Goal: Task Accomplishment & Management: Manage account settings

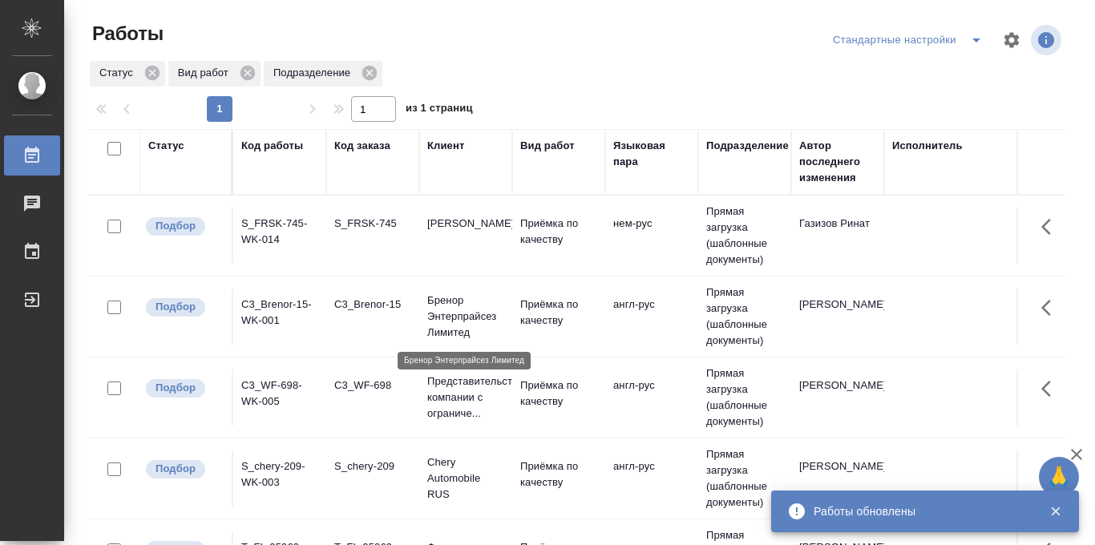
click at [469, 310] on p "Бренор Энтерпрайсез Лимитед" at bounding box center [465, 317] width 77 height 48
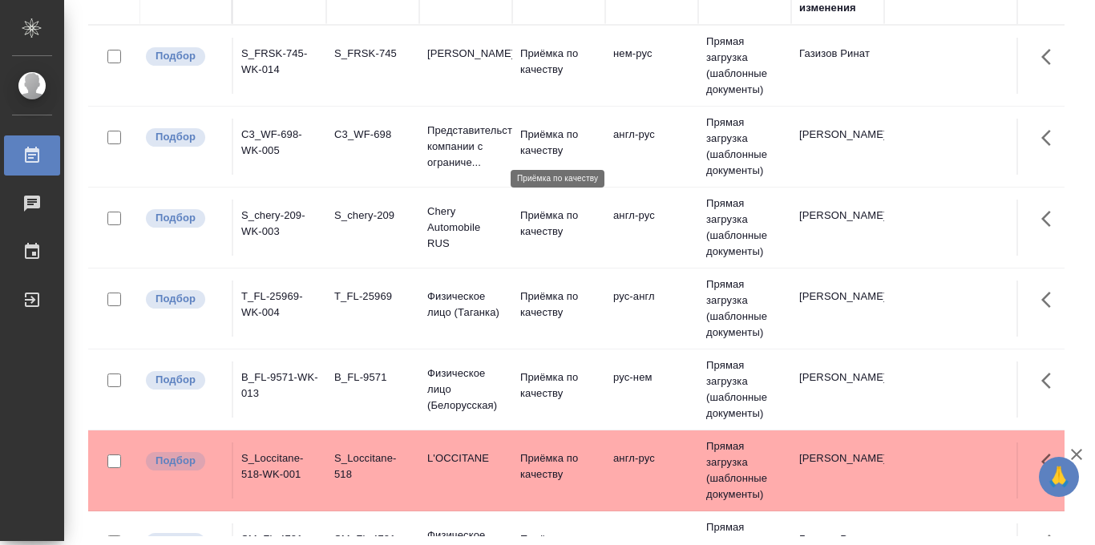
click at [531, 138] on p "Приёмка по качеству" at bounding box center [558, 143] width 77 height 32
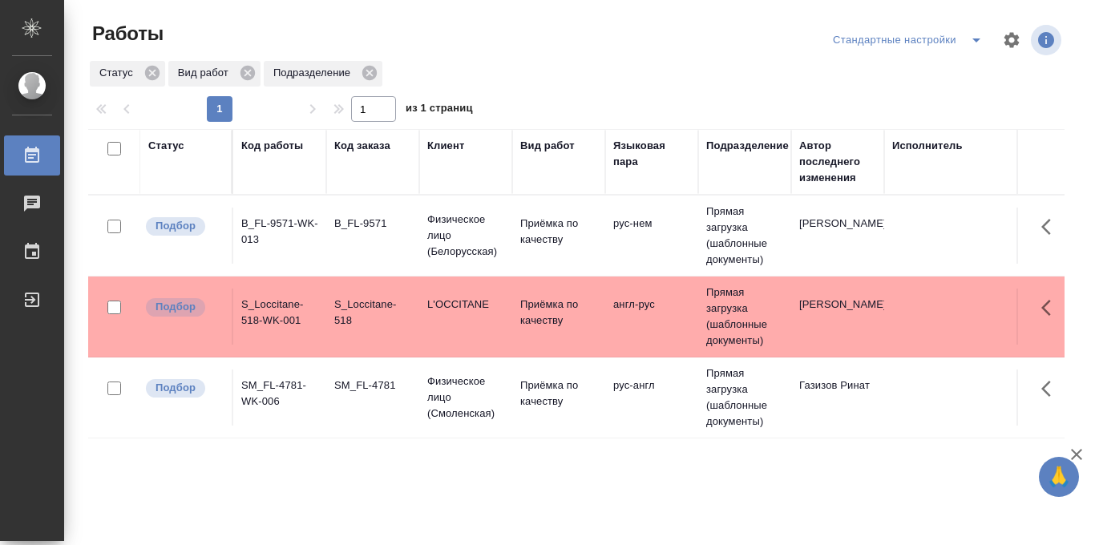
click at [971, 38] on icon "split button" at bounding box center [975, 39] width 19 height 19
click at [885, 70] on li "в работе" at bounding box center [907, 72] width 167 height 26
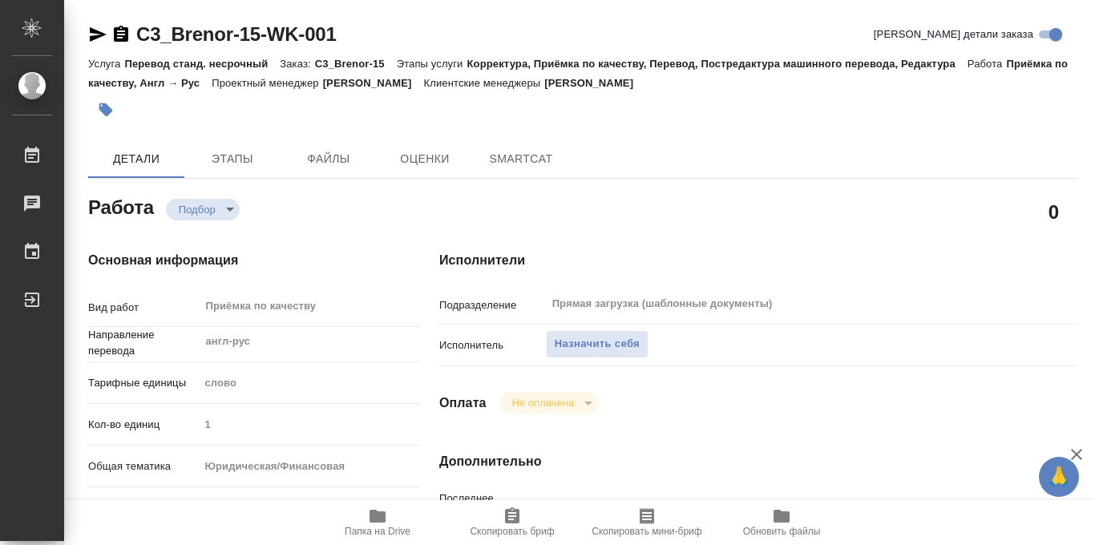
type textarea "x"
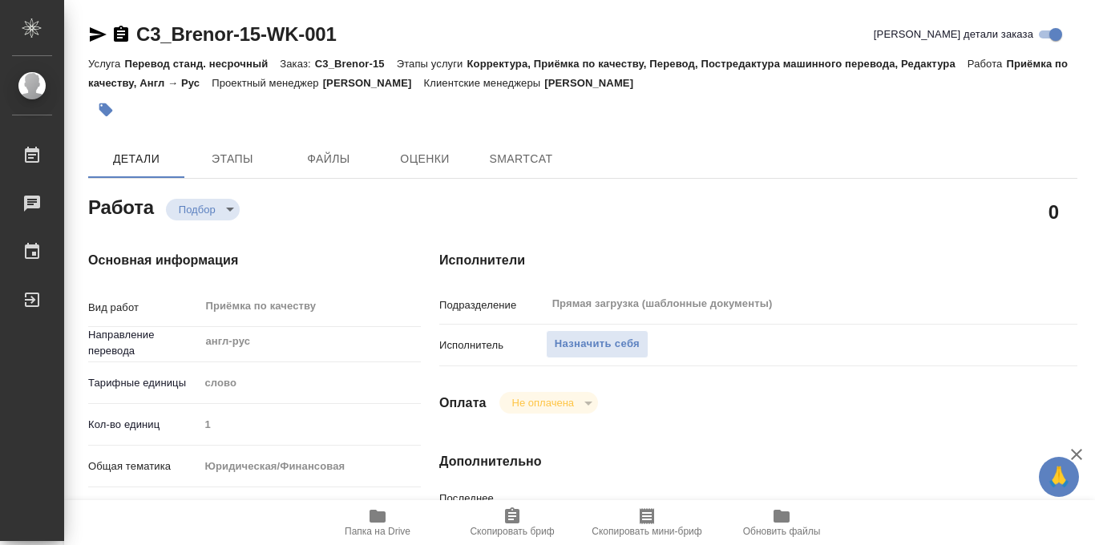
type textarea "x"
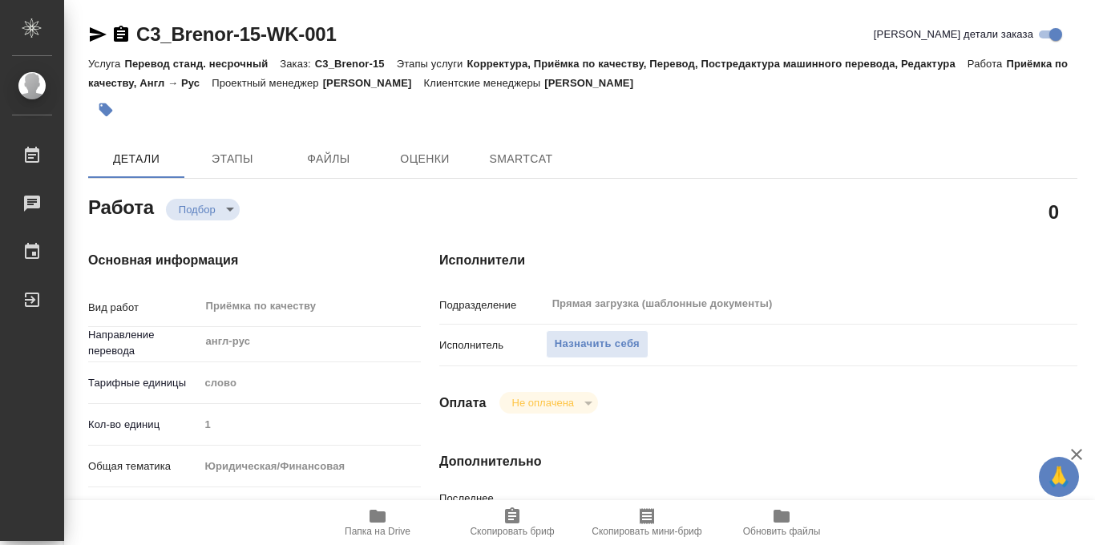
type textarea "x"
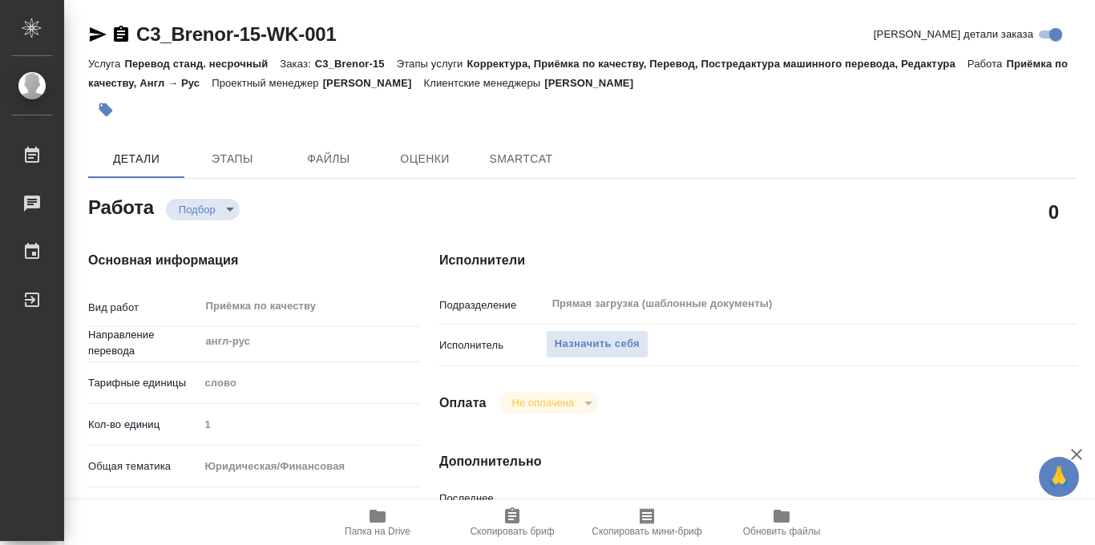
type textarea "x"
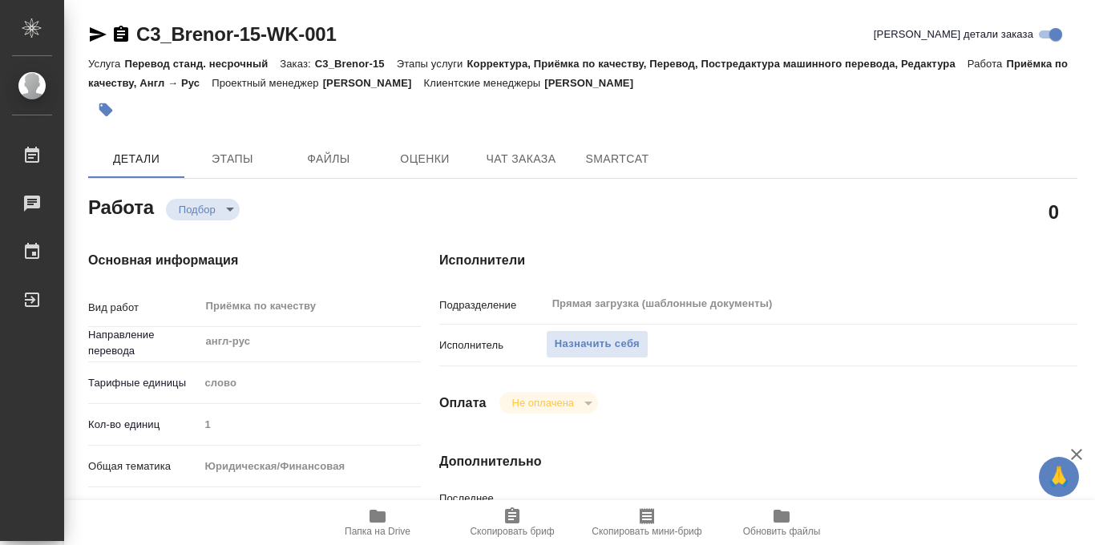
type textarea "x"
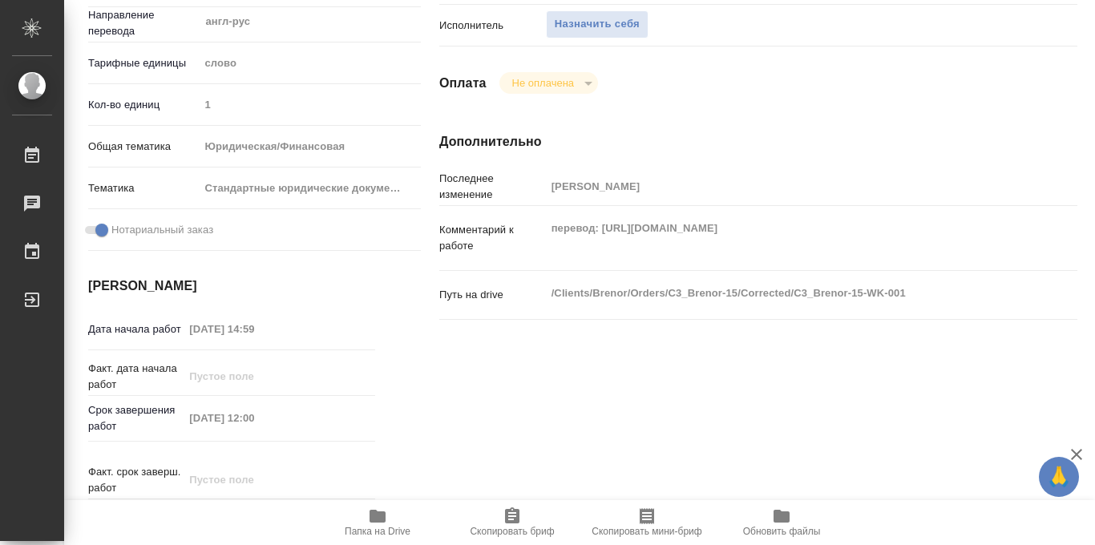
scroll to position [321, 0]
type textarea "x"
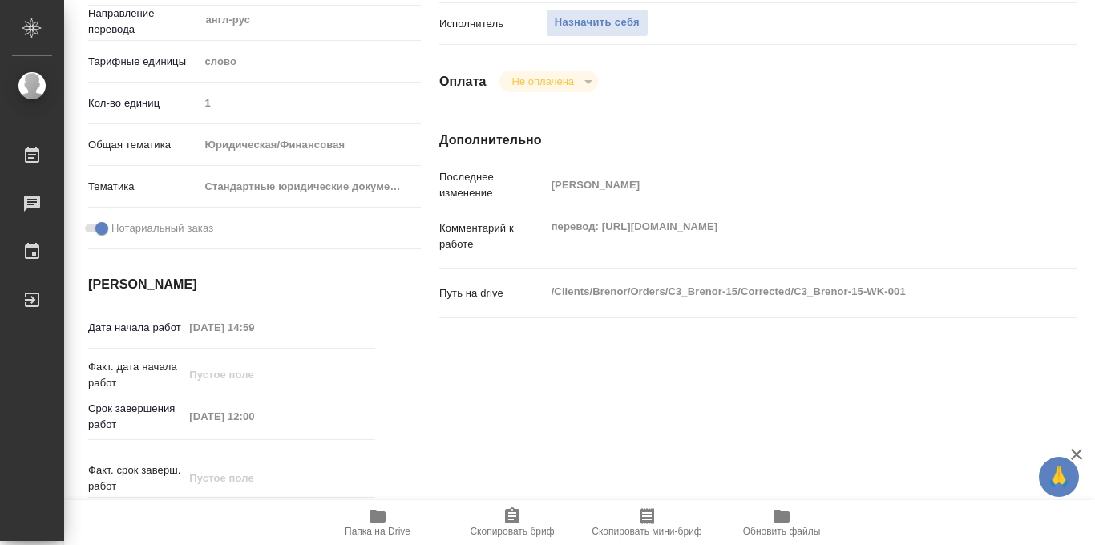
type textarea "x"
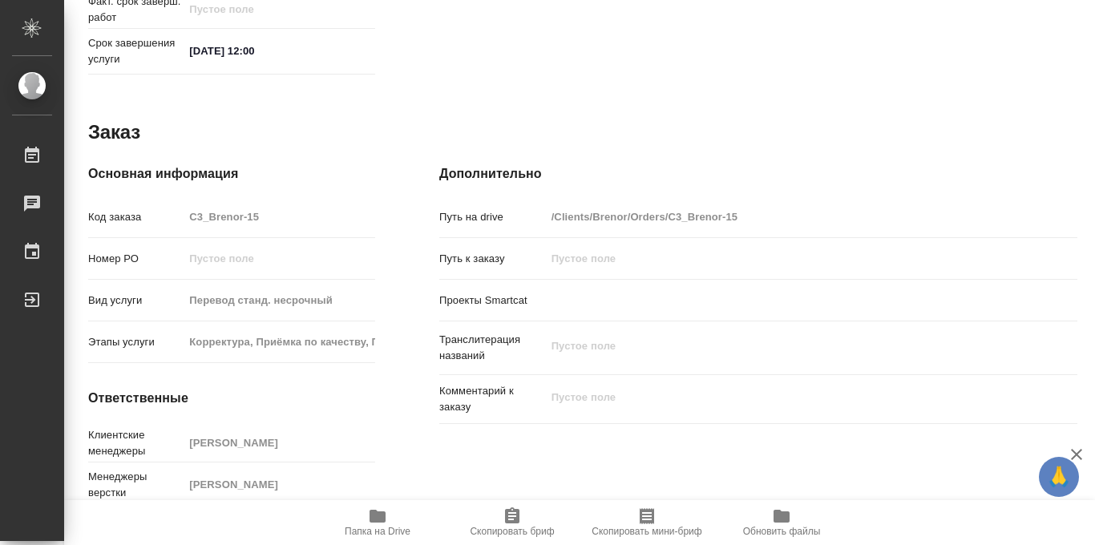
scroll to position [854, 0]
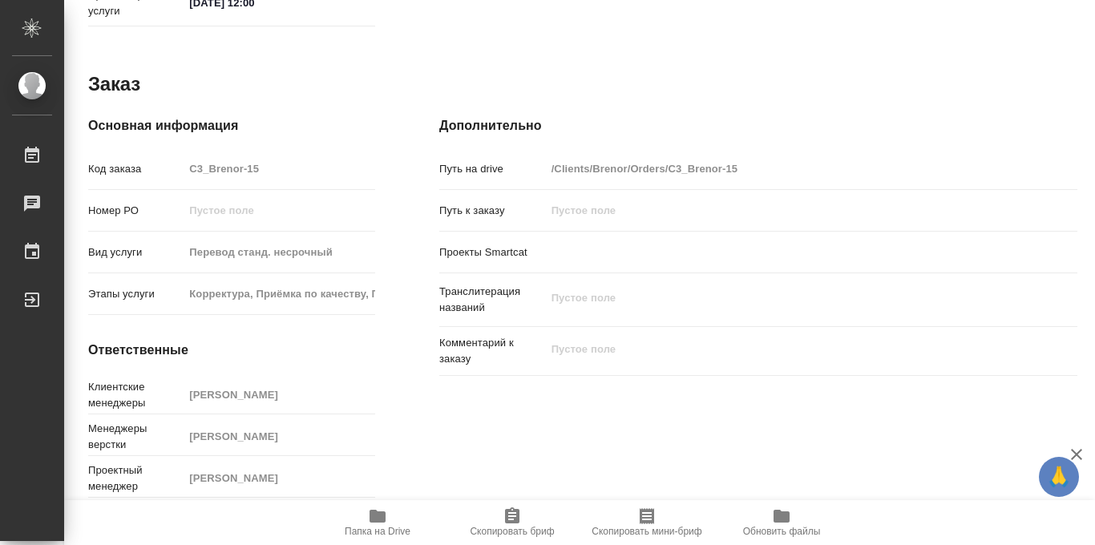
click at [373, 524] on icon "button" at bounding box center [377, 515] width 19 height 19
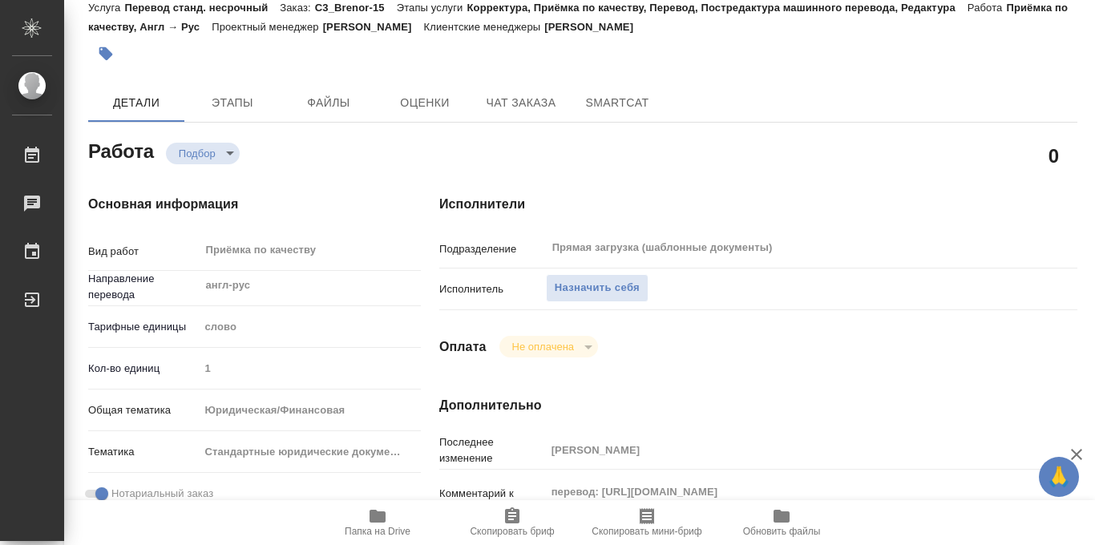
scroll to position [0, 0]
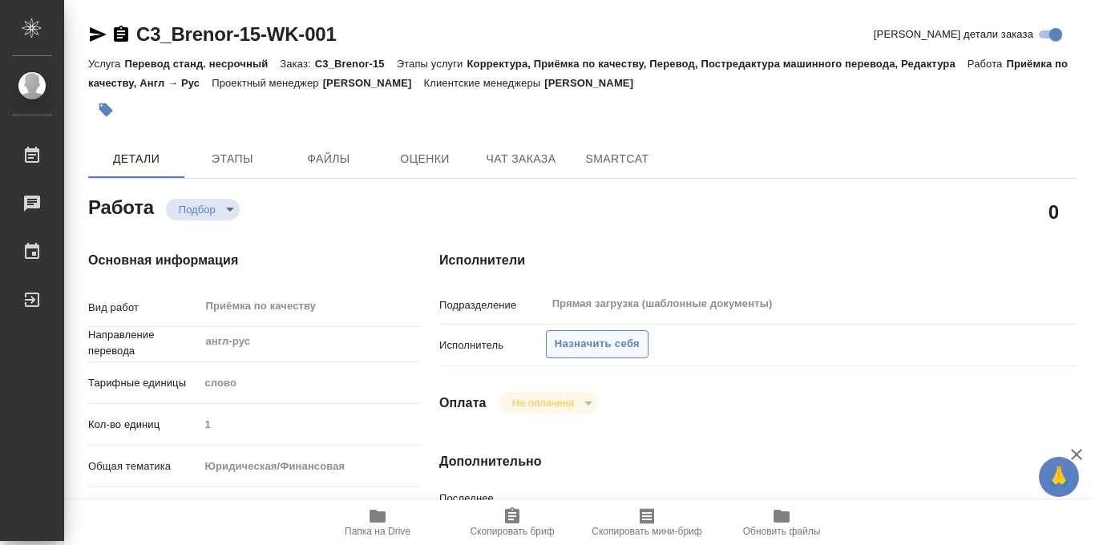
click at [571, 345] on span "Назначить себя" at bounding box center [597, 344] width 85 height 18
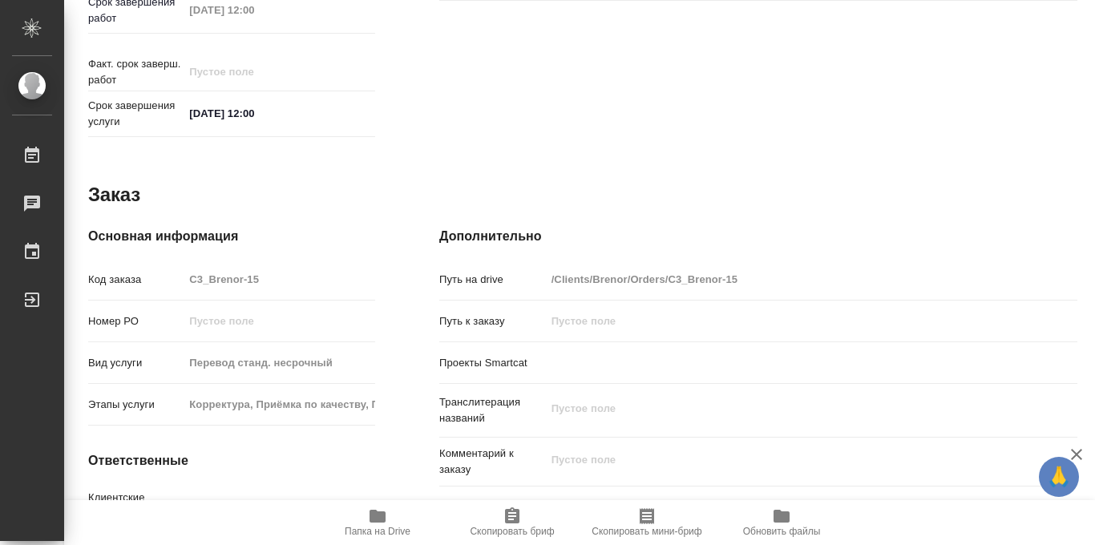
scroll to position [854, 0]
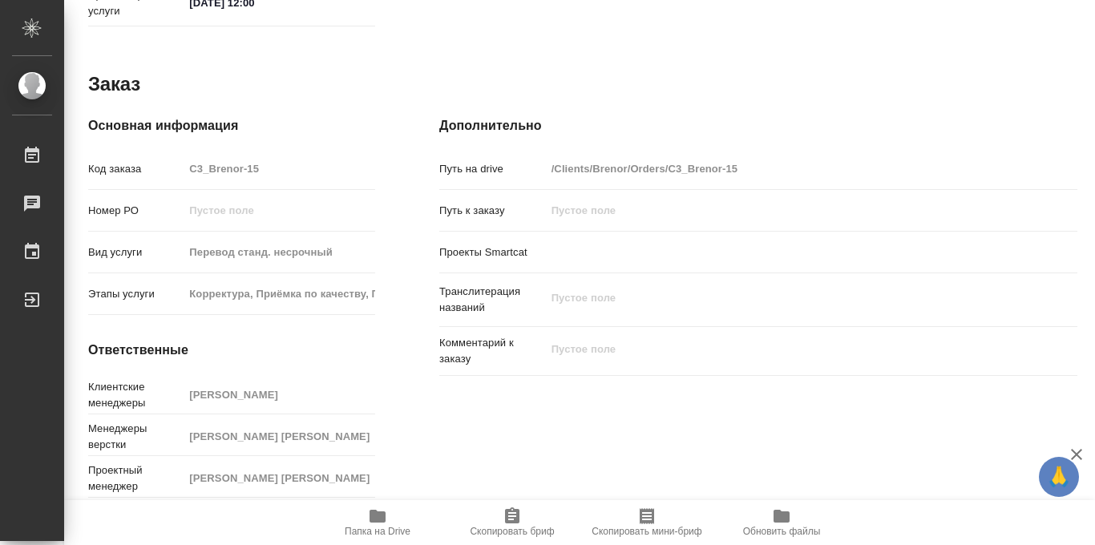
click at [381, 515] on icon "button" at bounding box center [377, 516] width 16 height 13
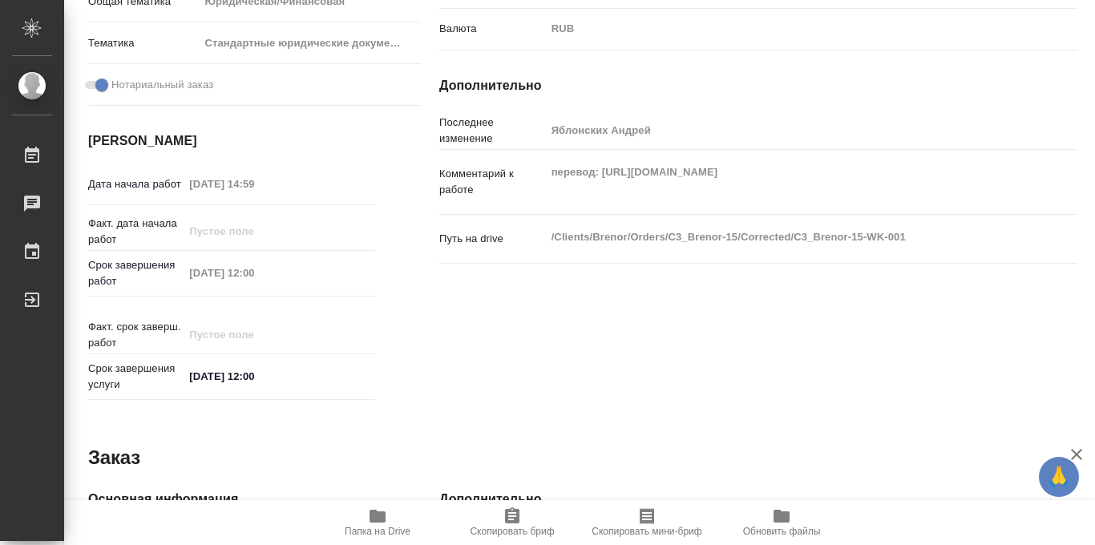
scroll to position [0, 0]
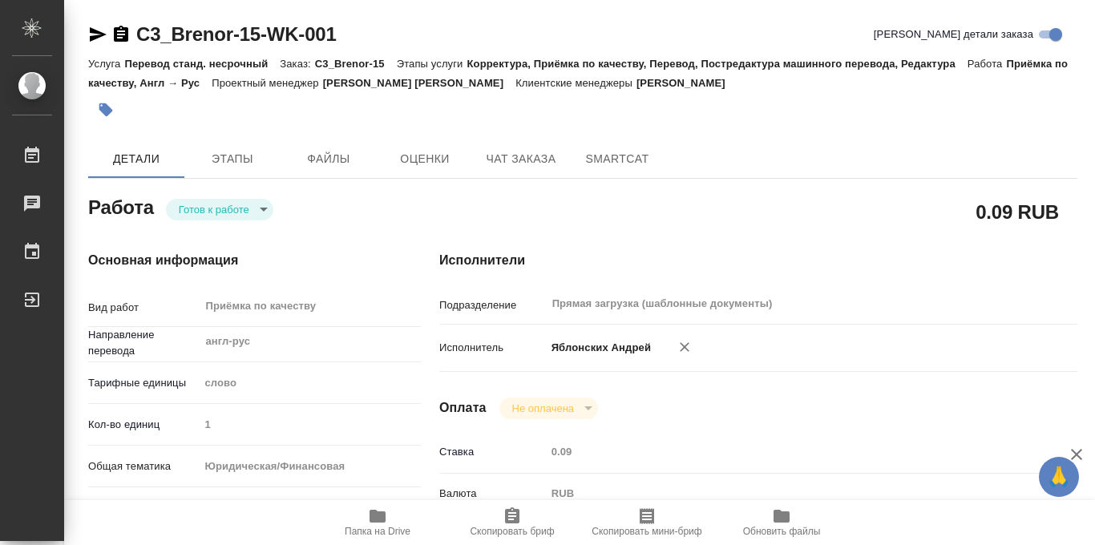
click at [268, 211] on body "🙏 .cls-1 fill:#fff; AWATERA Iablonskikh Andrei Работы 0 Чаты График Выйти C3_Br…" at bounding box center [547, 272] width 1095 height 545
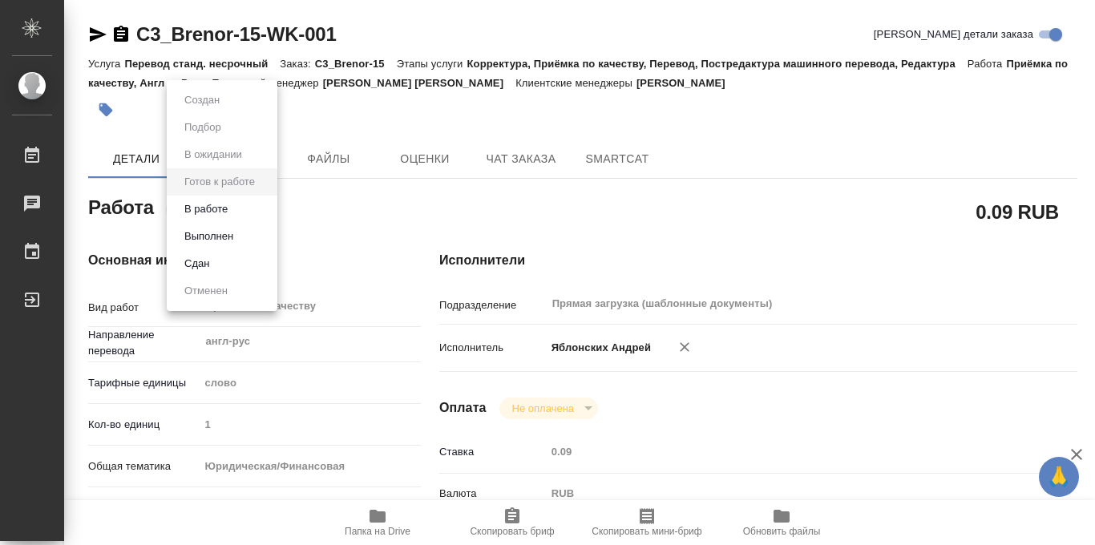
click at [236, 208] on li "В работе" at bounding box center [222, 209] width 111 height 27
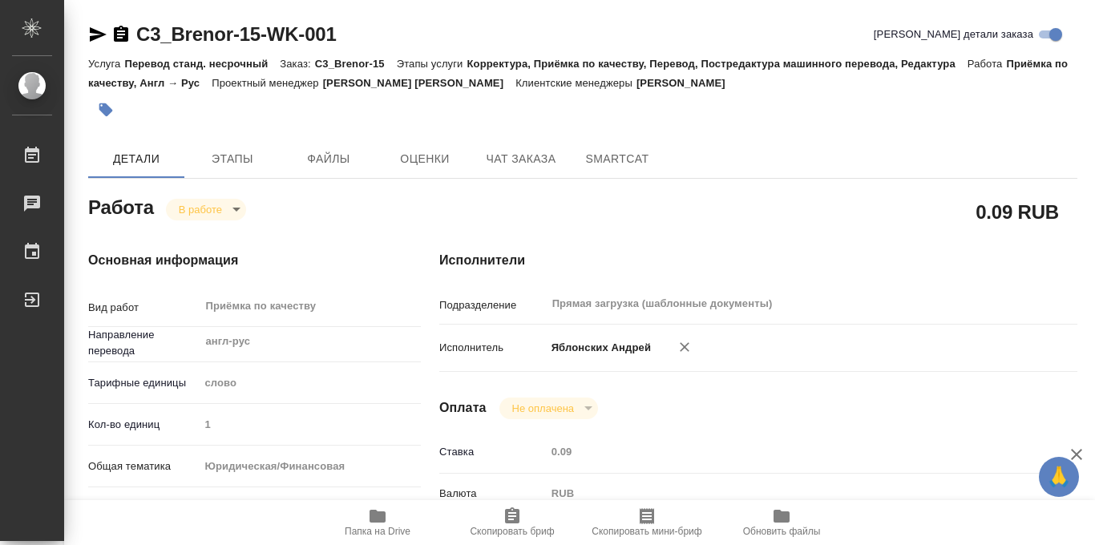
type textarea "x"
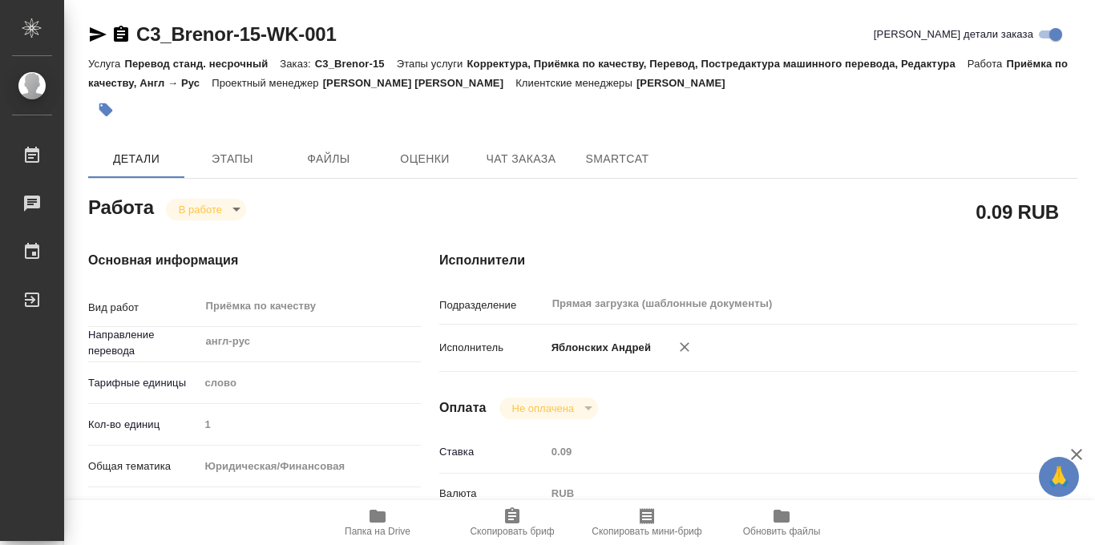
type textarea "x"
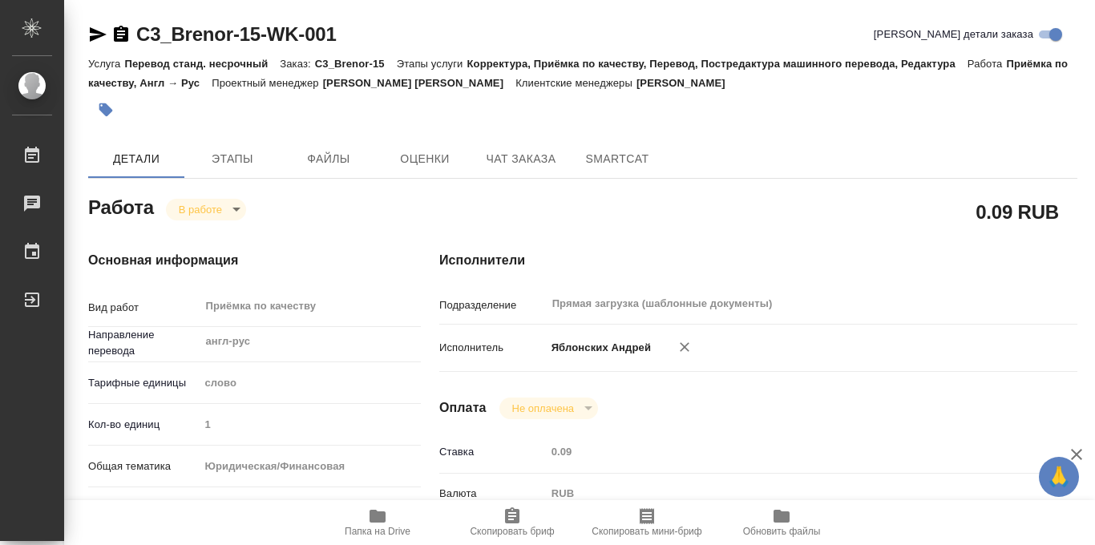
type textarea "x"
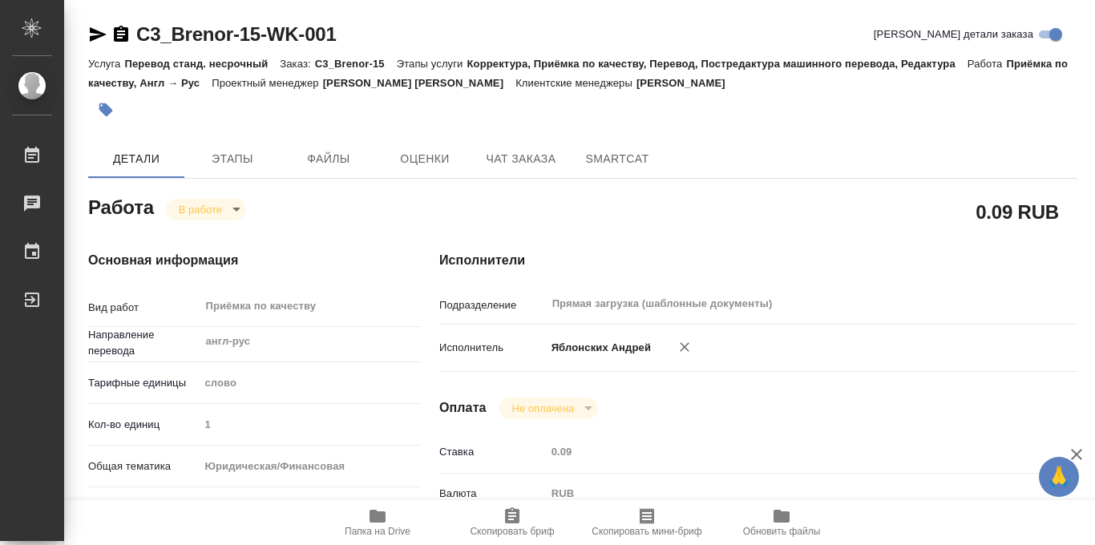
click at [109, 111] on icon "button" at bounding box center [106, 110] width 14 height 14
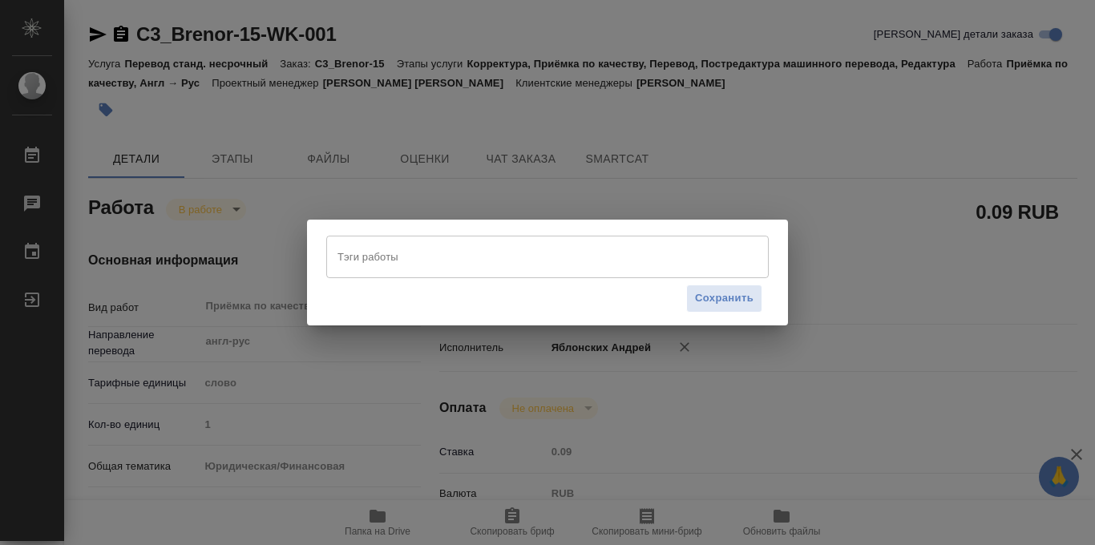
click at [487, 252] on input "Тэги работы" at bounding box center [531, 256] width 397 height 27
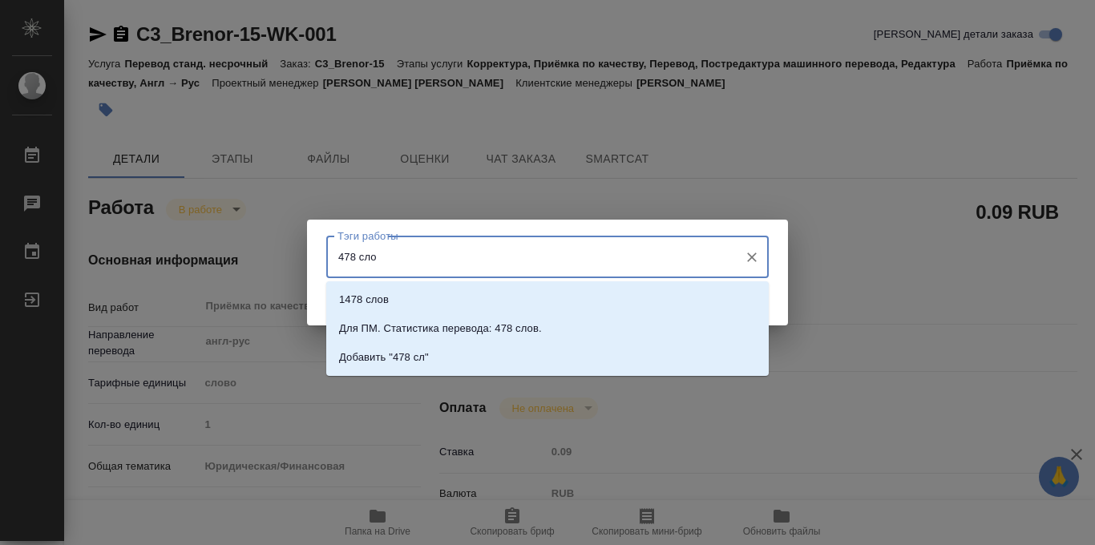
type input "478 слов"
click at [450, 365] on li "Добавить "478 слов"" at bounding box center [547, 357] width 442 height 29
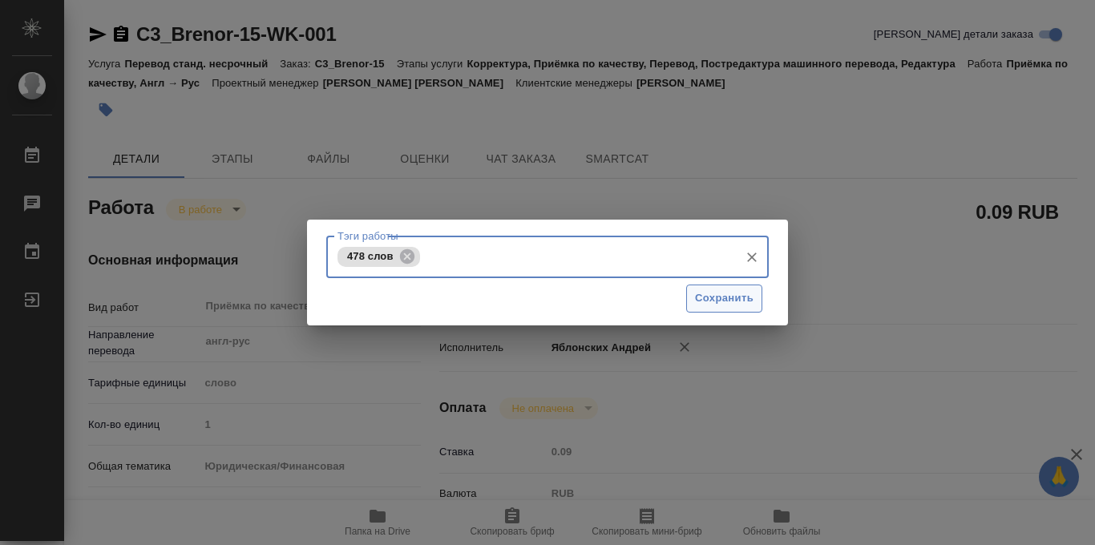
click at [724, 297] on span "Сохранить" at bounding box center [724, 298] width 59 height 18
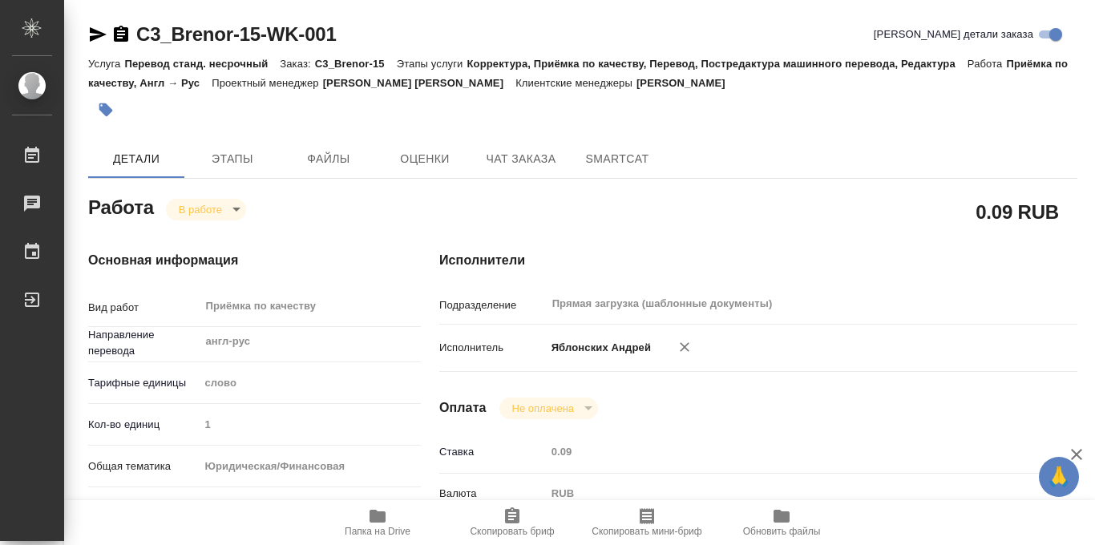
type input "inProgress"
type textarea "Приёмка по качеству"
type textarea "x"
type input "англ-рус"
type input "5a8b1489cc6b4906c91bfd90"
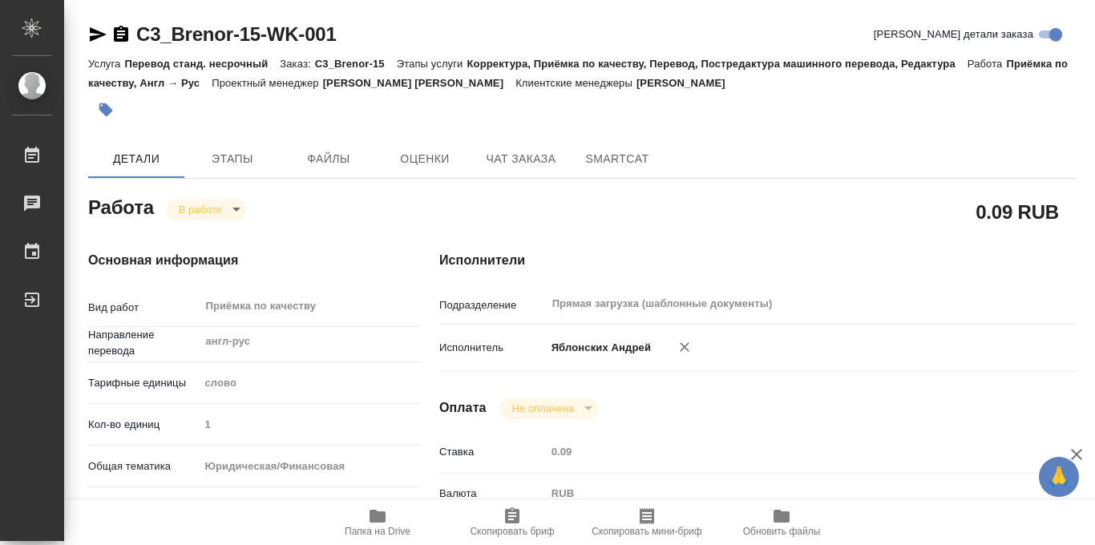
type input "1"
type input "yr-fn"
type input "5f647205b73bc97568ca66bf"
checkbox input "true"
type input "07.10.2025 14:59"
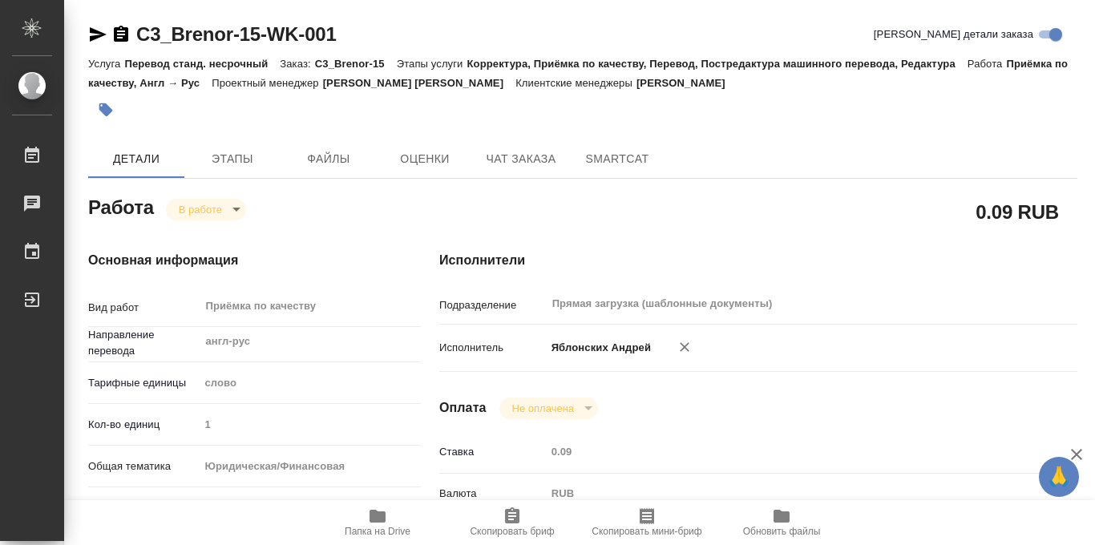
type input "08.10.2025 09:32"
type input "08.10.2025 12:00"
type input "Прямая загрузка (шаблонные документы)"
type input "notPayed"
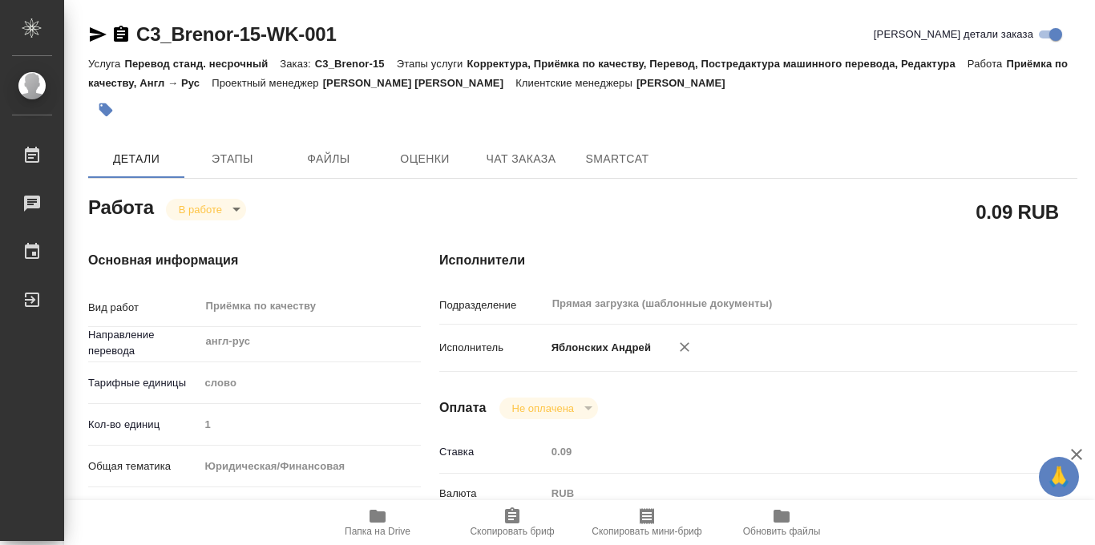
type input "0.09"
type input "RUB"
type input "Яблонских Андрей"
type textarea "перевод: https://drive.awatera.com/apps/files/?dir=/Shares/Brenor/Orders/C3_Bre…"
type textarea "x"
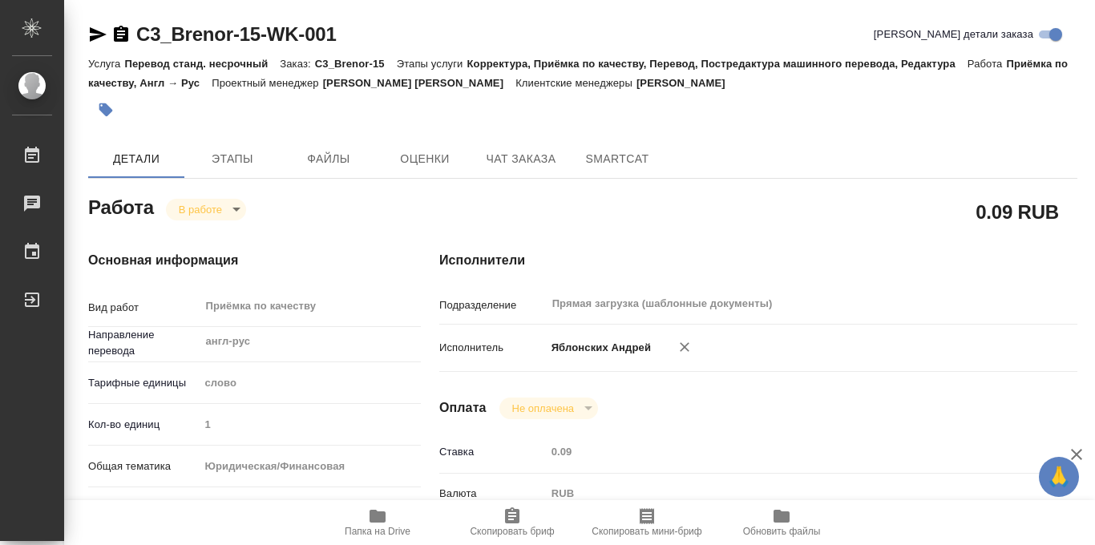
type textarea "/Clients/Brenor/Orders/C3_Brenor-15/Corrected/C3_Brenor-15-WK-001"
type textarea "x"
type input "C3_Brenor-15"
type input "Перевод станд. несрочный"
type input "Корректура, Приёмка по качеству, Перевод, Постредактура машинного перевода, Ред…"
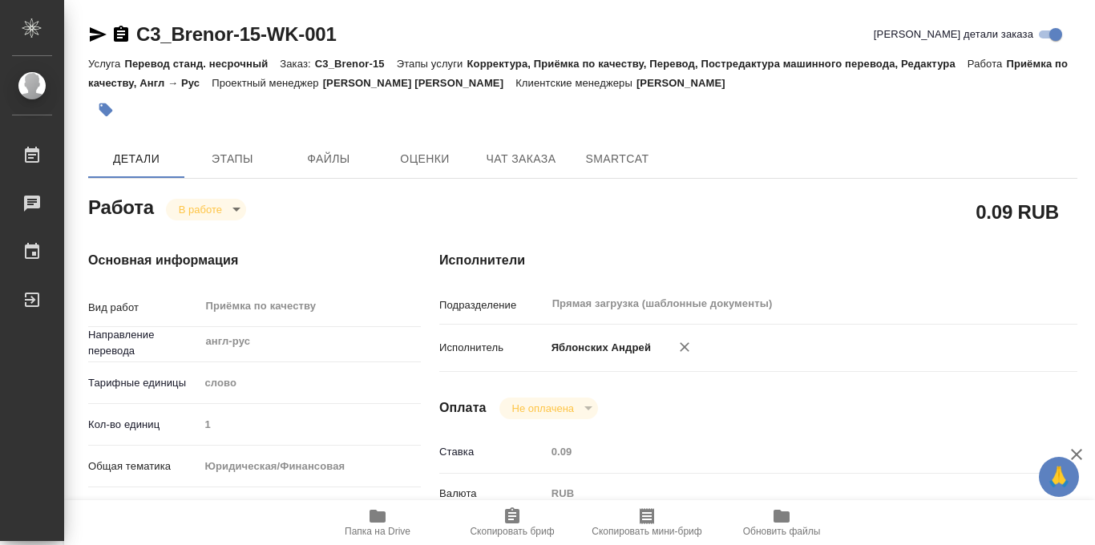
type input "[PERSON_NAME]"
type input "/Clients/Brenor/Orders/C3_Brenor-15"
type textarea "x"
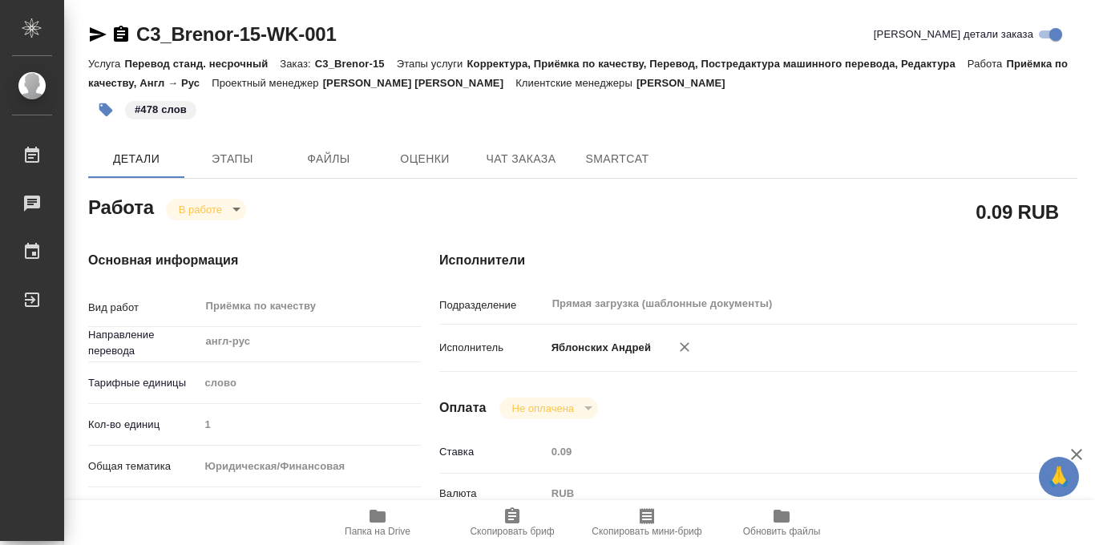
type textarea "x"
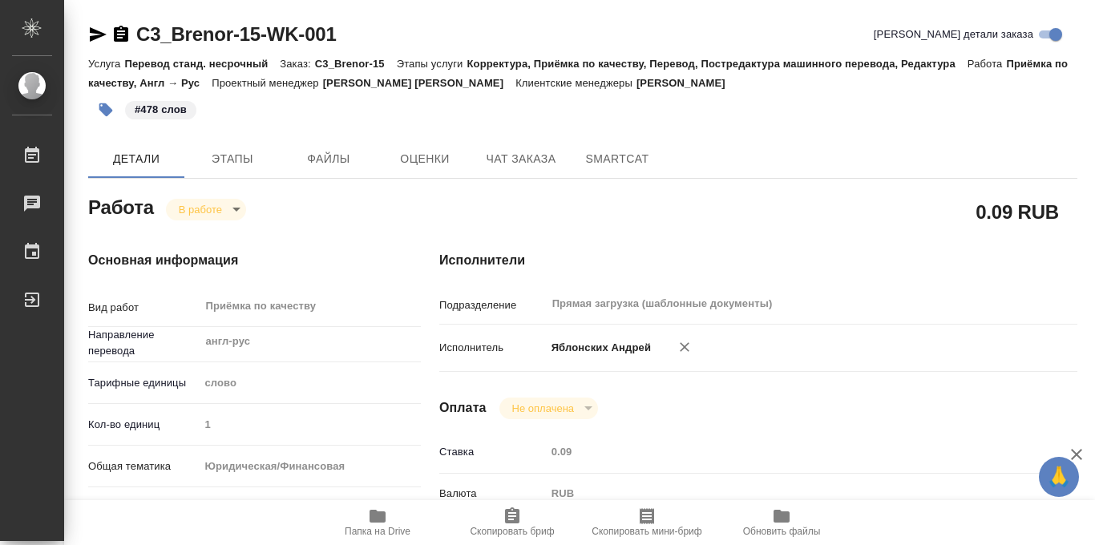
type textarea "x"
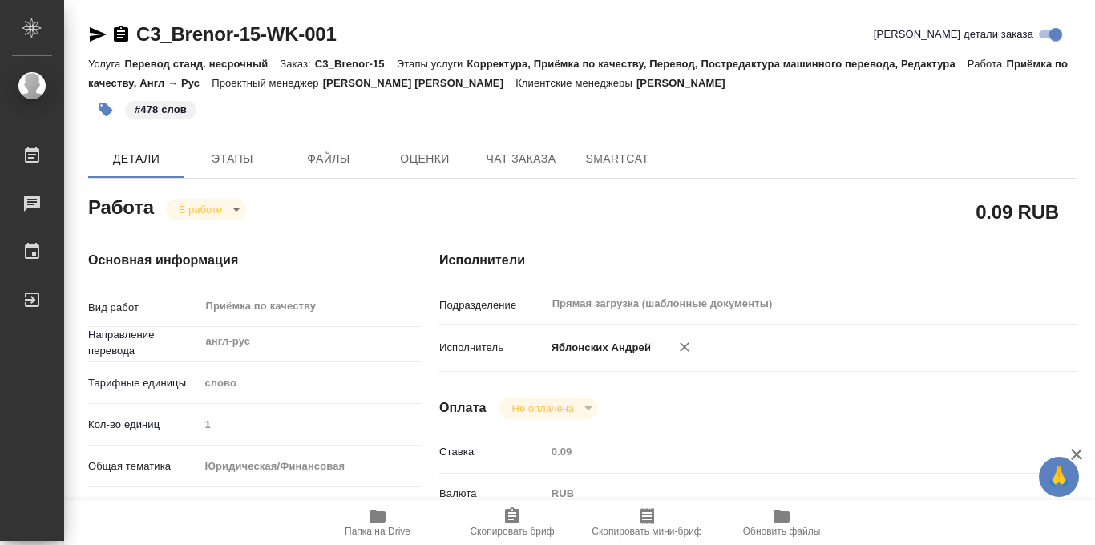
type textarea "x"
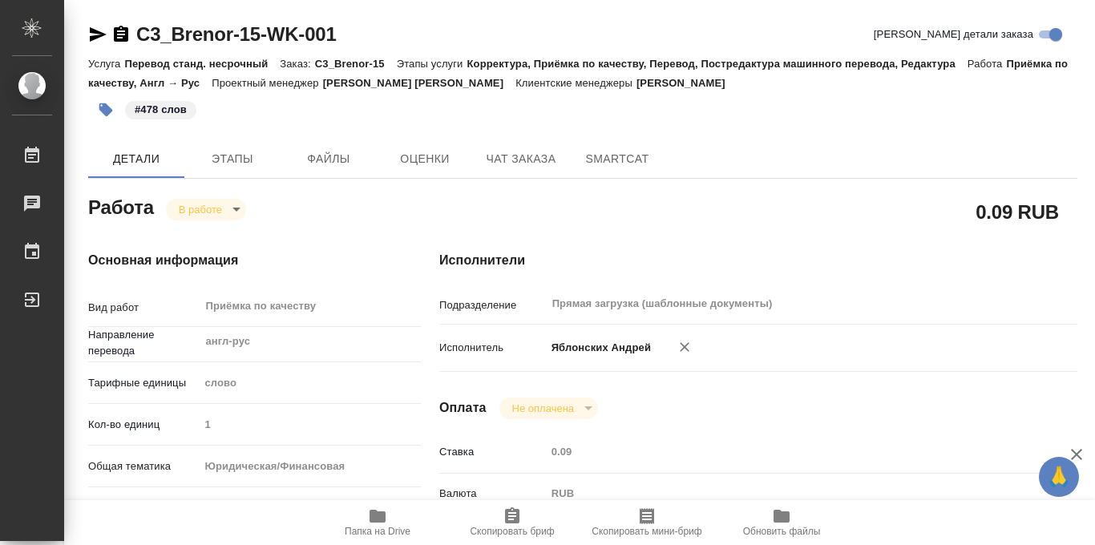
click at [238, 213] on body "🙏 .cls-1 fill:#fff; AWATERA Iablonskikh Andrei Работы 0 Чаты График Выйти C3_Br…" at bounding box center [547, 272] width 1095 height 545
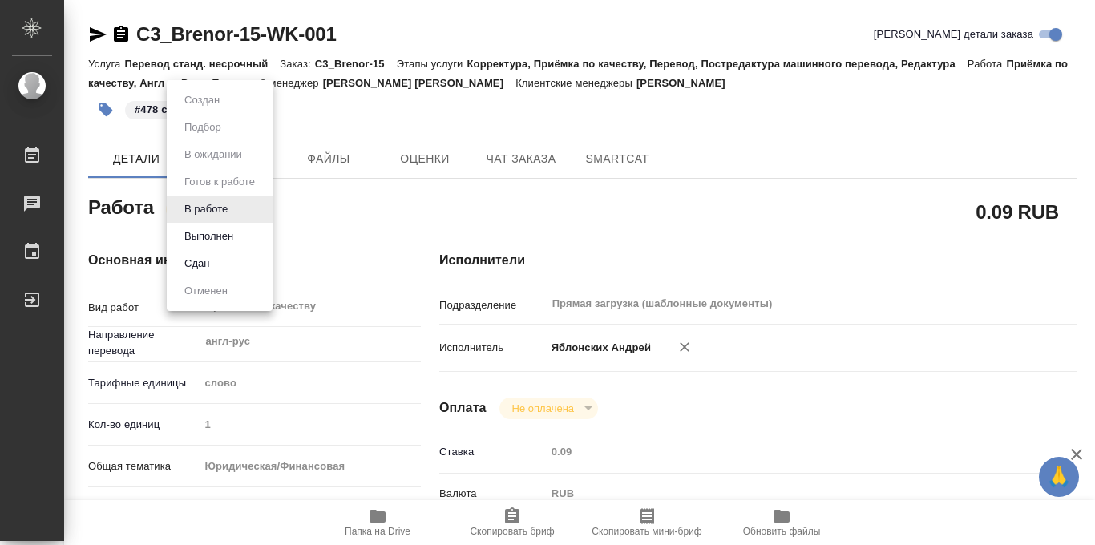
click at [440, 103] on div at bounding box center [547, 272] width 1095 height 545
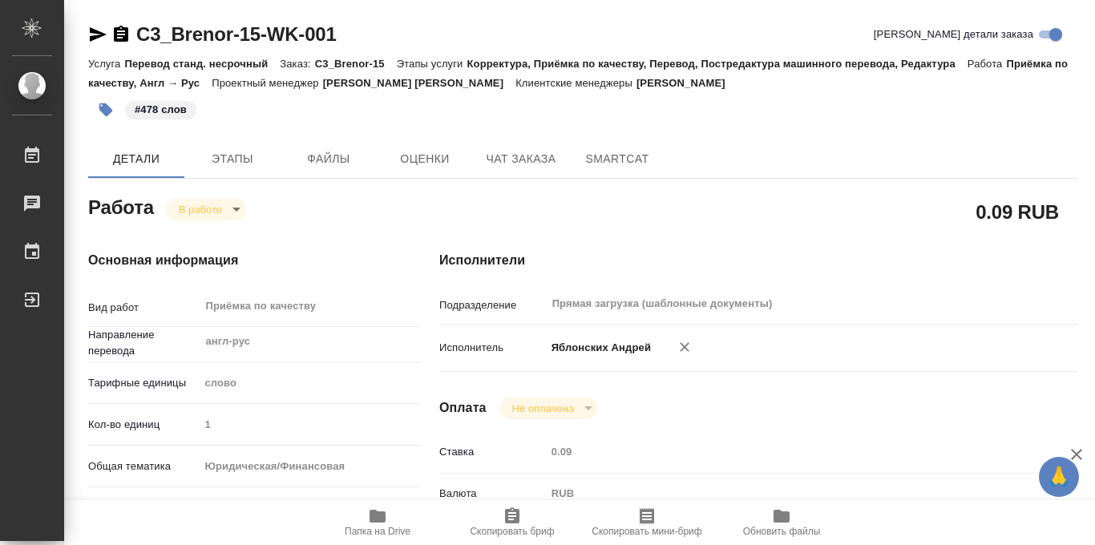
click at [236, 213] on body "🙏 .cls-1 fill:#fff; AWATERA Iablonskikh Andrei Работы 0 Чаты График Выйти C3_Br…" at bounding box center [547, 272] width 1095 height 545
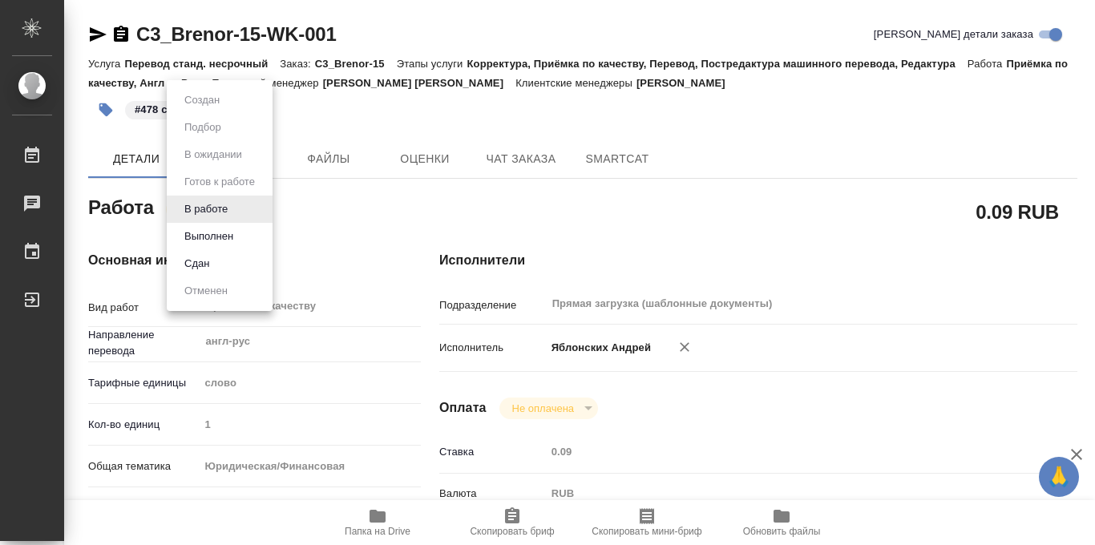
click at [422, 115] on div at bounding box center [547, 272] width 1095 height 545
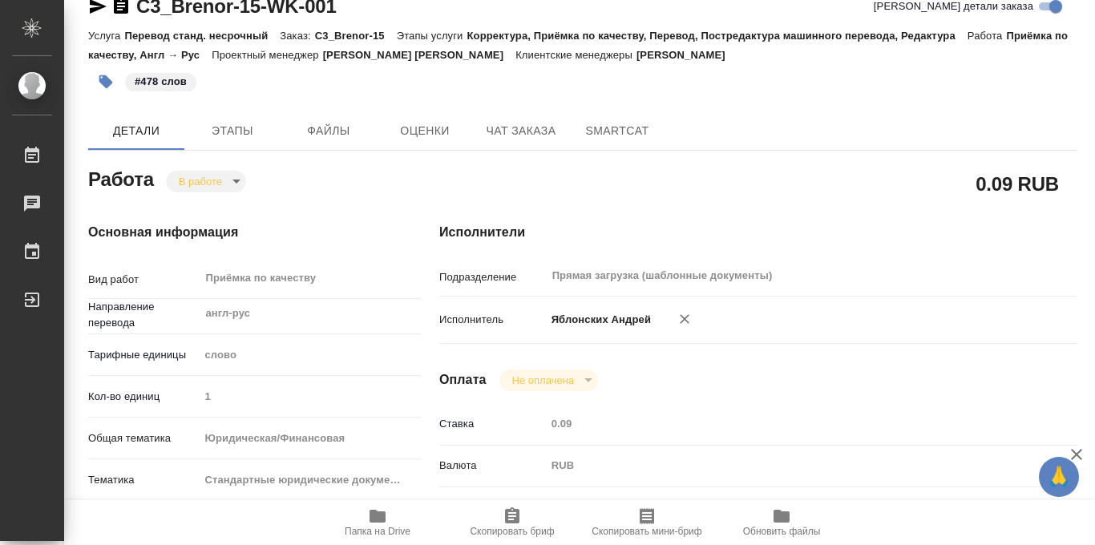
scroll to position [32, 0]
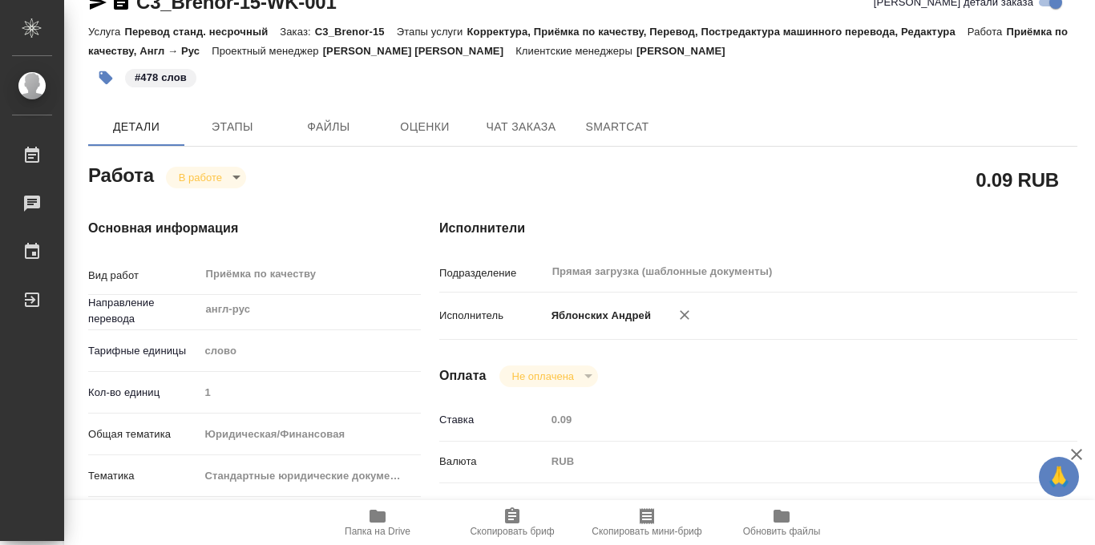
click at [236, 180] on body "🙏 .cls-1 fill:#fff; AWATERA Iablonskikh Andrei Работы 0 Чаты График Выйти C3_Br…" at bounding box center [547, 272] width 1095 height 545
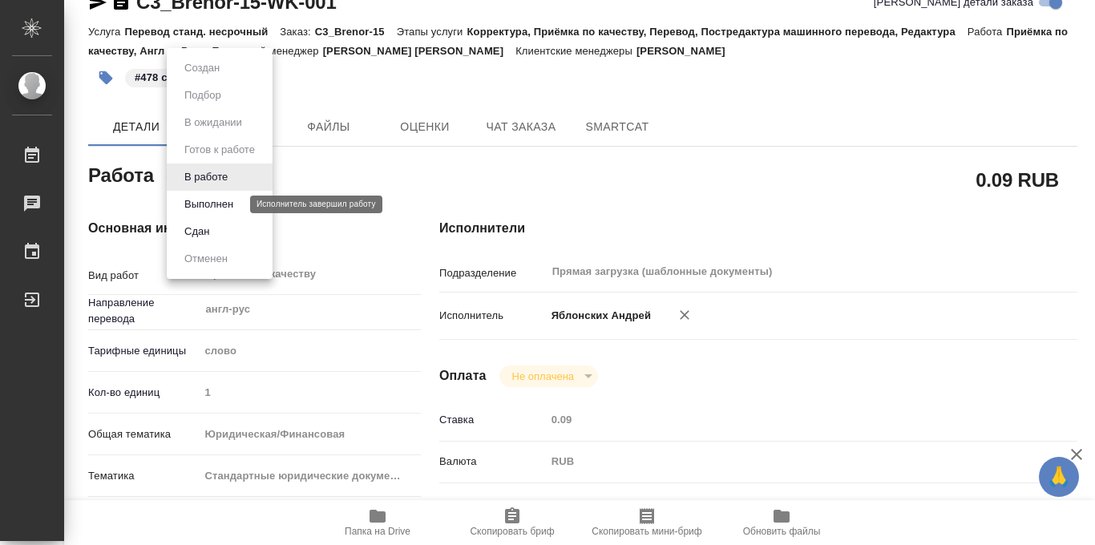
click at [229, 206] on button "Выполнен" at bounding box center [209, 205] width 59 height 18
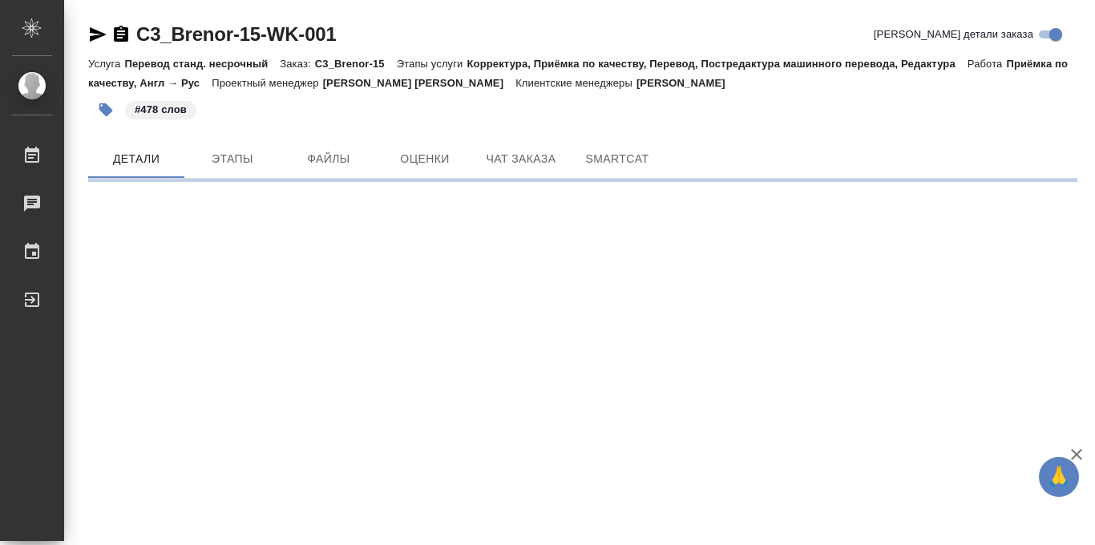
scroll to position [0, 0]
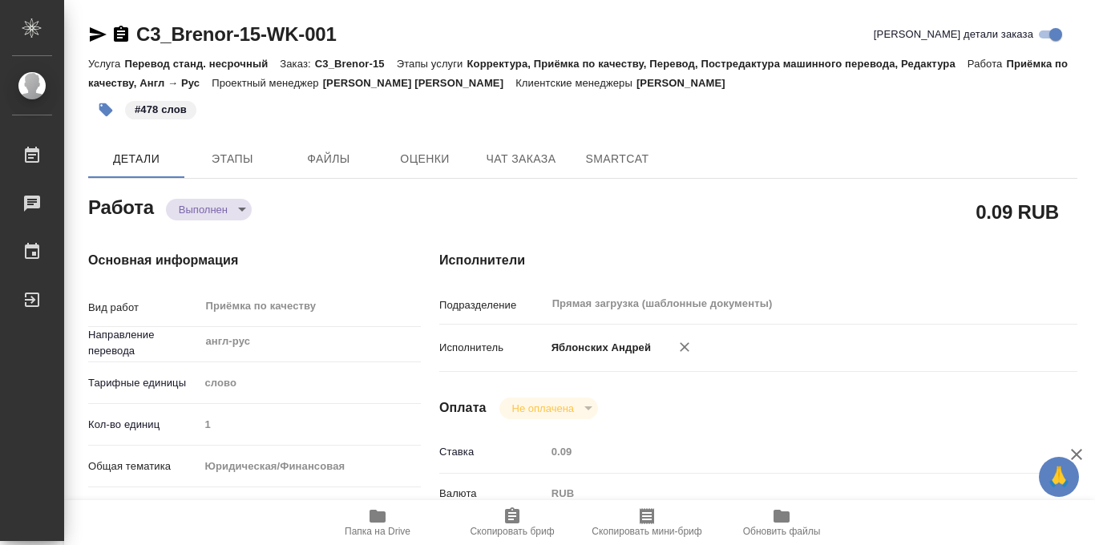
type textarea "x"
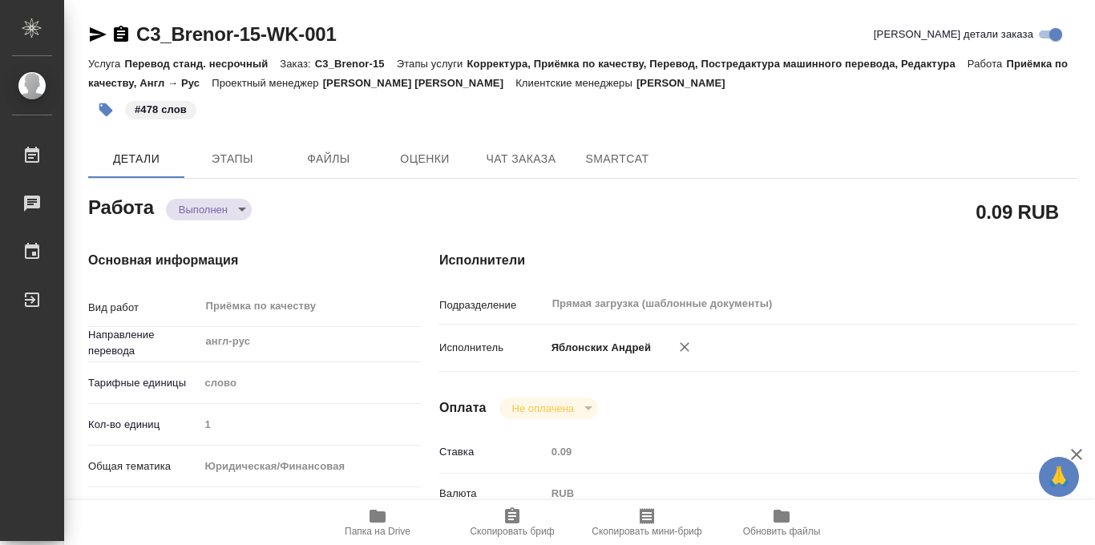
type textarea "x"
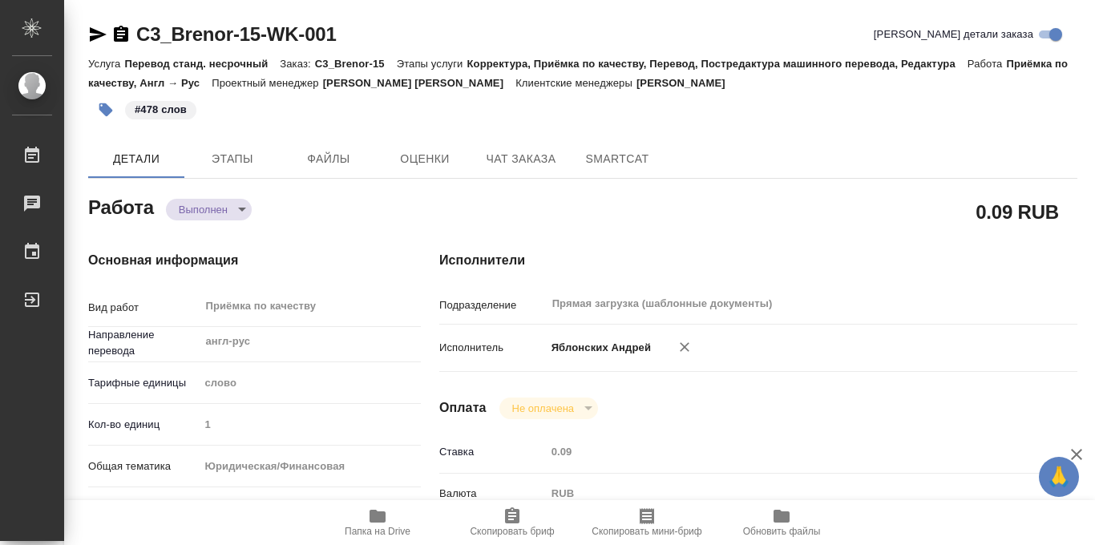
type textarea "x"
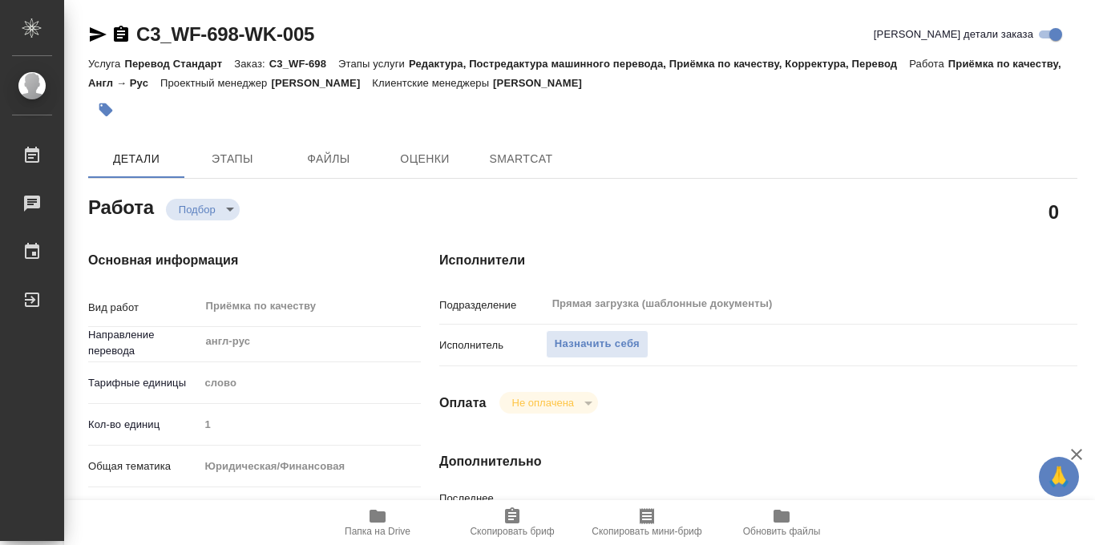
type textarea "x"
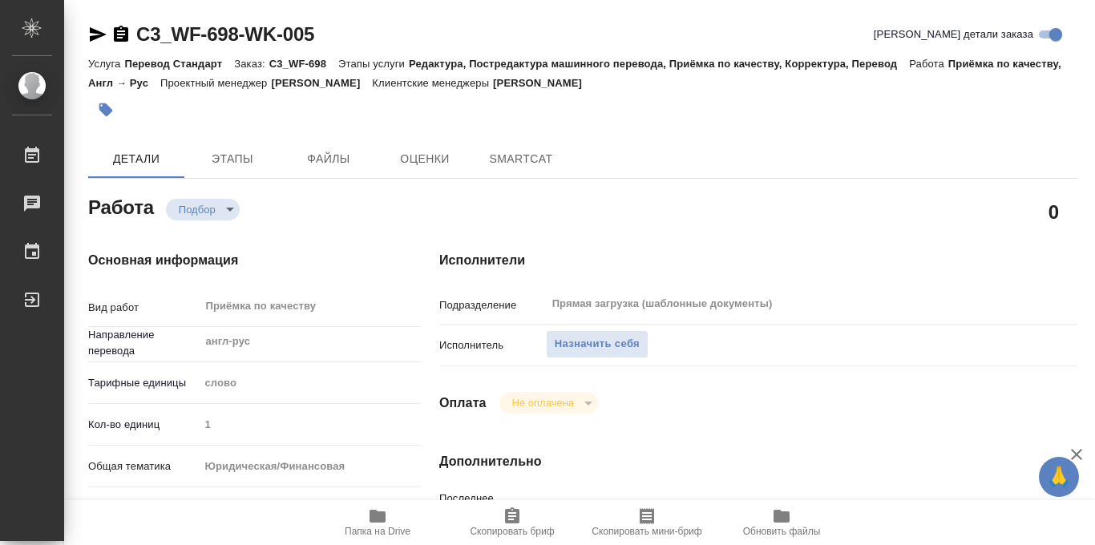
type textarea "x"
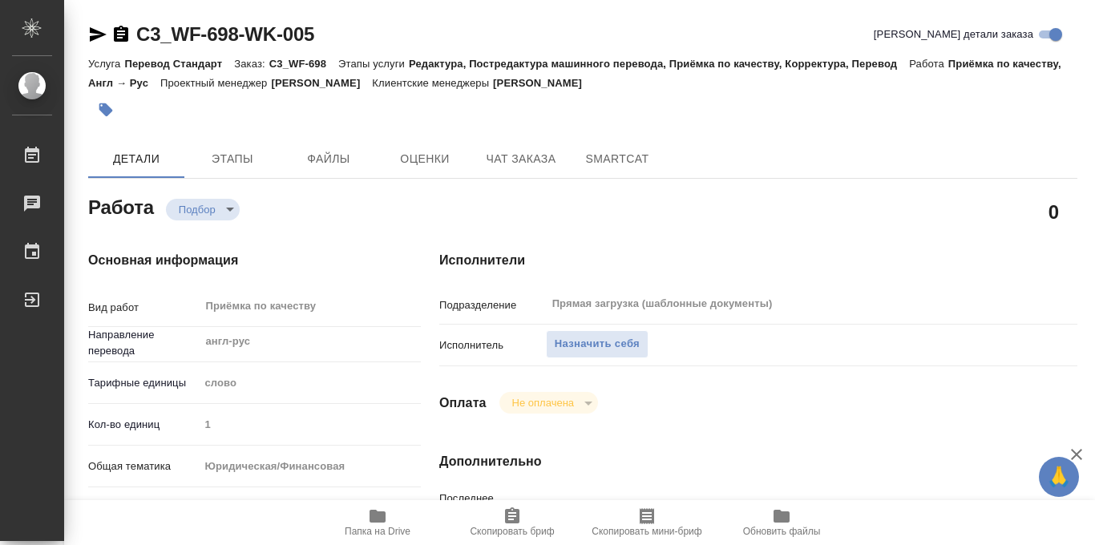
type textarea "x"
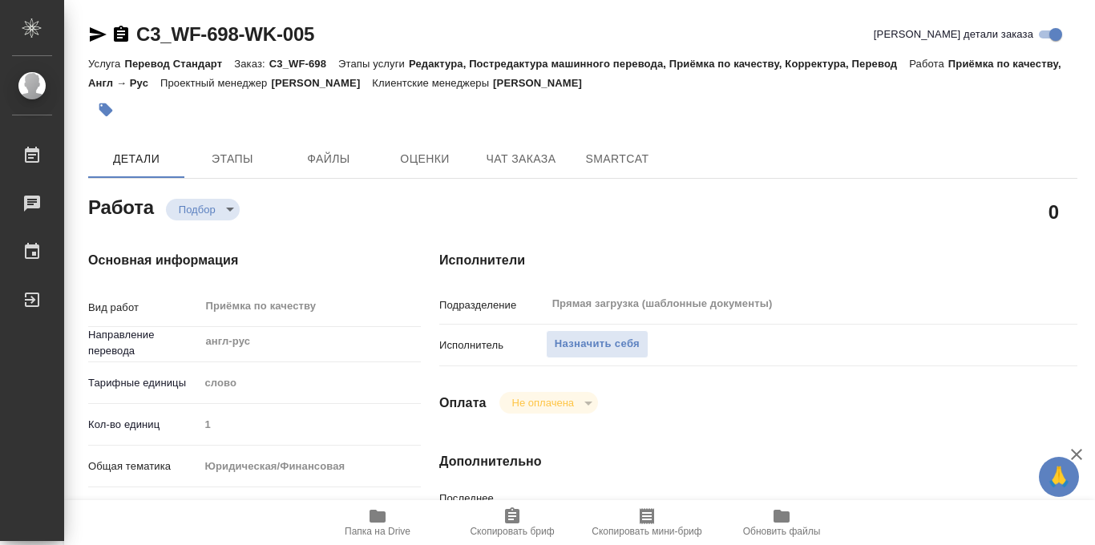
type textarea "x"
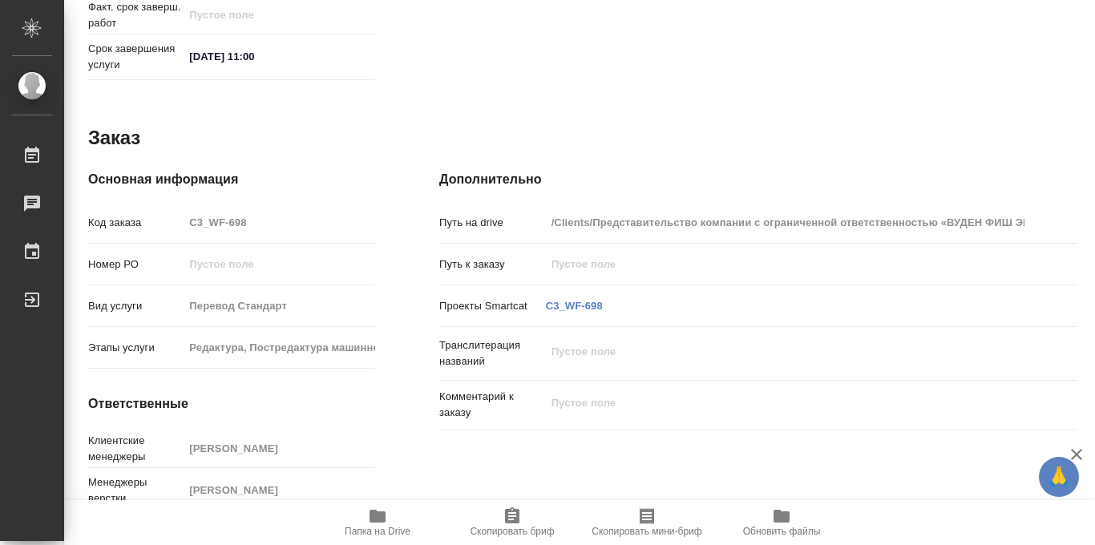
scroll to position [854, 0]
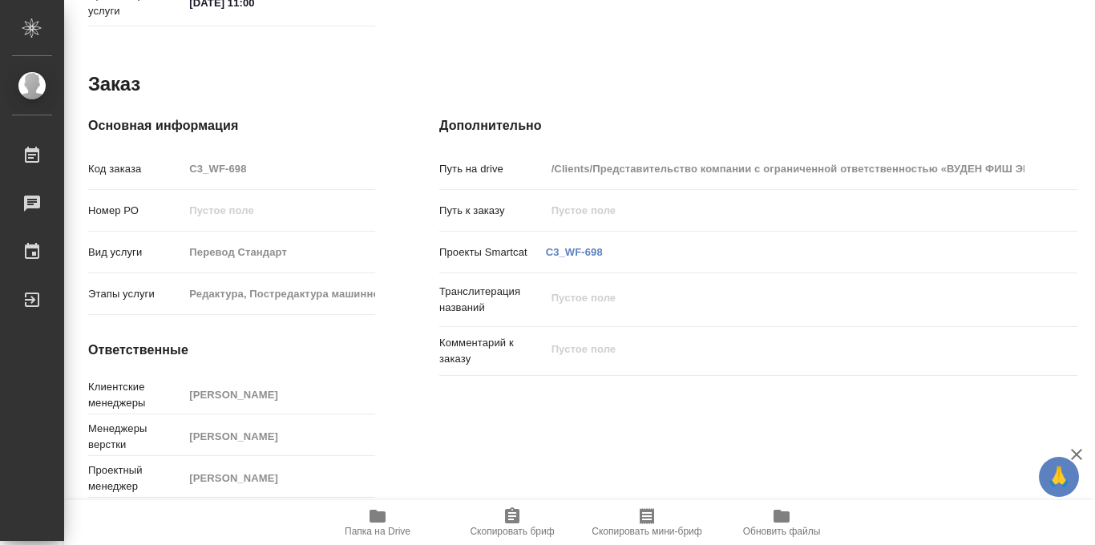
click at [377, 517] on icon "button" at bounding box center [377, 516] width 16 height 13
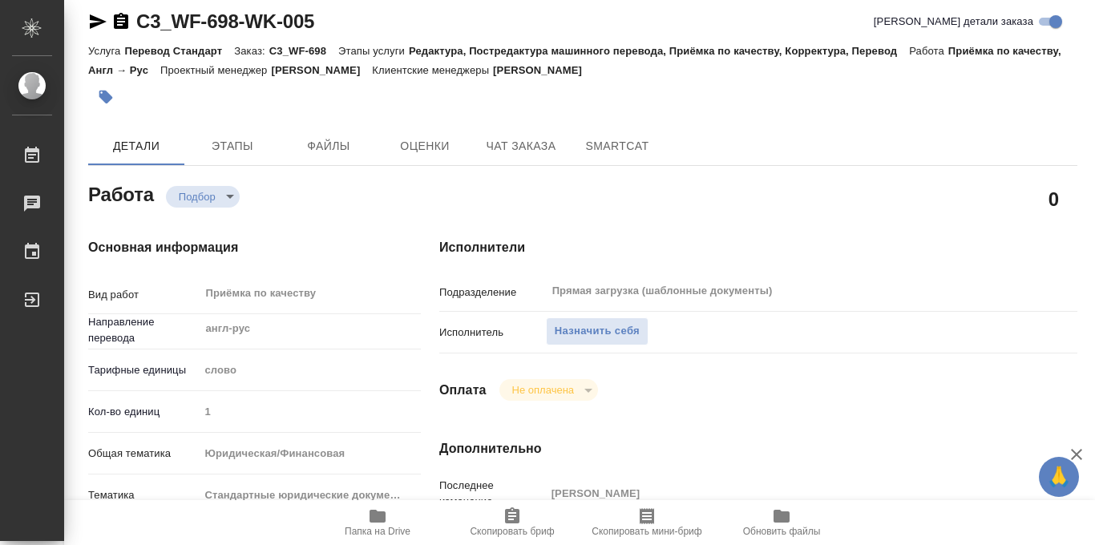
scroll to position [0, 0]
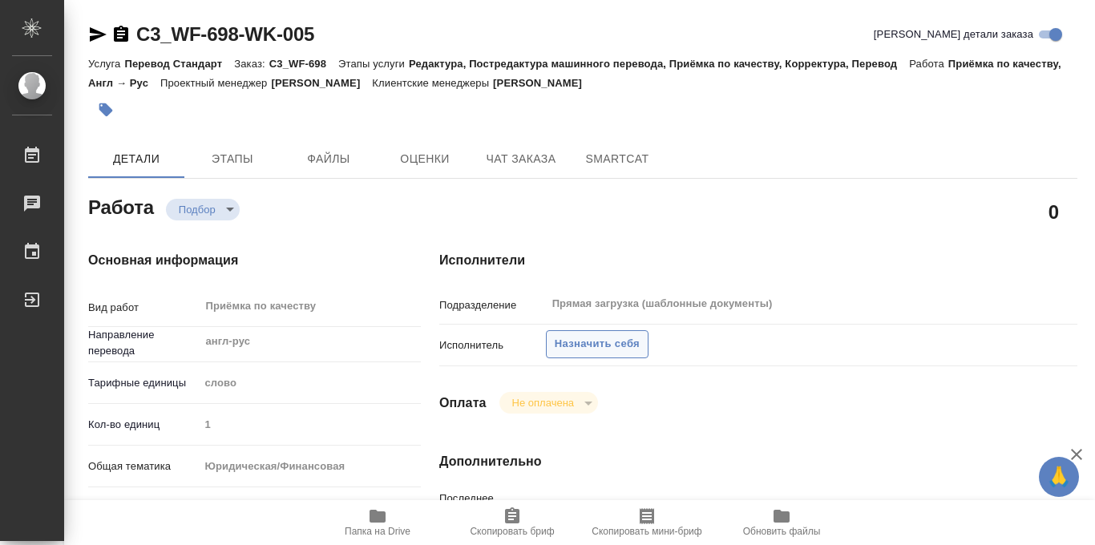
click at [603, 349] on span "Назначить себя" at bounding box center [597, 344] width 85 height 18
type textarea "x"
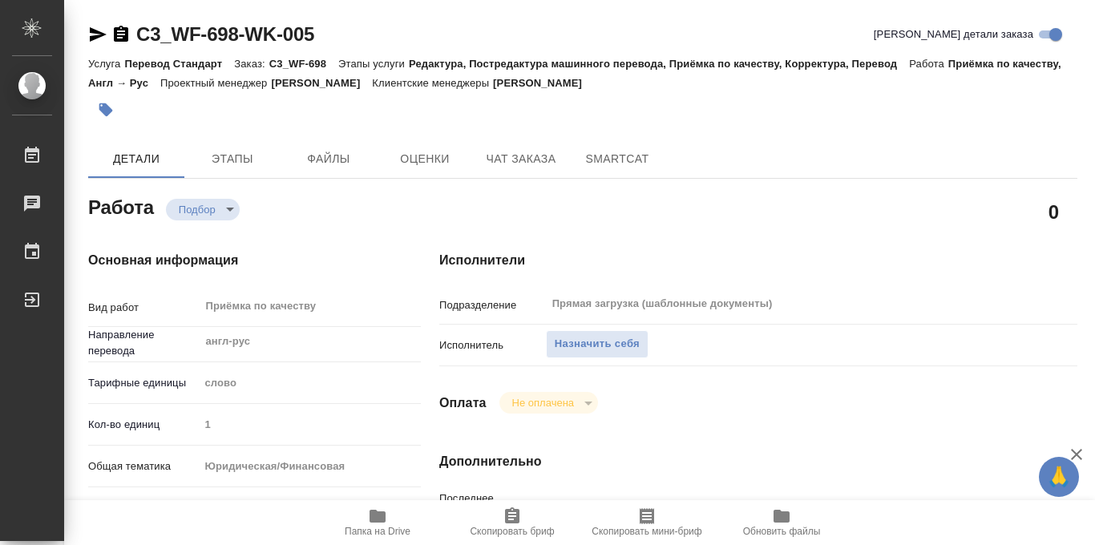
type textarea "x"
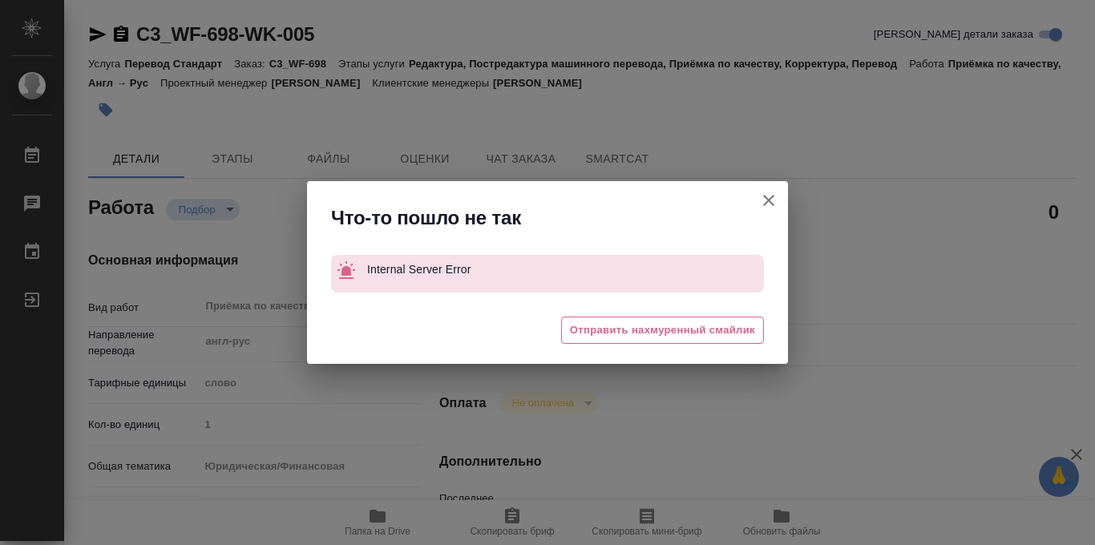
click at [763, 201] on icon "button" at bounding box center [768, 200] width 19 height 19
type textarea "x"
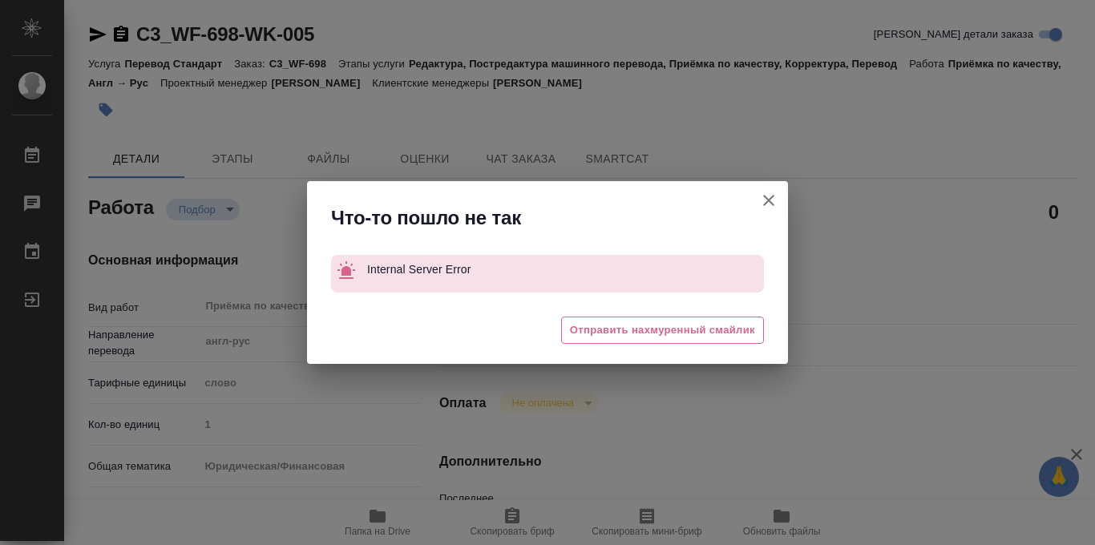
type textarea "x"
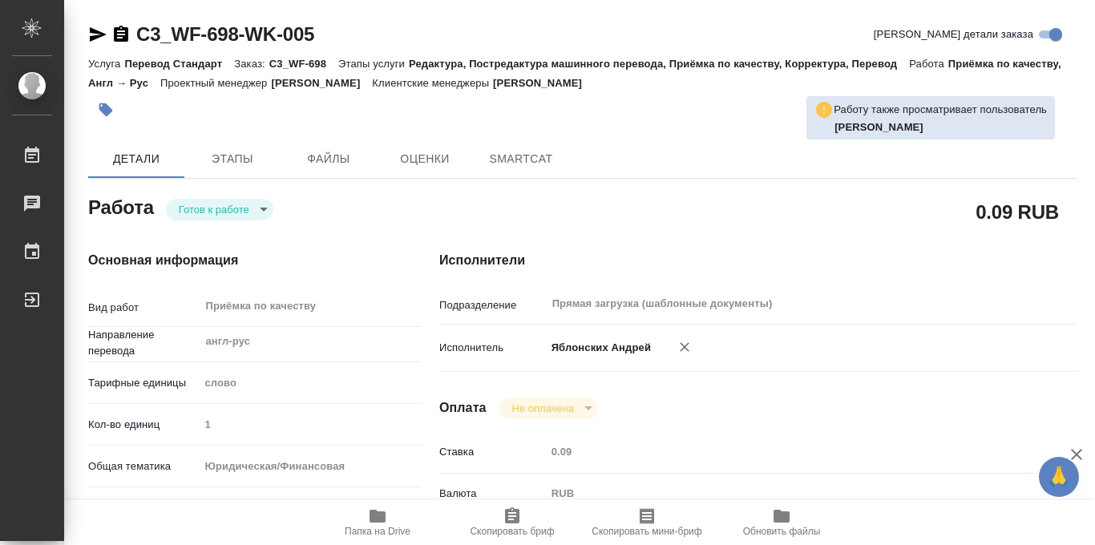
type textarea "x"
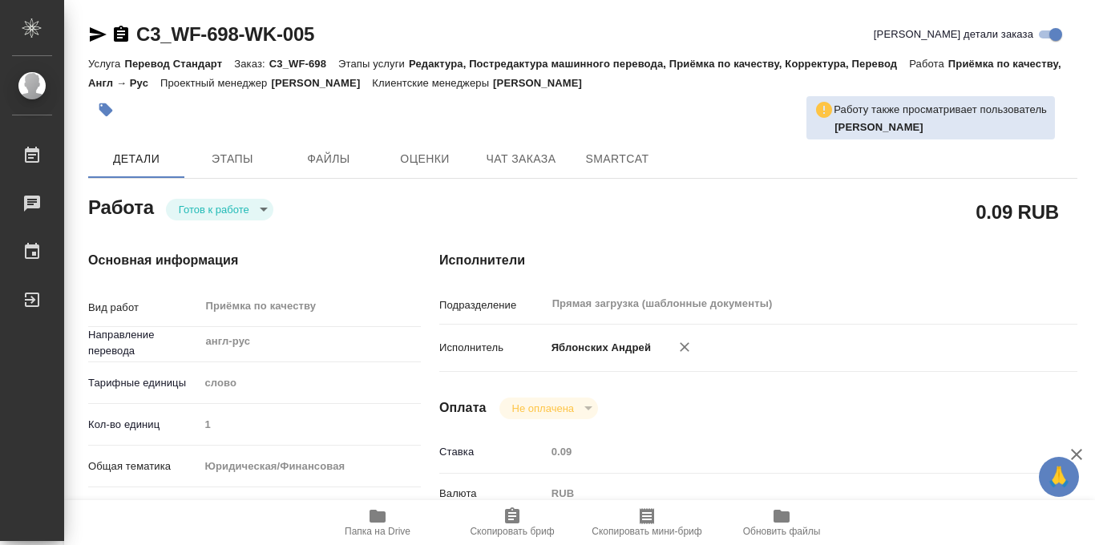
type textarea "x"
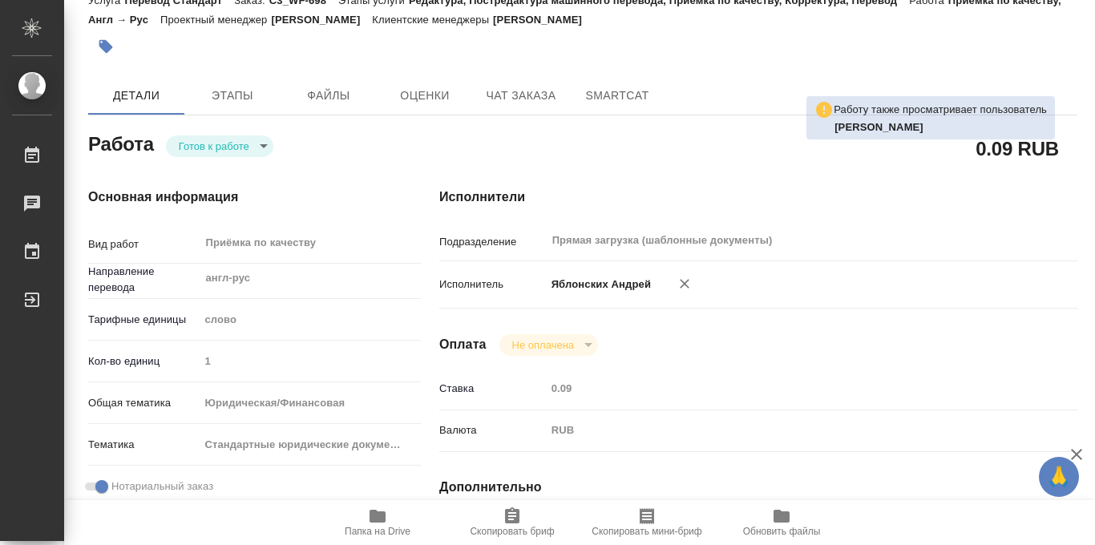
type textarea "x"
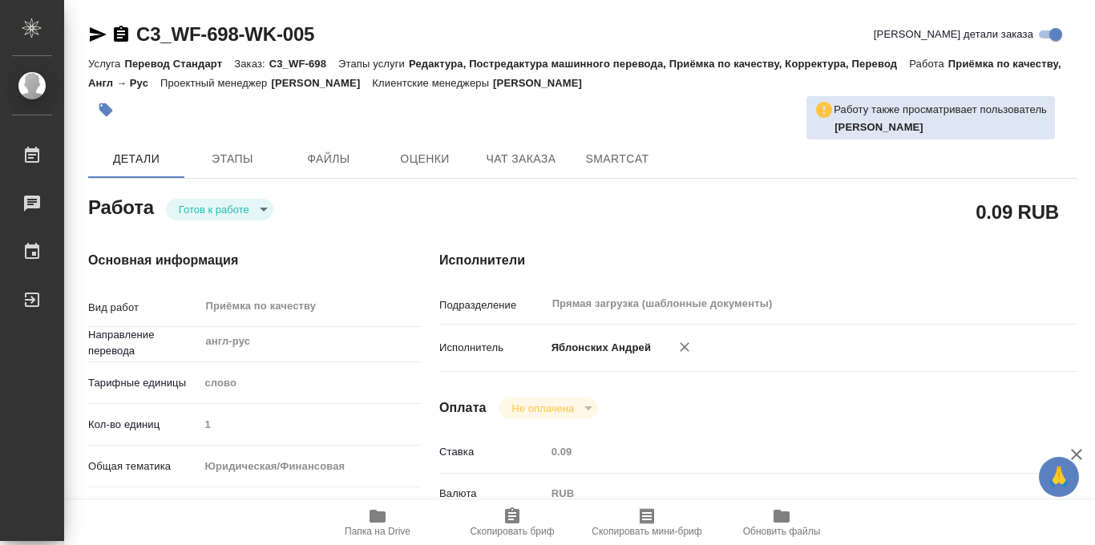
type textarea "x"
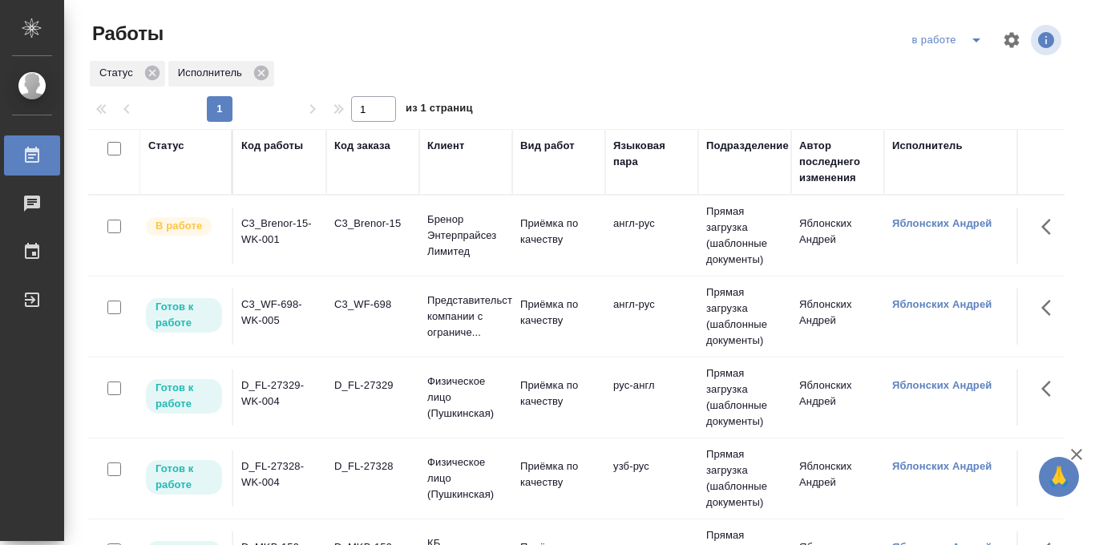
click at [167, 149] on div "Статус" at bounding box center [166, 146] width 36 height 16
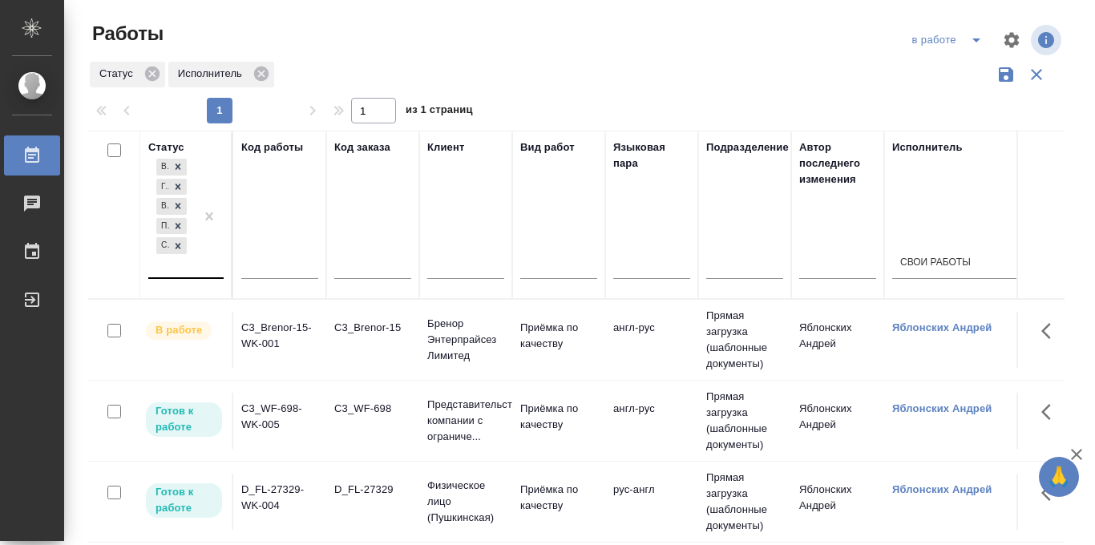
click at [171, 266] on div "В ожидании Готов к работе В работе Подбор Создан" at bounding box center [171, 216] width 46 height 122
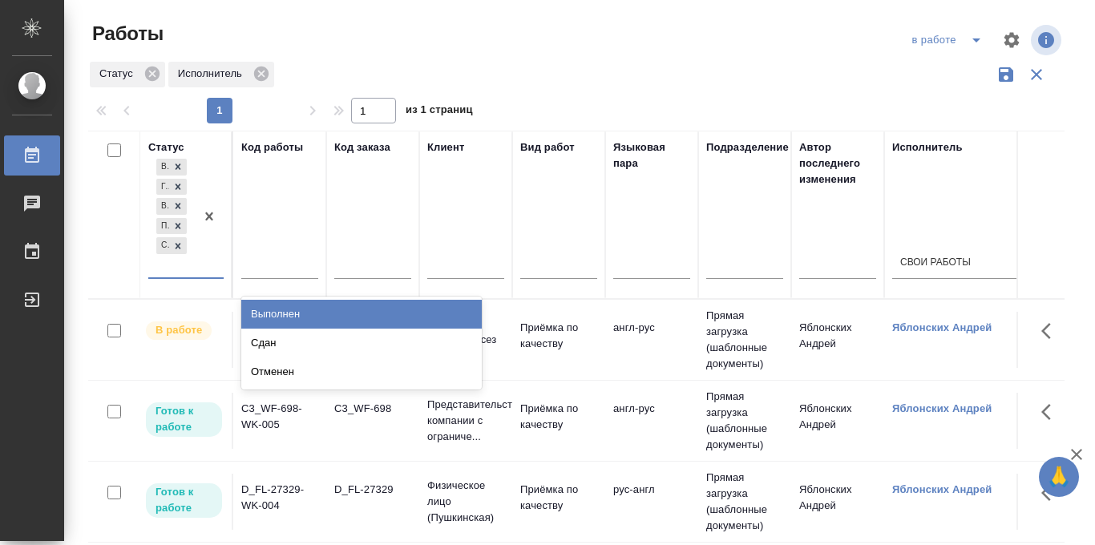
click at [276, 316] on div "Выполнен" at bounding box center [361, 314] width 240 height 29
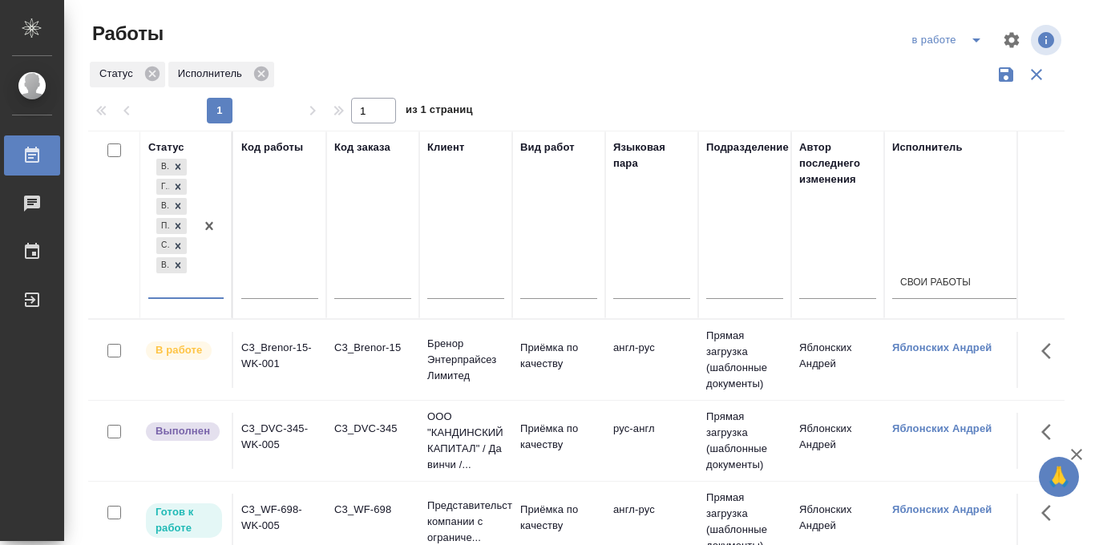
click at [174, 289] on div "В ожидании Готов к работе В работе Подбор Создан Выполнен" at bounding box center [171, 226] width 46 height 142
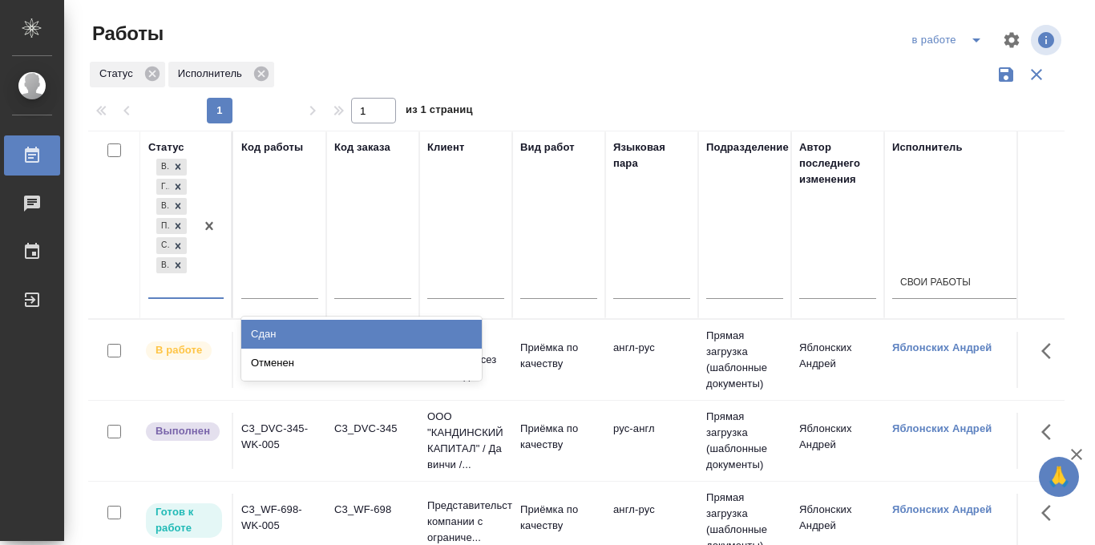
click at [273, 337] on div "Сдан" at bounding box center [361, 334] width 240 height 29
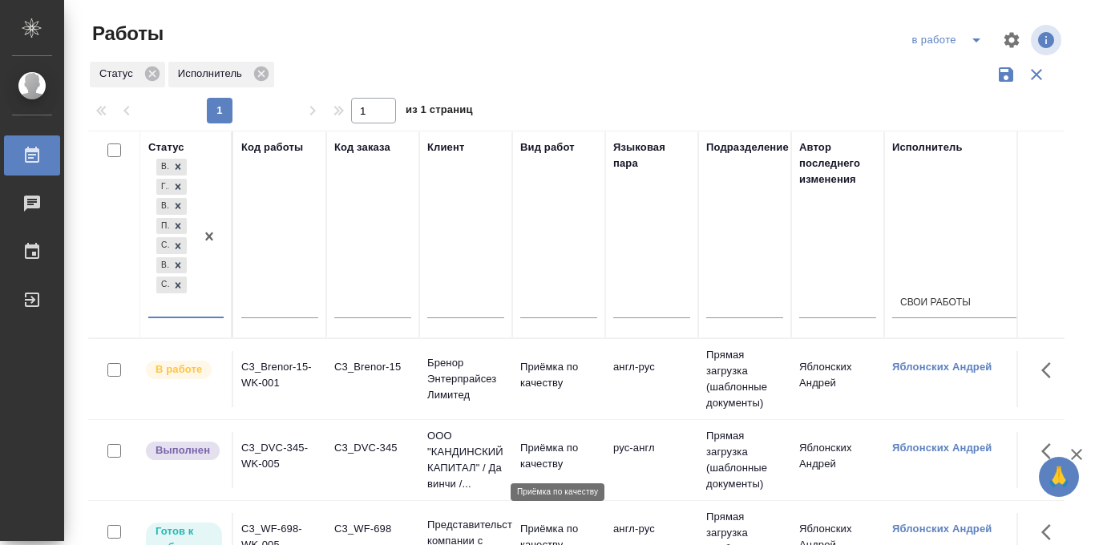
click at [550, 451] on p "Приёмка по качеству" at bounding box center [558, 456] width 77 height 32
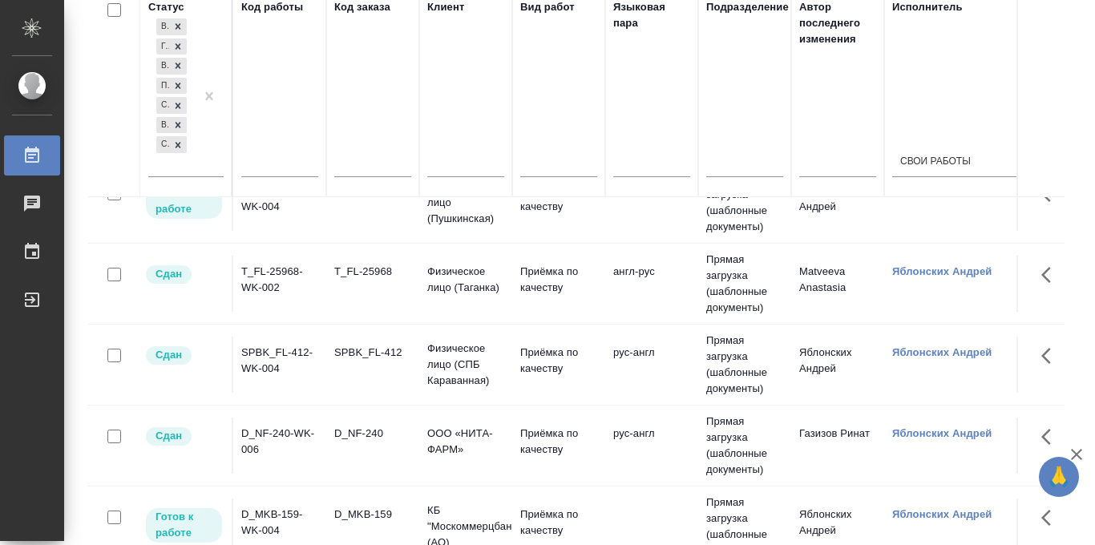
scroll to position [172, 0]
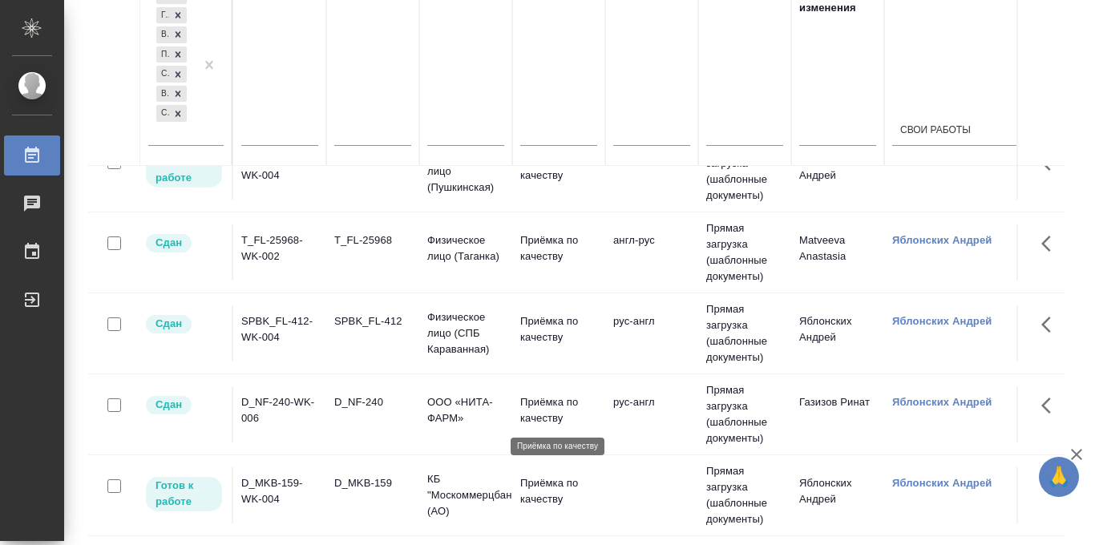
click at [545, 403] on p "Приёмка по качеству" at bounding box center [558, 410] width 77 height 32
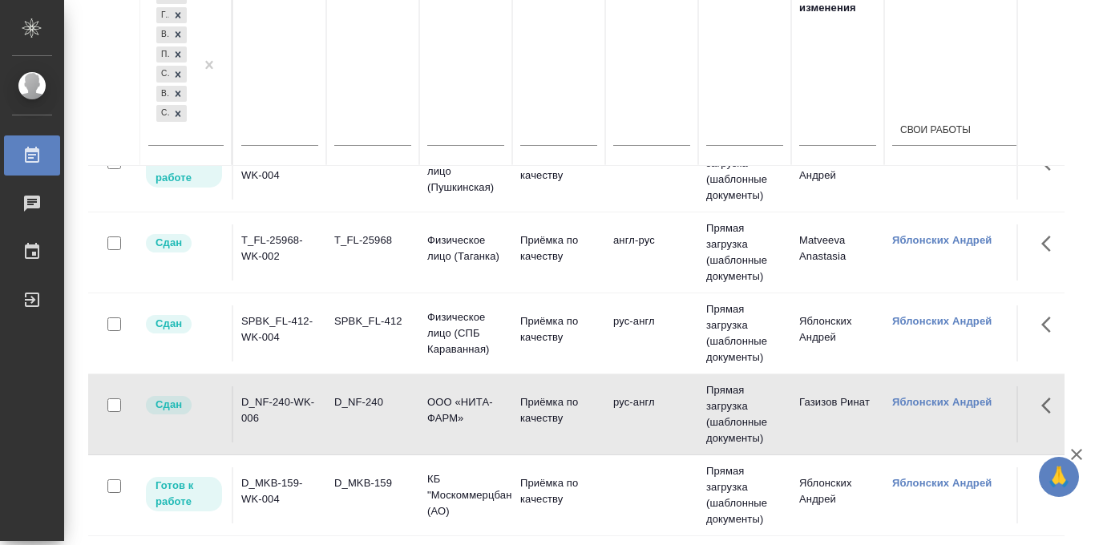
scroll to position [0, 0]
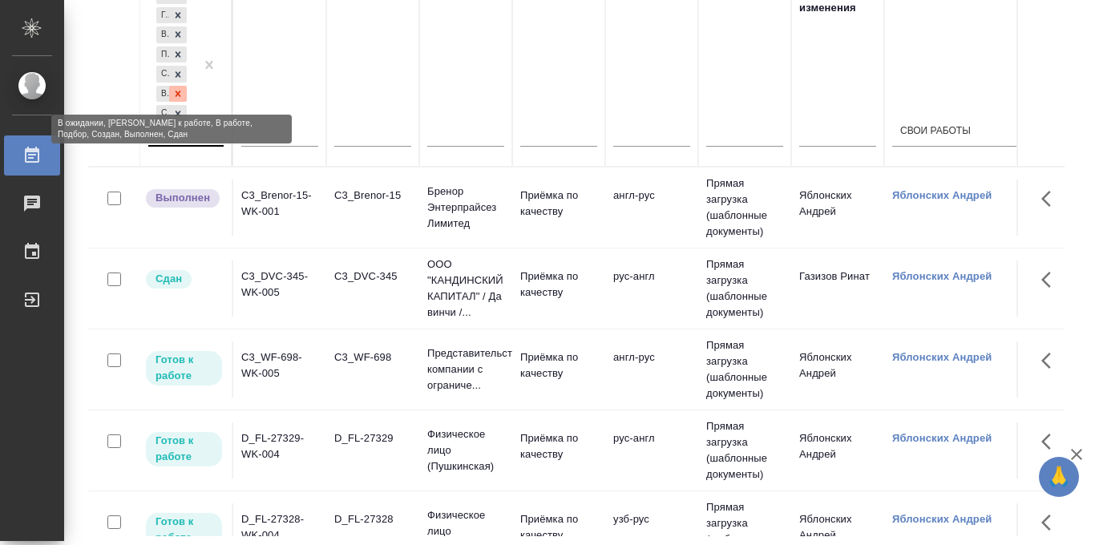
click at [180, 97] on icon at bounding box center [177, 93] width 11 height 11
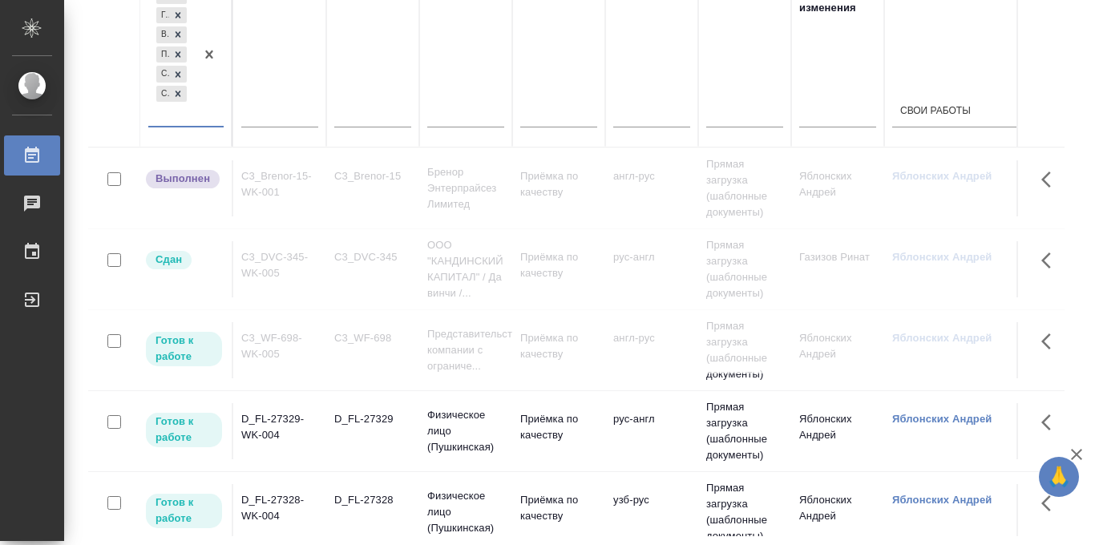
scroll to position [152, 0]
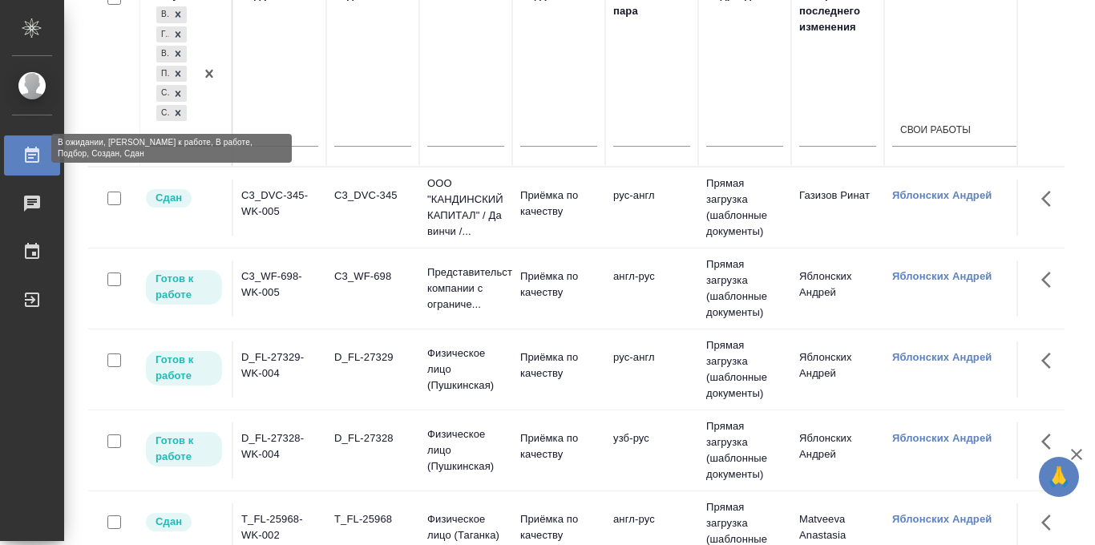
click at [180, 111] on icon at bounding box center [177, 112] width 11 height 11
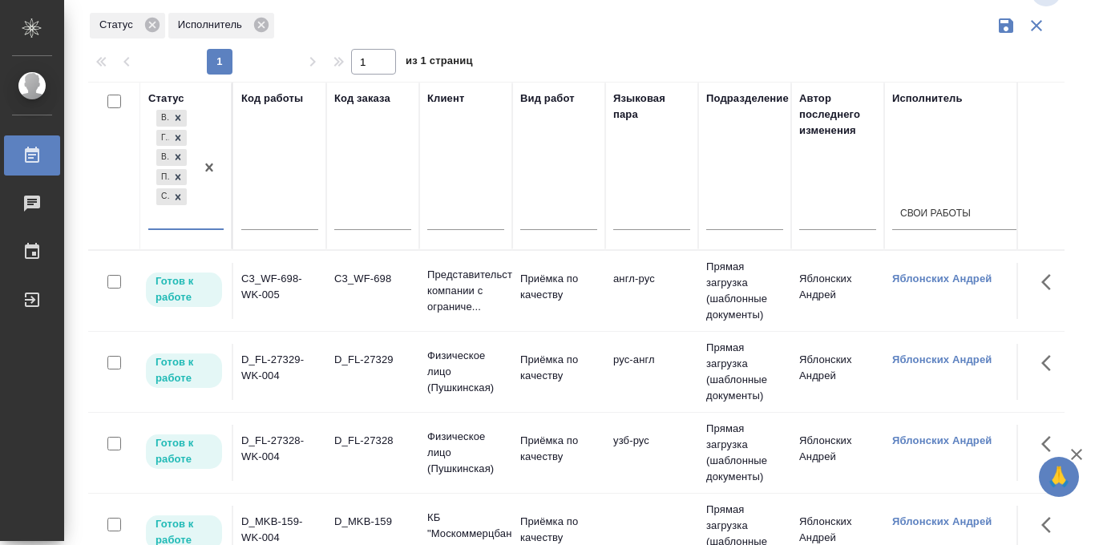
scroll to position [0, 0]
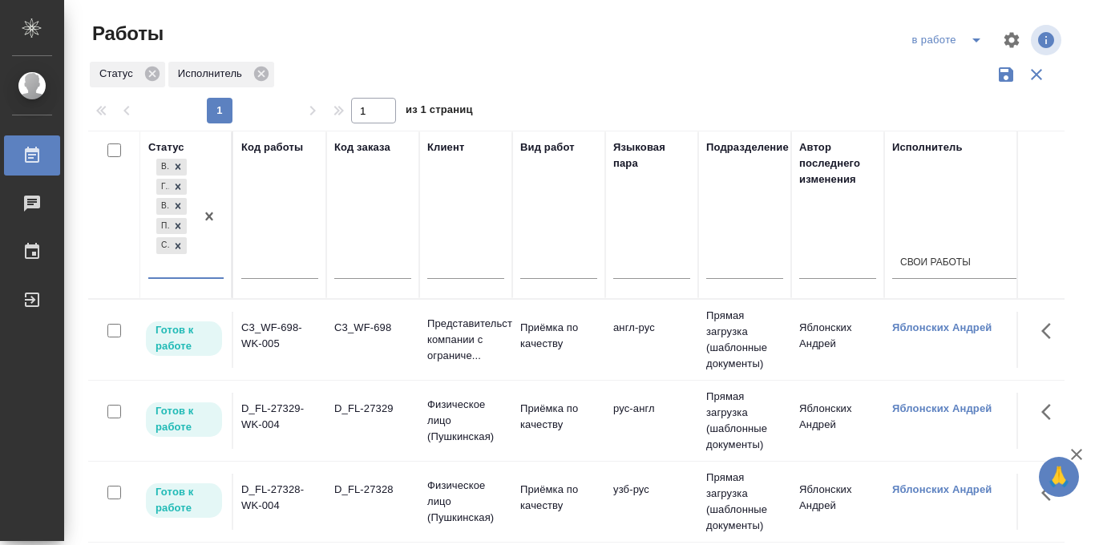
click at [1004, 80] on icon "button" at bounding box center [1006, 74] width 14 height 14
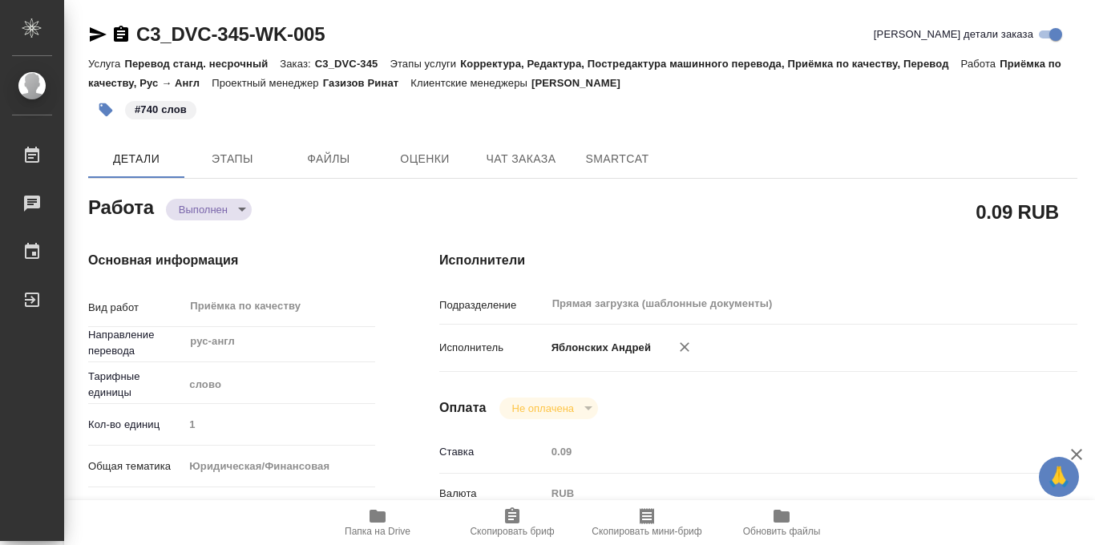
type textarea "x"
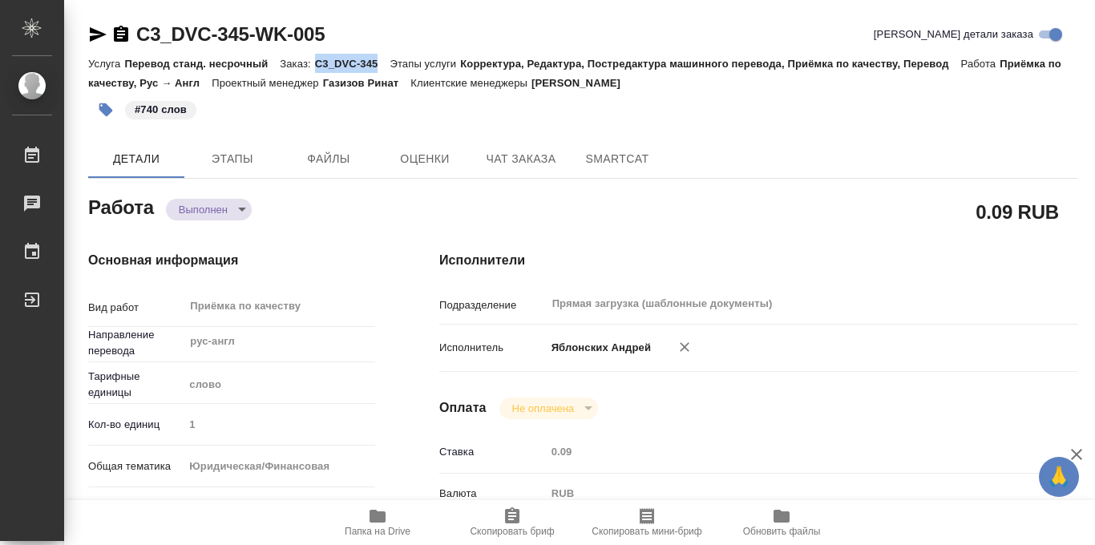
drag, startPoint x: 321, startPoint y: 64, endPoint x: 383, endPoint y: 64, distance: 62.5
click at [383, 64] on p "C3_DVC-345" at bounding box center [352, 64] width 75 height 12
copy p "C3_DVC-345"
click at [543, 60] on p "Корректура, Редактура, Постредактура машинного перевода, Приёмка по качеству, П…" at bounding box center [710, 64] width 500 height 12
drag, startPoint x: 321, startPoint y: 63, endPoint x: 387, endPoint y: 64, distance: 65.7
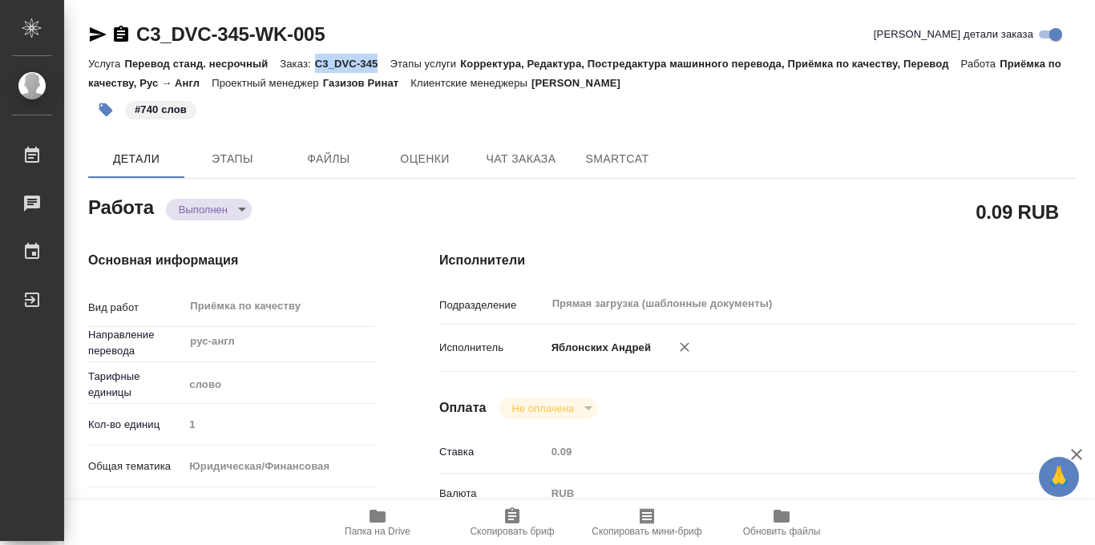
click at [387, 64] on p "C3_DVC-345" at bounding box center [352, 64] width 75 height 12
copy p "C3_DVC-345"
click at [387, 77] on p "Газизов Ринат" at bounding box center [367, 83] width 88 height 12
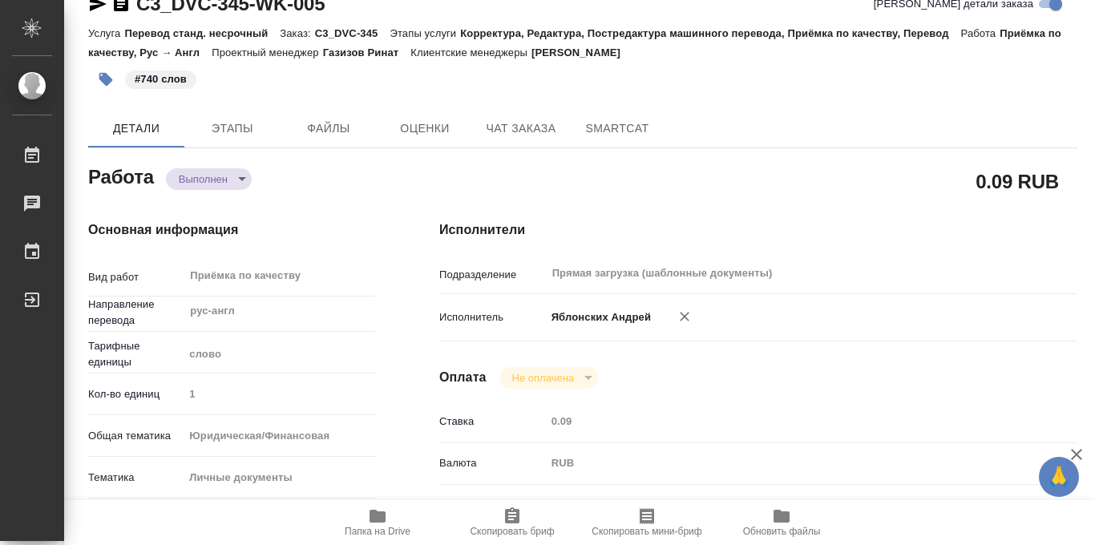
scroll to position [27, 0]
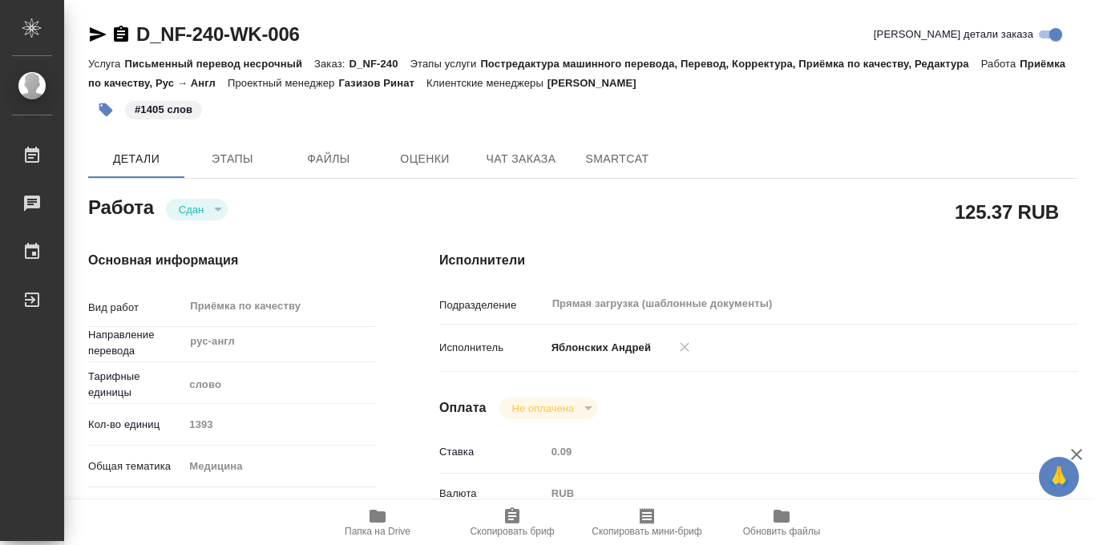
type textarea "x"
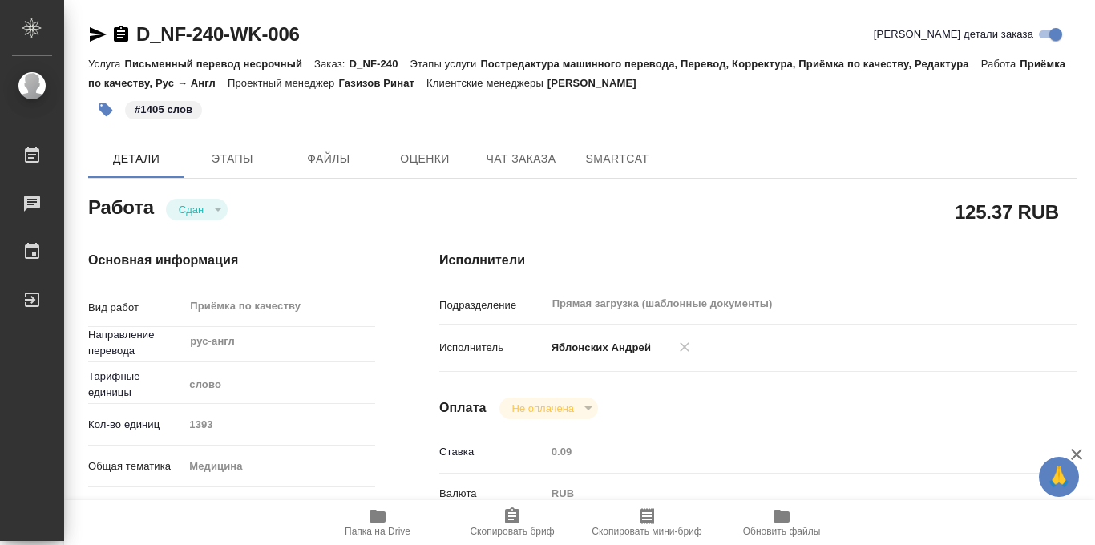
type textarea "x"
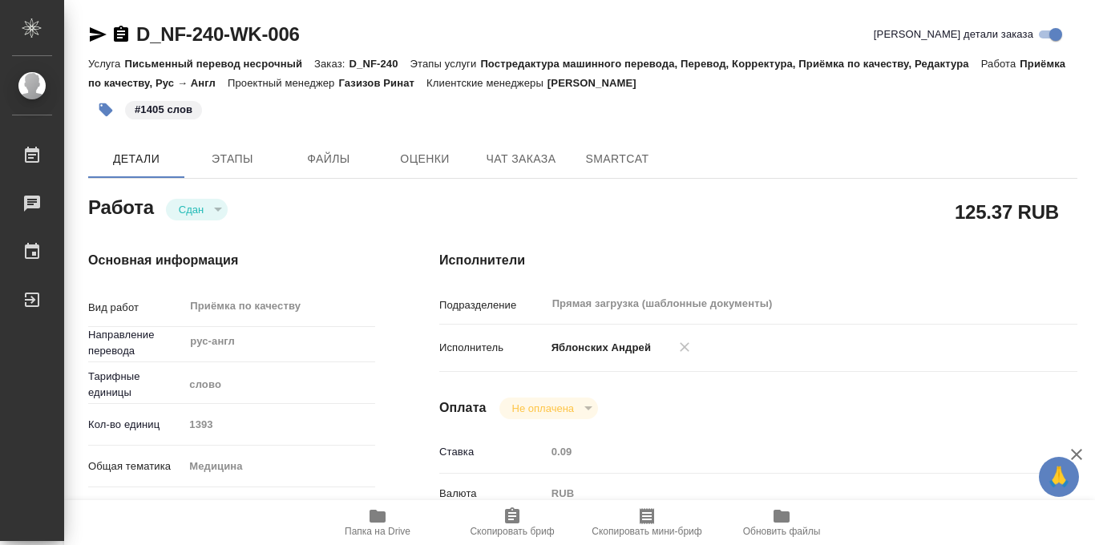
type textarea "x"
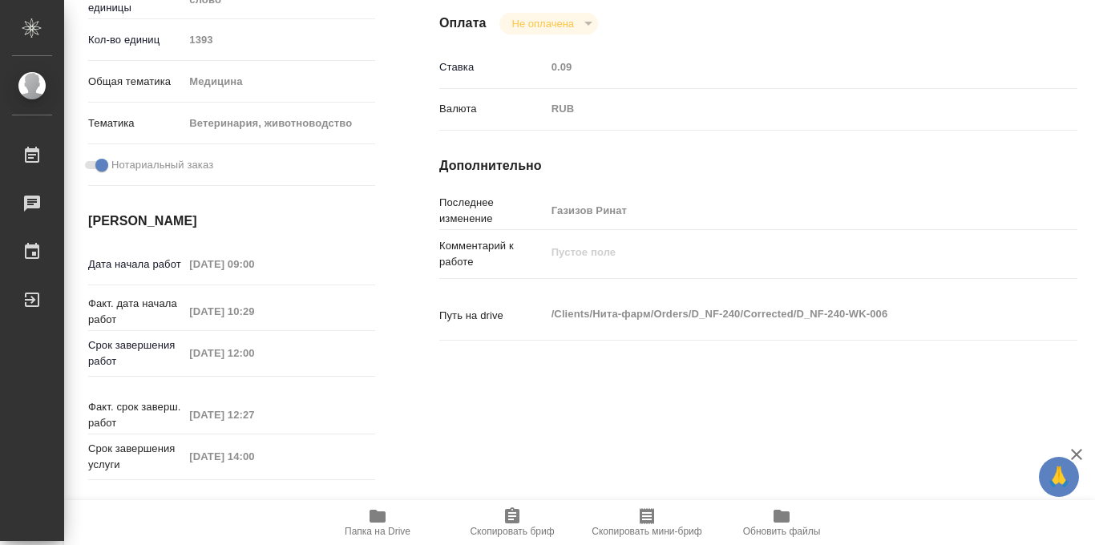
scroll to position [854, 0]
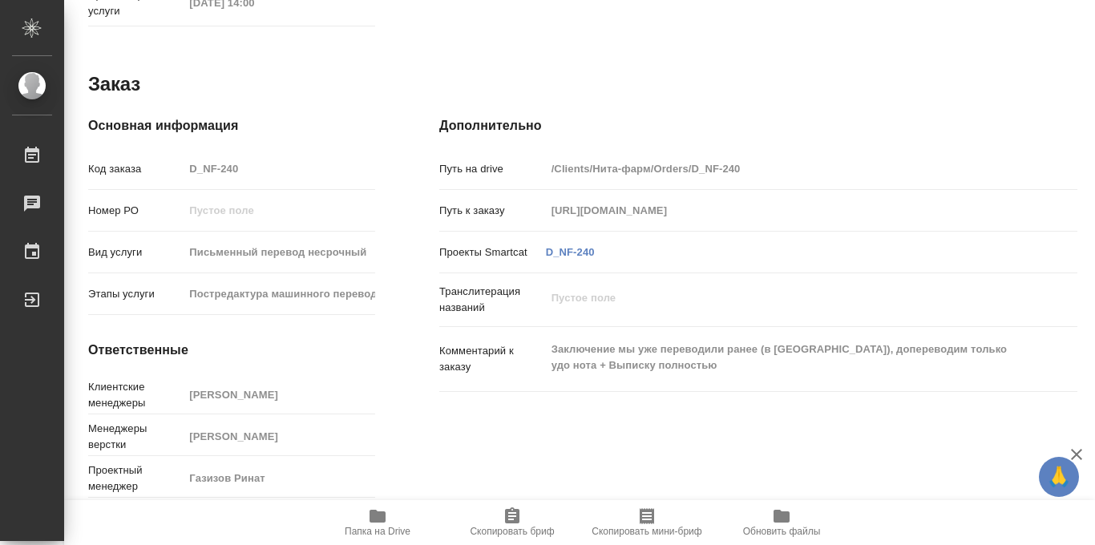
click at [376, 510] on icon "button" at bounding box center [377, 516] width 16 height 13
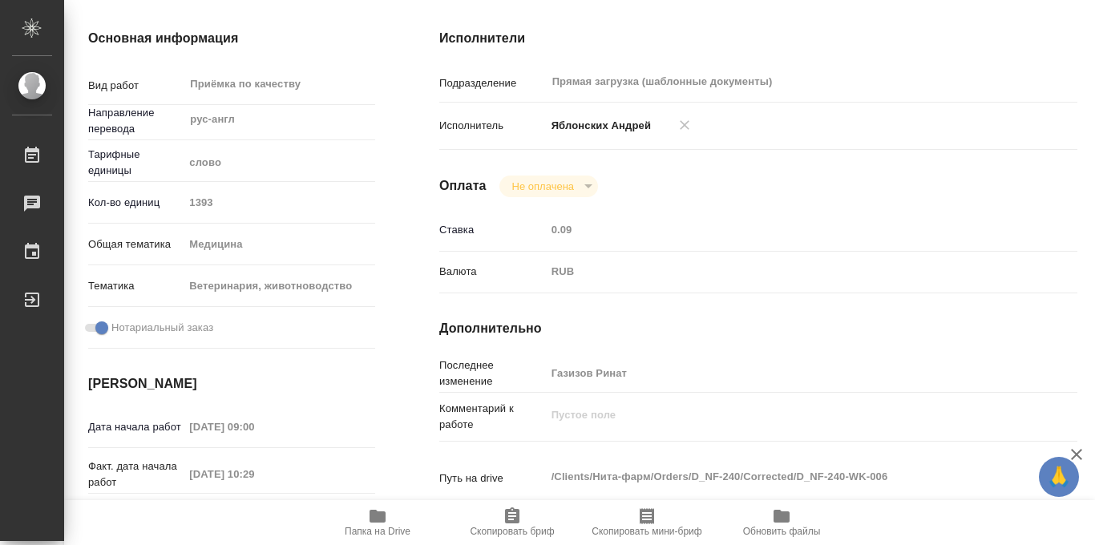
scroll to position [0, 0]
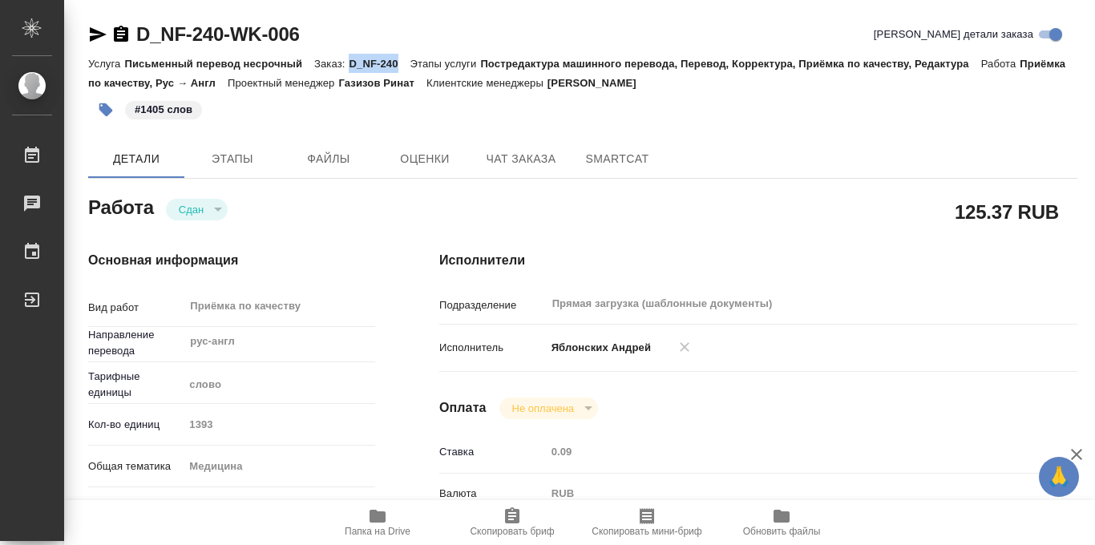
drag, startPoint x: 353, startPoint y: 61, endPoint x: 402, endPoint y: 64, distance: 49.0
click at [402, 64] on p "D_NF-240" at bounding box center [379, 64] width 61 height 12
copy p "D_NF-240"
click at [482, 117] on div "#1405 слов" at bounding box center [418, 109] width 660 height 35
drag, startPoint x: 354, startPoint y: 61, endPoint x: 400, endPoint y: 65, distance: 45.9
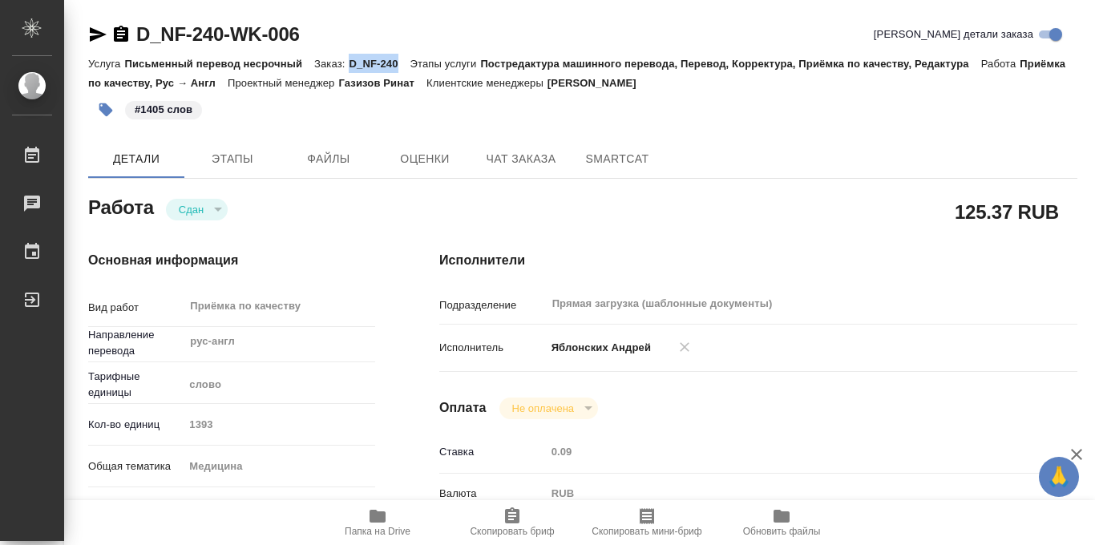
click at [400, 65] on p "D_NF-240" at bounding box center [379, 64] width 61 height 12
copy p "D_NF-240"
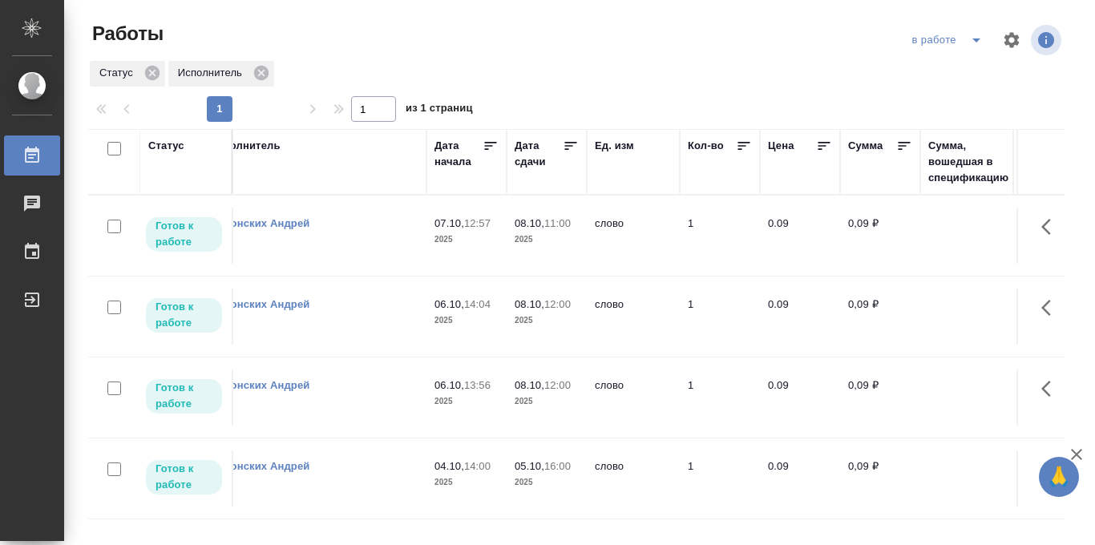
scroll to position [0, 674]
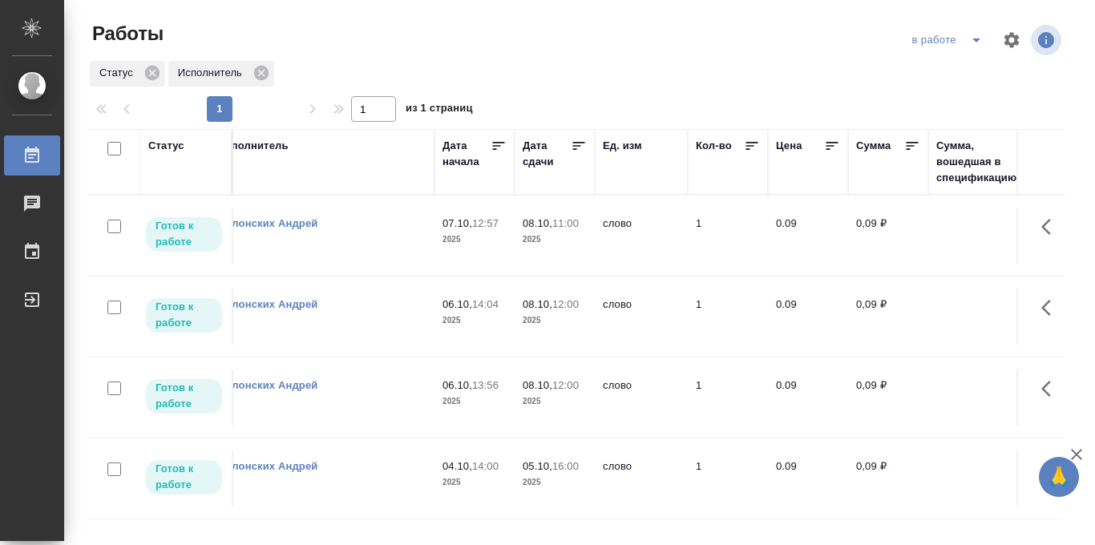
click at [578, 143] on icon at bounding box center [579, 146] width 12 height 8
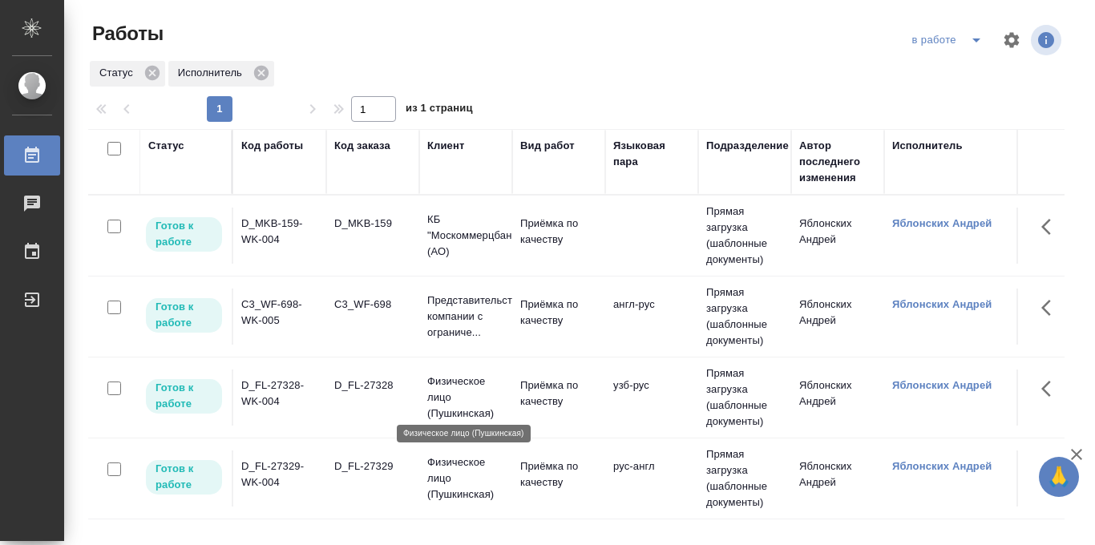
scroll to position [1, 0]
click at [461, 475] on p "Физическое лицо (Пушкинская)" at bounding box center [465, 478] width 77 height 48
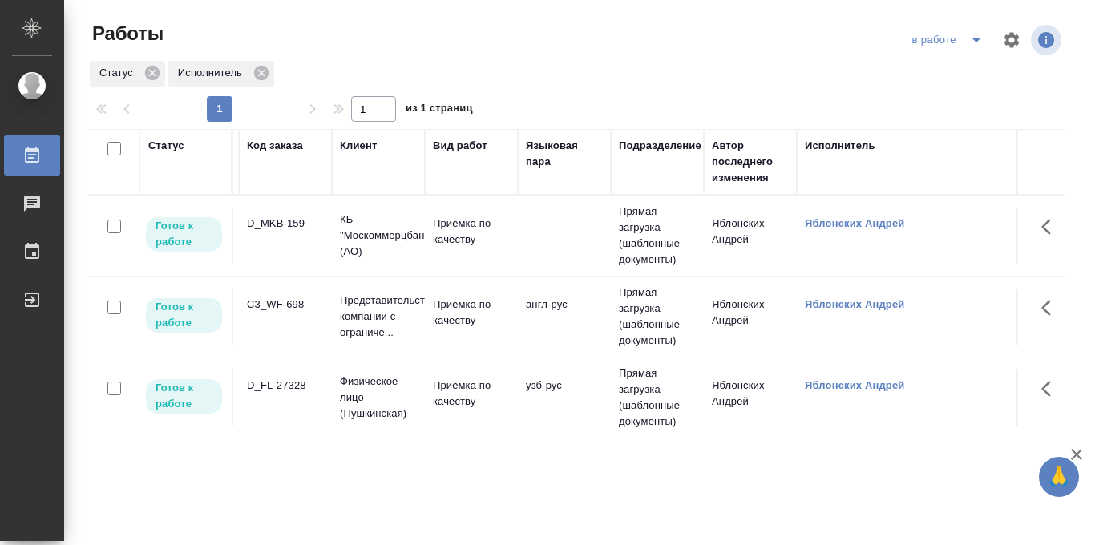
scroll to position [0, 0]
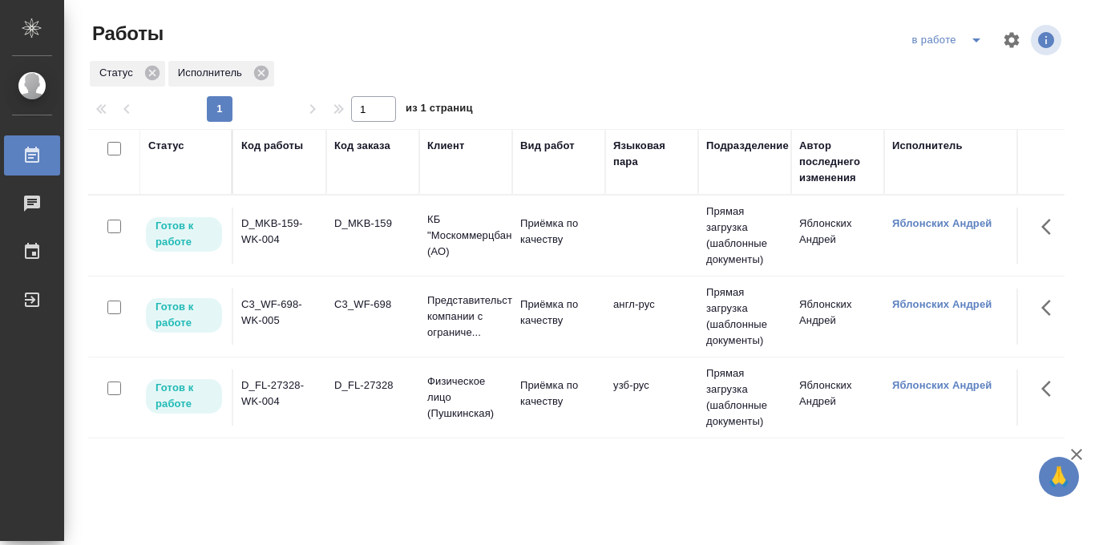
click at [973, 41] on icon "split button" at bounding box center [975, 39] width 19 height 19
click at [946, 74] on li "Стандартные настройки" at bounding box center [949, 72] width 154 height 26
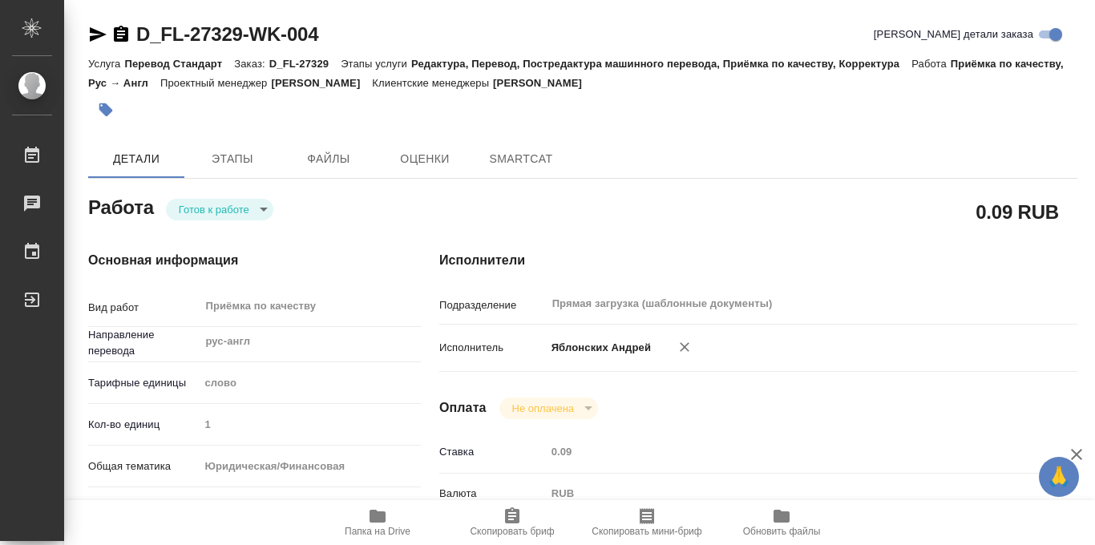
type textarea "x"
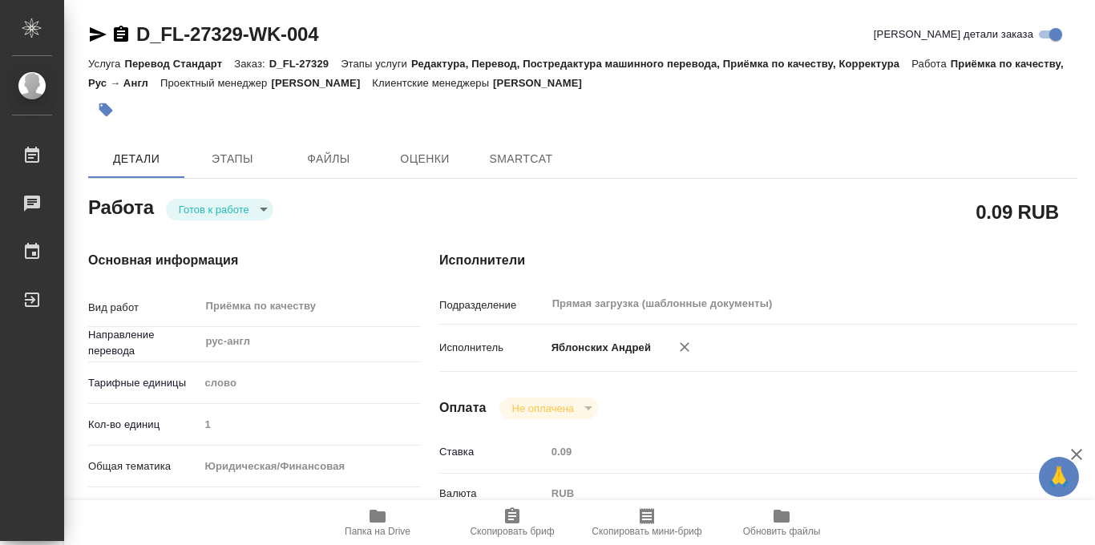
type textarea "x"
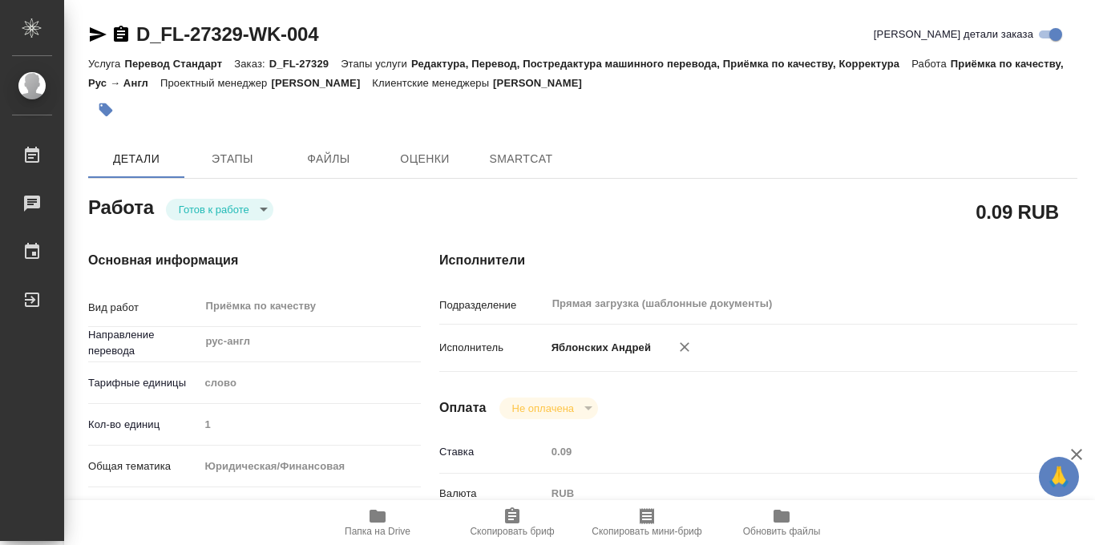
type textarea "x"
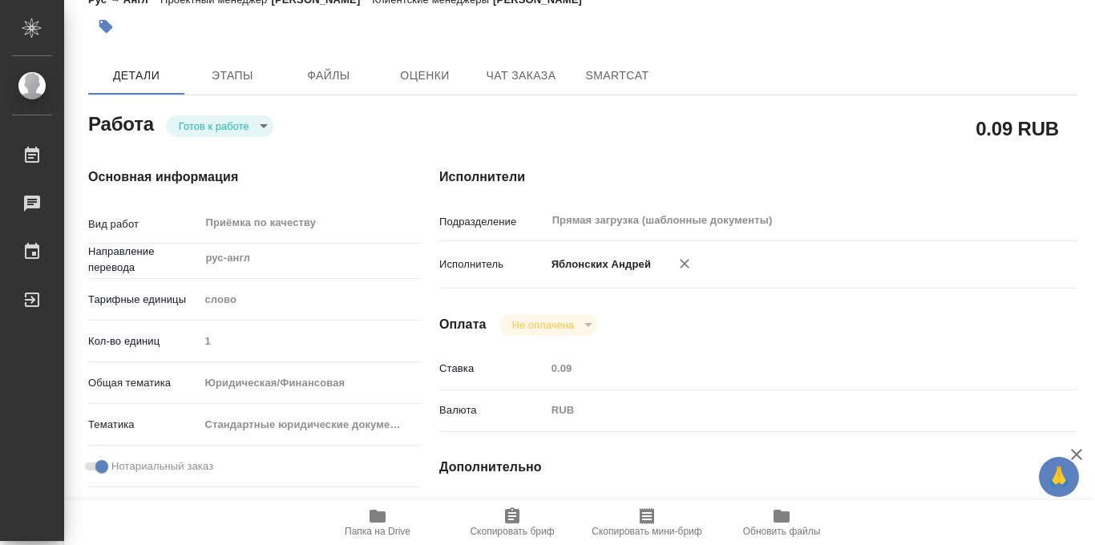
type textarea "x"
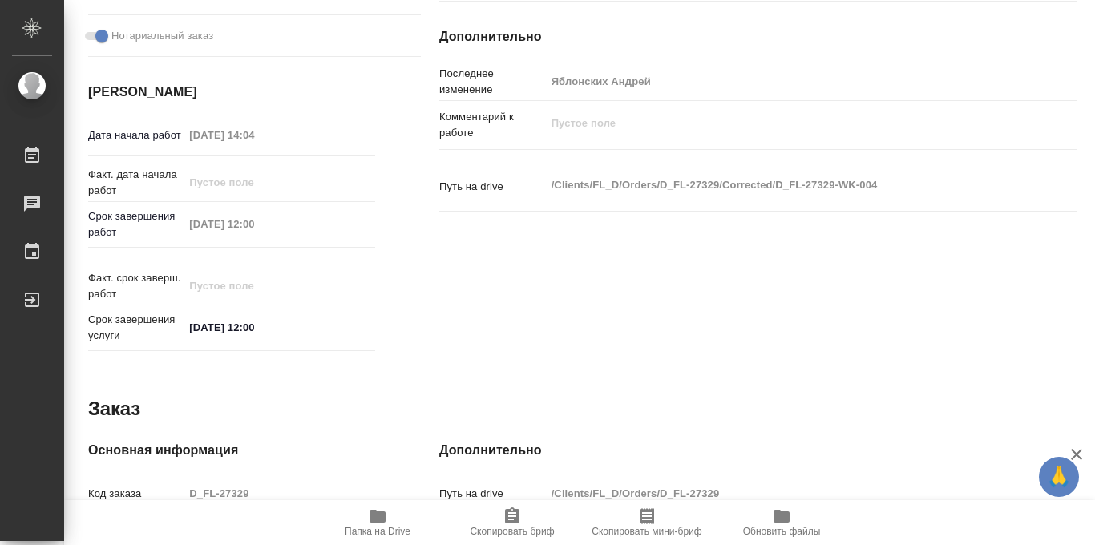
scroll to position [854, 0]
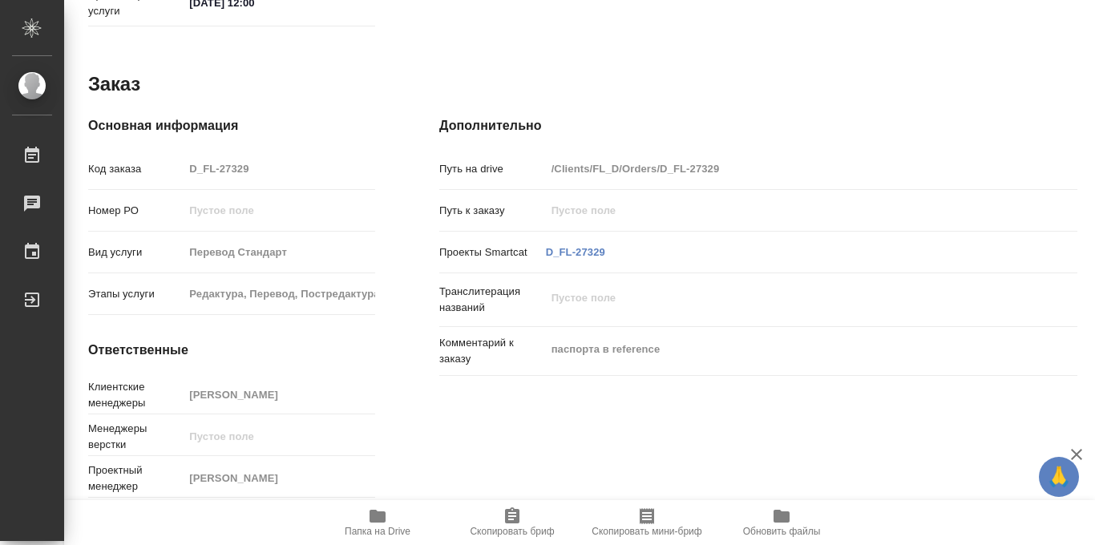
type textarea "x"
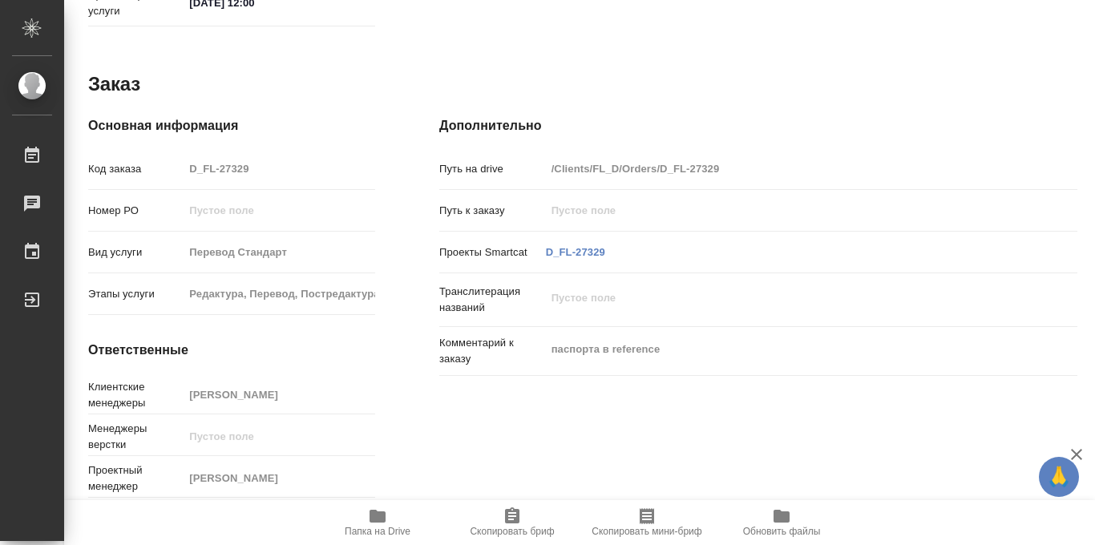
click at [370, 521] on icon "button" at bounding box center [377, 516] width 16 height 13
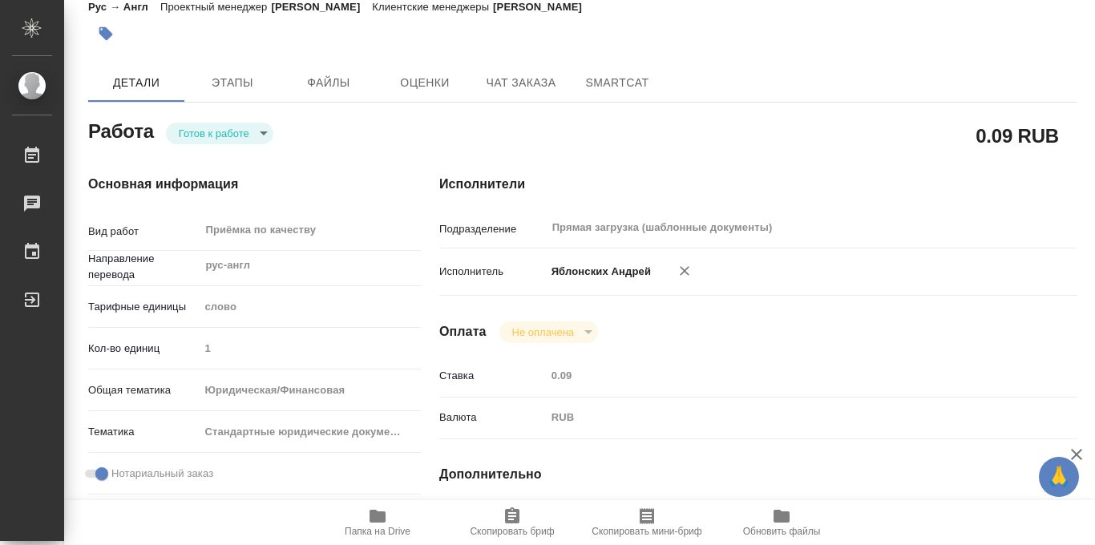
scroll to position [0, 0]
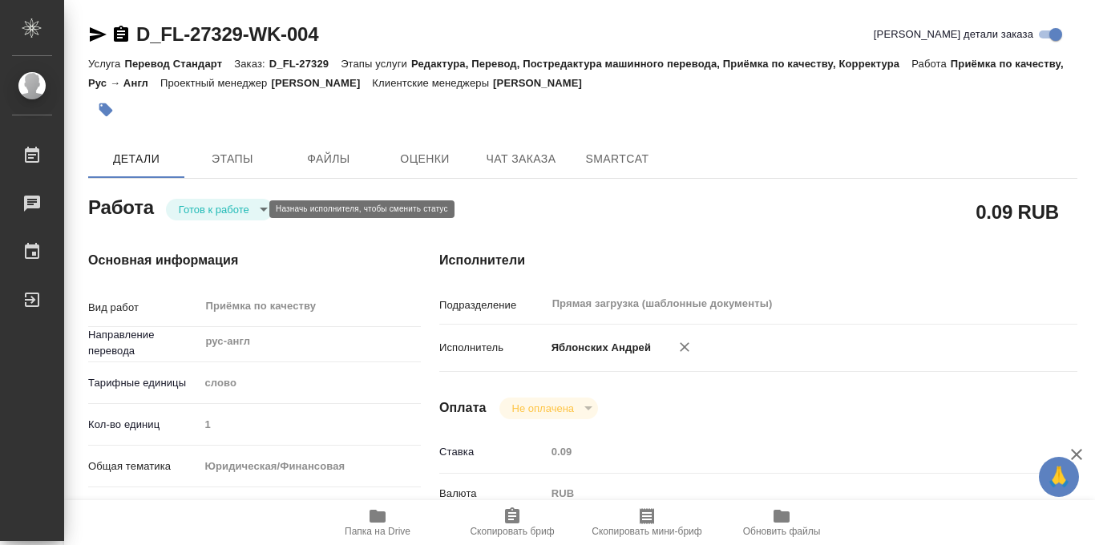
click at [258, 213] on body "🙏 .cls-1 fill:#fff; AWATERA Iablonskikh Andrei Работы 0 Чаты График Выйти D_FL-…" at bounding box center [547, 272] width 1095 height 545
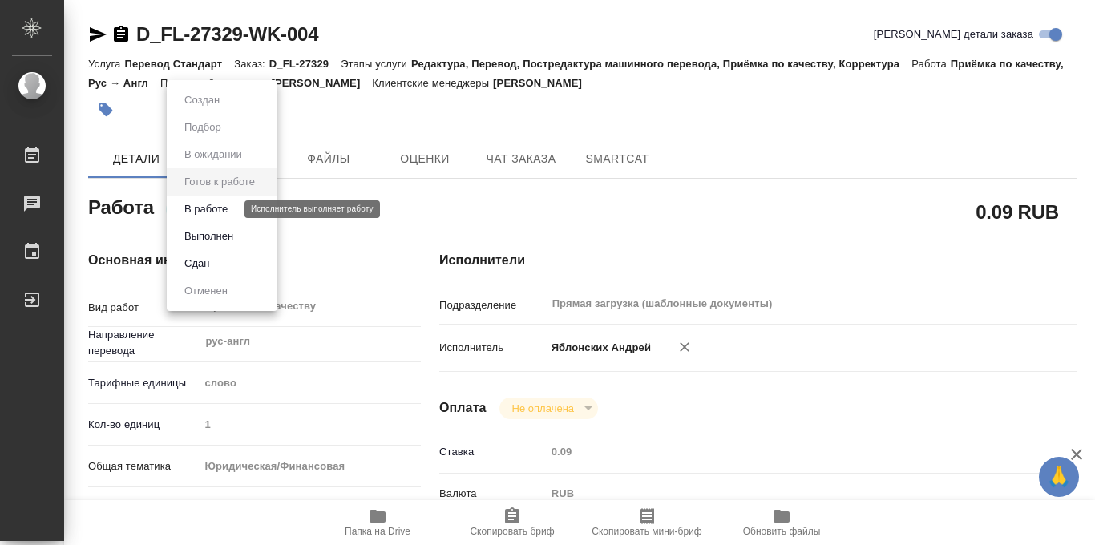
click at [227, 209] on button "В работе" at bounding box center [206, 209] width 53 height 18
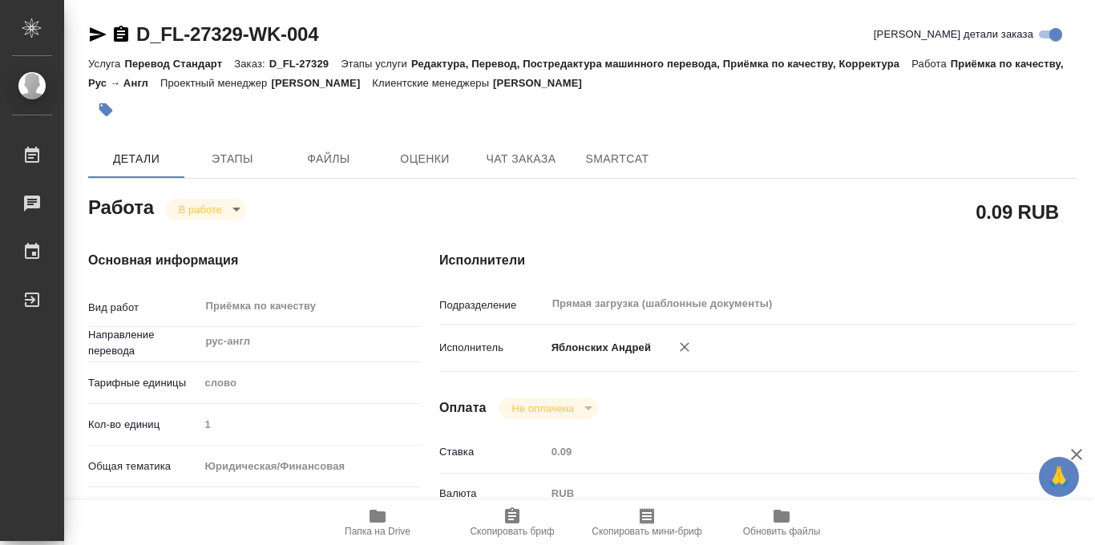
type textarea "x"
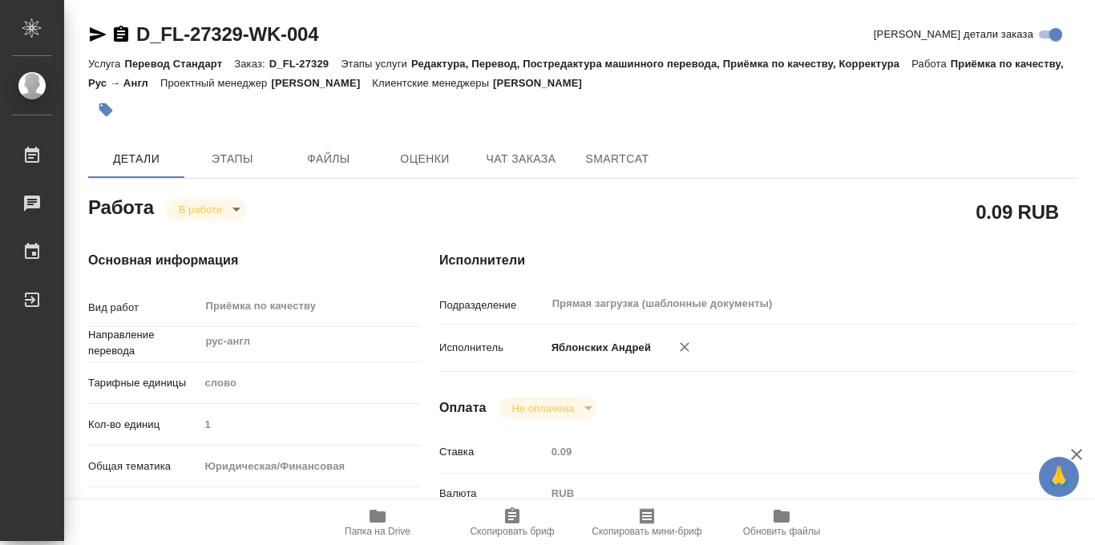
type textarea "x"
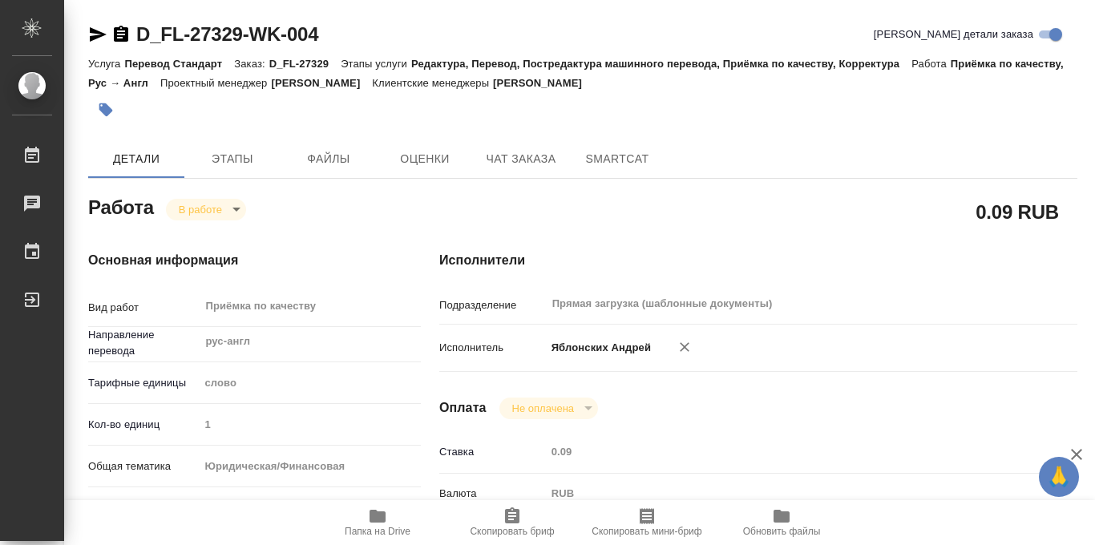
type textarea "x"
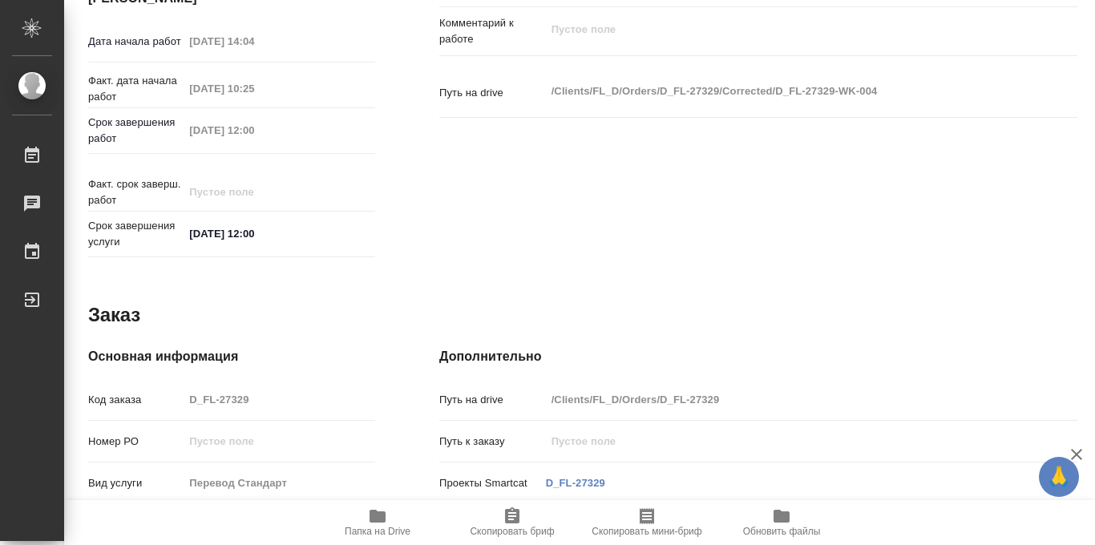
scroll to position [718, 0]
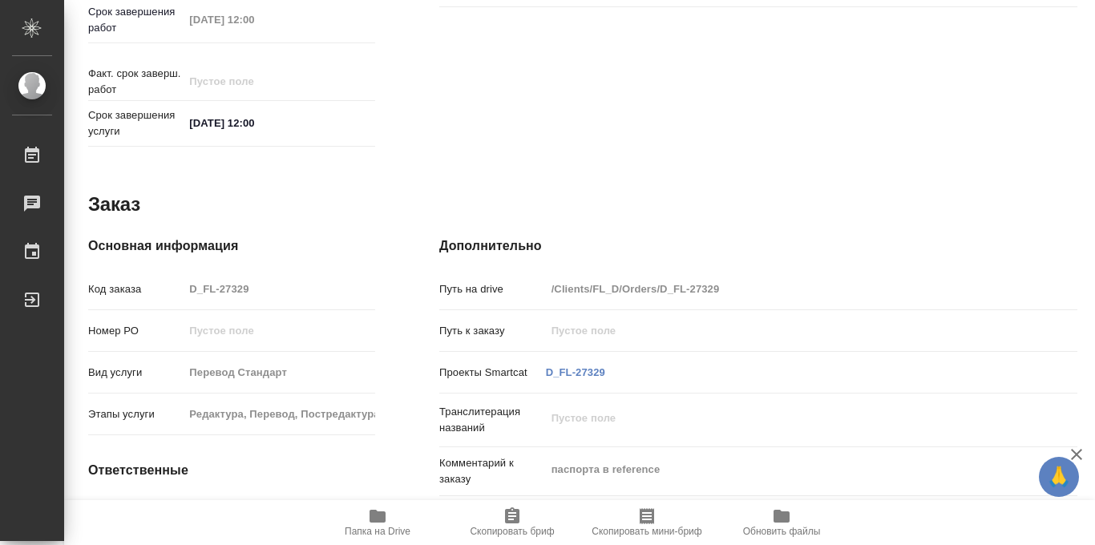
click at [371, 523] on icon "button" at bounding box center [377, 515] width 19 height 19
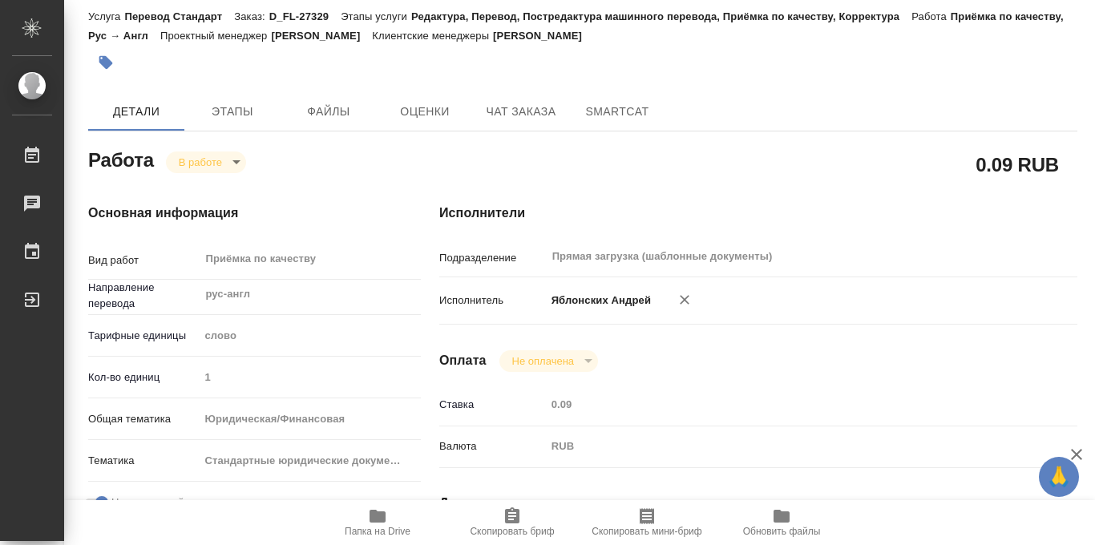
scroll to position [0, 0]
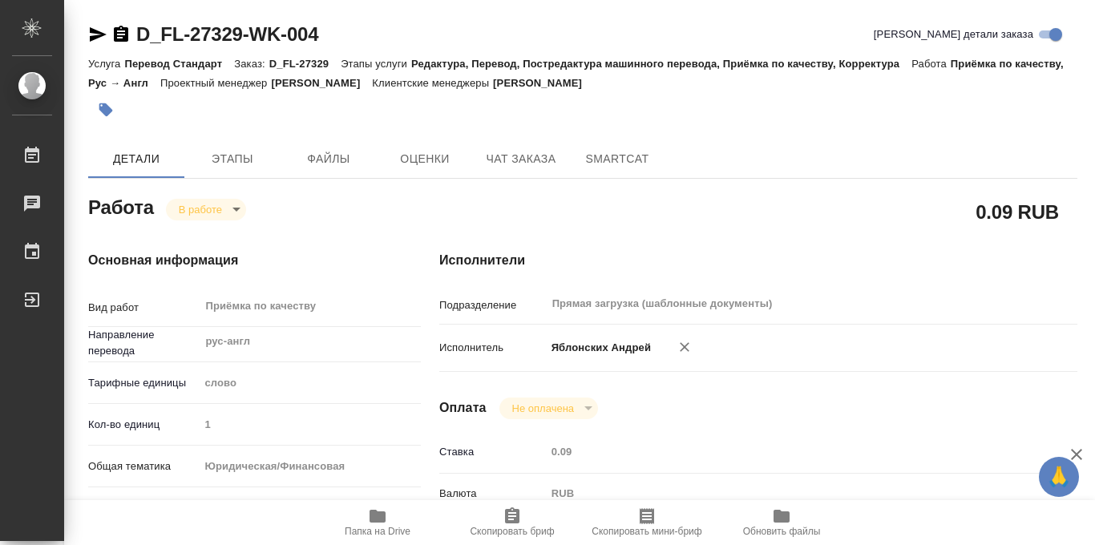
click at [101, 111] on icon "button" at bounding box center [106, 110] width 14 height 14
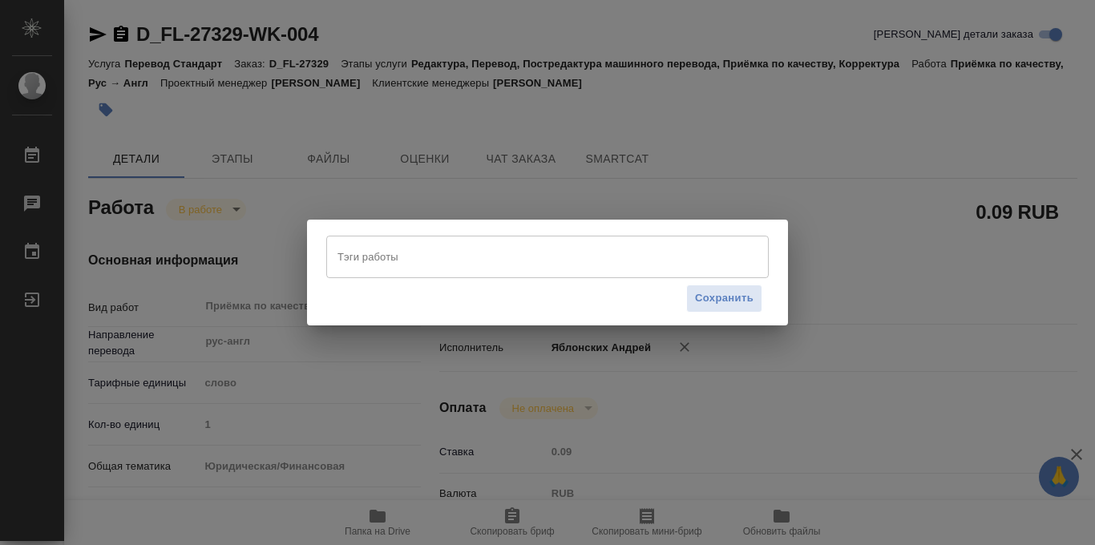
click at [398, 258] on input "Тэги работы" at bounding box center [531, 256] width 397 height 27
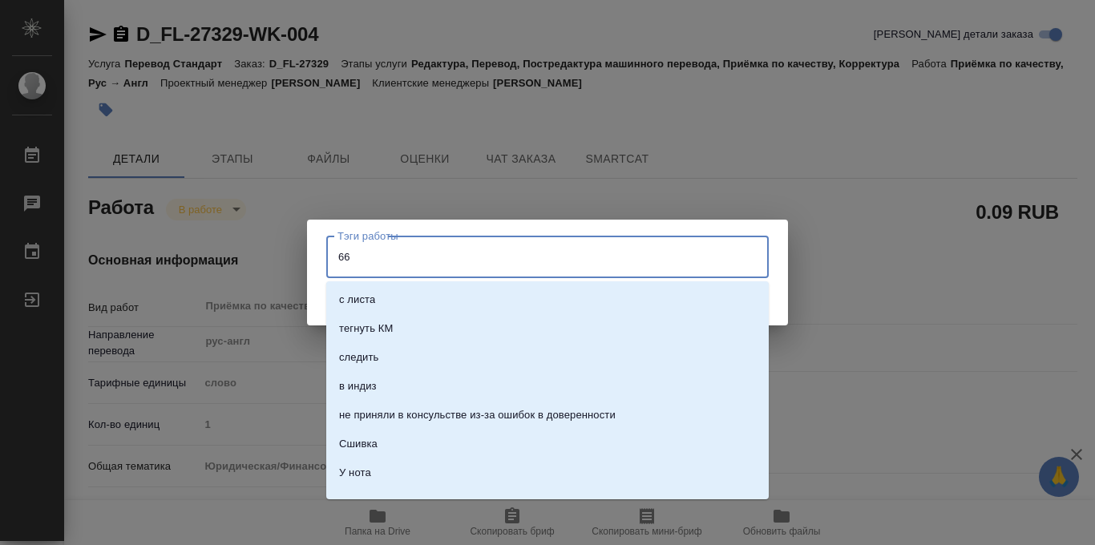
type input "665"
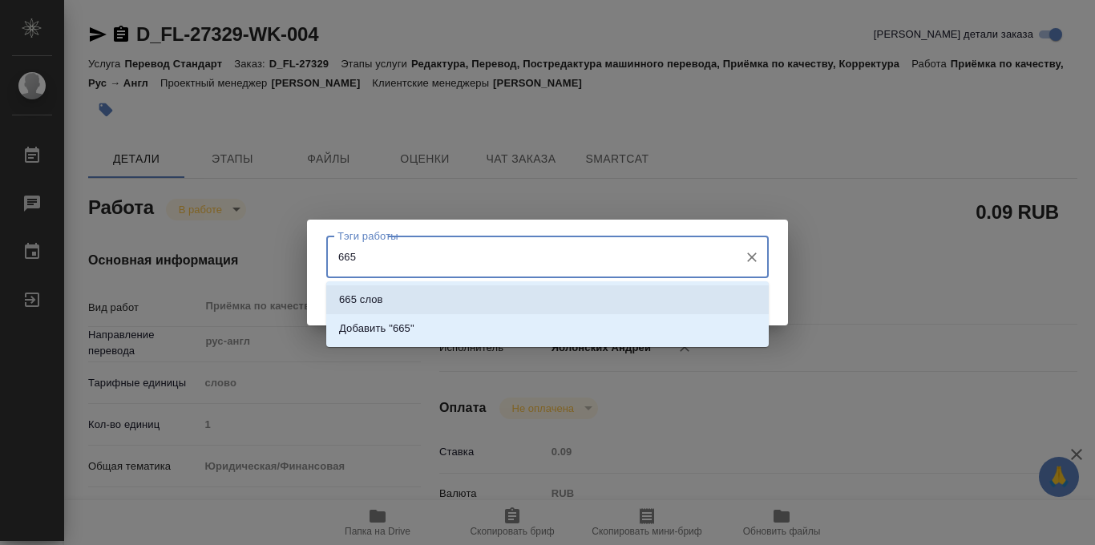
click at [384, 309] on li "665 слов" at bounding box center [547, 299] width 442 height 29
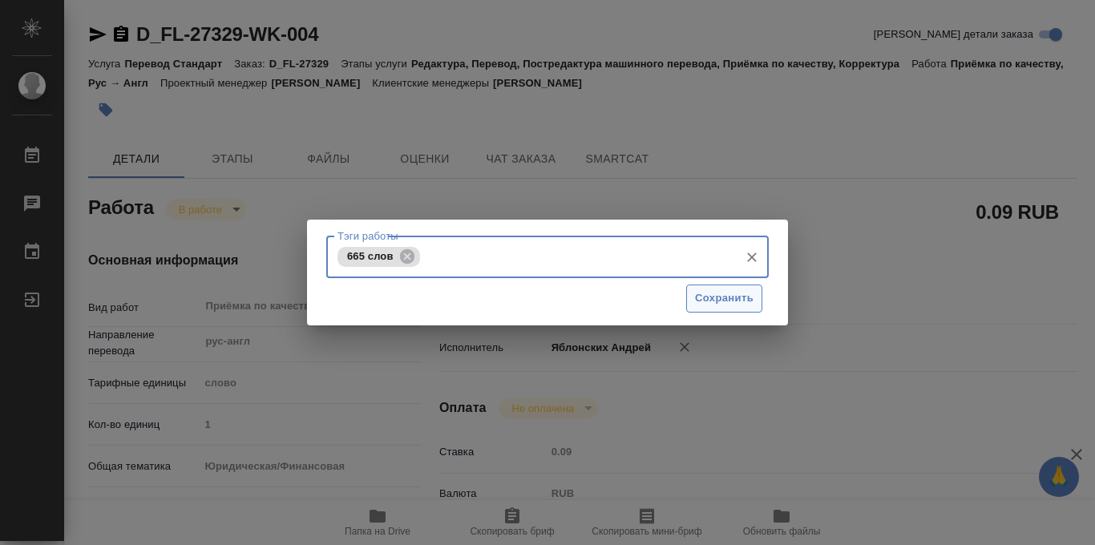
click at [735, 301] on span "Сохранить" at bounding box center [724, 298] width 59 height 18
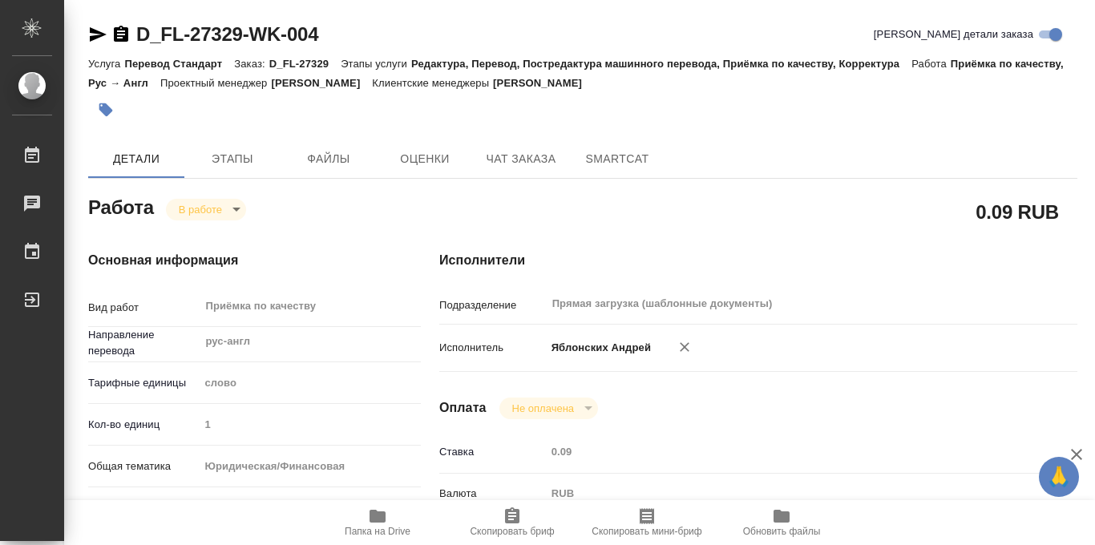
type input "inProgress"
type textarea "Приёмка по качеству"
type textarea "x"
type input "рус-англ"
type input "5a8b1489cc6b4906c91bfd90"
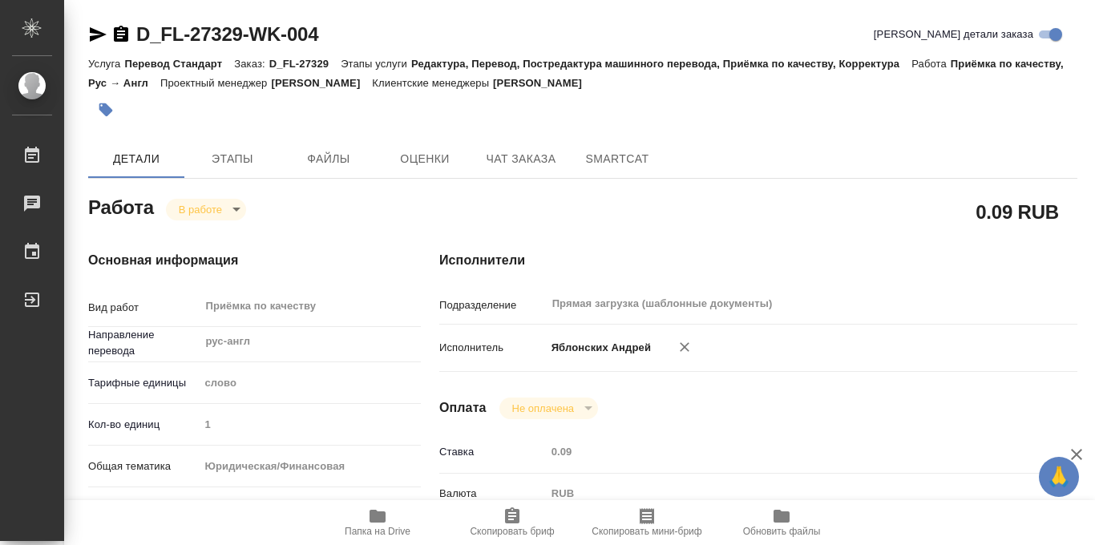
type input "1"
type input "yr-fn"
type input "5f647205b73bc97568ca66bf"
checkbox input "true"
type input "06.10.2025 14:04"
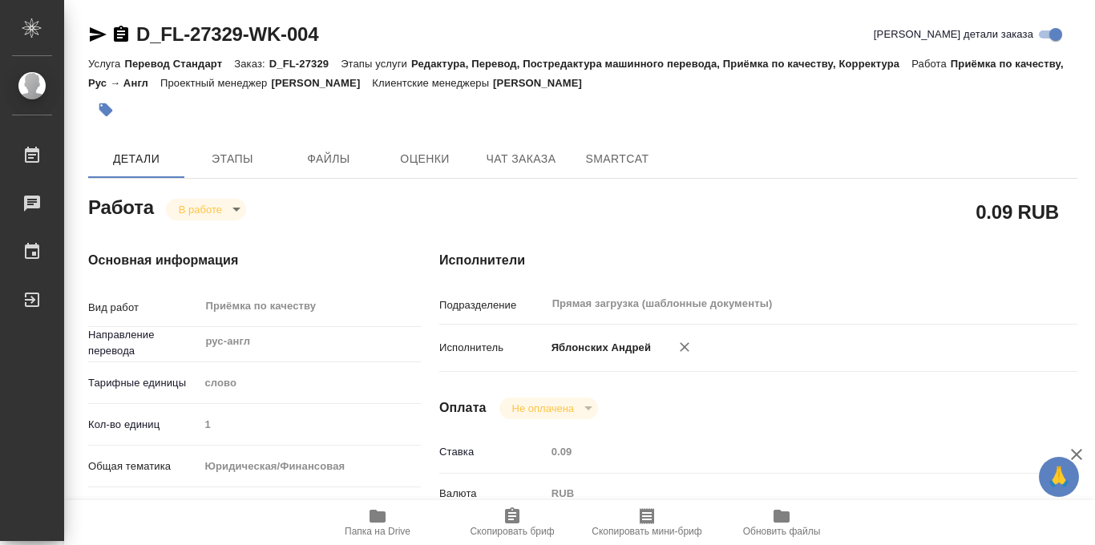
type input "08.10.2025 10:25"
type input "08.10.2025 12:00"
type input "Прямая загрузка (шаблонные документы)"
type input "notPayed"
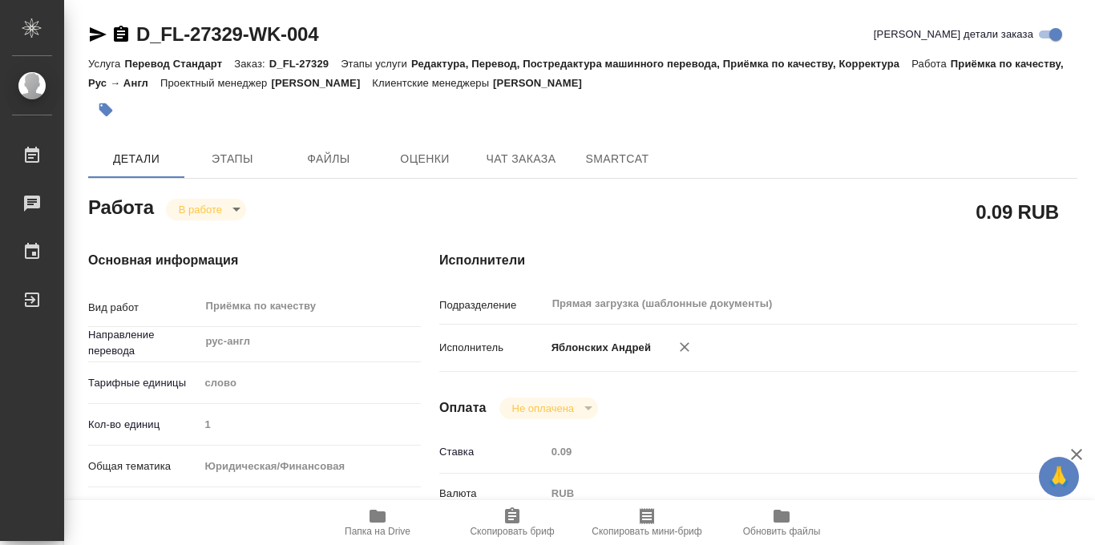
type input "0.09"
type input "RUB"
type input "Яблонских Андрей"
type textarea "x"
type textarea "/Clients/FL_D/Orders/D_FL-27329/Corrected/D_FL-27329-WK-004"
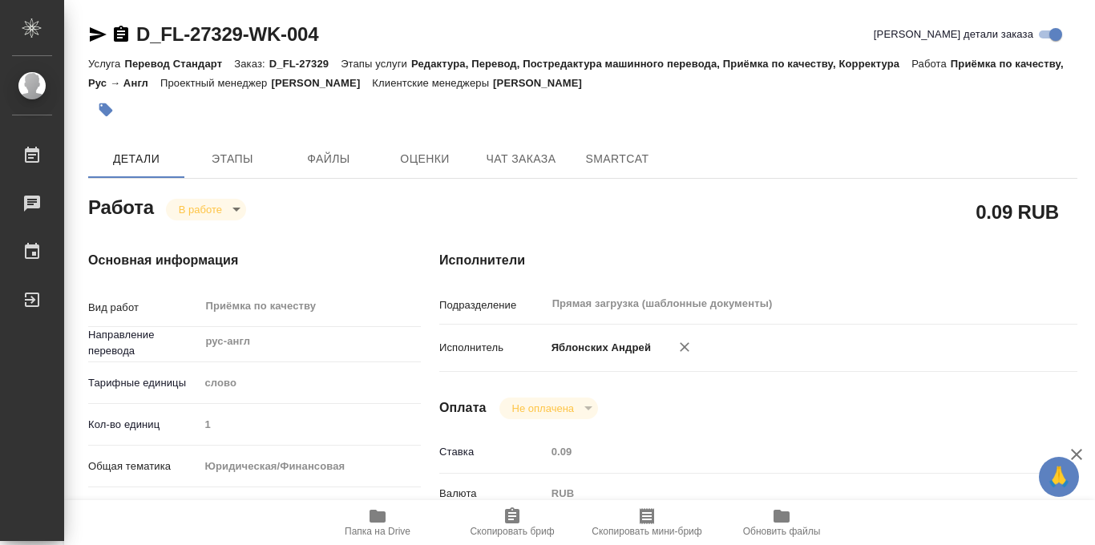
type textarea "x"
type input "D_FL-27329"
type input "Перевод Стандарт"
type input "Редактура, Перевод, Постредактура машинного перевода, Приёмка по качеству, Корр…"
type input "Булахова Елена"
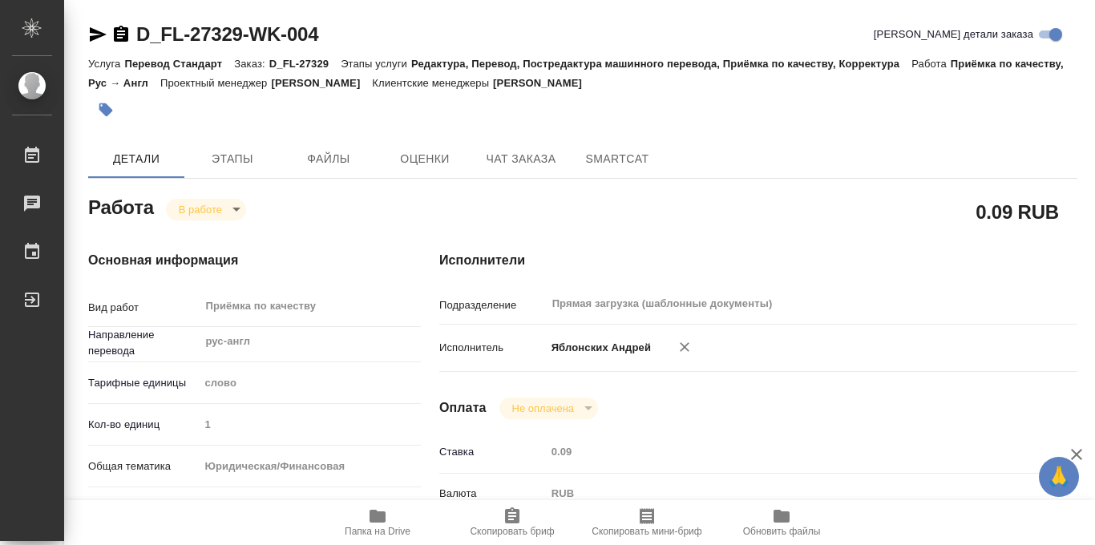
type input "/Clients/FL_D/Orders/D_FL-27329"
type textarea "x"
type textarea "паспорта в reference"
type textarea "x"
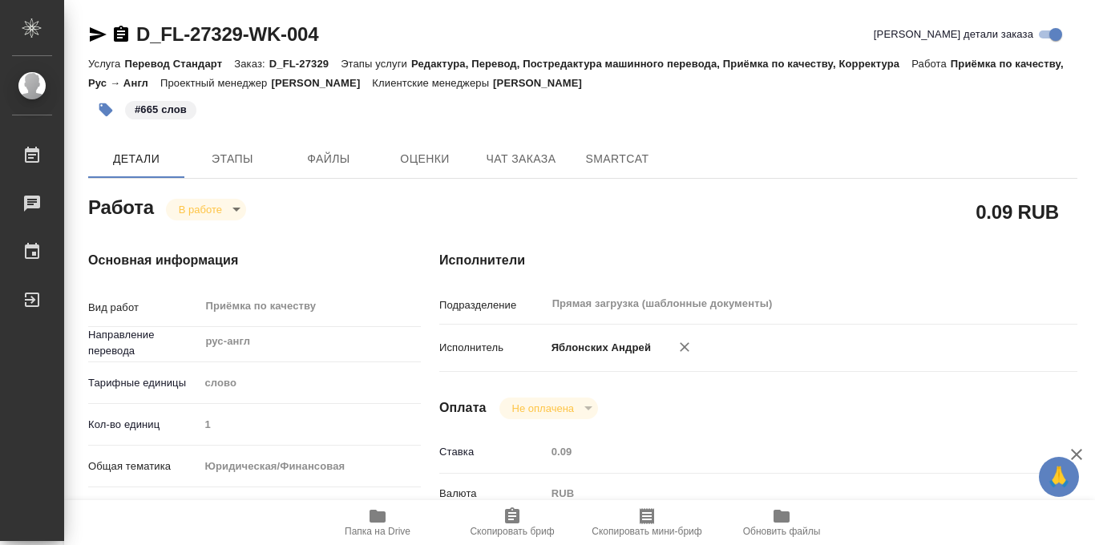
type textarea "x"
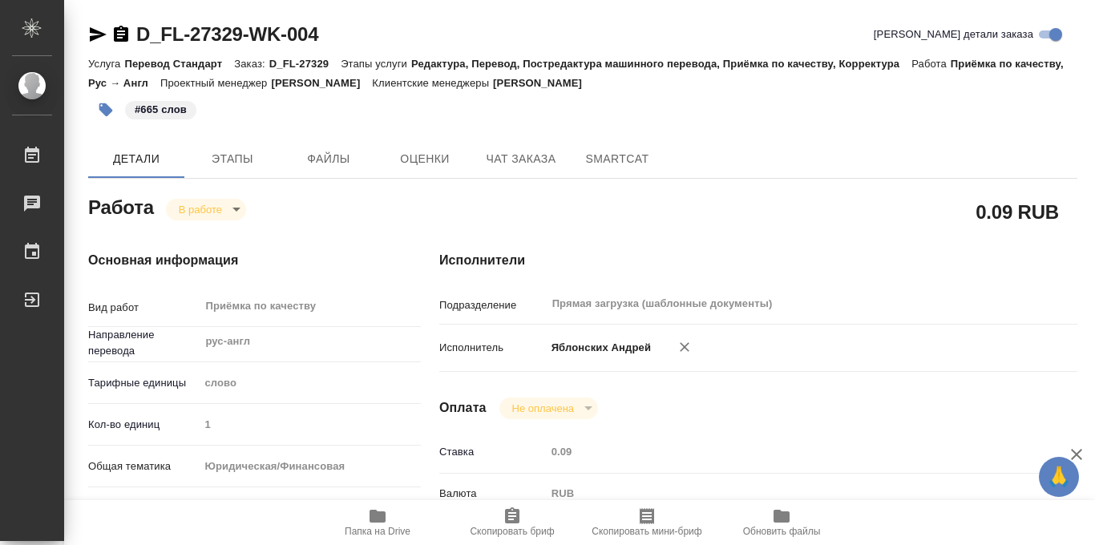
type textarea "x"
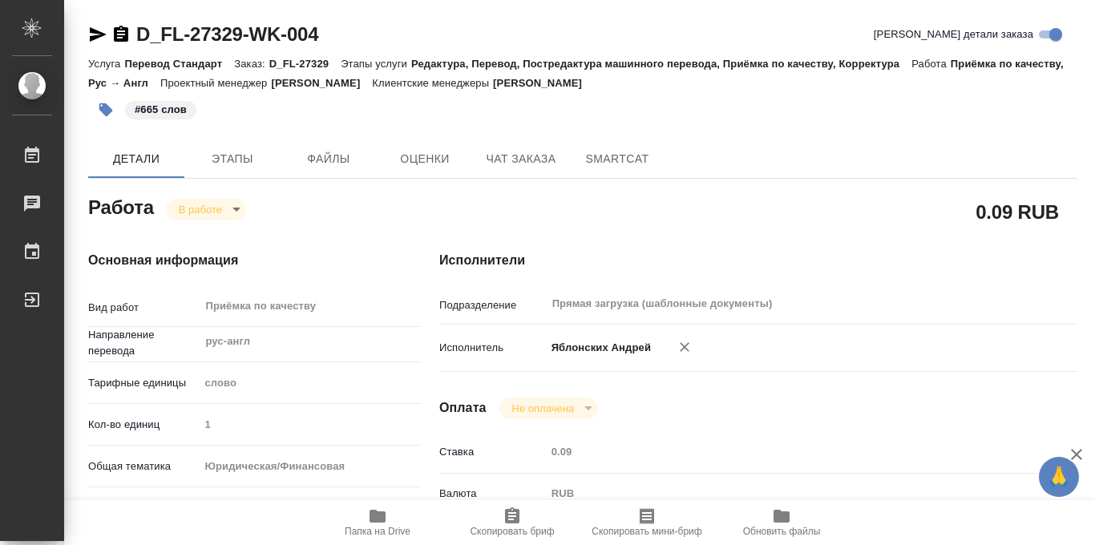
type textarea "x"
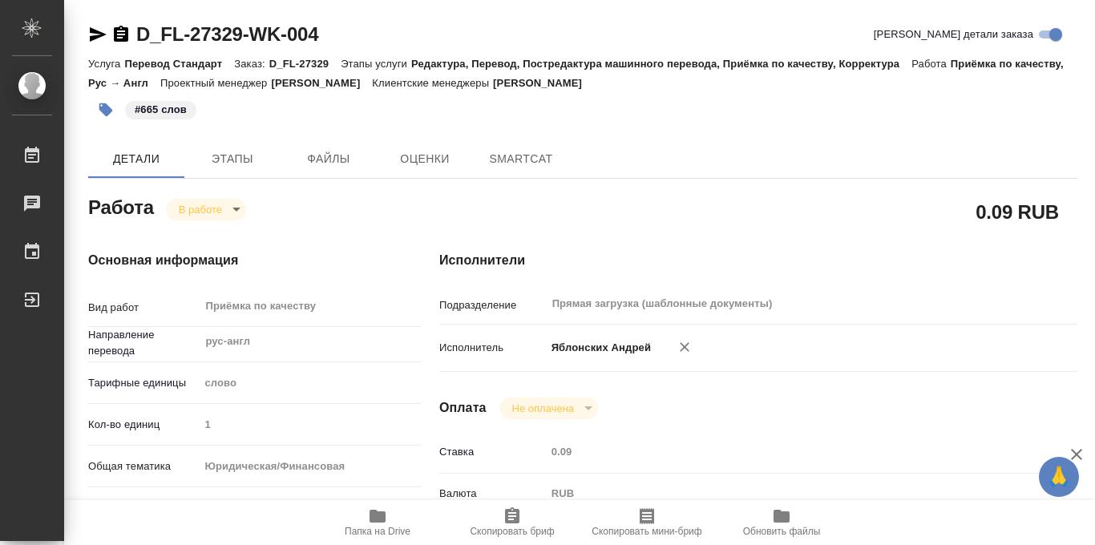
type textarea "x"
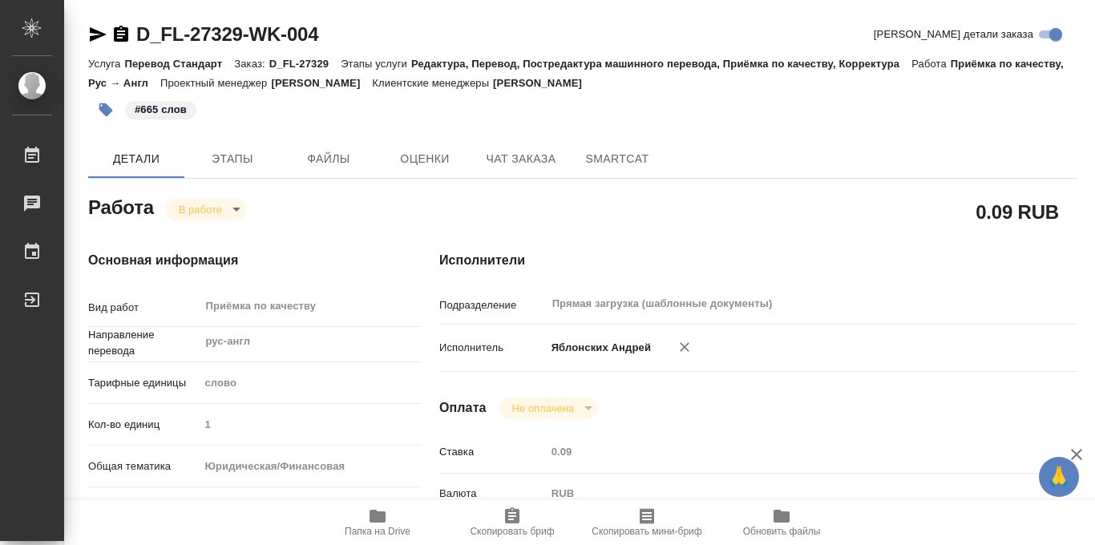
type textarea "x"
click at [230, 215] on body "🙏 .cls-1 fill:#fff; AWATERA Iablonskikh Andrei Работы Чаты График Выйти D_FL-27…" at bounding box center [547, 272] width 1095 height 545
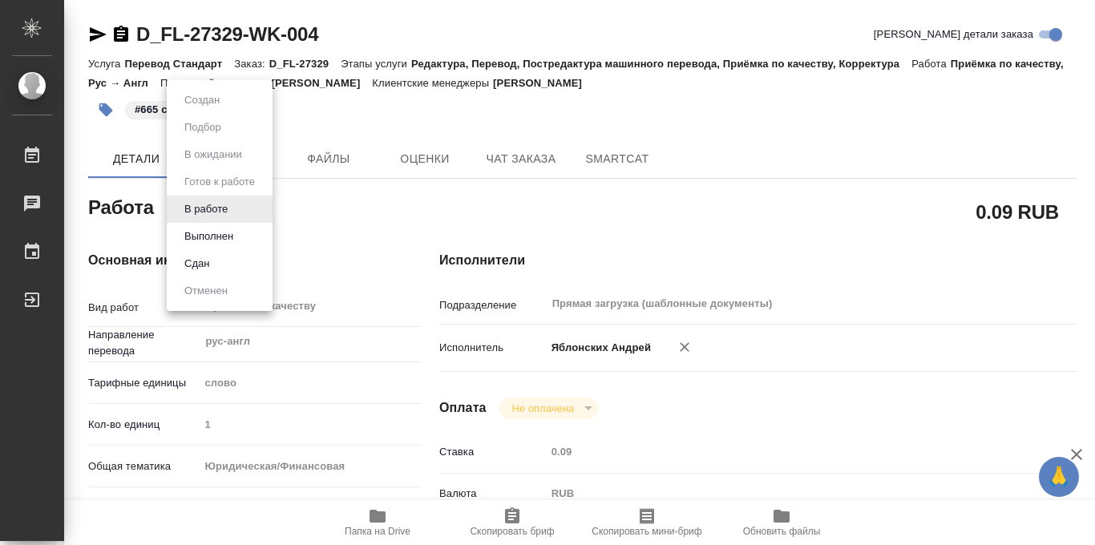
type textarea "x"
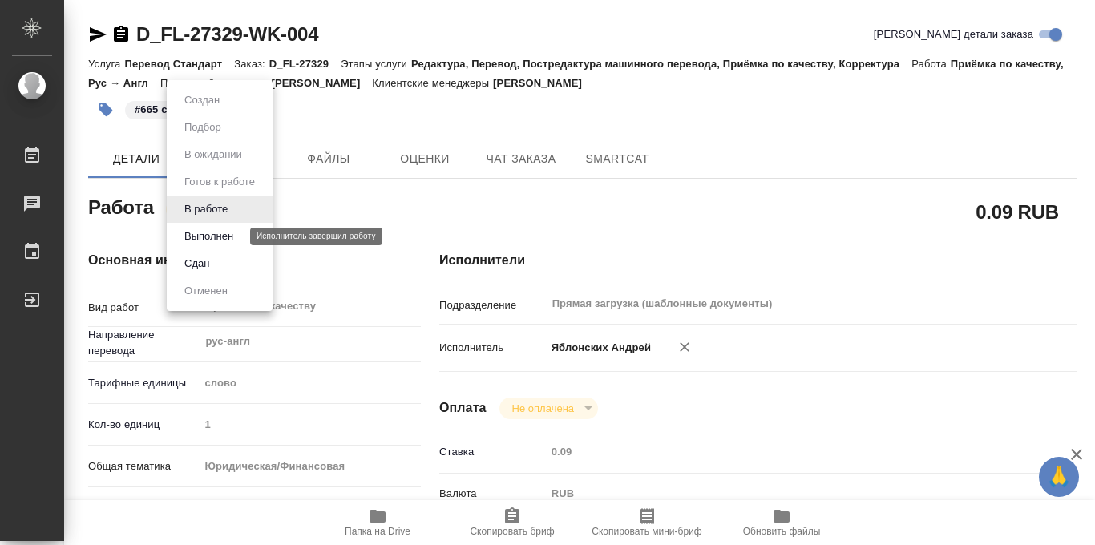
click at [221, 232] on button "Выполнен" at bounding box center [209, 237] width 59 height 18
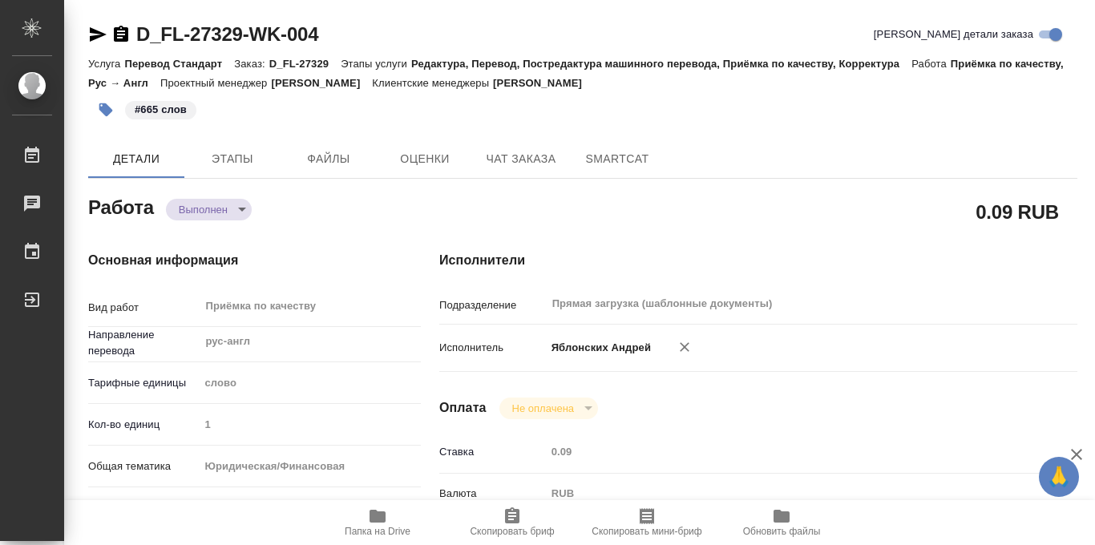
type textarea "x"
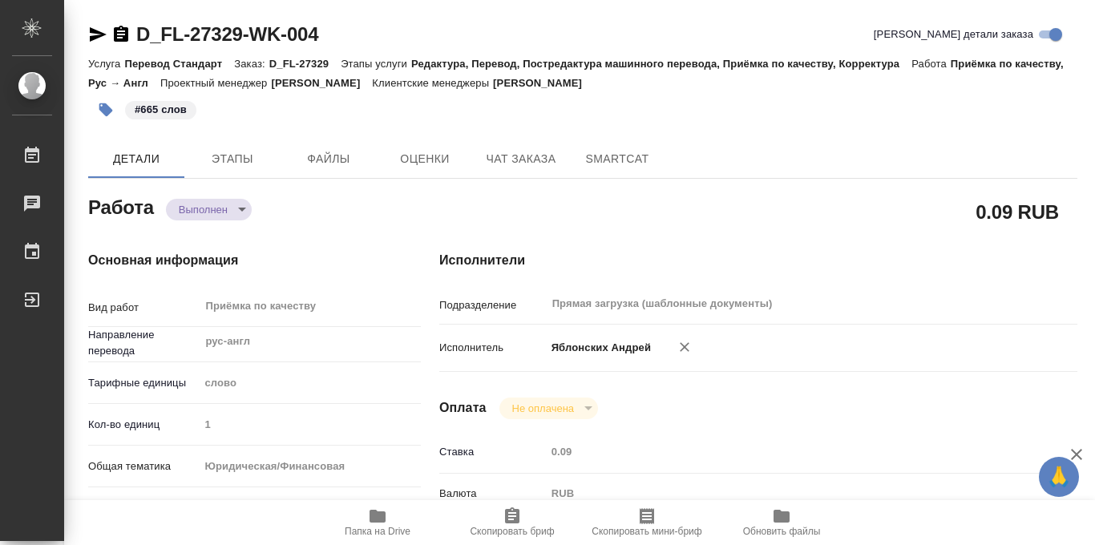
type textarea "x"
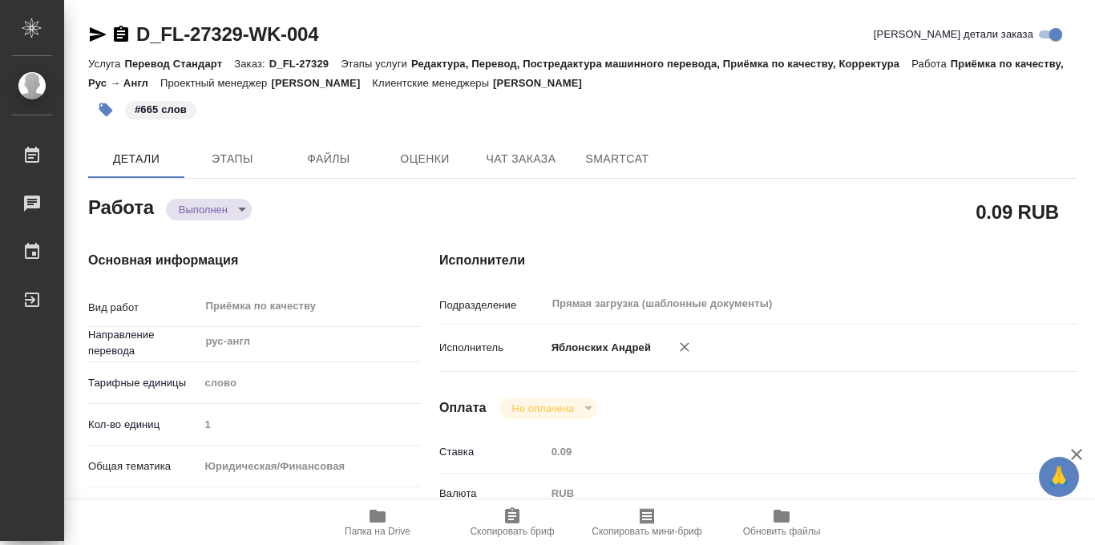
type textarea "x"
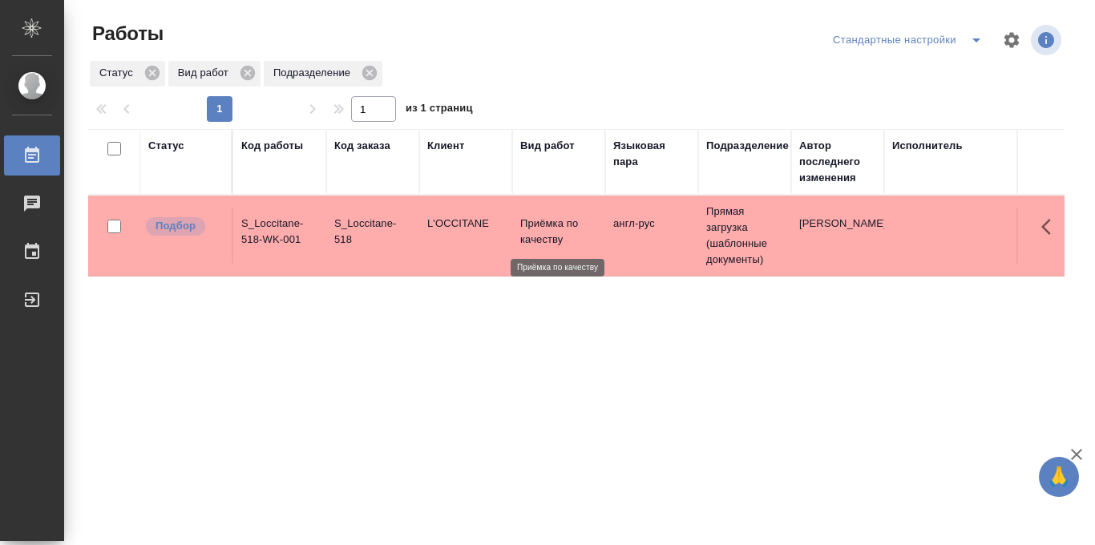
click at [546, 237] on p "Приёмка по качеству" at bounding box center [558, 232] width 77 height 32
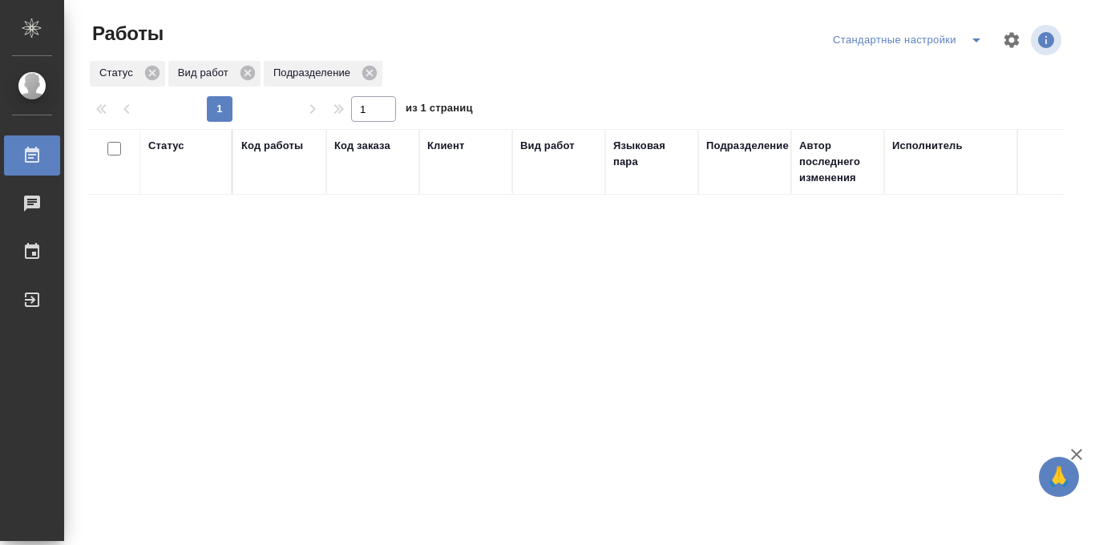
click at [976, 40] on icon "split button" at bounding box center [976, 40] width 8 height 4
click at [894, 75] on li "в работе" at bounding box center [907, 72] width 167 height 26
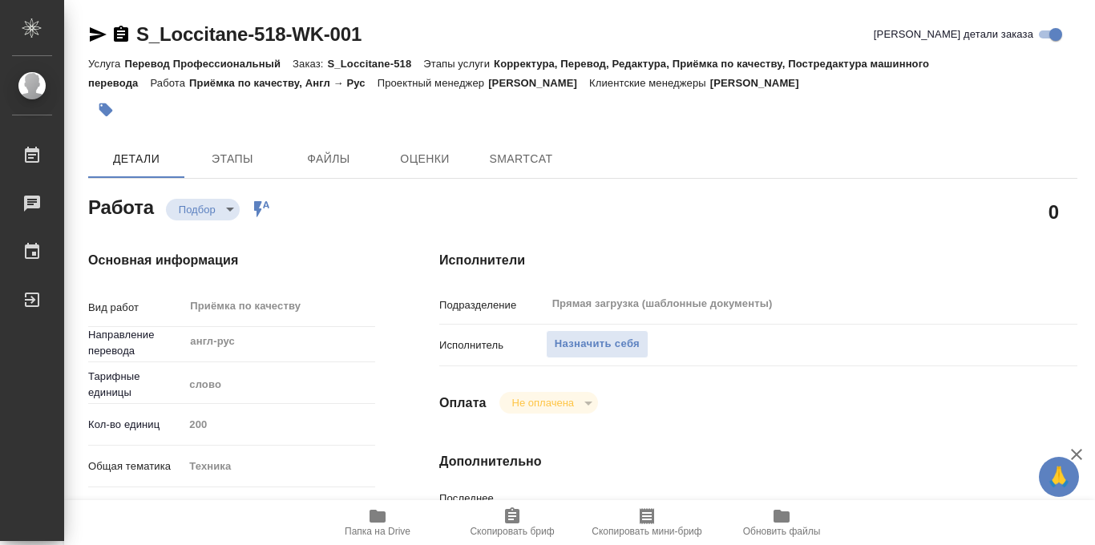
type textarea "x"
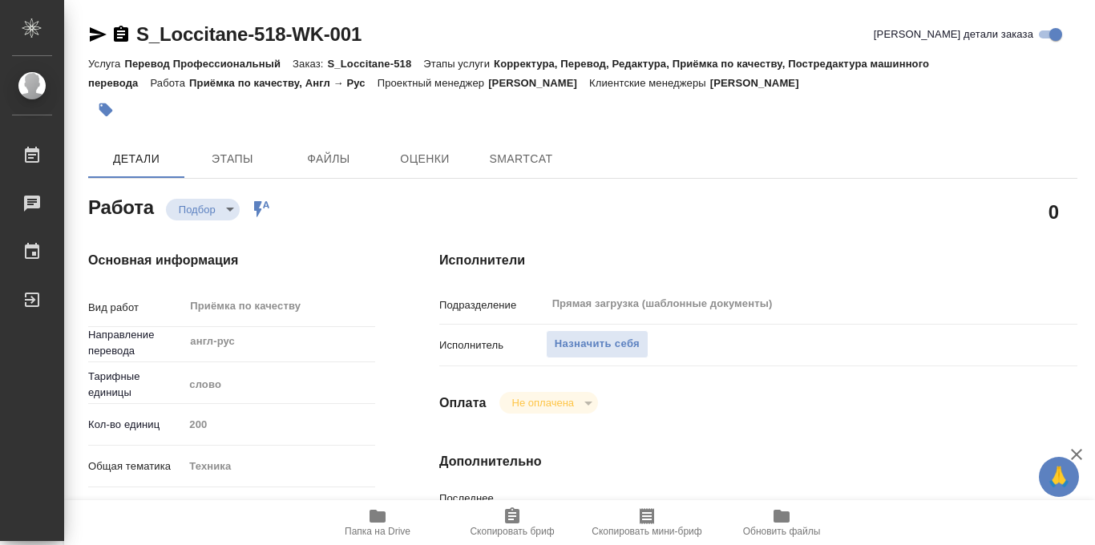
type textarea "x"
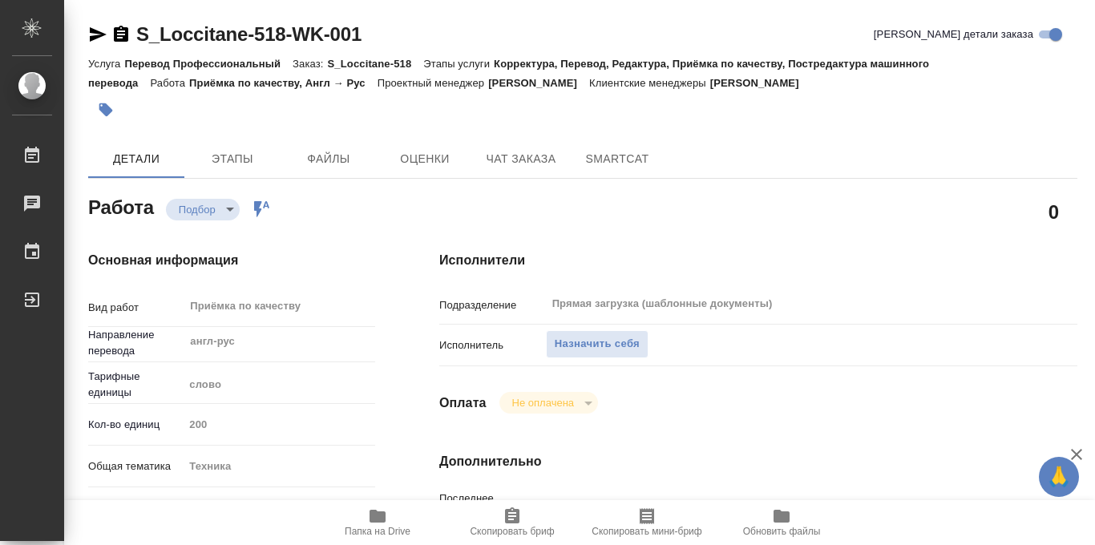
type textarea "x"
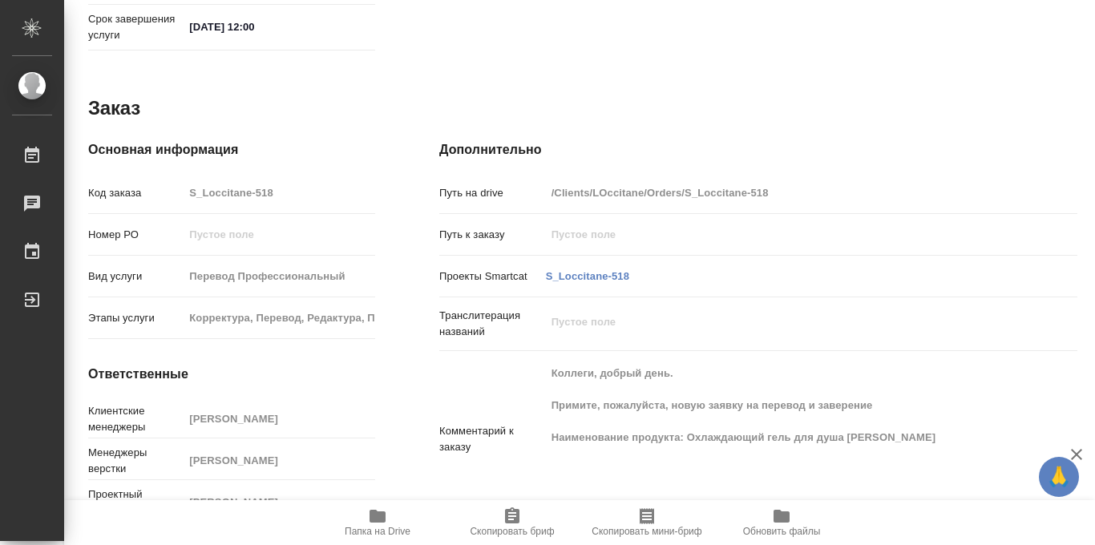
type textarea "x"
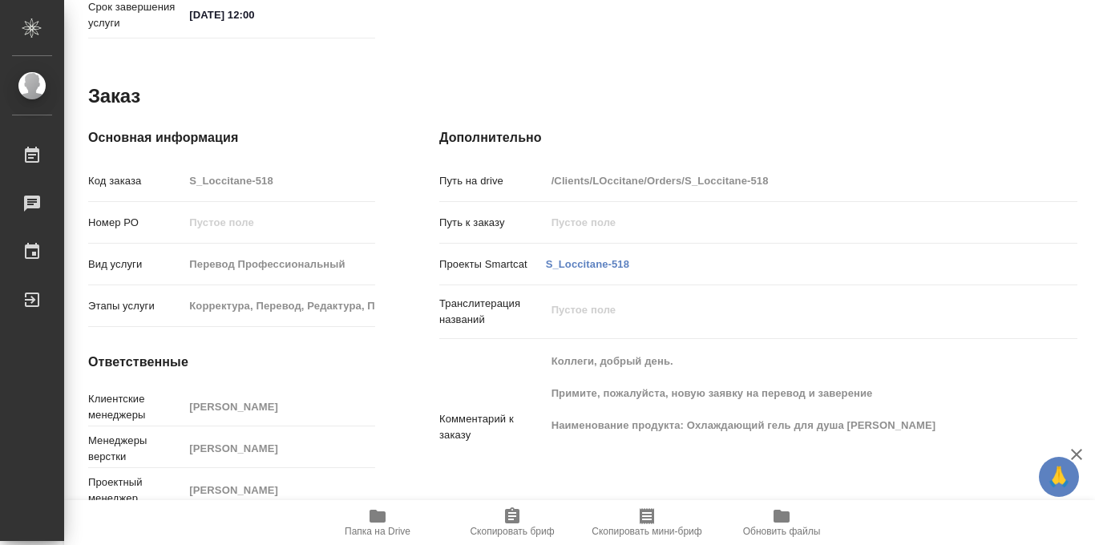
scroll to position [861, 0]
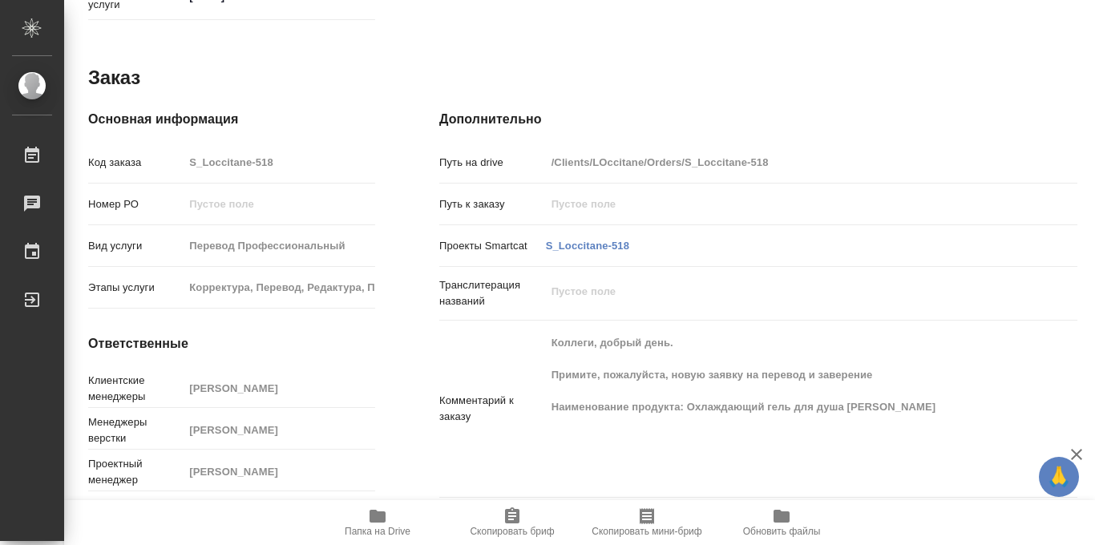
click at [378, 518] on icon "button" at bounding box center [377, 516] width 16 height 13
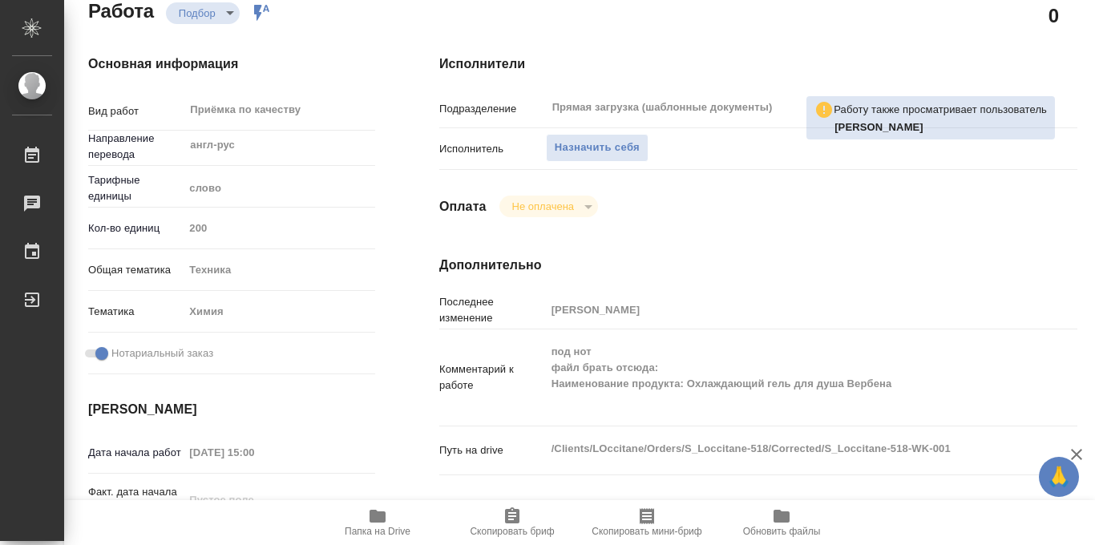
scroll to position [0, 0]
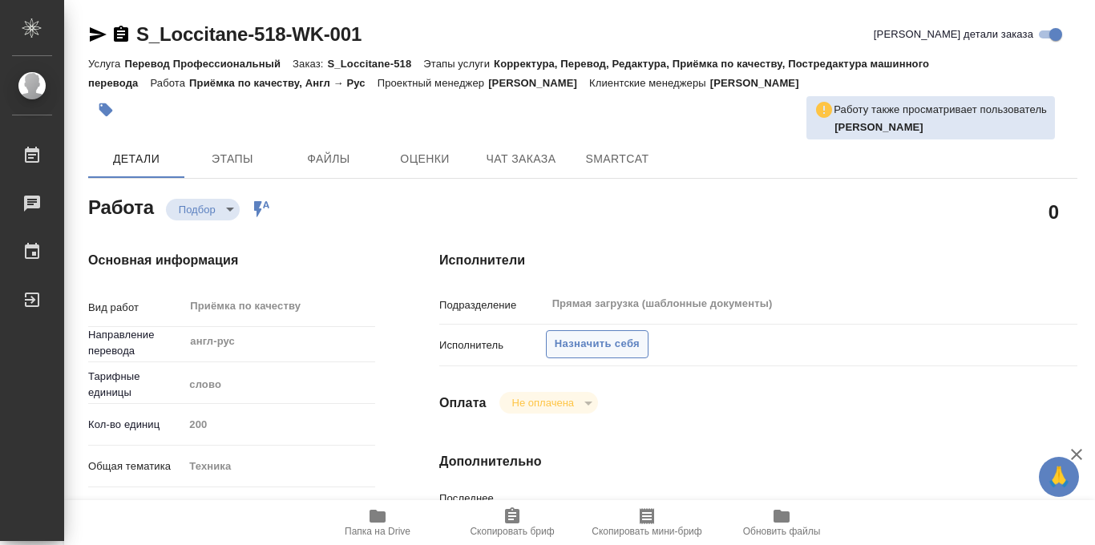
click at [577, 342] on span "Назначить себя" at bounding box center [597, 344] width 85 height 18
type textarea "x"
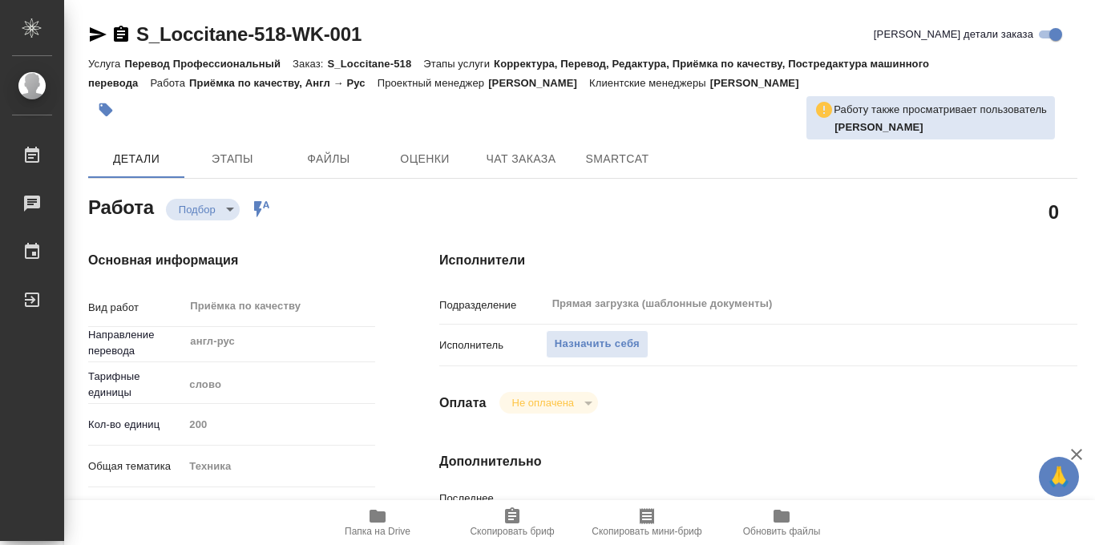
type textarea "x"
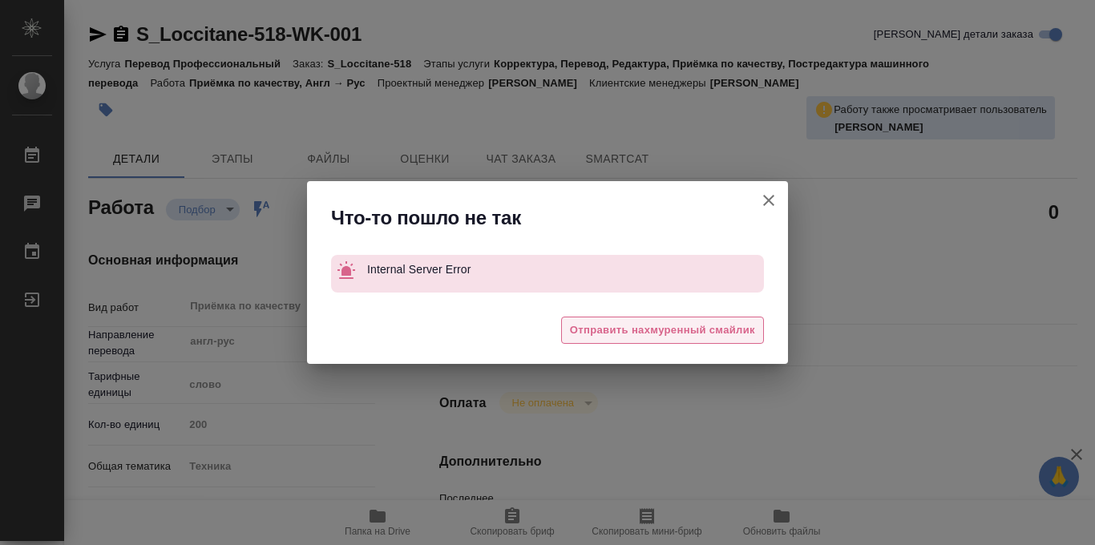
click at [607, 321] on span "Отправить нахмуренный смайлик" at bounding box center [662, 330] width 185 height 18
type textarea "x"
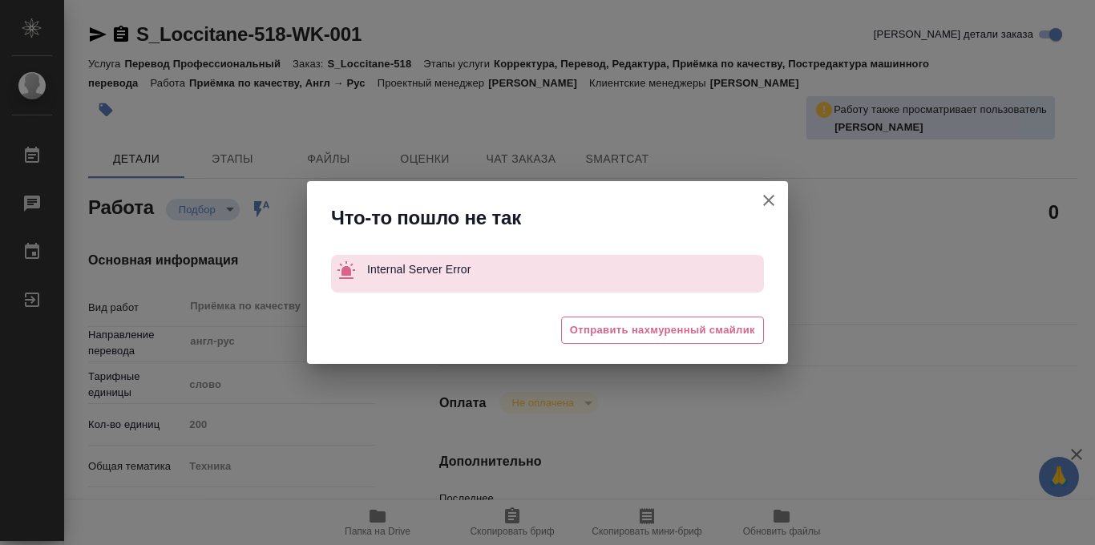
type textarea "x"
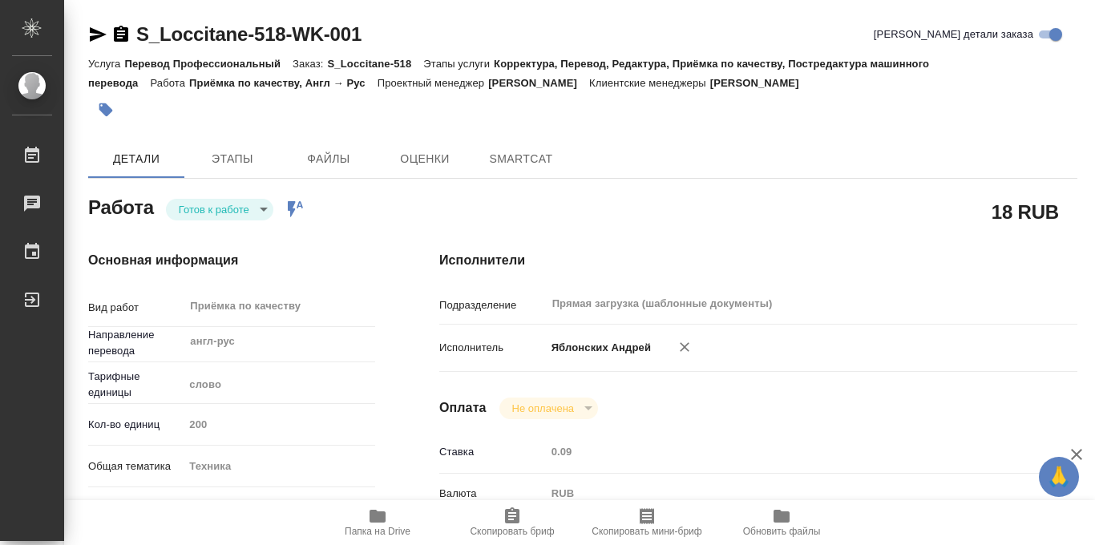
type textarea "x"
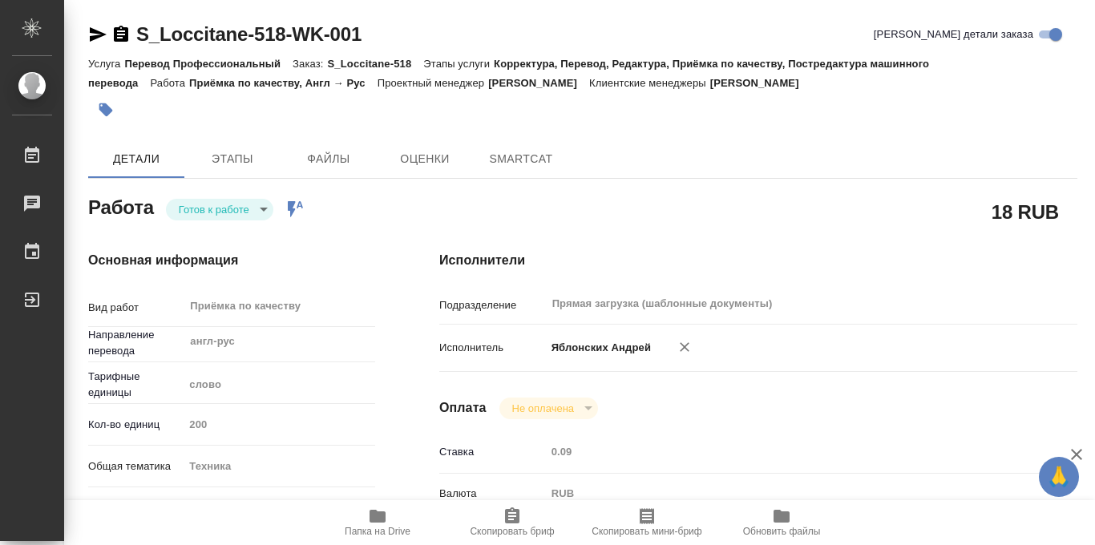
type textarea "x"
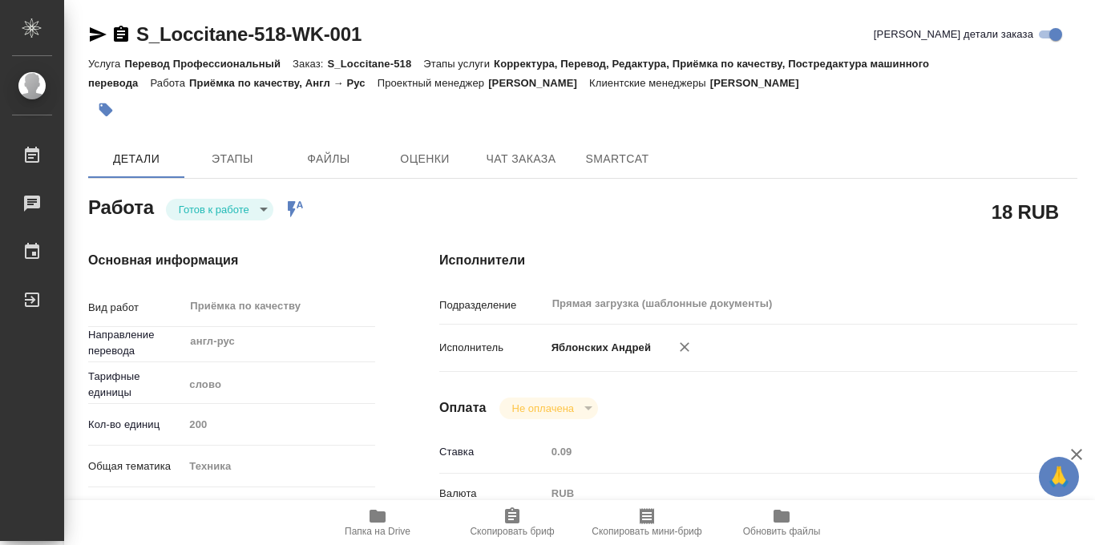
type textarea "x"
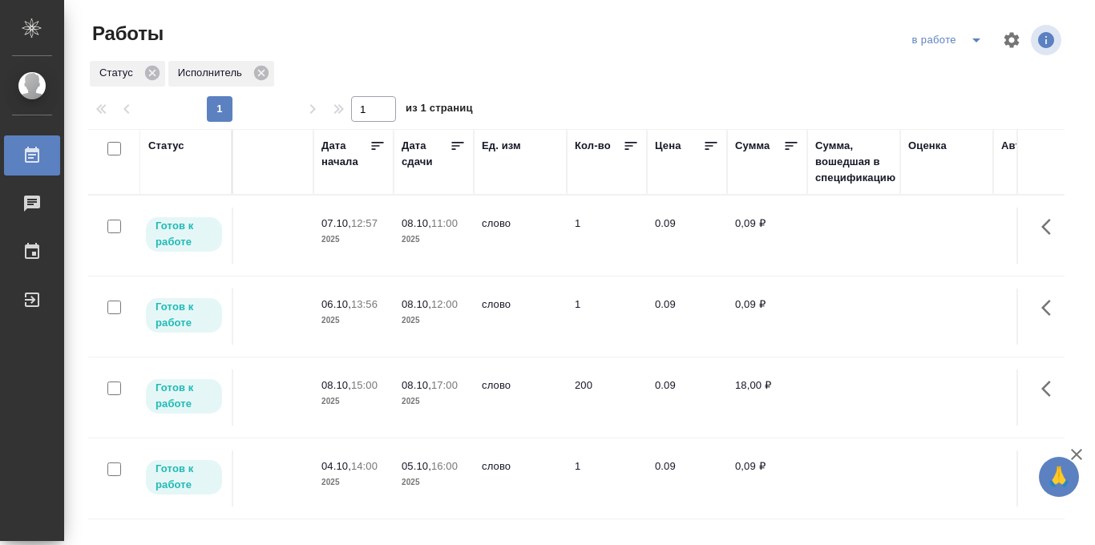
scroll to position [0, 777]
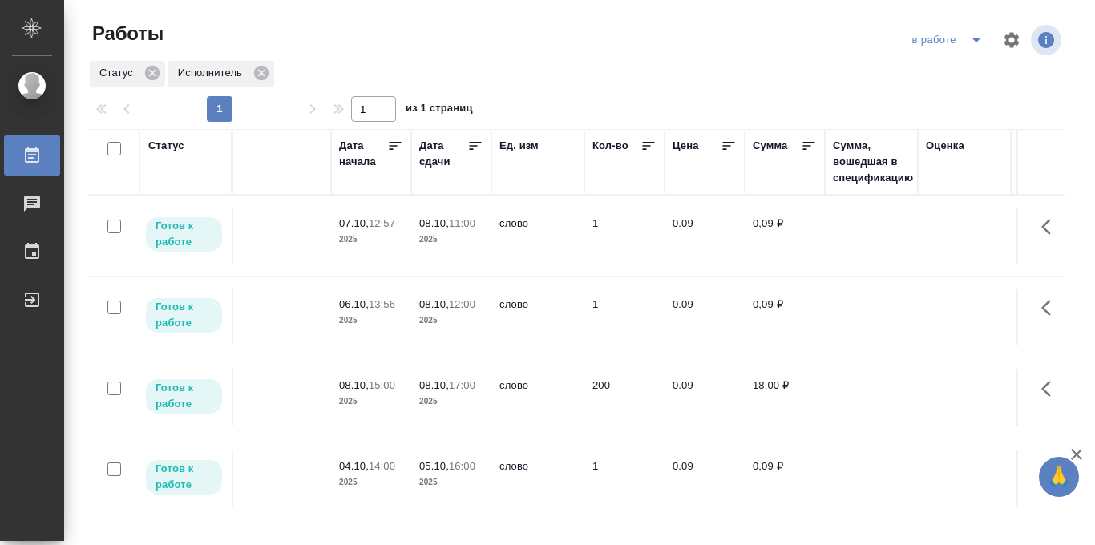
click at [477, 153] on div at bounding box center [475, 148] width 16 height 21
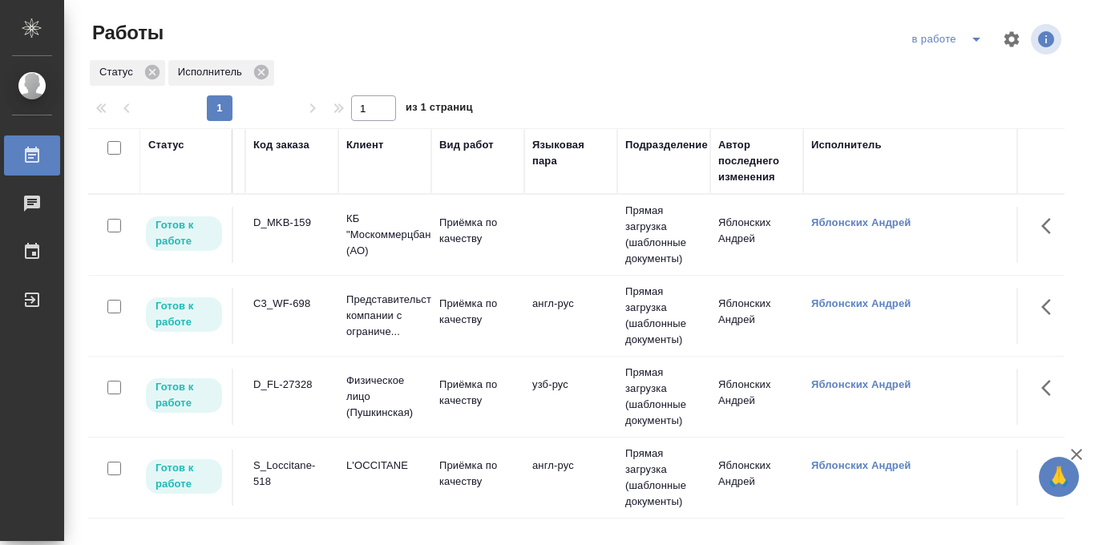
scroll to position [0, 0]
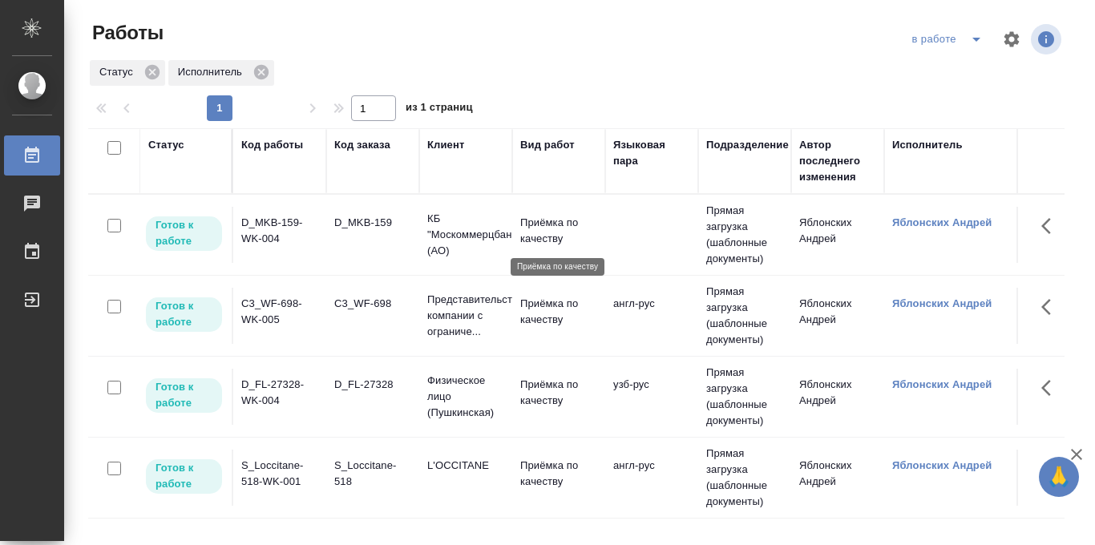
click at [527, 227] on p "Приёмка по качеству" at bounding box center [558, 231] width 77 height 32
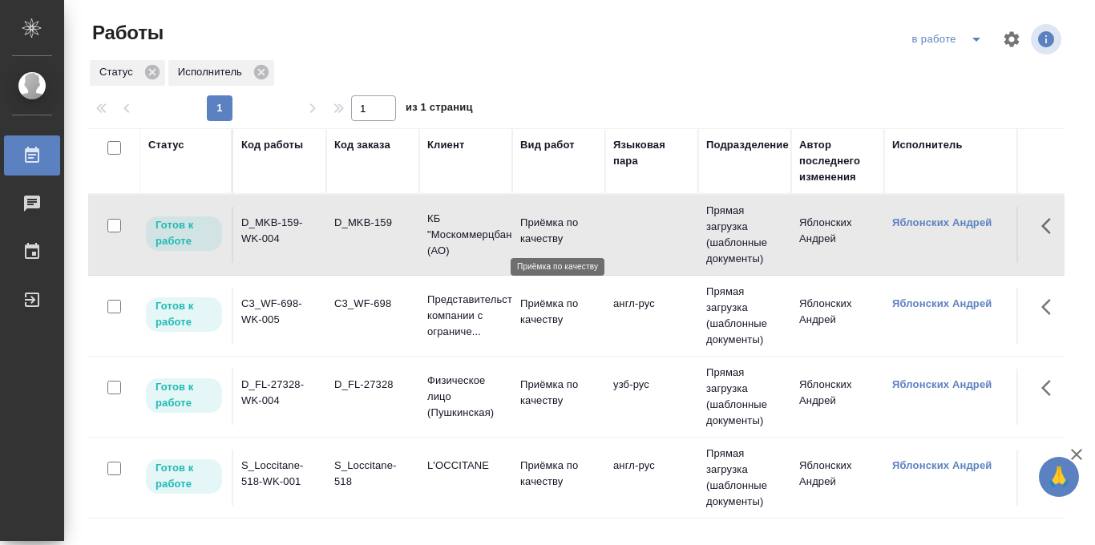
click at [527, 227] on p "Приёмка по качеству" at bounding box center [558, 231] width 77 height 32
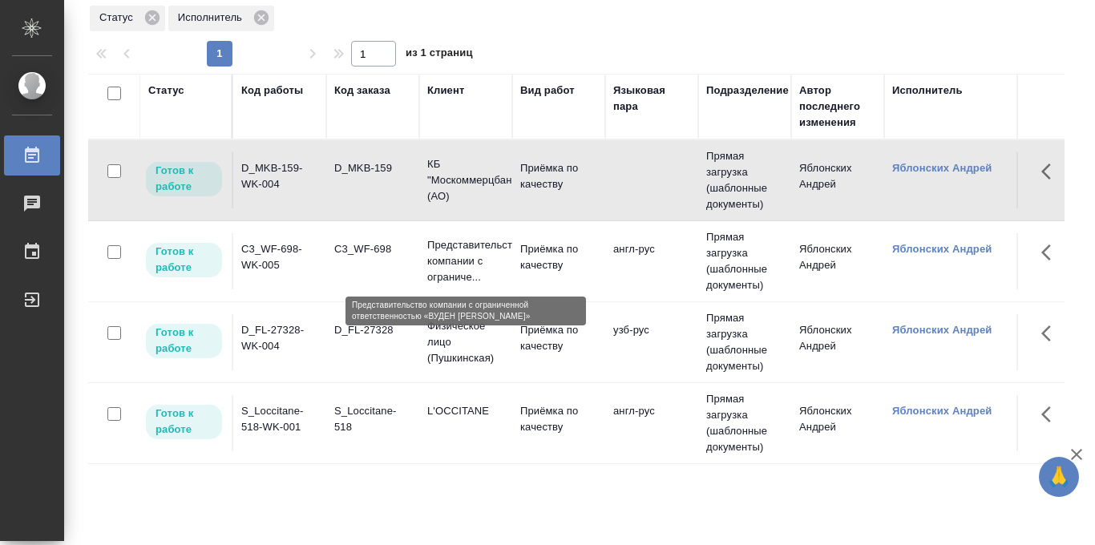
click at [457, 259] on p "Представительство компании с ограниче..." at bounding box center [465, 261] width 77 height 48
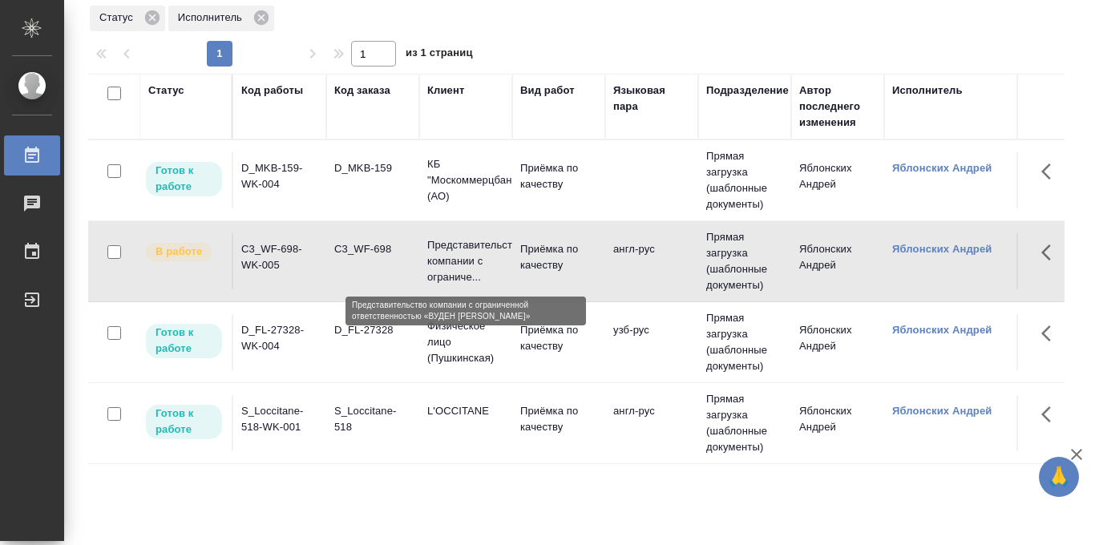
click at [462, 255] on p "Представительство компании с ограниче..." at bounding box center [465, 261] width 77 height 48
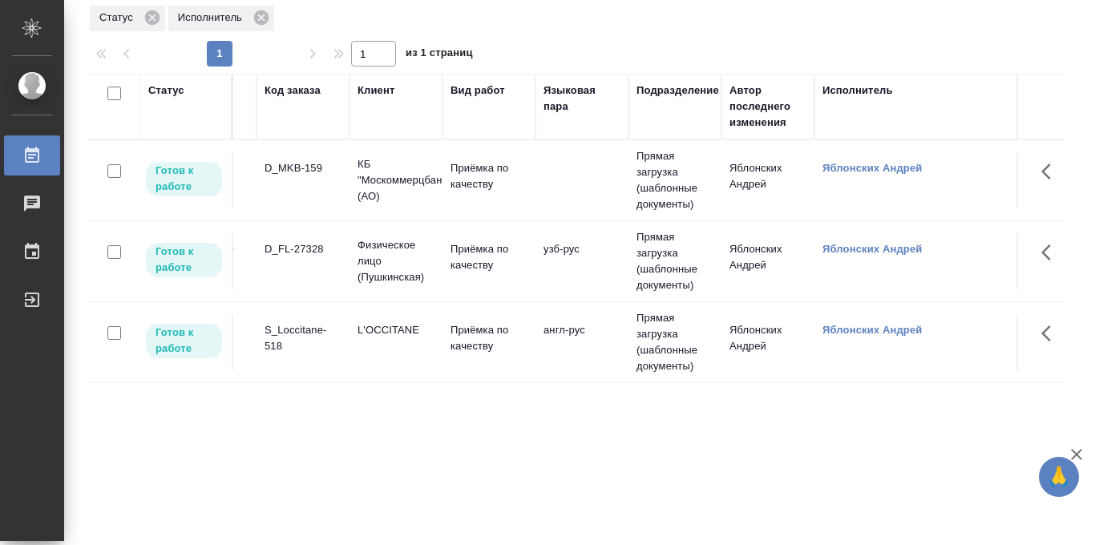
scroll to position [0, 40]
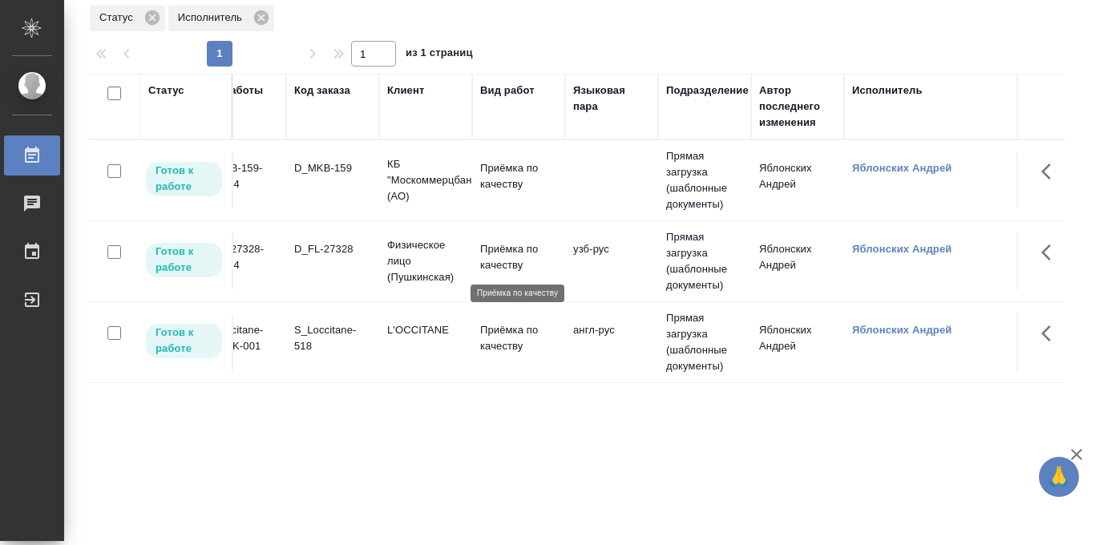
click at [496, 252] on p "Приёмка по качеству" at bounding box center [518, 257] width 77 height 32
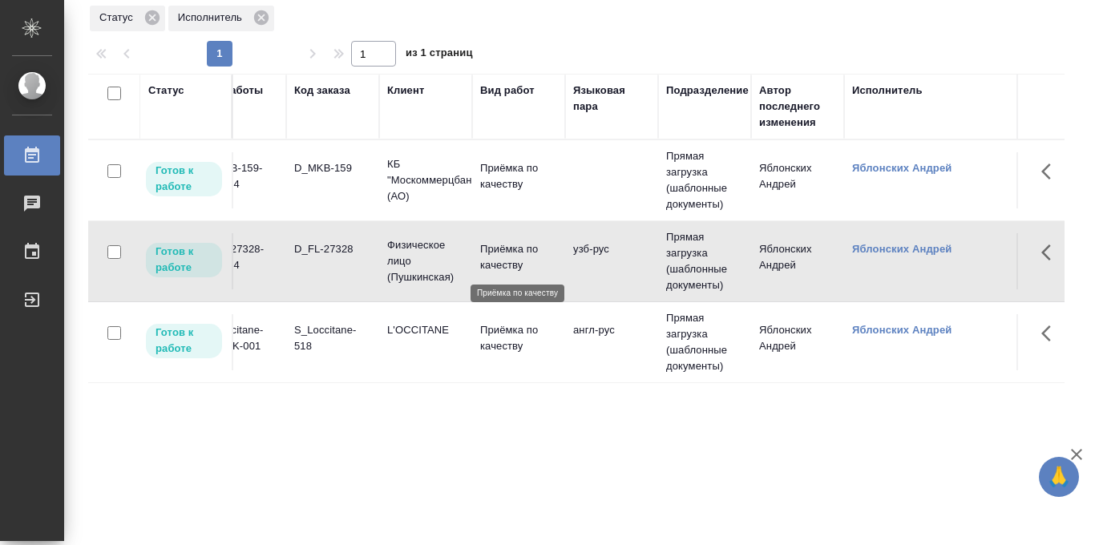
click at [496, 252] on p "Приёмка по качеству" at bounding box center [518, 257] width 77 height 32
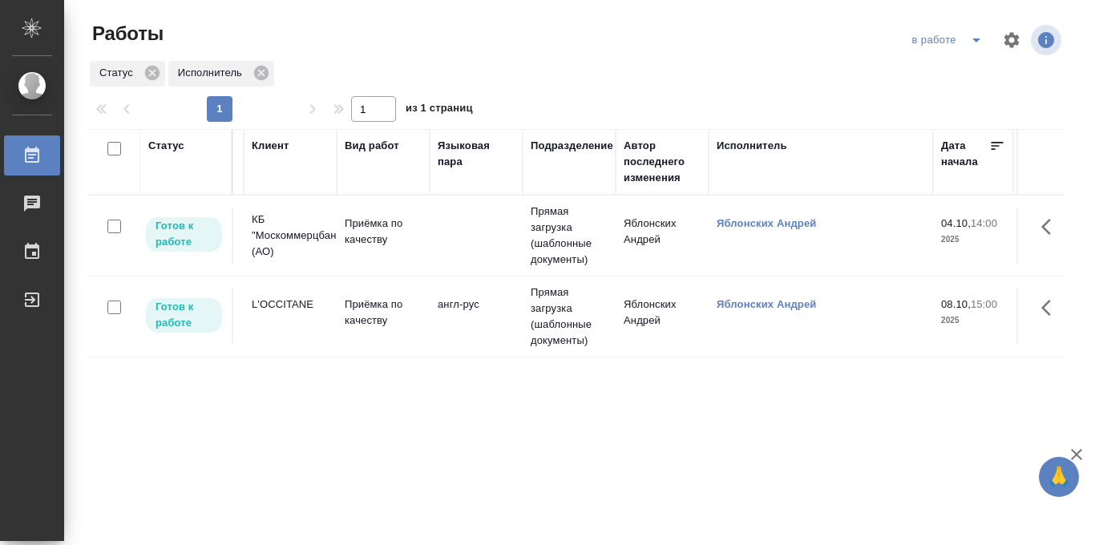
scroll to position [0, 0]
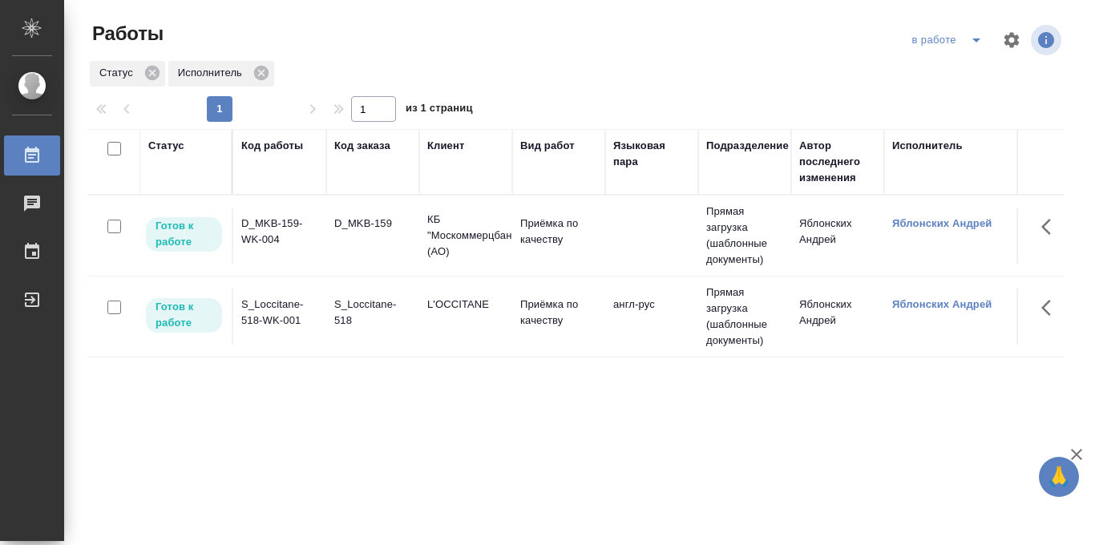
click at [975, 36] on icon "split button" at bounding box center [975, 39] width 19 height 19
click at [954, 67] on li "Стандартные настройки" at bounding box center [949, 72] width 154 height 26
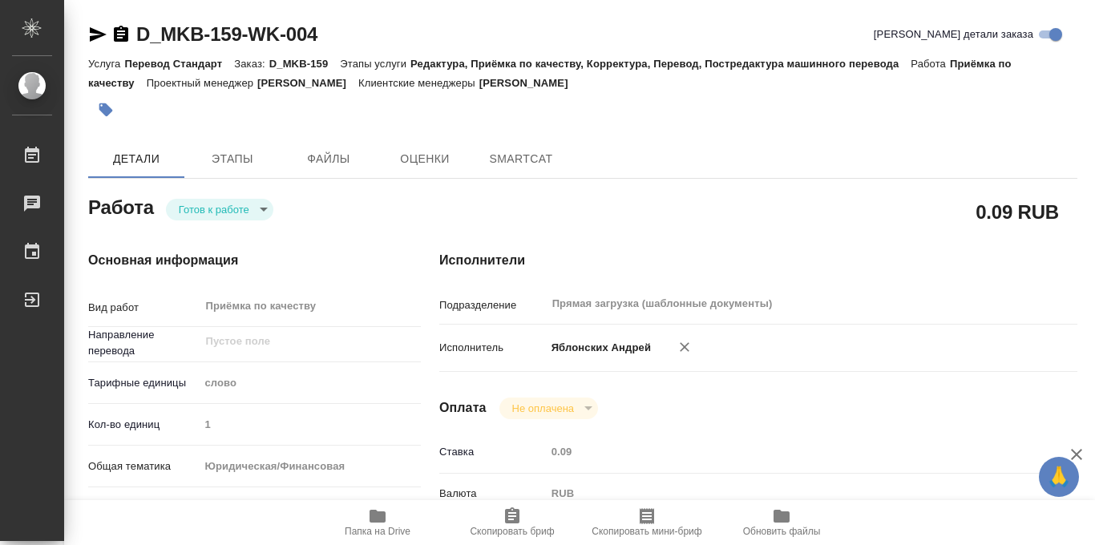
type textarea "x"
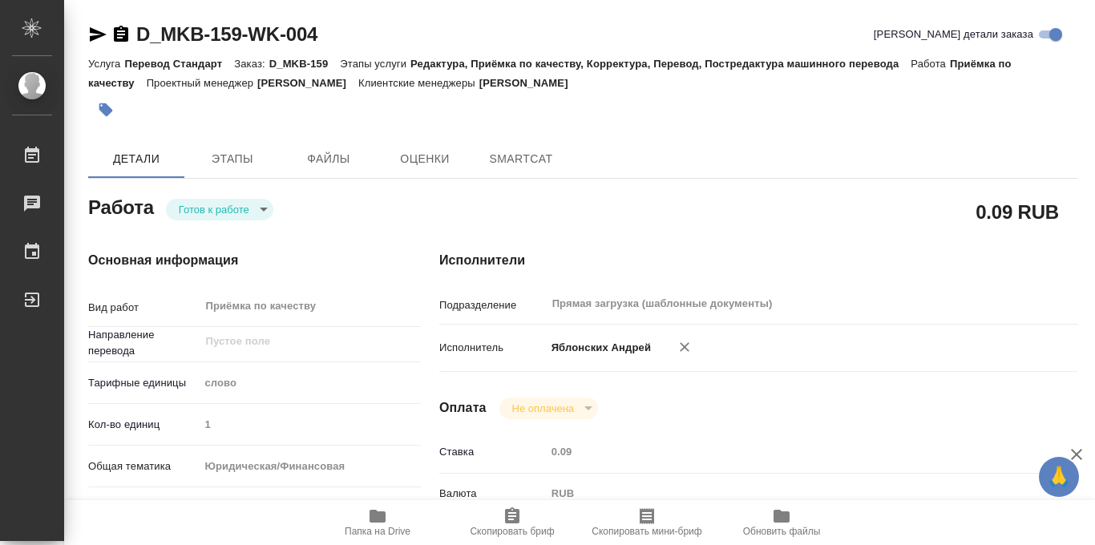
type textarea "x"
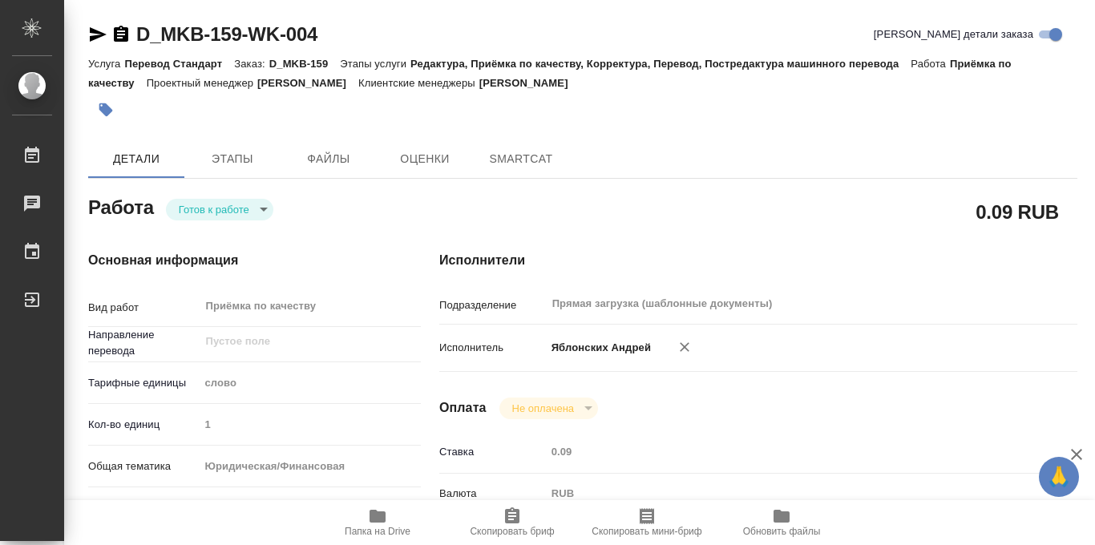
type textarea "x"
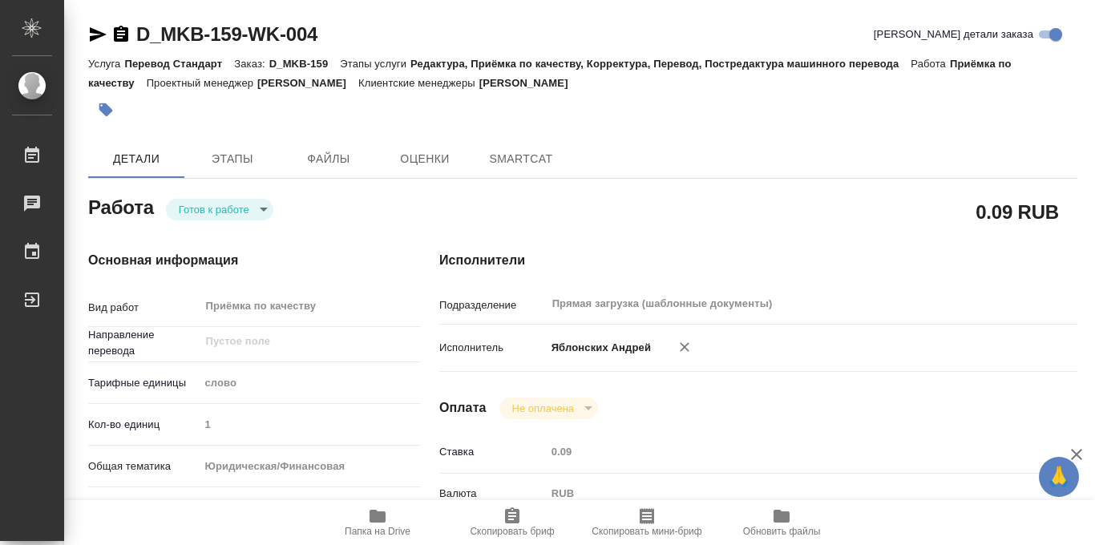
type textarea "x"
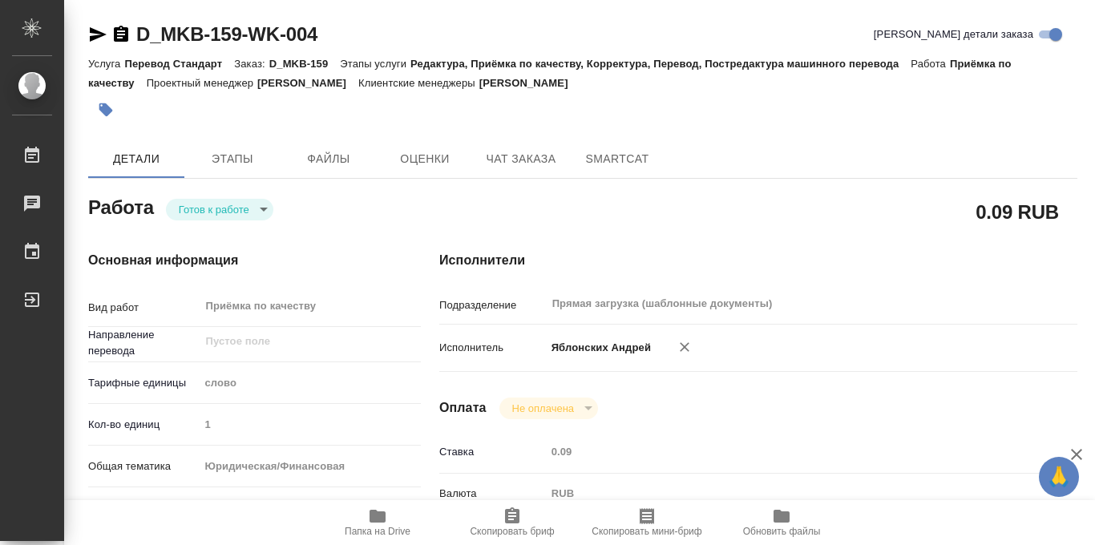
scroll to position [854, 0]
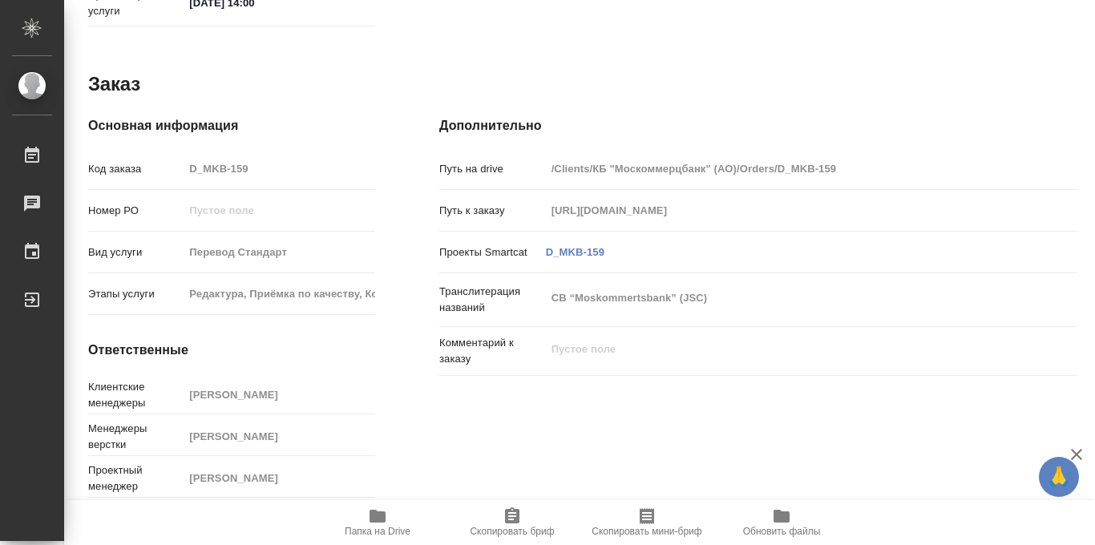
click at [373, 515] on icon "button" at bounding box center [377, 516] width 16 height 13
type textarea "x"
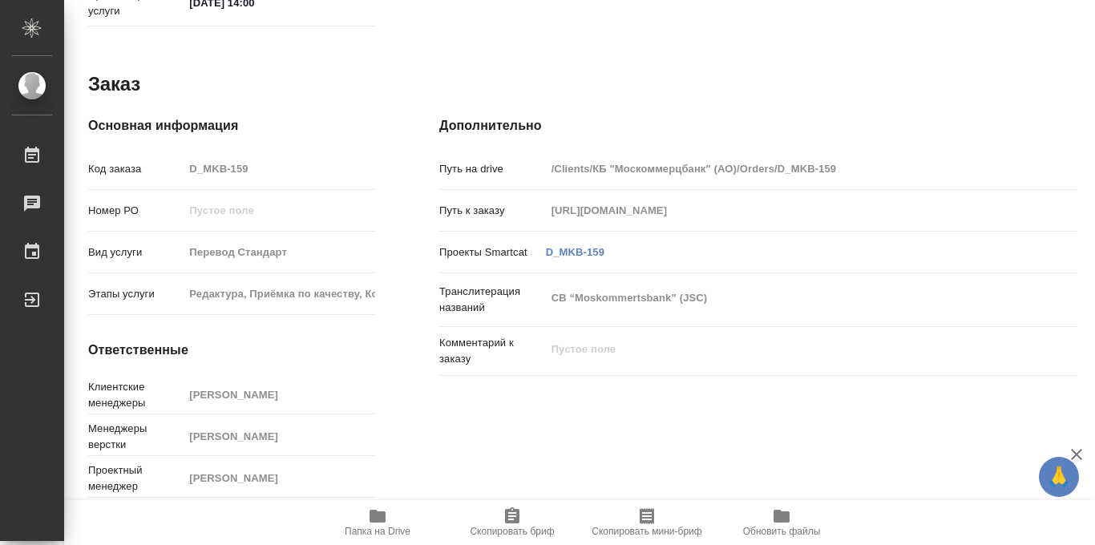
type textarea "x"
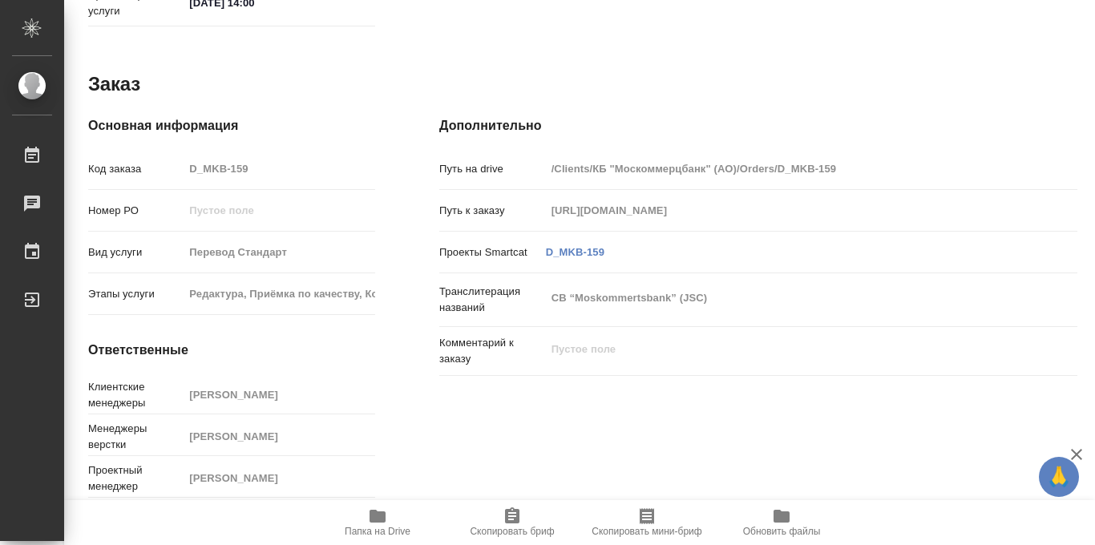
type textarea "x"
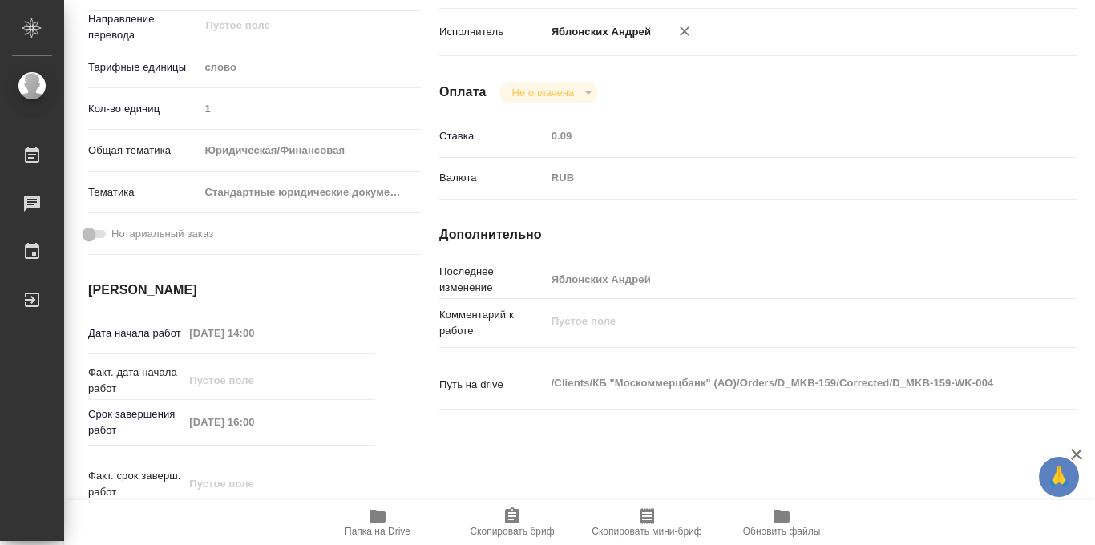
scroll to position [0, 0]
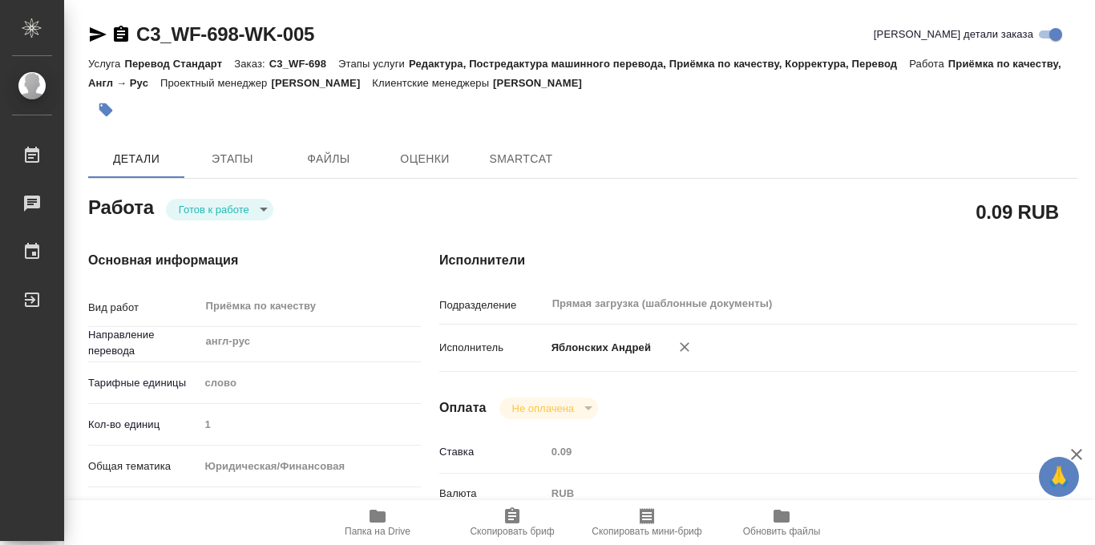
type textarea "x"
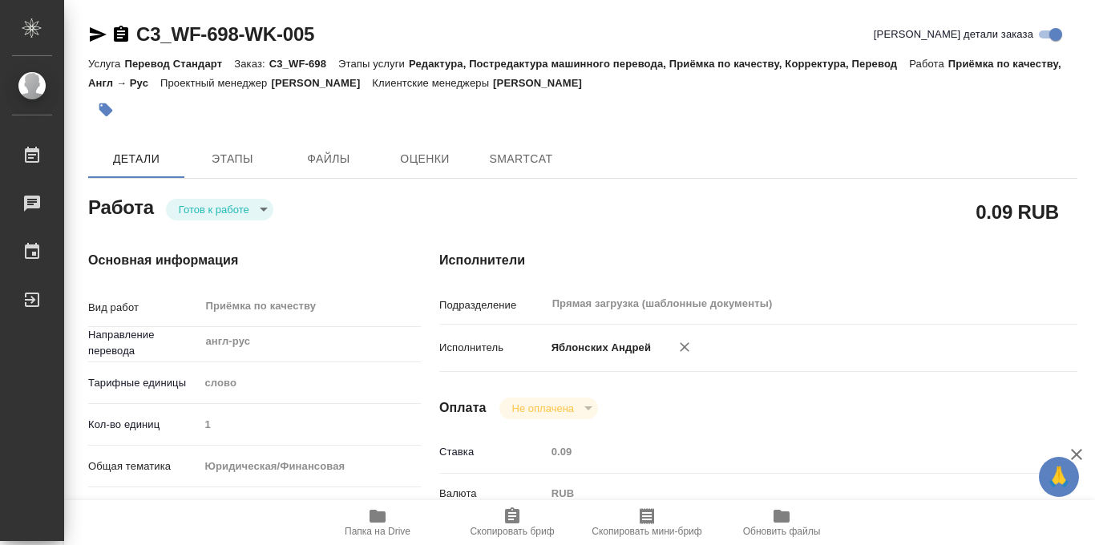
type textarea "x"
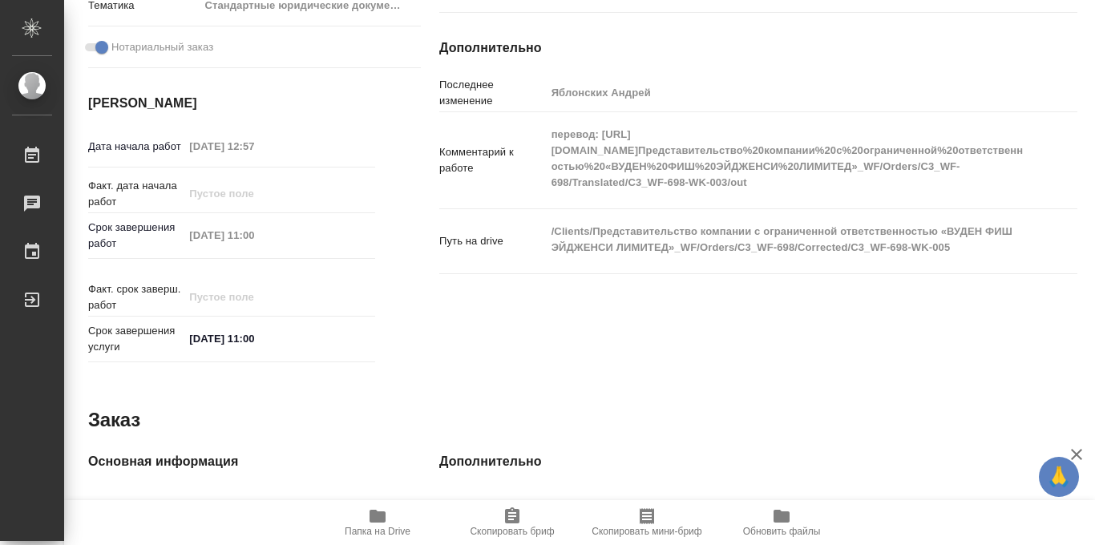
type textarea "x"
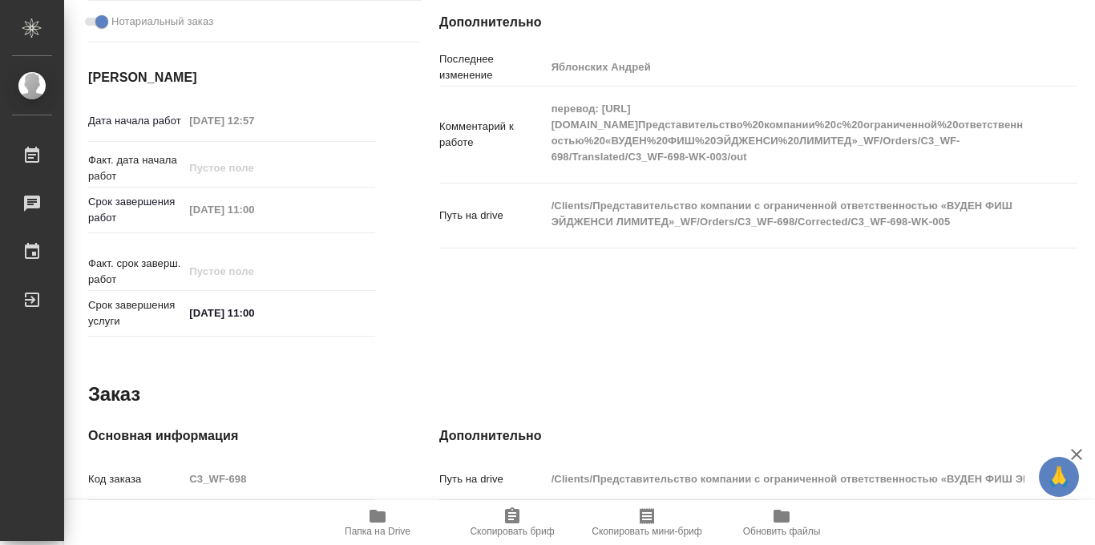
scroll to position [854, 0]
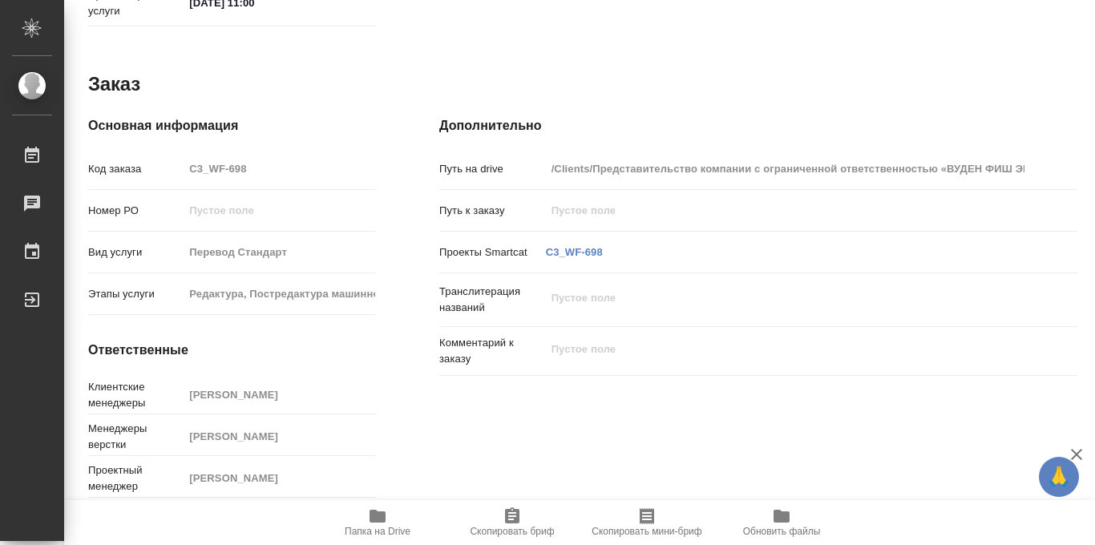
type textarea "x"
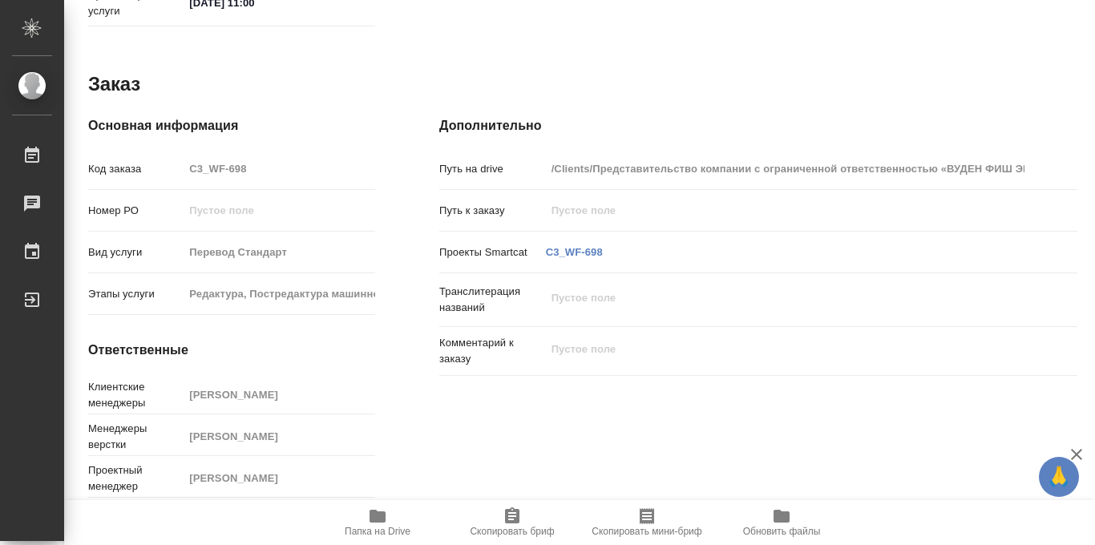
click at [375, 520] on icon "button" at bounding box center [377, 516] width 16 height 13
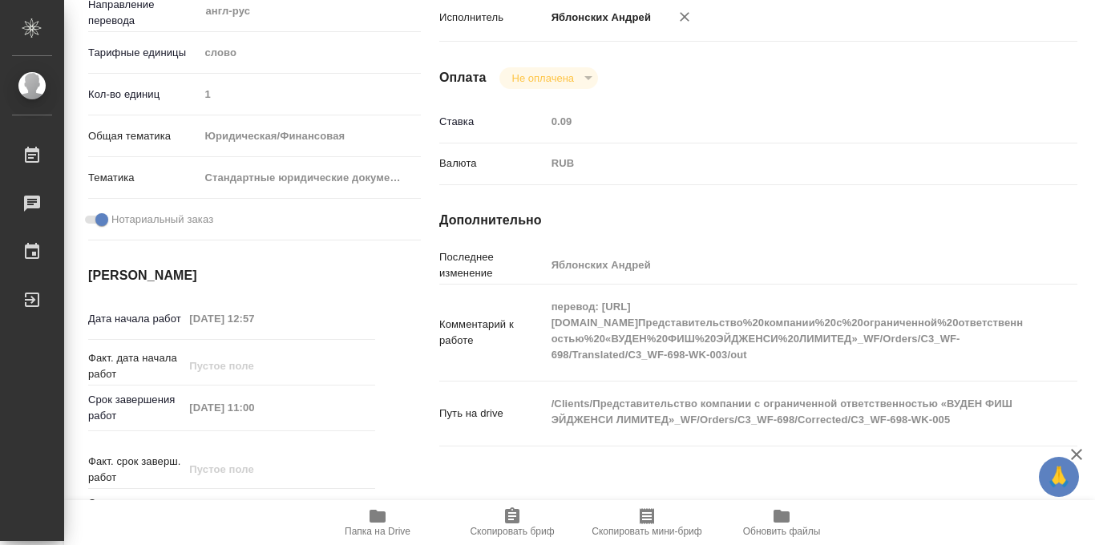
scroll to position [0, 0]
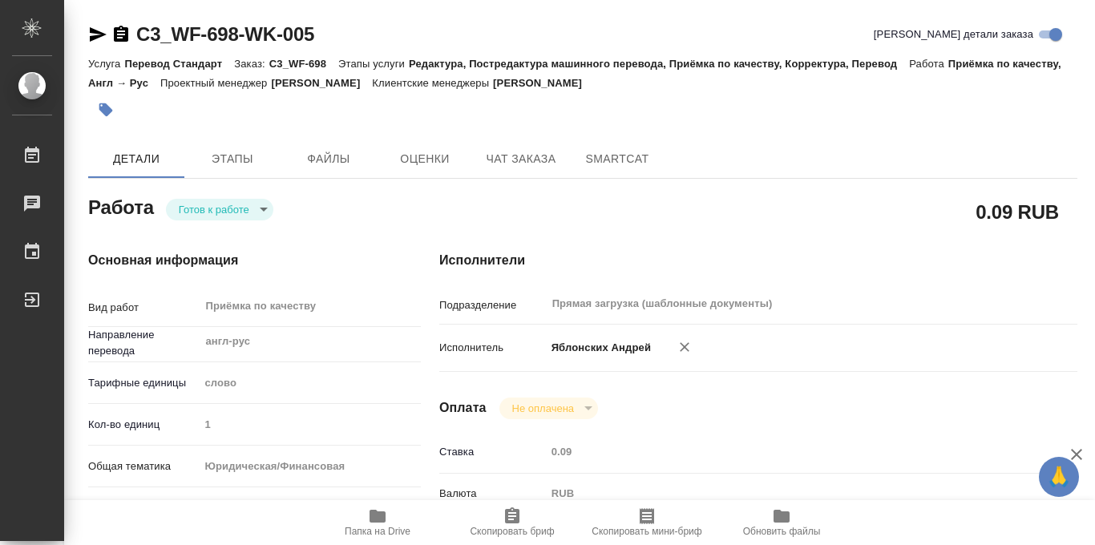
click at [267, 216] on body "🙏 .cls-1 fill:#fff; AWATERA Iablonskikh Andrei Работы 0 Чаты График Выйти C3_WF…" at bounding box center [547, 272] width 1095 height 545
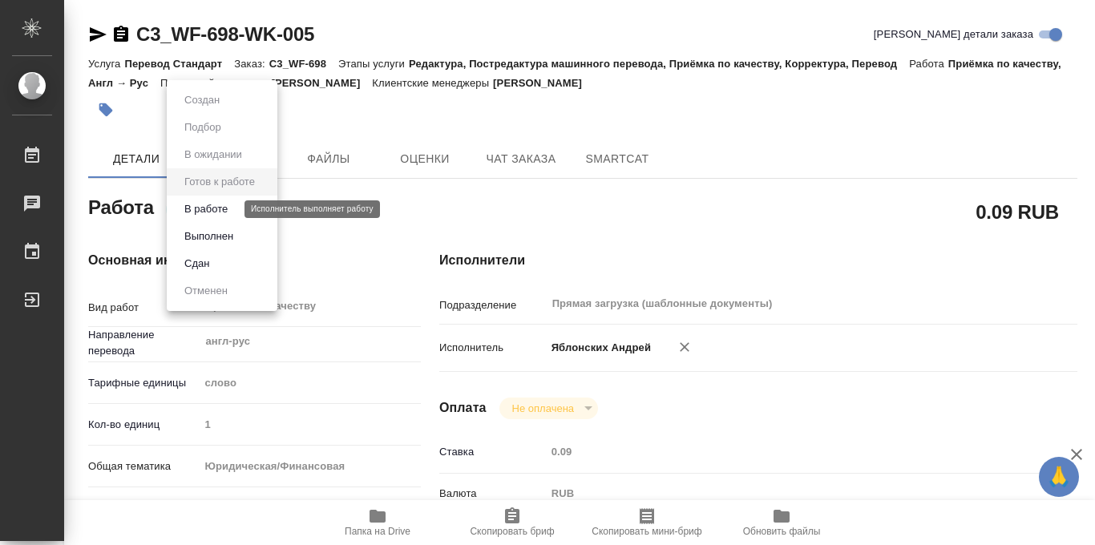
click at [222, 212] on button "В работе" at bounding box center [206, 209] width 53 height 18
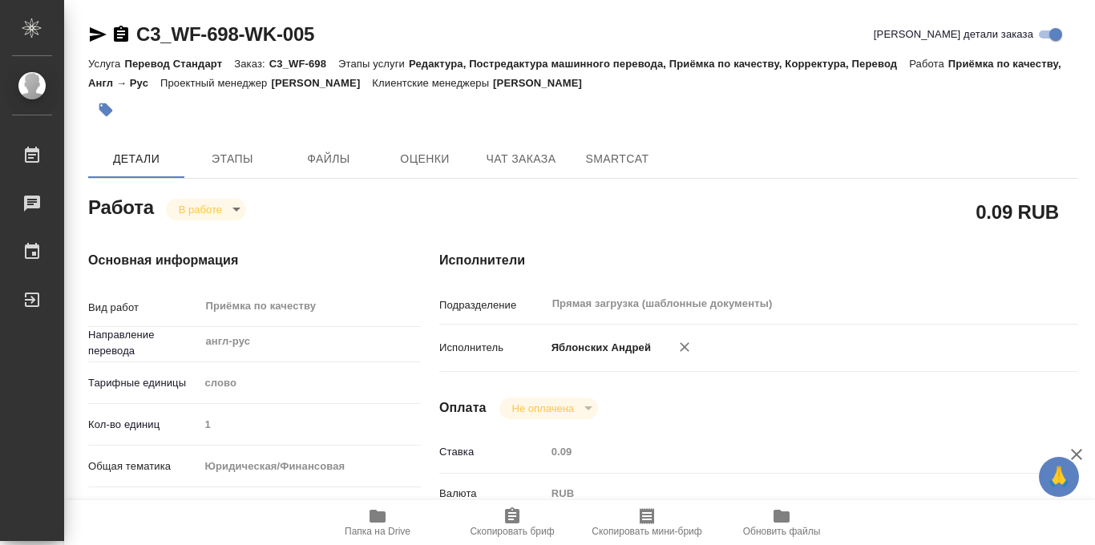
type textarea "x"
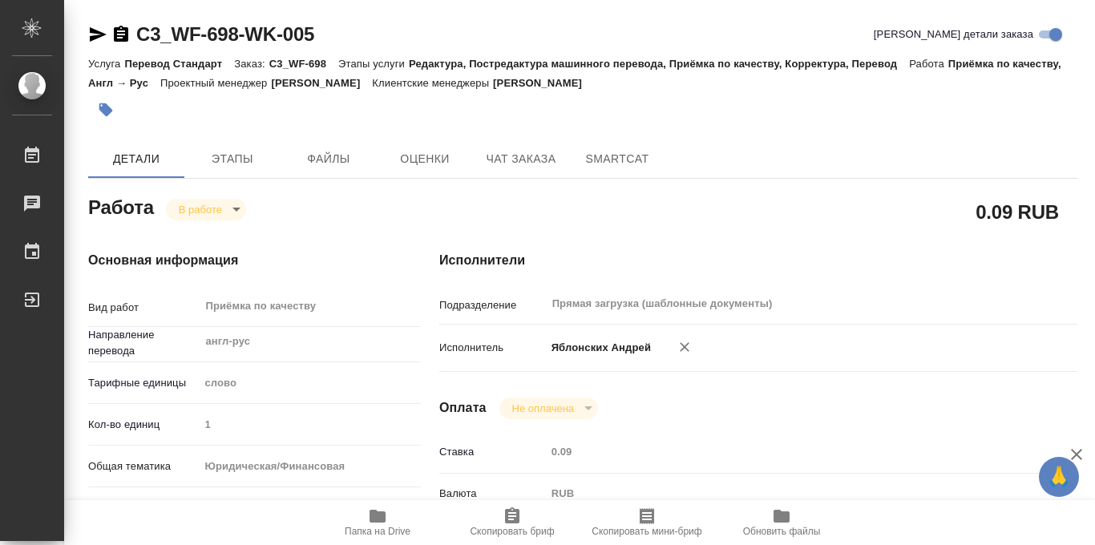
type textarea "x"
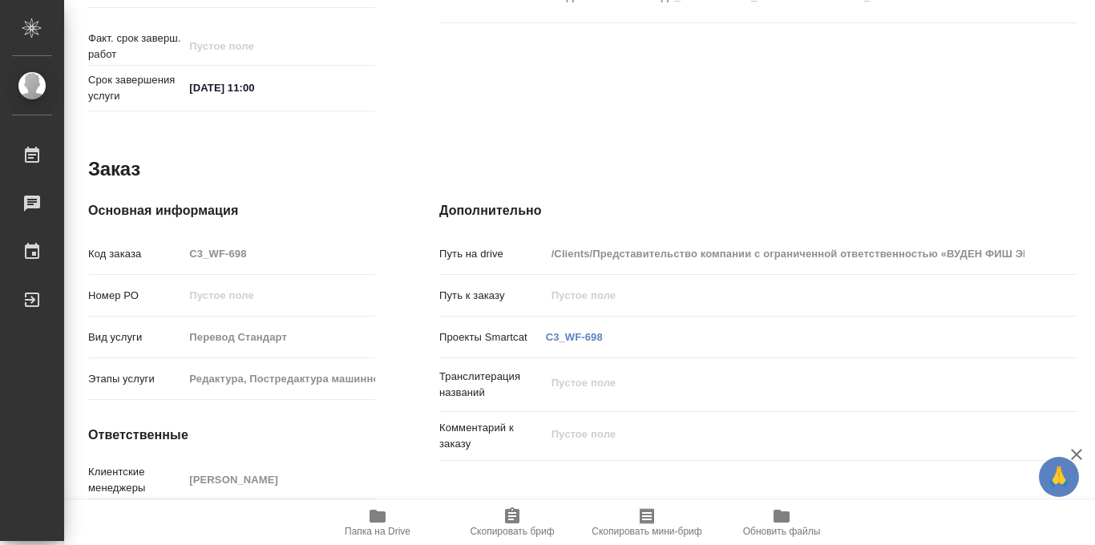
scroll to position [854, 0]
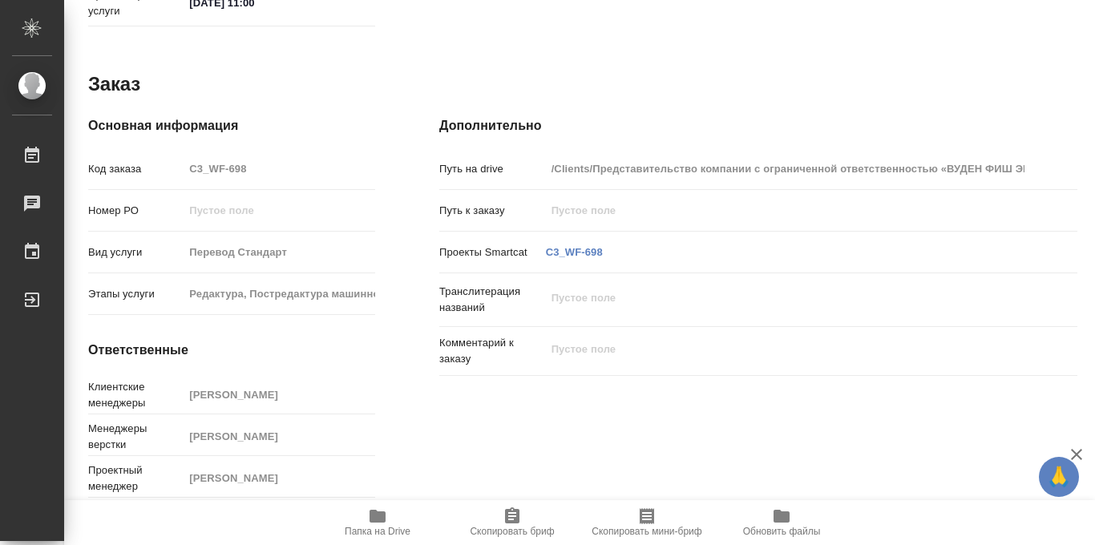
click at [377, 524] on icon "button" at bounding box center [377, 515] width 19 height 19
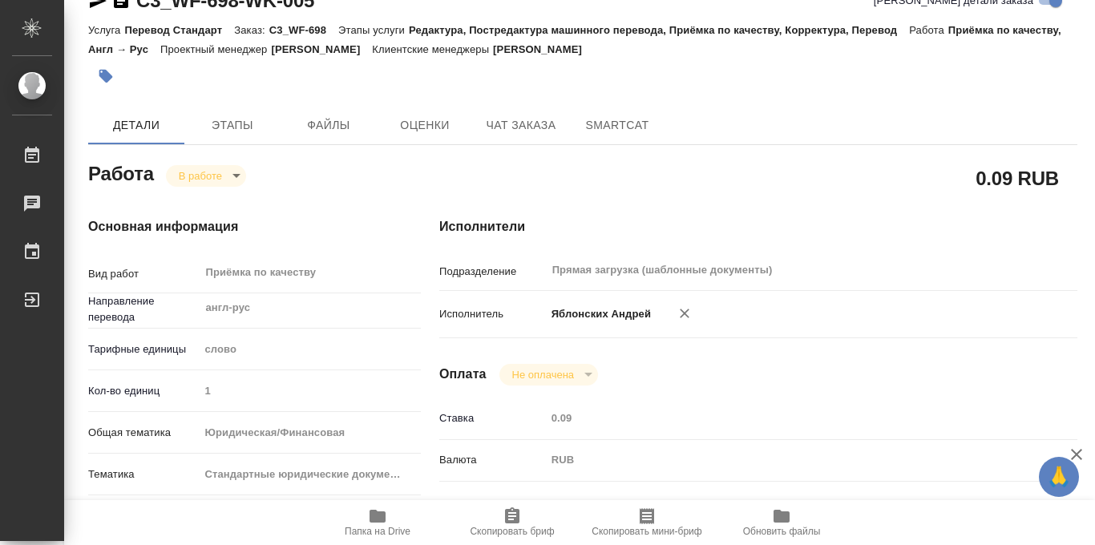
scroll to position [0, 0]
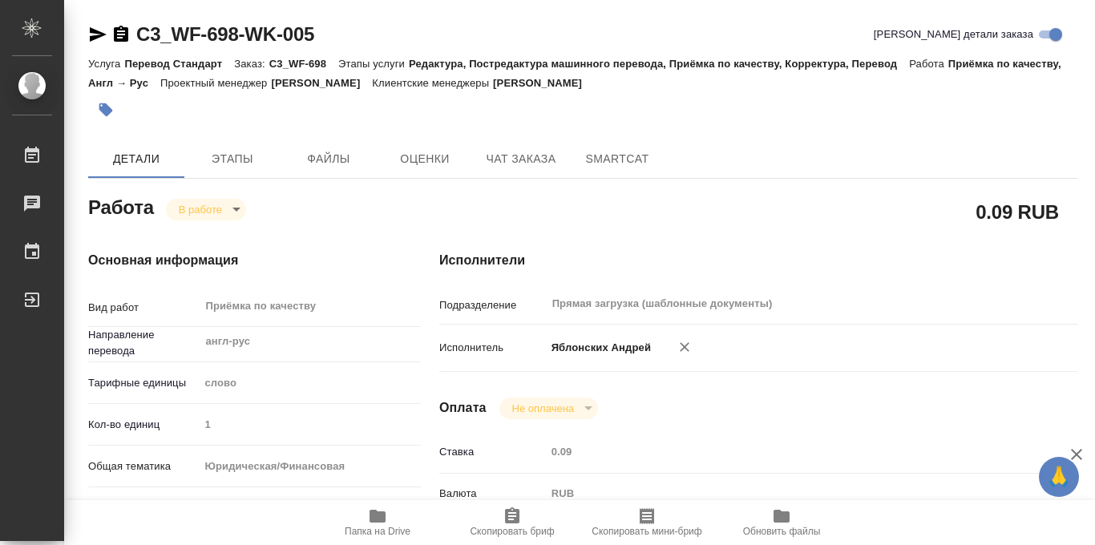
click at [106, 112] on icon "button" at bounding box center [106, 110] width 14 height 14
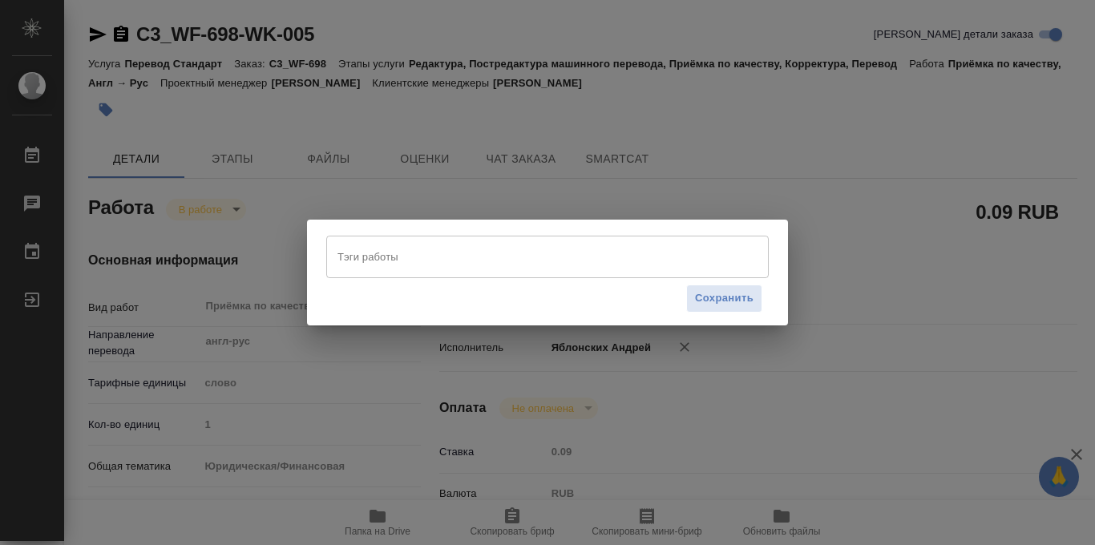
click at [403, 260] on input "Тэги работы" at bounding box center [531, 256] width 397 height 27
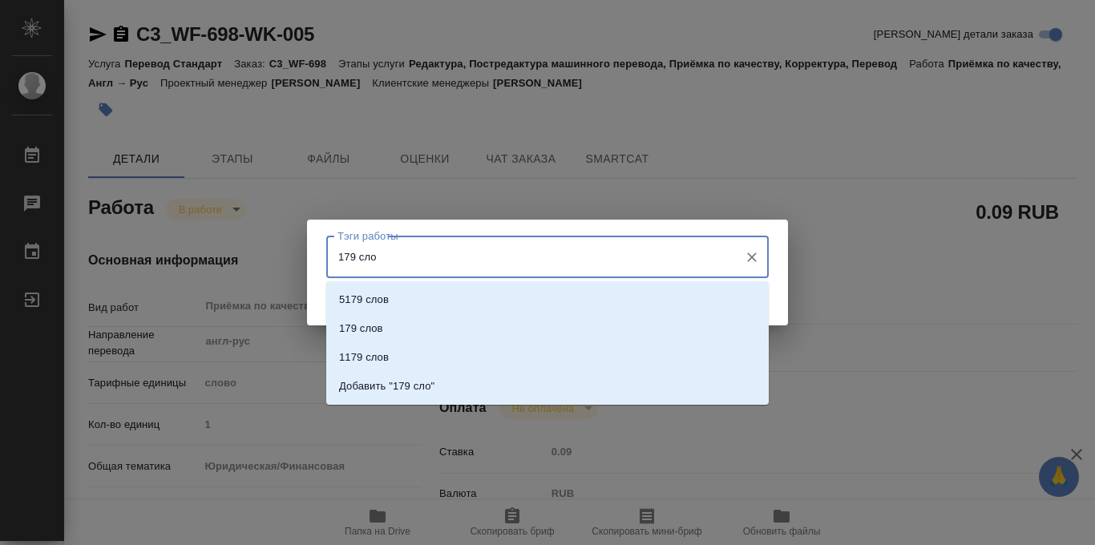
type input "179 слов"
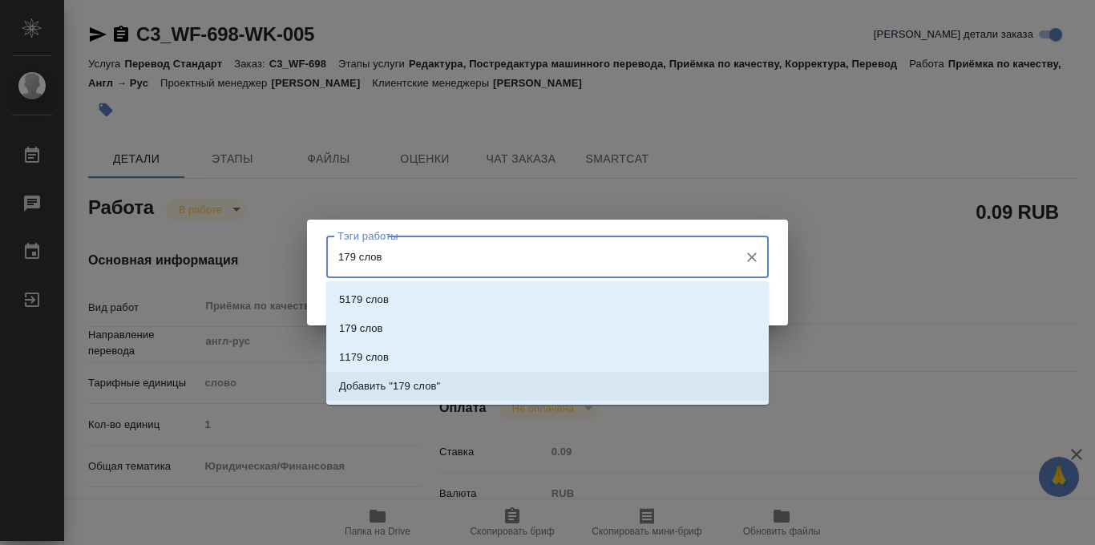
click at [438, 385] on p "Добавить "179 слов"" at bounding box center [389, 386] width 101 height 16
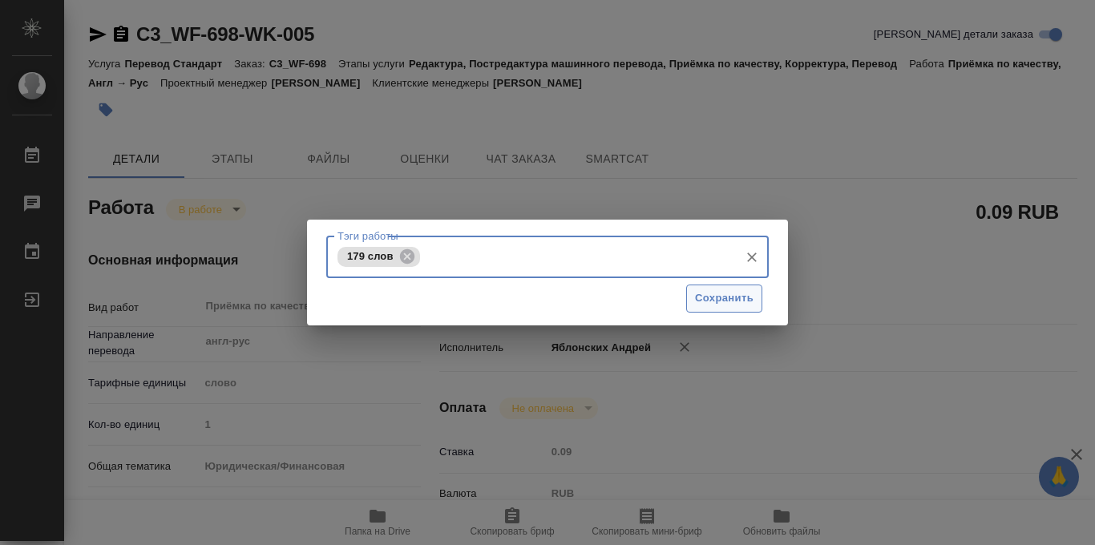
click at [732, 300] on span "Сохранить" at bounding box center [724, 298] width 59 height 18
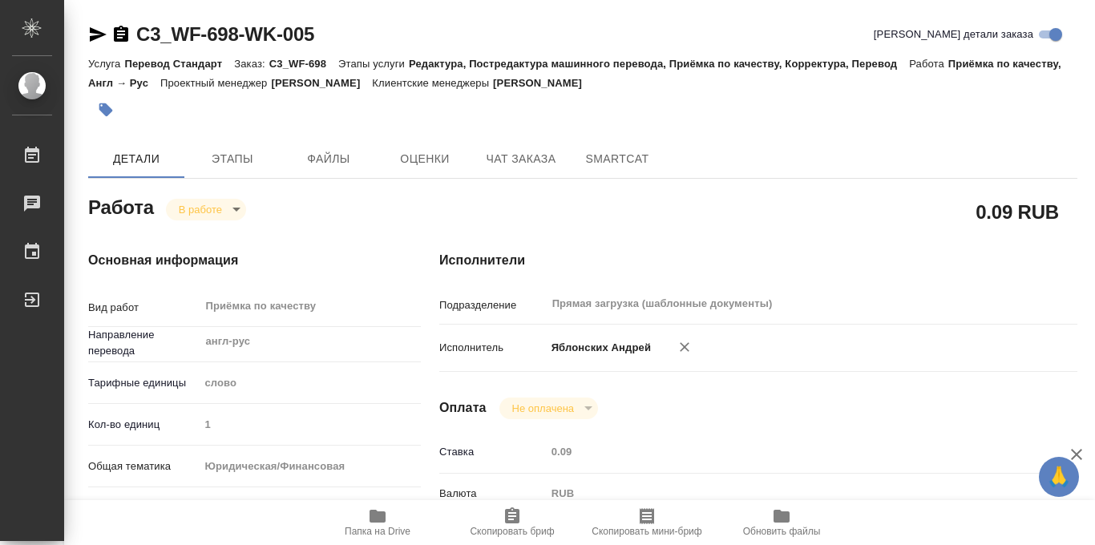
click at [236, 210] on body "🙏 .cls-1 fill:#fff; AWATERA Iablonskikh Andrei Работы 0 Чаты График Выйти C3_WF…" at bounding box center [547, 272] width 1095 height 545
type input "inProgress"
type textarea "Приёмка по качеству"
type textarea "x"
type input "англ-рус"
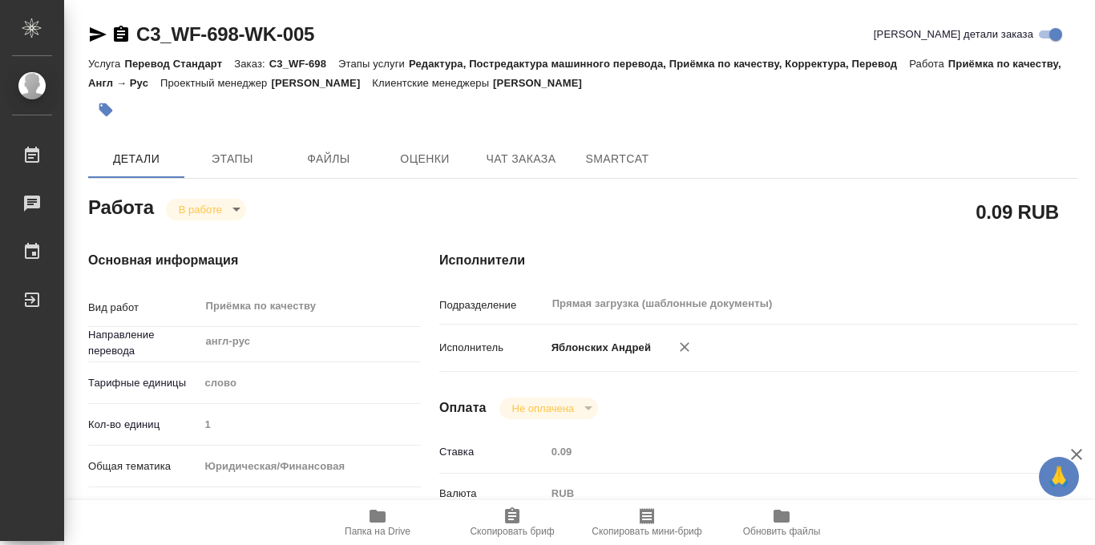
type input "5a8b1489cc6b4906c91bfd90"
type input "1"
type input "yr-fn"
type input "5f647205b73bc97568ca66bf"
checkbox input "true"
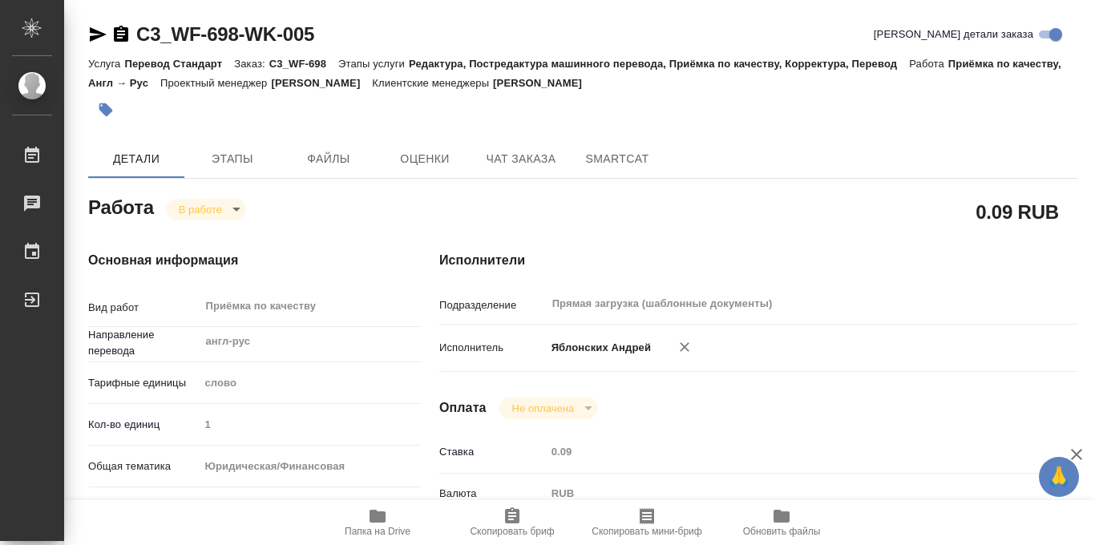
type input "[DATE] 12:57"
type input "[DATE] 10:35"
type input "[DATE] 11:00"
type input "Прямая загрузка (шаблонные документы)"
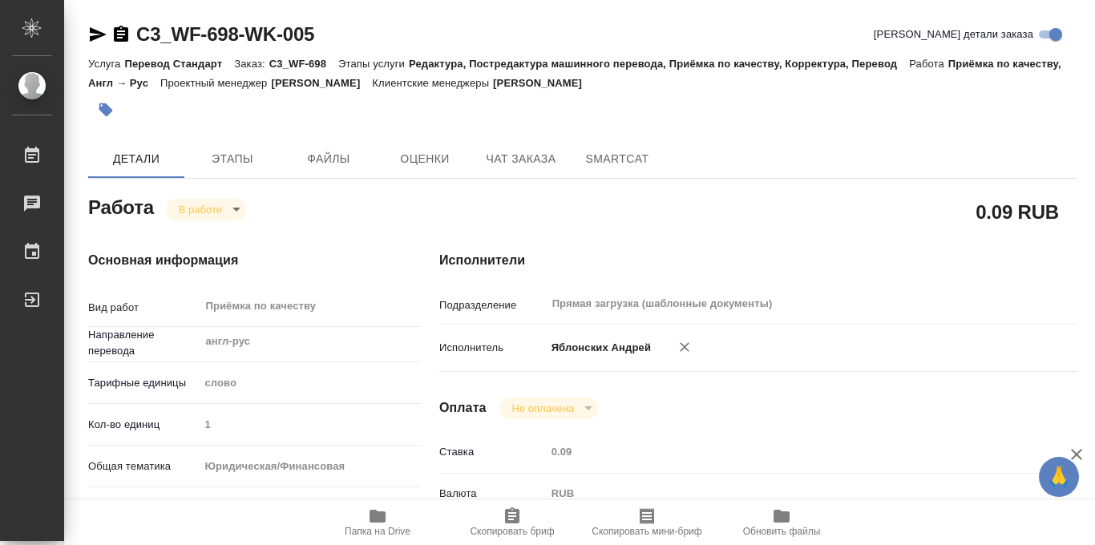
type input "notPayed"
type input "0.09"
type input "RUB"
type input "Яблонских Андрей"
type textarea "перевод: [URL][DOMAIN_NAME]Представительство%20компании%20с%20ограниченной%20от…"
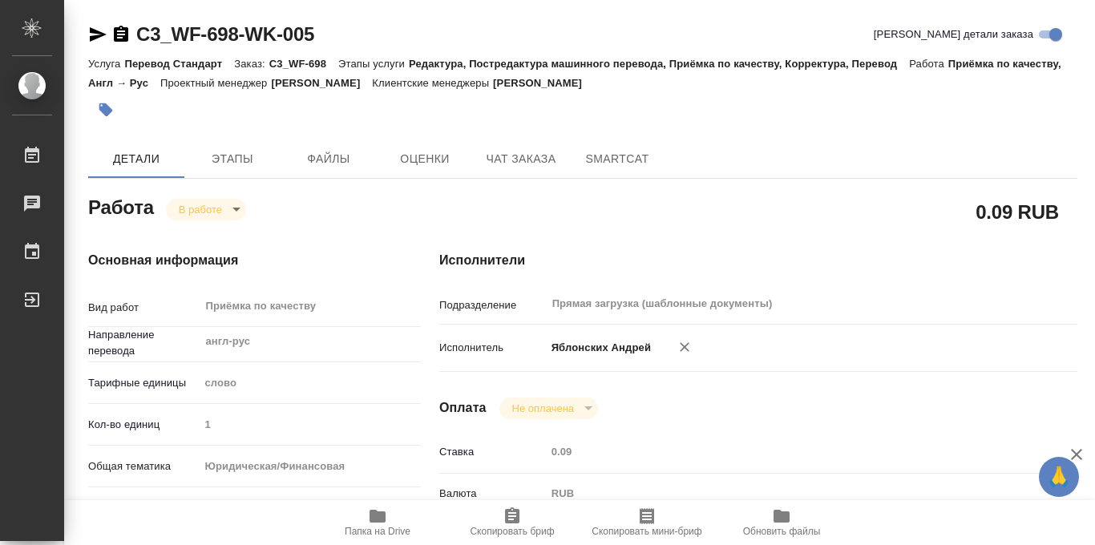
type textarea "x"
type textarea "/Clients/Представительство компании с ограниченной ответственностью «ВУДЕН ФИШ …"
type textarea "x"
type input "C3_WF-698"
type input "Перевод Стандарт"
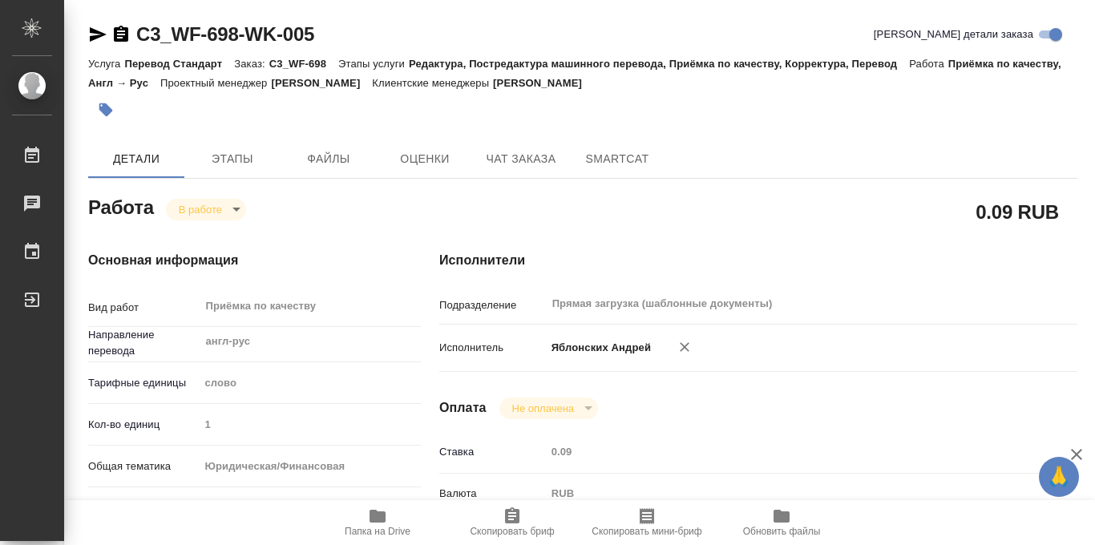
type input "Редактура, Постредактура машинного перевода, Приёмка по качеству, Корректура, П…"
type input "[PERSON_NAME]"
type input "/Clients/Представительство компании с ограниченной ответственностью «ВУДЕН ФИШ …"
type textarea "x"
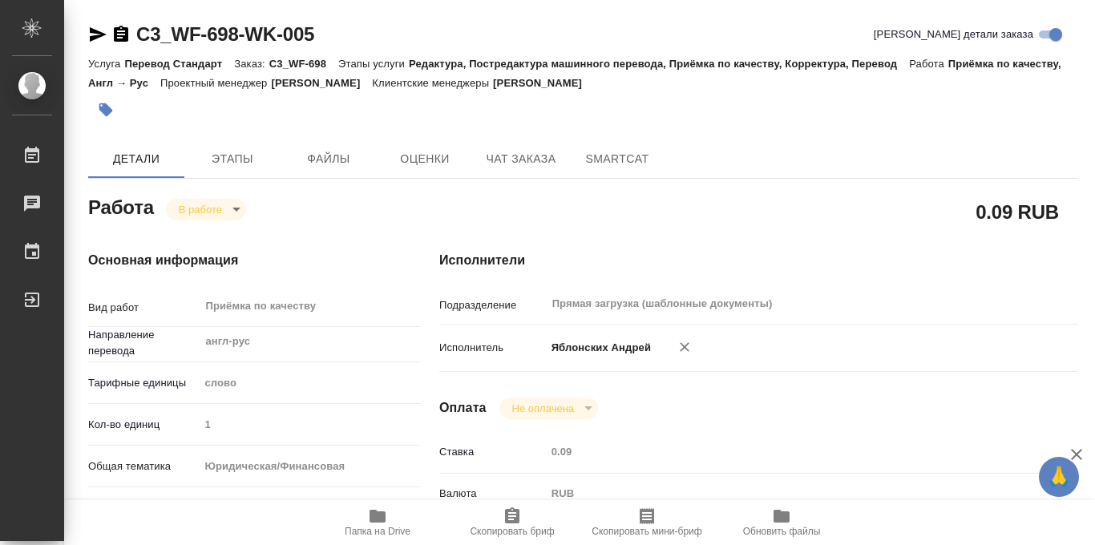
type textarea "x"
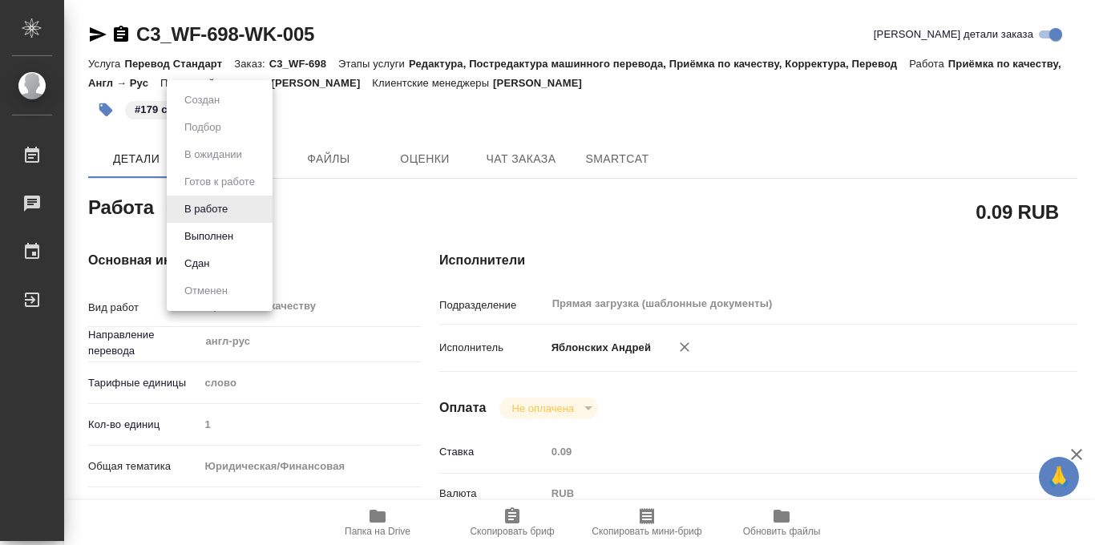
type textarea "x"
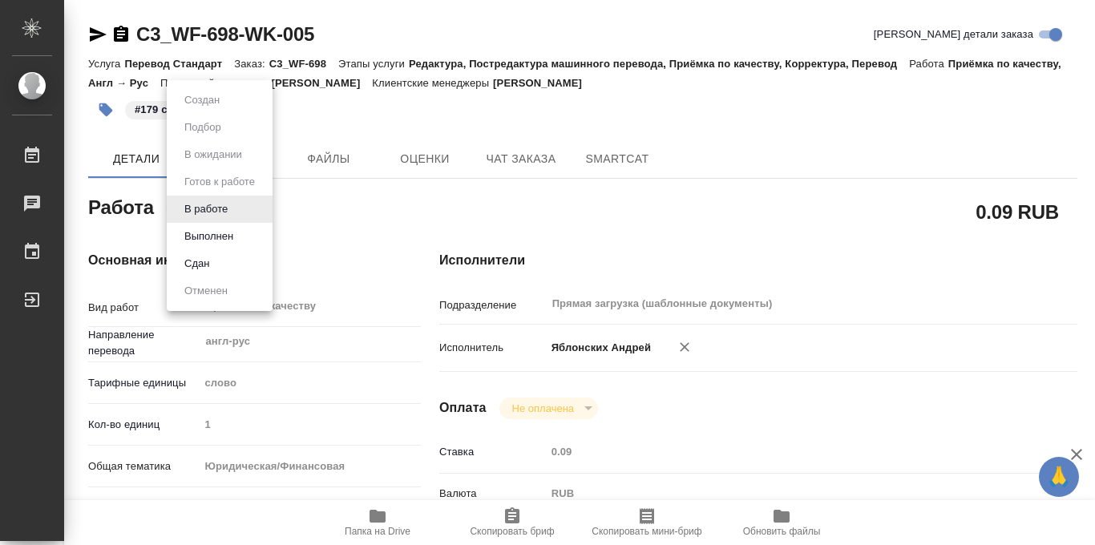
type textarea "x"
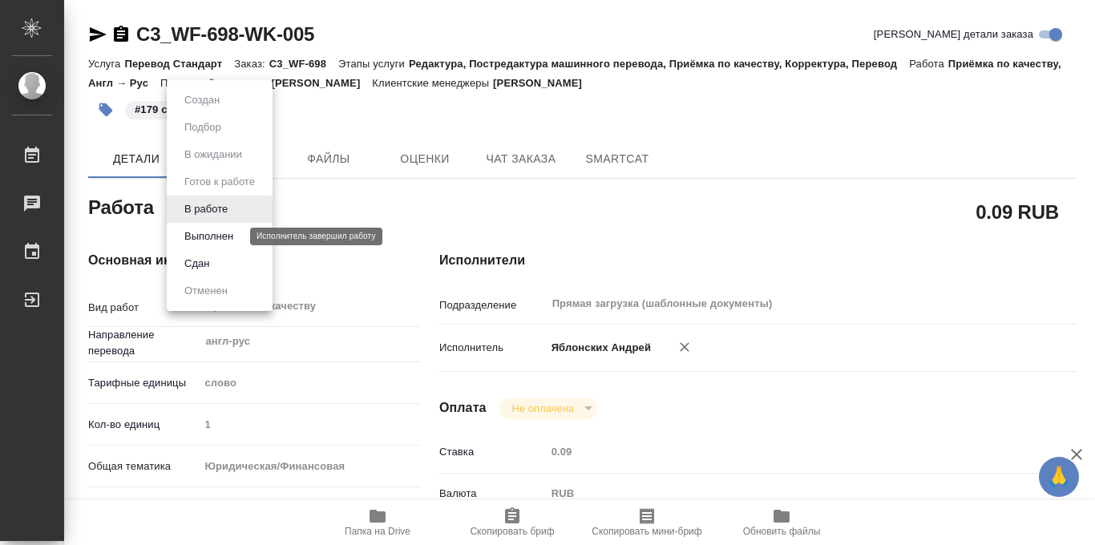
type textarea "x"
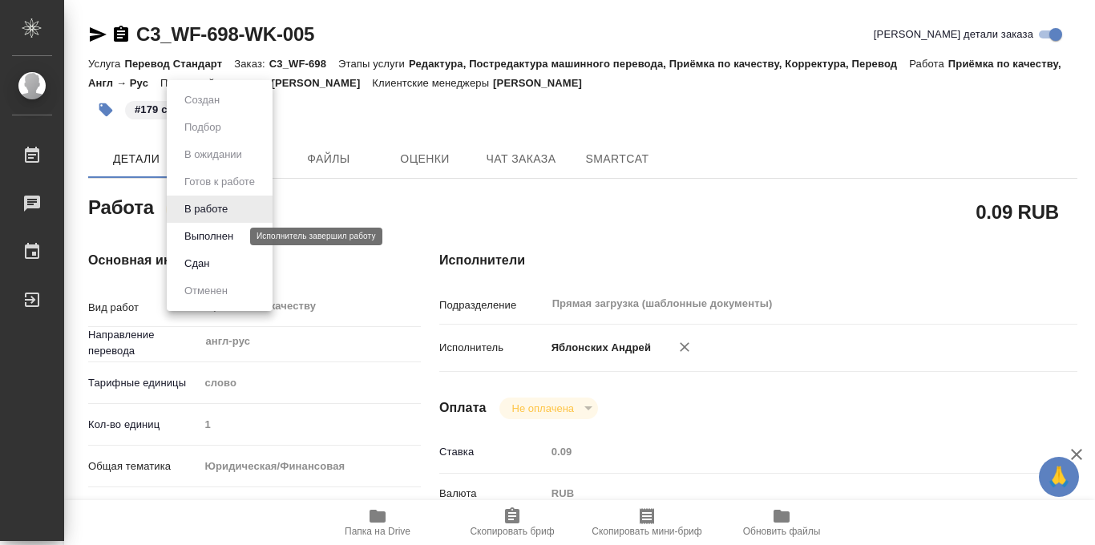
click at [215, 233] on button "Выполнен" at bounding box center [209, 237] width 59 height 18
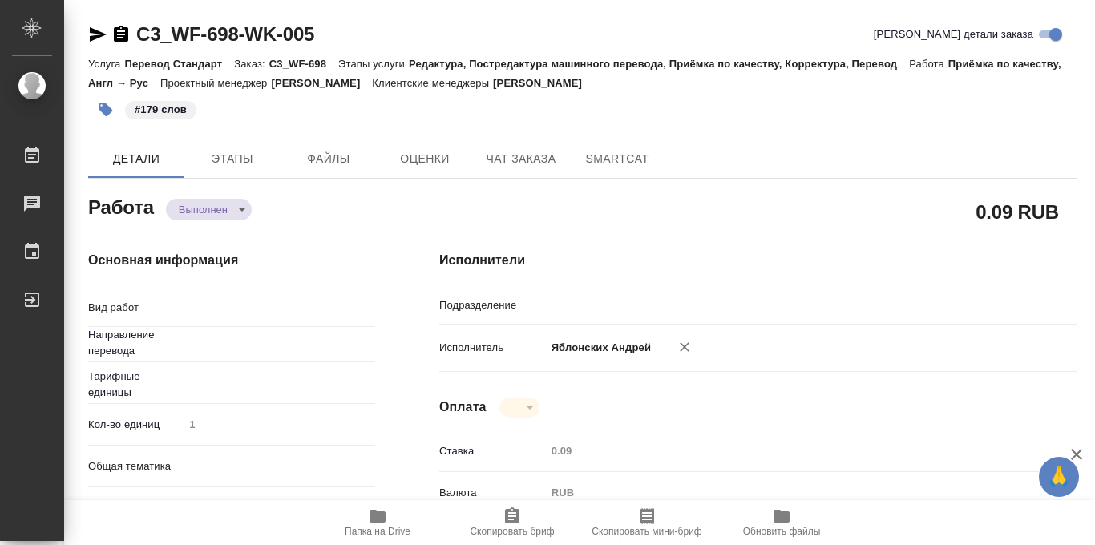
type textarea "x"
type textarea "Приёмка по качеству"
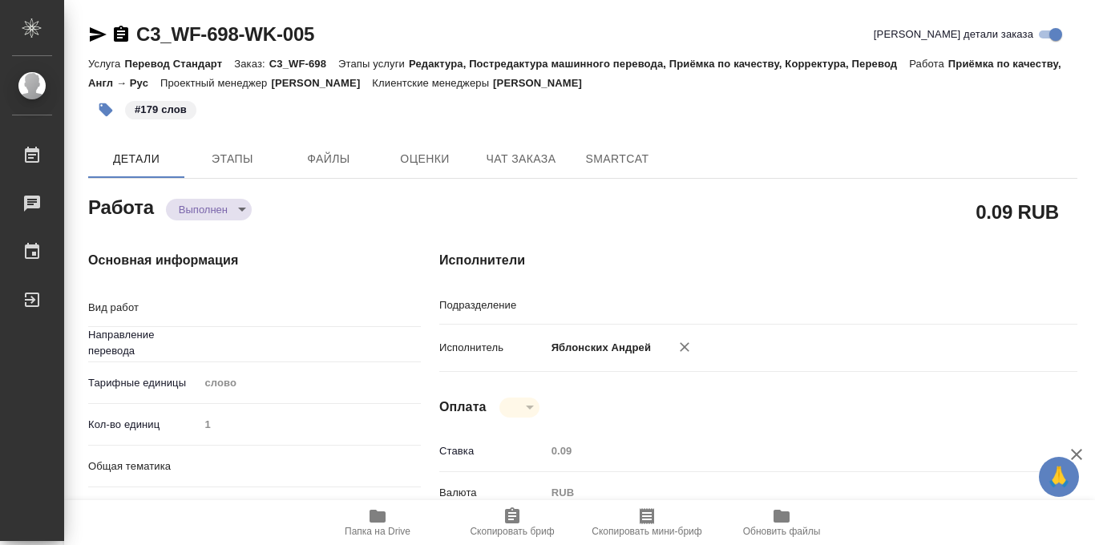
type textarea "x"
type input "англ-рус"
type input "Прямая загрузка (шаблонные документы)"
type textarea "x"
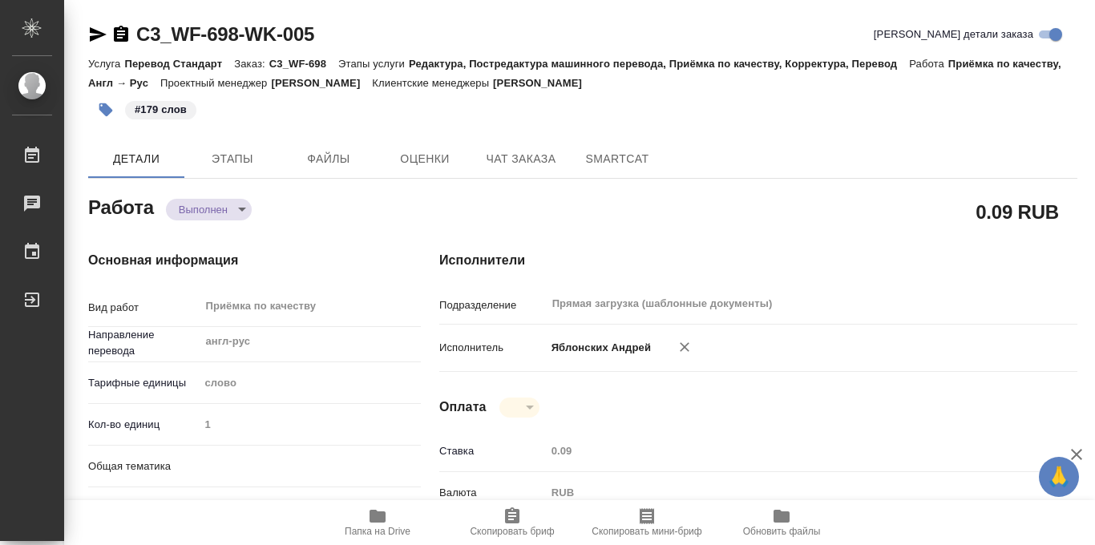
type textarea "x"
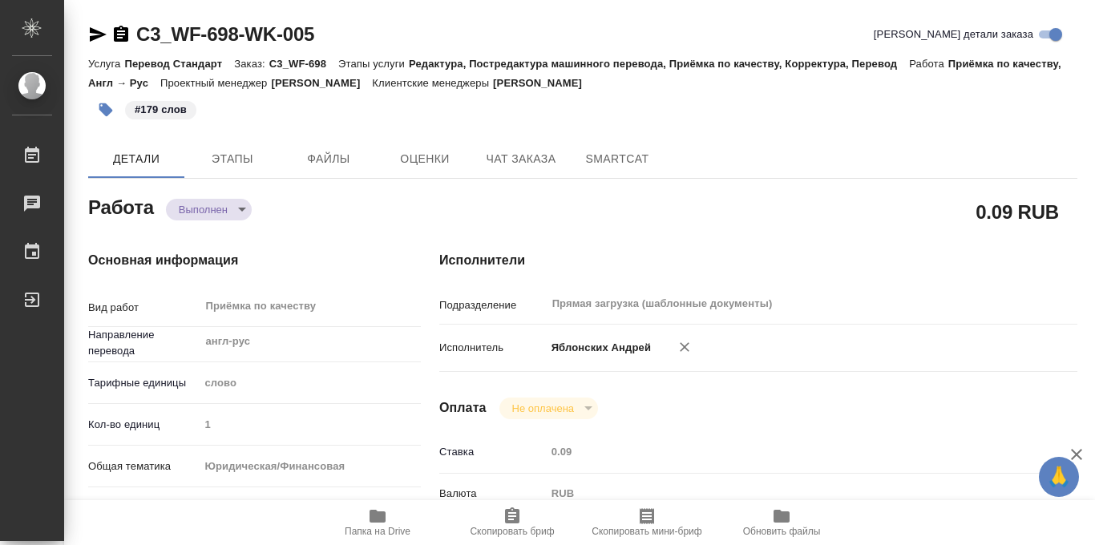
type textarea "x"
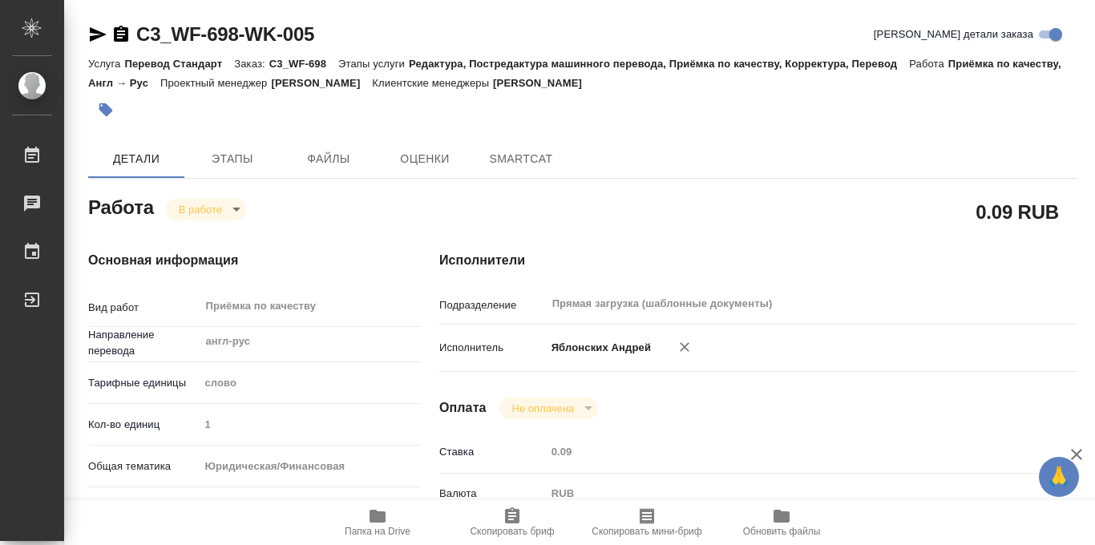
type textarea "x"
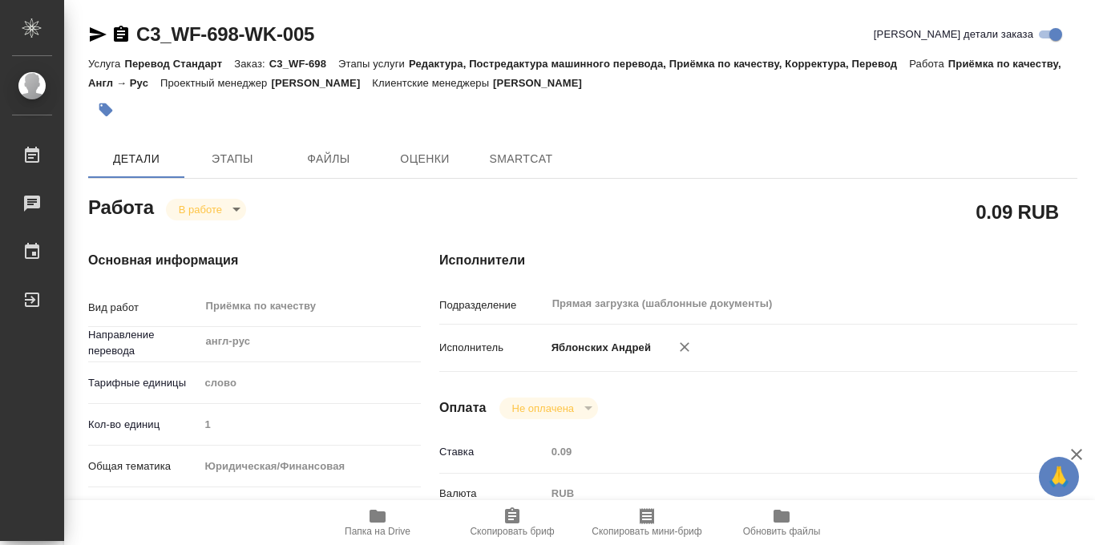
type textarea "x"
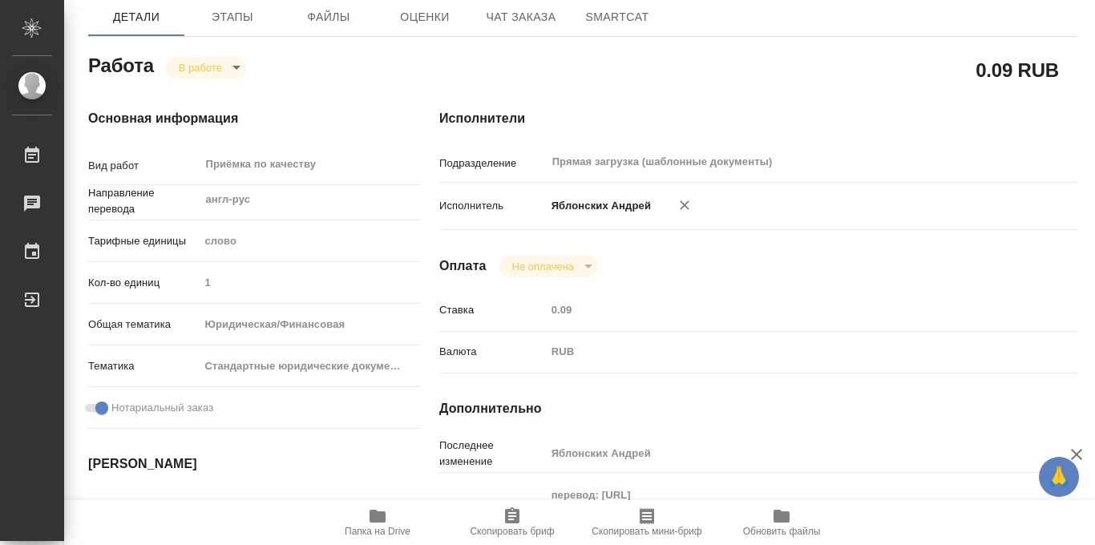
type textarea "x"
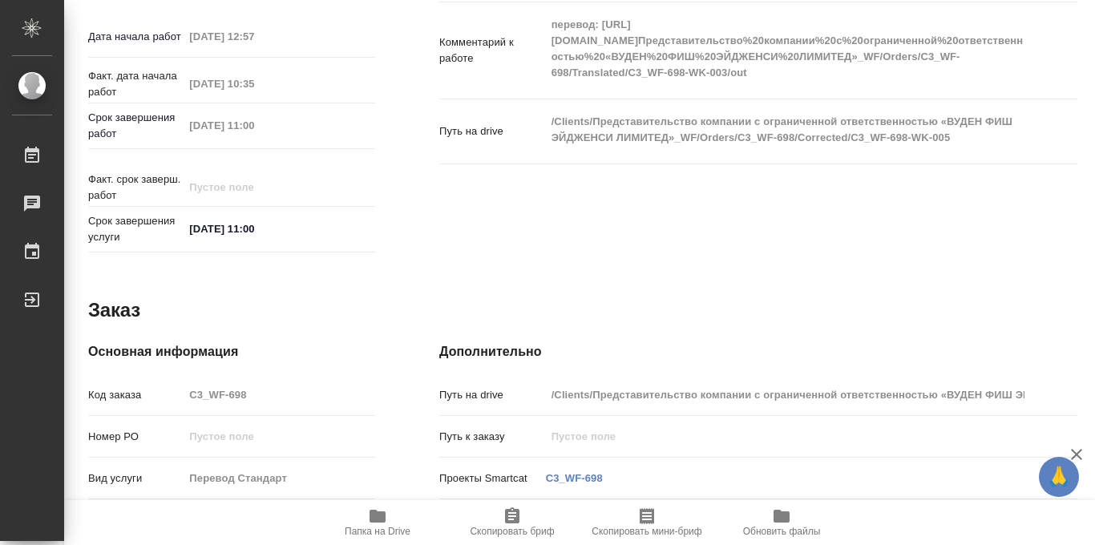
scroll to position [854, 0]
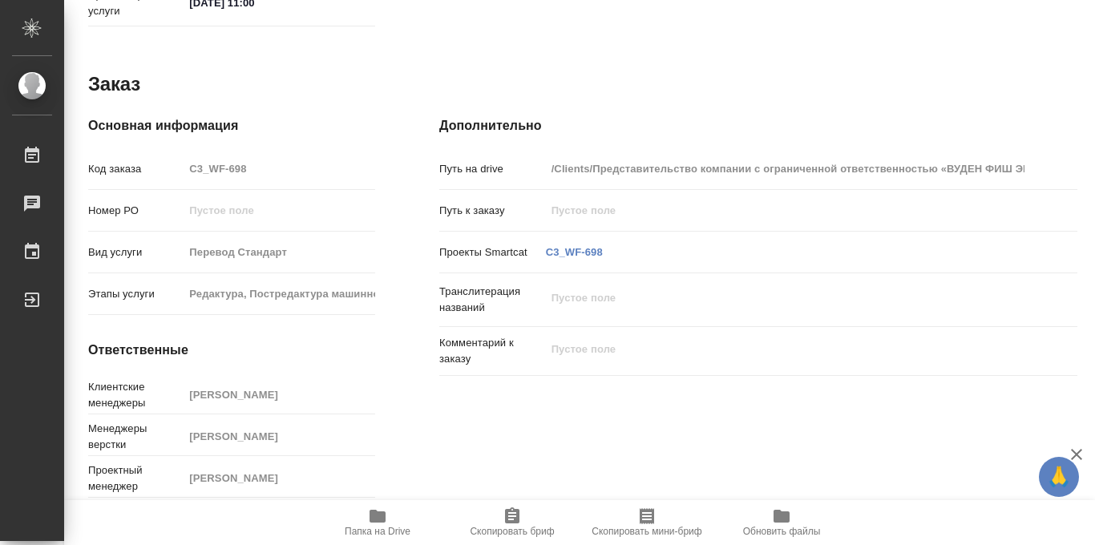
type textarea "x"
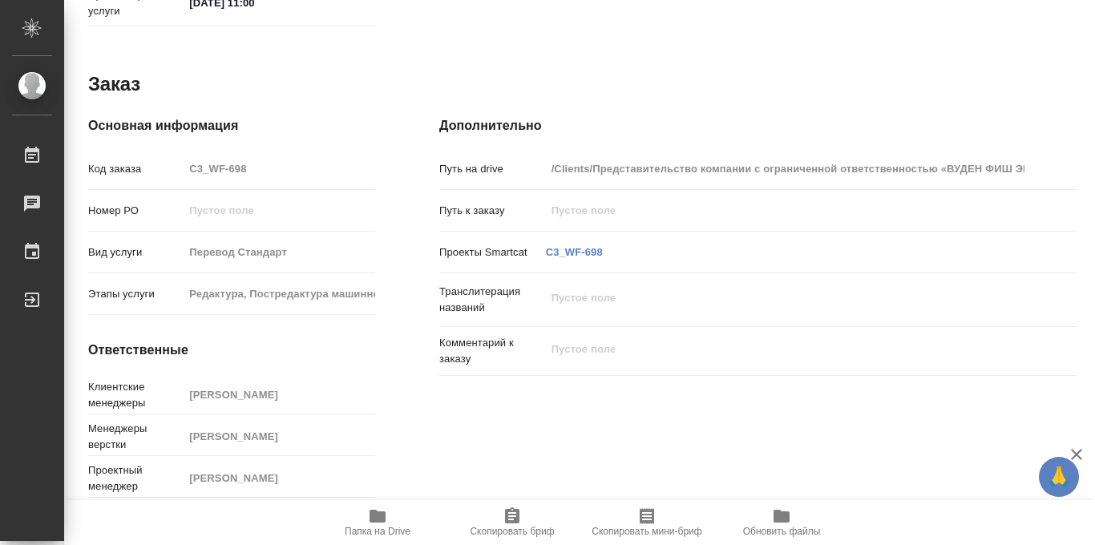
click at [376, 513] on icon "button" at bounding box center [377, 516] width 16 height 13
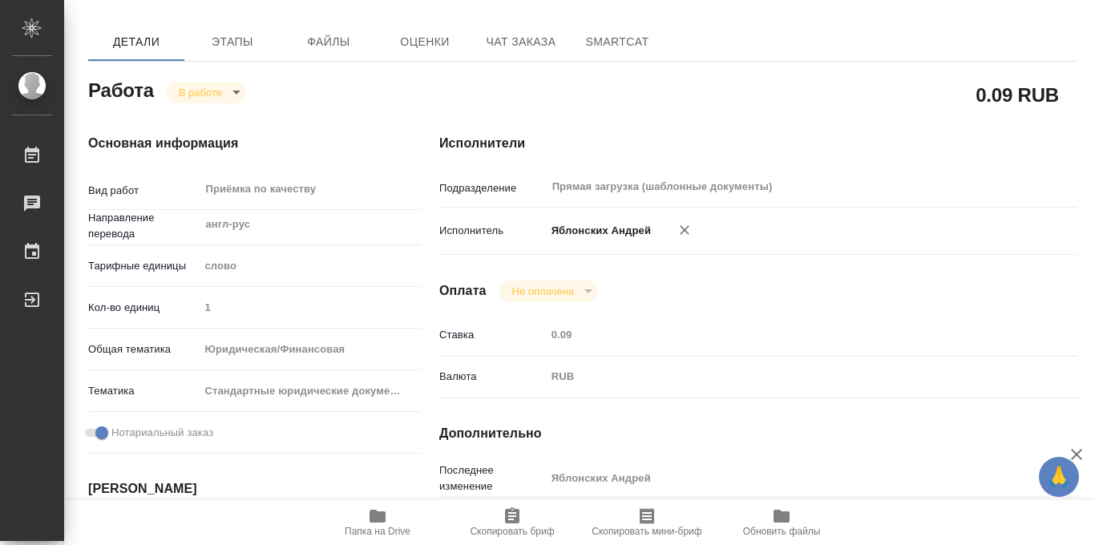
scroll to position [0, 0]
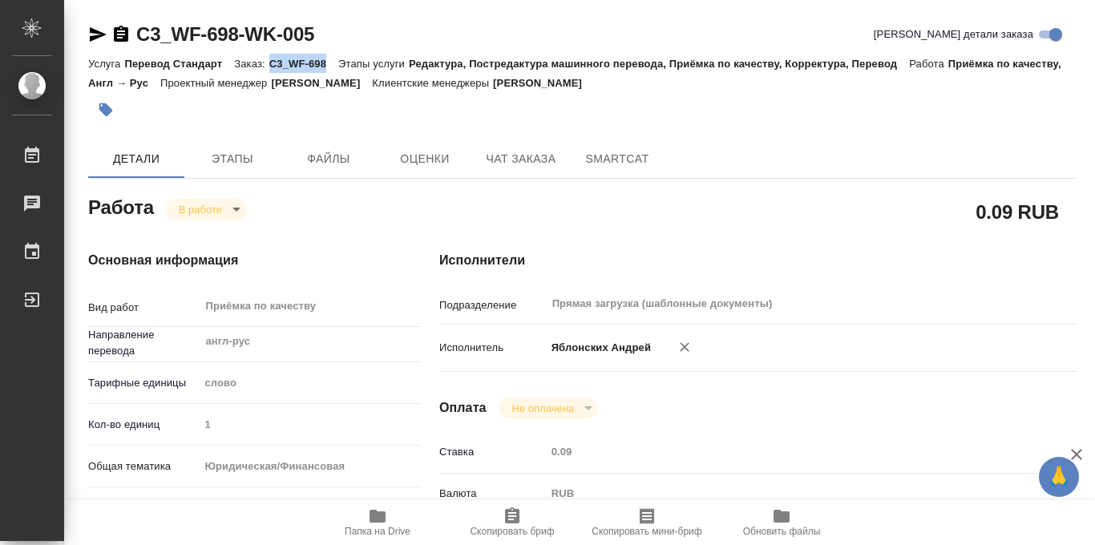
drag, startPoint x: 273, startPoint y: 60, endPoint x: 337, endPoint y: 60, distance: 64.1
click at [337, 60] on p "C3_WF-698" at bounding box center [303, 64] width 69 height 12
copy p "C3_WF-698"
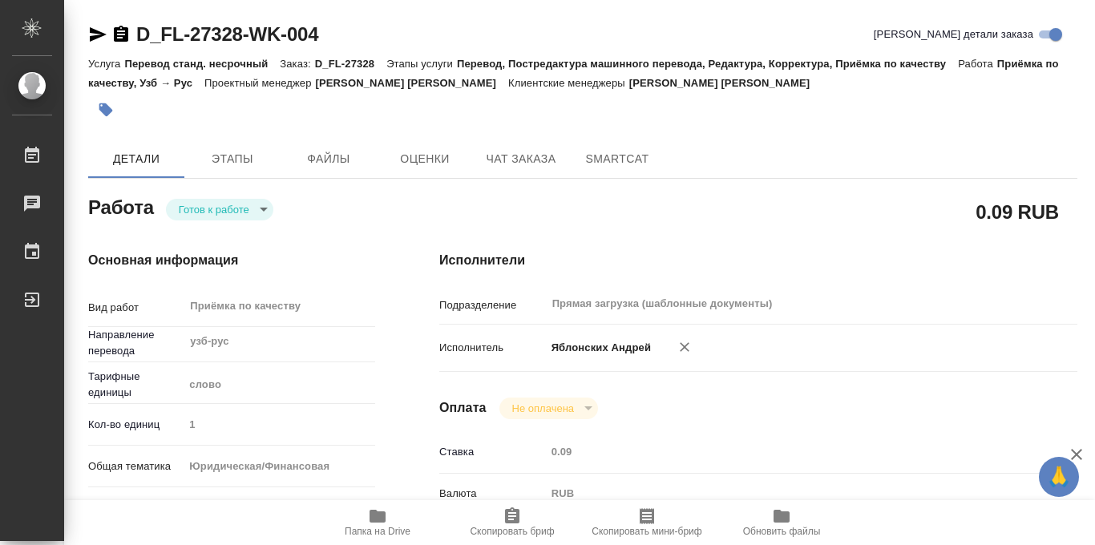
scroll to position [854, 0]
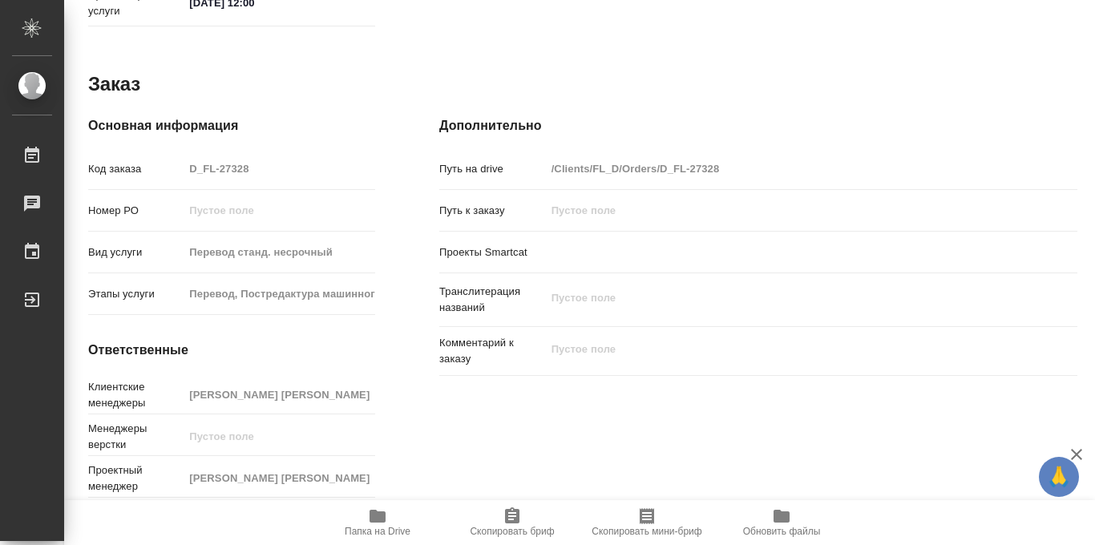
click at [373, 521] on icon "button" at bounding box center [377, 516] width 16 height 13
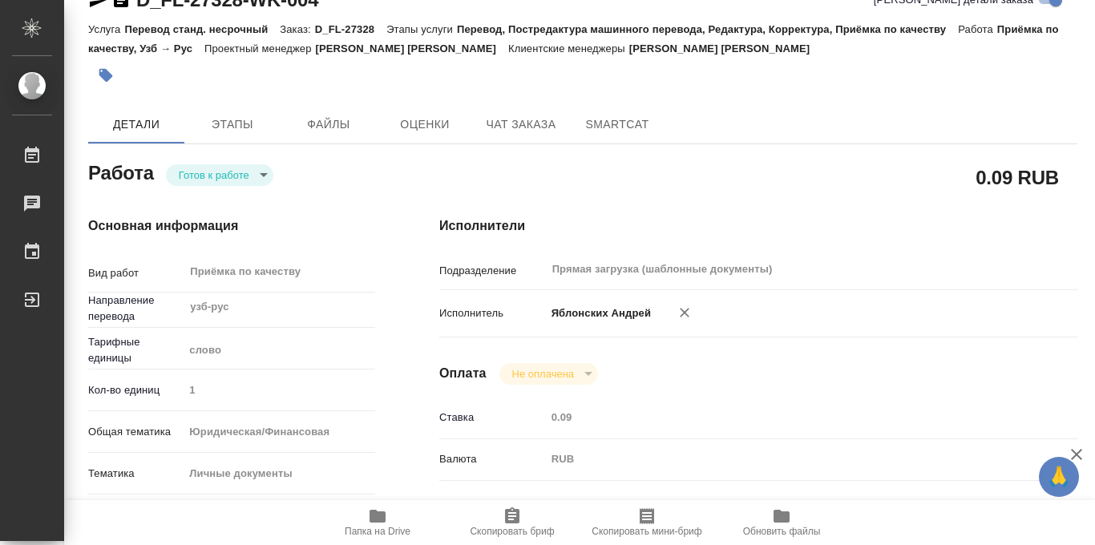
scroll to position [0, 0]
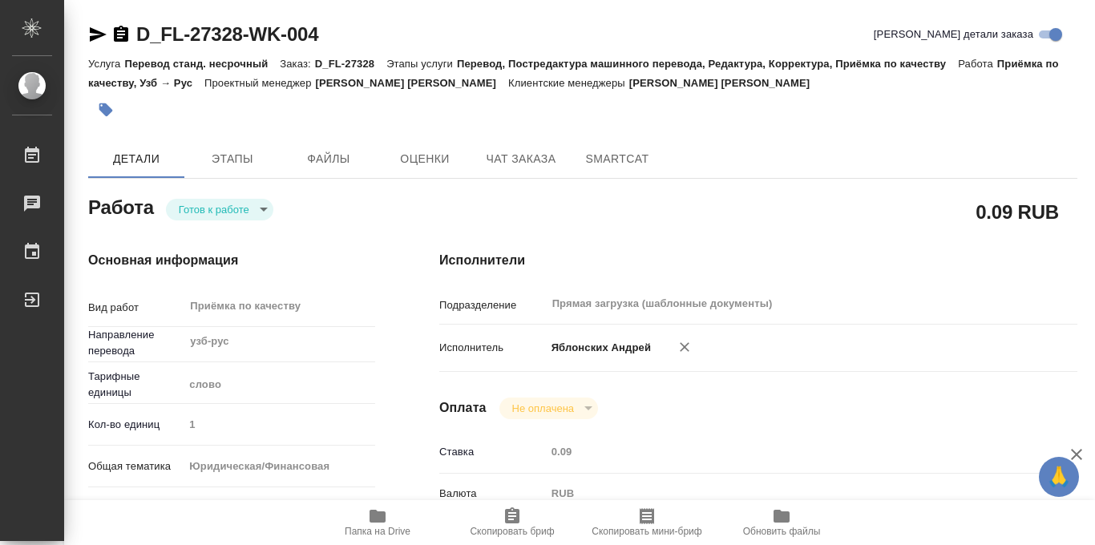
click at [108, 110] on icon "button" at bounding box center [106, 110] width 14 height 14
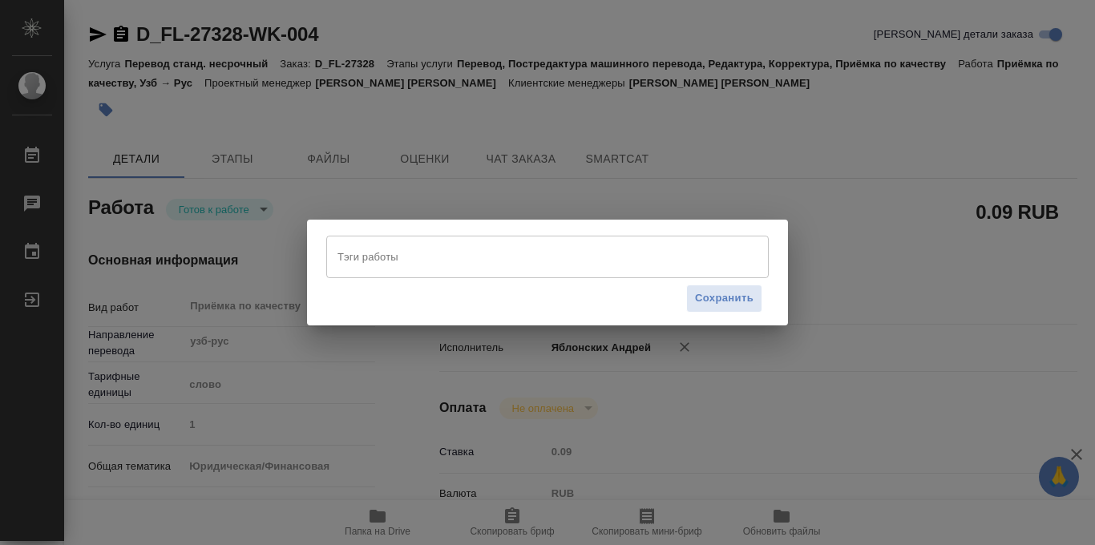
click at [414, 259] on input "Тэги работы" at bounding box center [531, 256] width 397 height 27
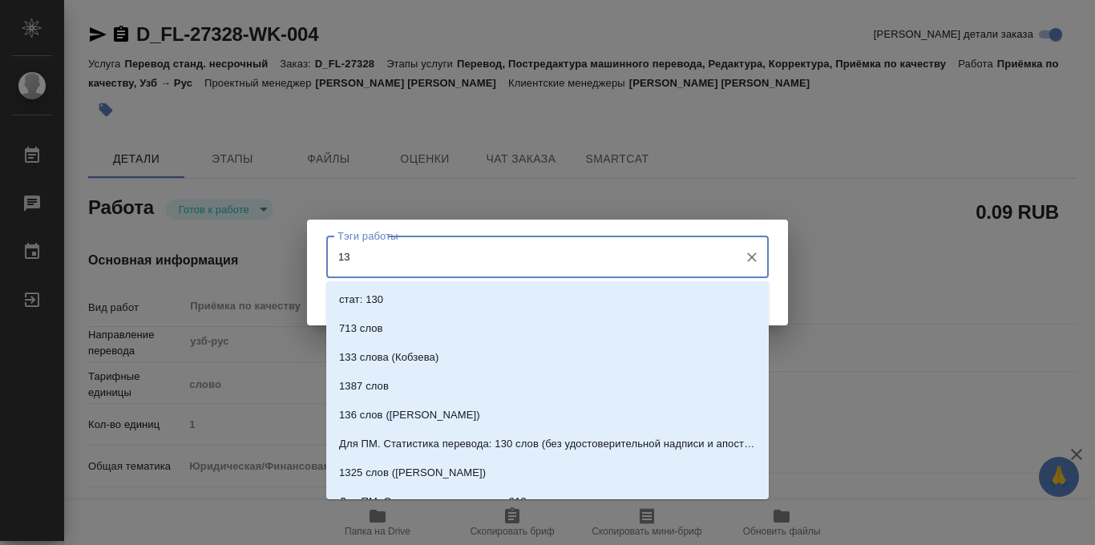
type input "130"
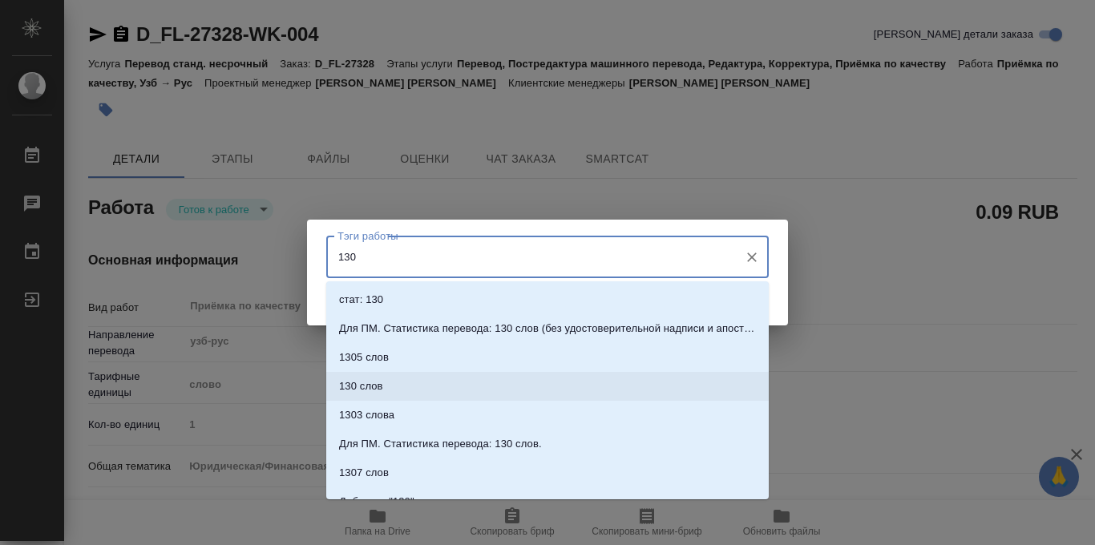
click at [403, 377] on li "130 слов" at bounding box center [547, 386] width 442 height 29
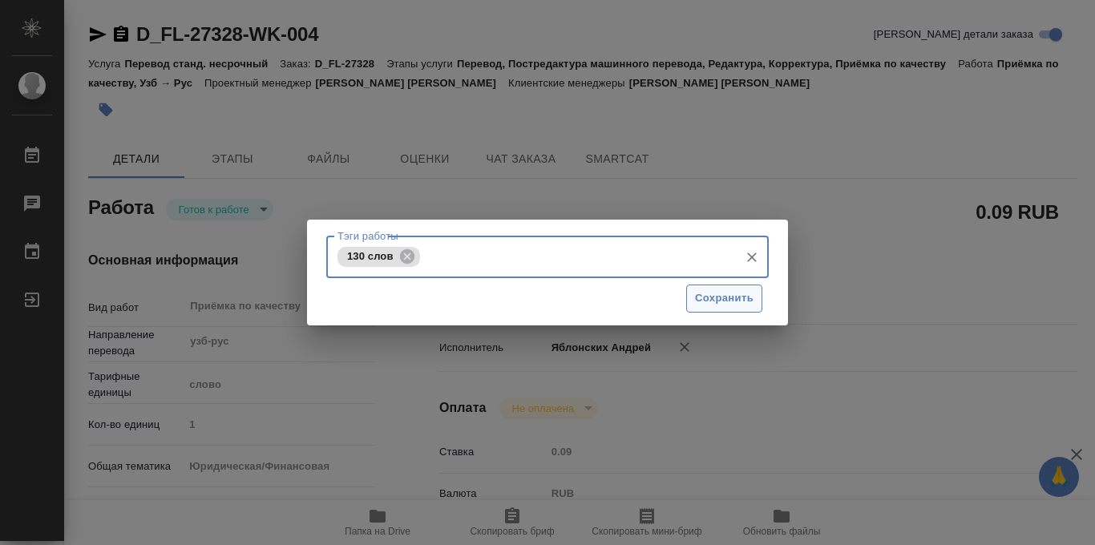
click at [727, 305] on span "Сохранить" at bounding box center [724, 298] width 59 height 18
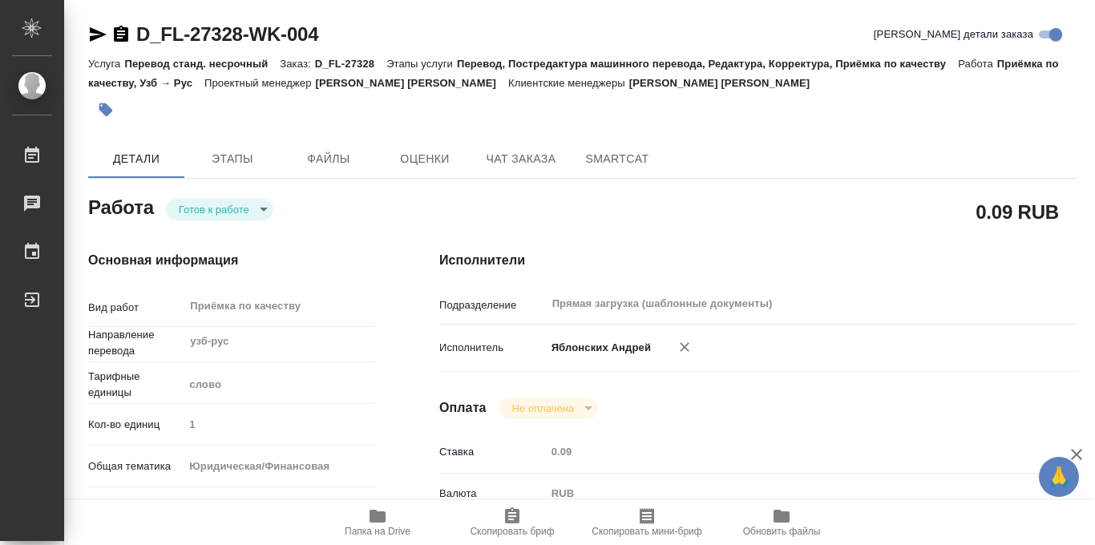
click at [267, 212] on body "🙏 .cls-1 fill:#fff; AWATERA Iablonskikh Andrei Работы 0 Чаты График Выйти D_FL-…" at bounding box center [547, 272] width 1095 height 545
type input "readyForWork"
type input "узб-рус"
type input "5a8b1489cc6b4906c91bfd90"
type input "1"
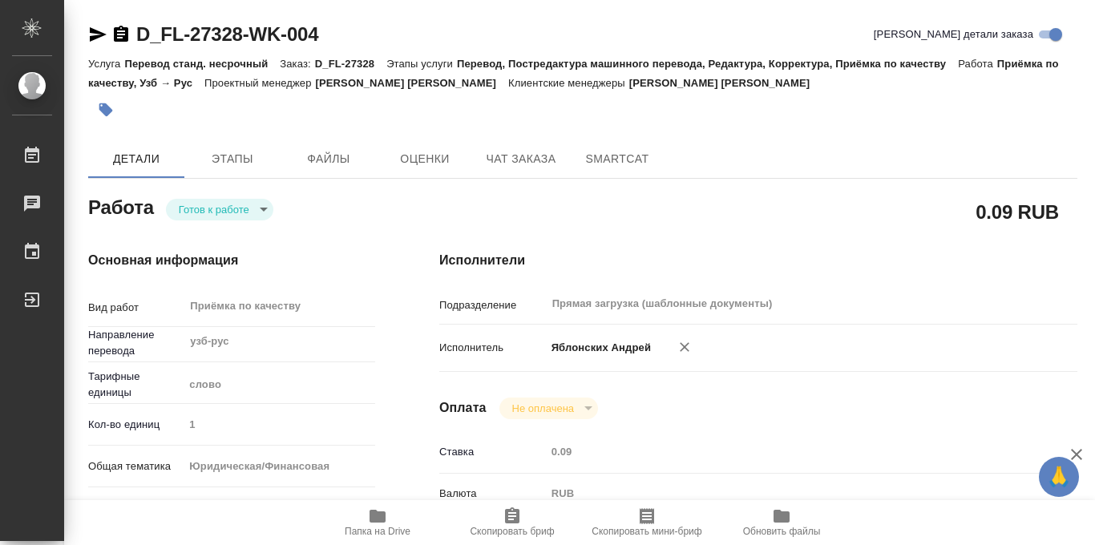
type input "yr-fn"
type input "5a8b8b956a9677013d343cfe"
checkbox input "true"
type input "06.10.2025 13:56"
type input "08.10.2025 12:00"
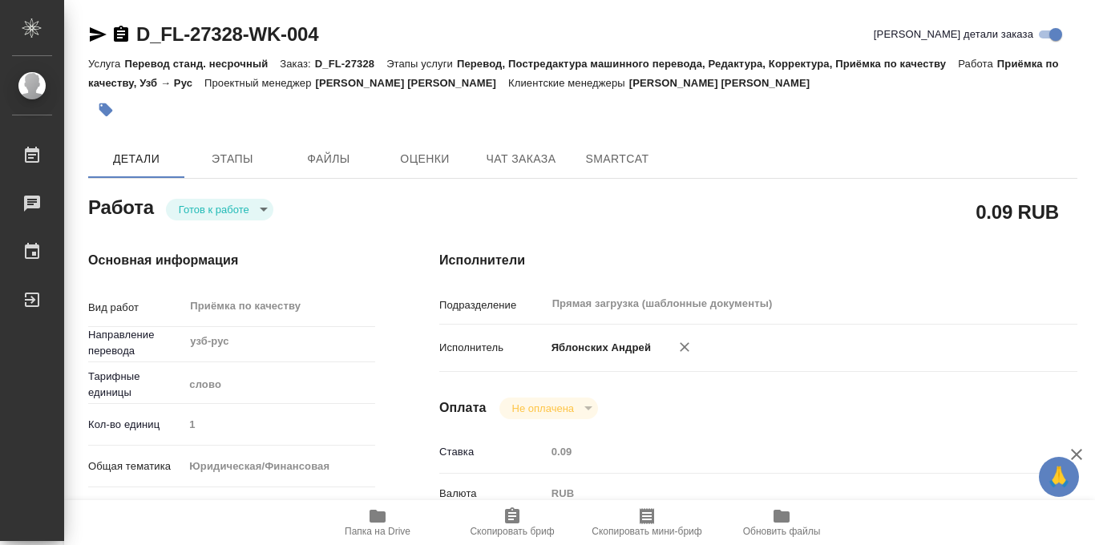
type input "08.10.2025 12:00"
type input "Прямая загрузка (шаблонные документы)"
type input "notPayed"
type input "0.09"
type input "RUB"
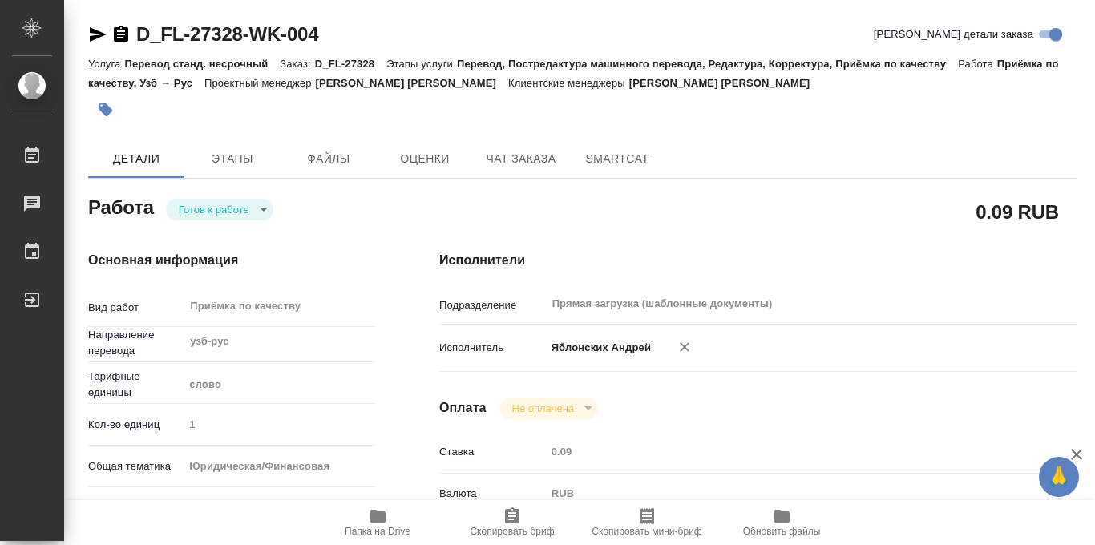
type input "Яблонских Андрей"
type input "D_FL-27328"
type input "Перевод станд. несрочный"
type input "Перевод, Постредактура машинного перевода, Редактура, Корректура, Приёмка по ка…"
type input "Булахова Елена"
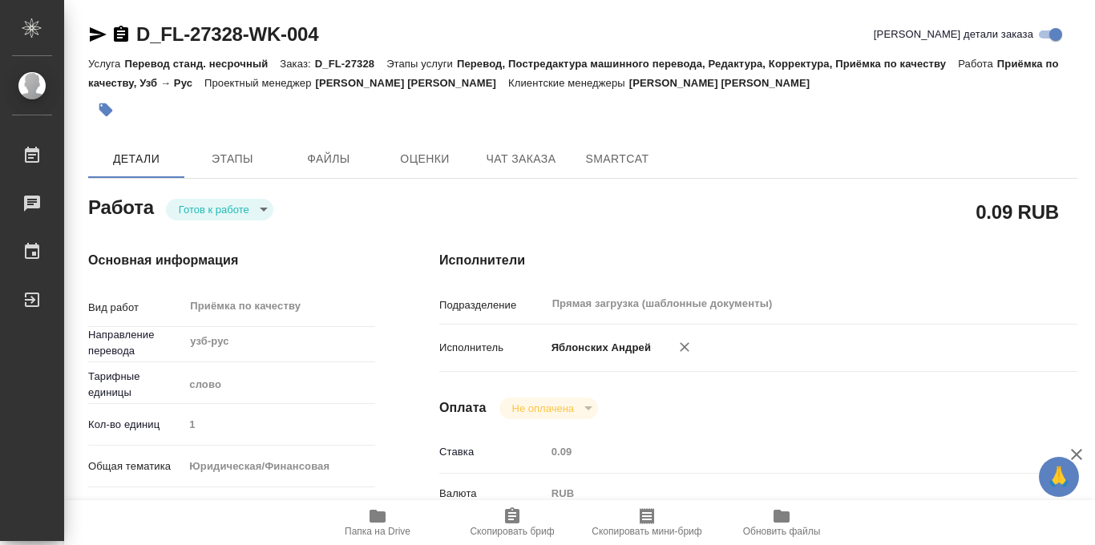
type input "/Clients/FL_D/Orders/D_FL-27328"
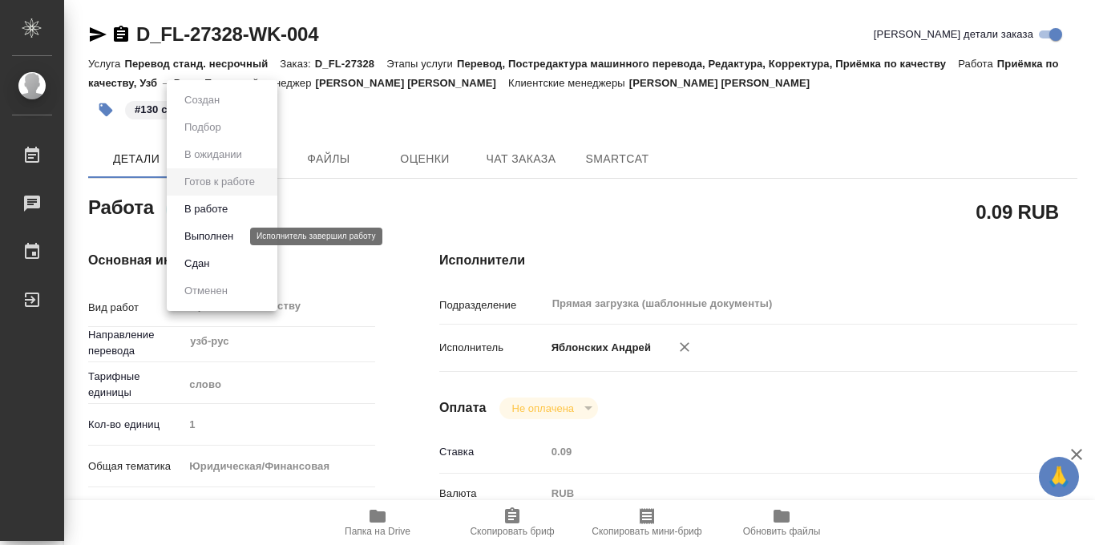
click at [220, 232] on button "Выполнен" at bounding box center [209, 237] width 59 height 18
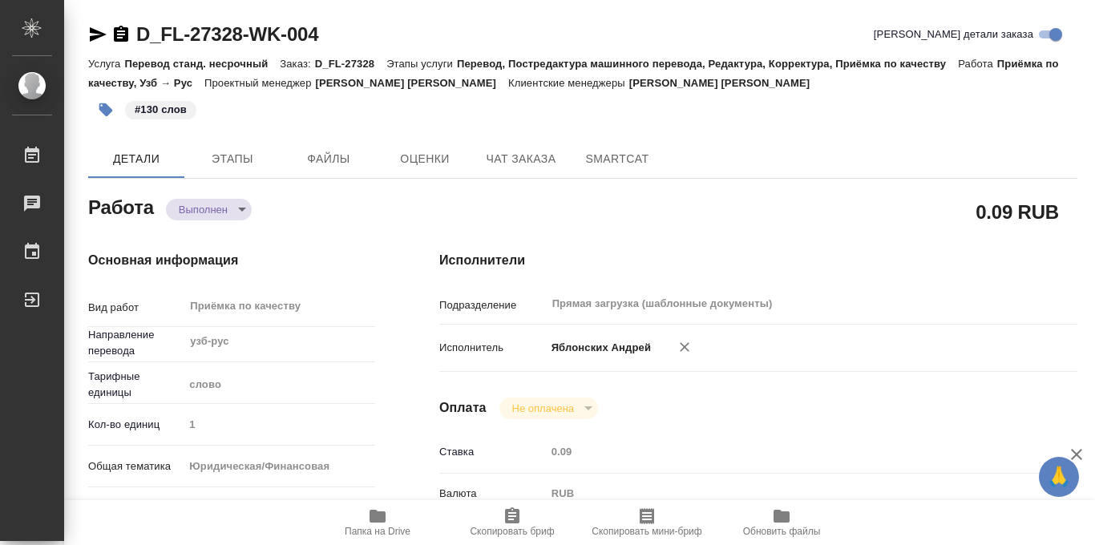
type textarea "x"
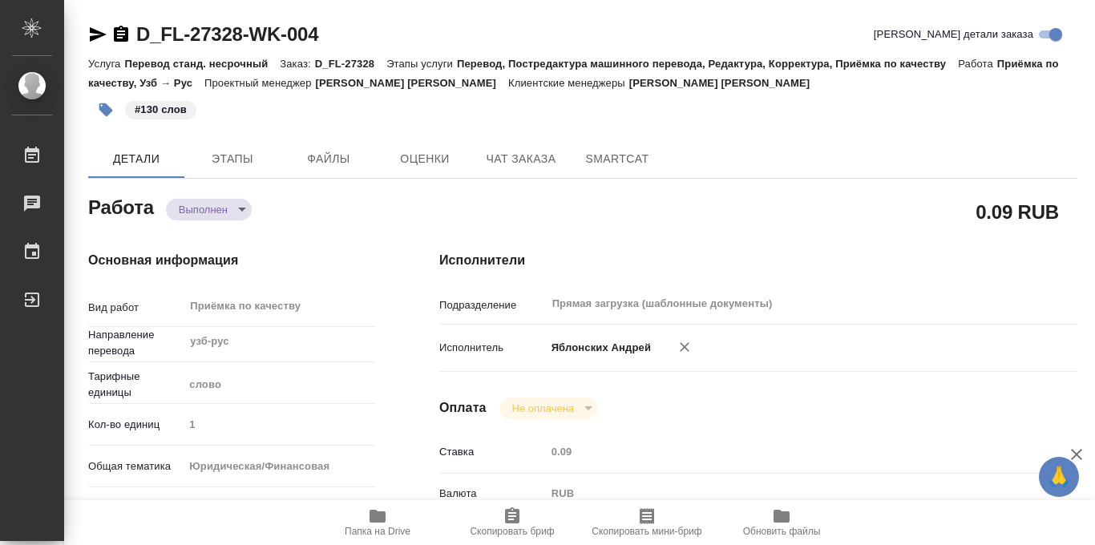
type textarea "x"
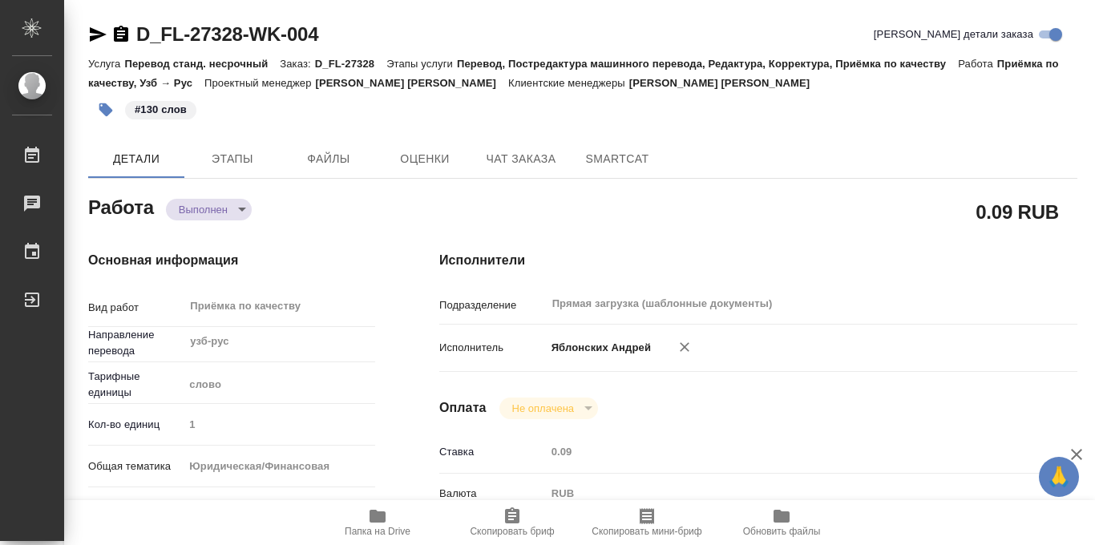
type textarea "x"
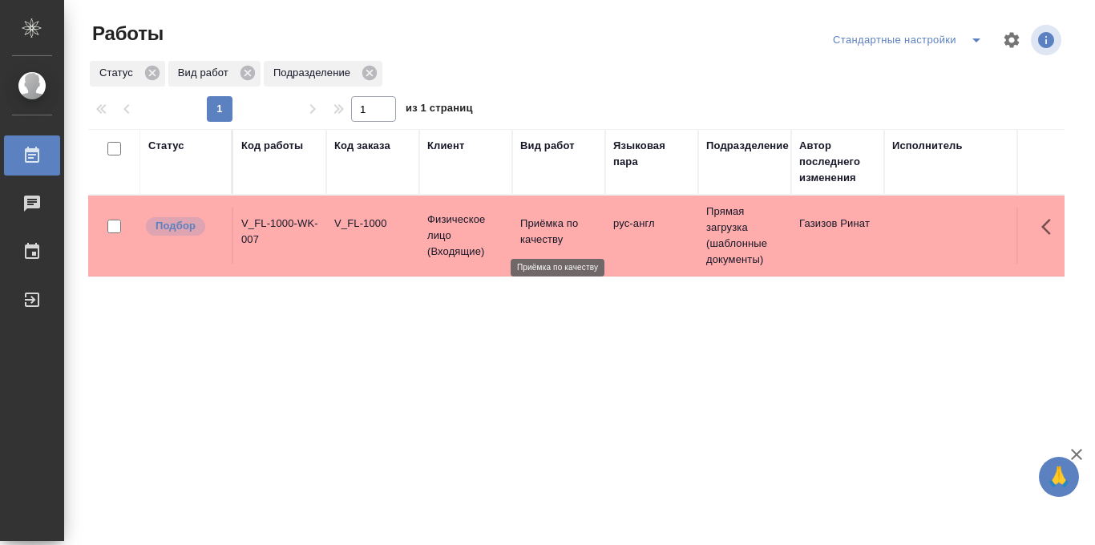
click at [552, 239] on p "Приёмка по качеству" at bounding box center [558, 232] width 77 height 32
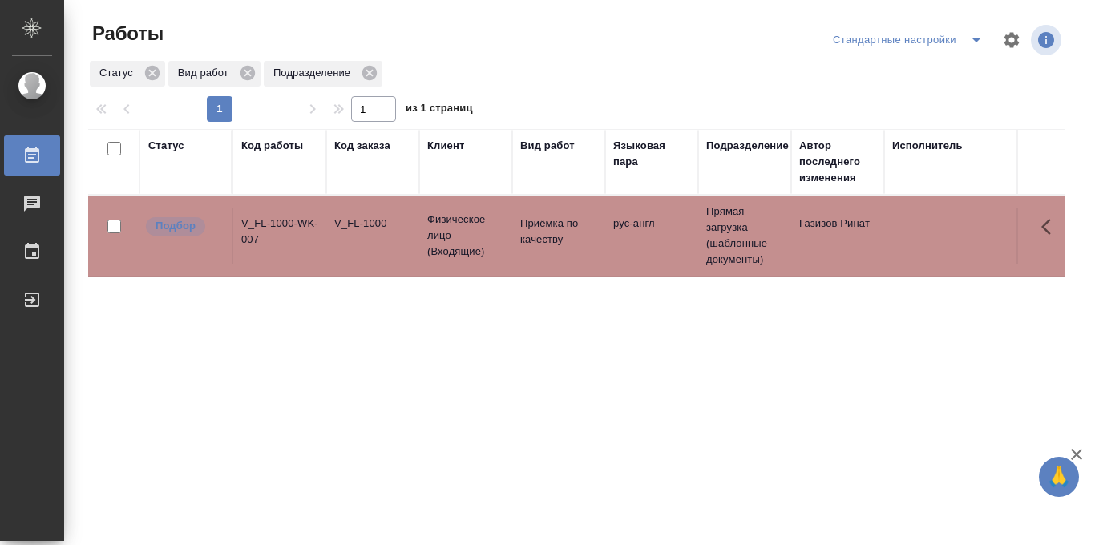
click at [974, 39] on icon "split button" at bounding box center [976, 40] width 8 height 4
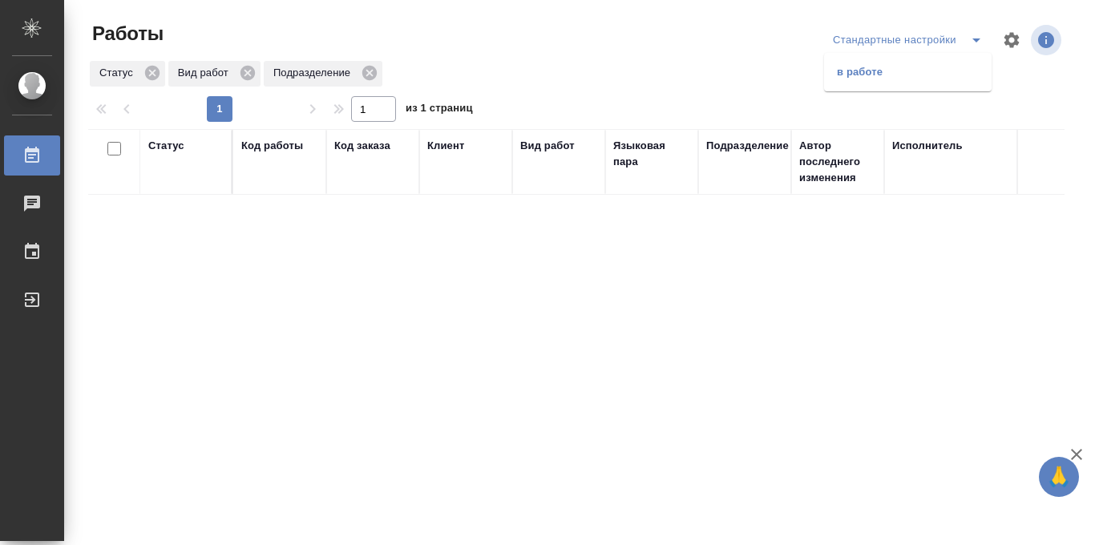
click at [920, 73] on li "в работе" at bounding box center [907, 72] width 167 height 26
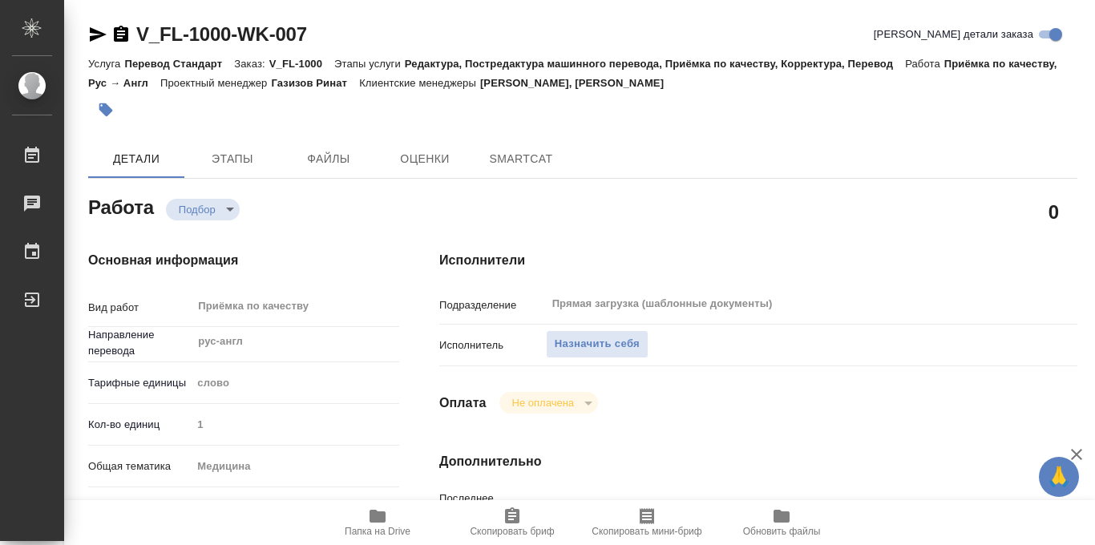
type textarea "x"
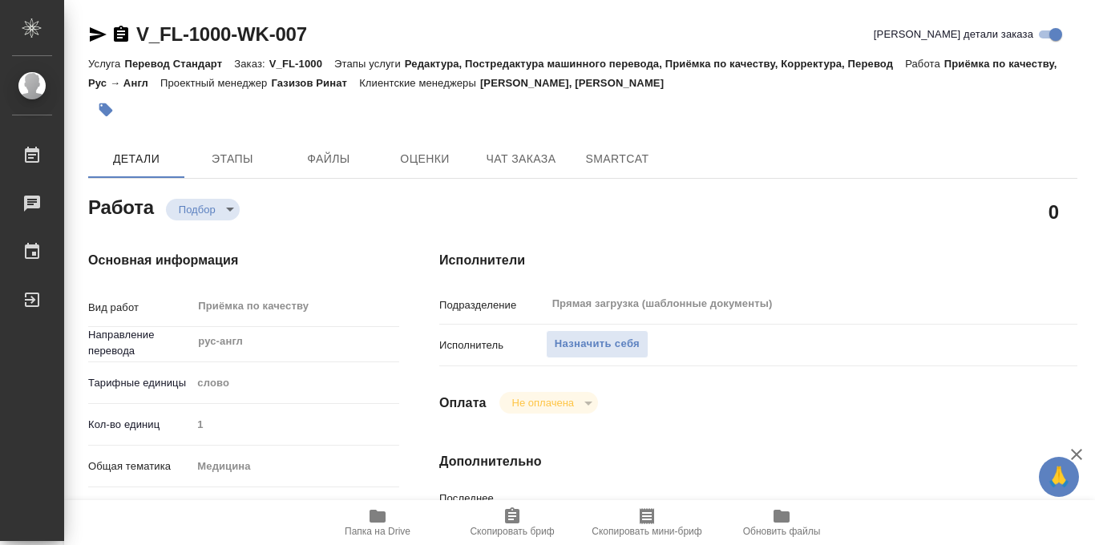
type textarea "x"
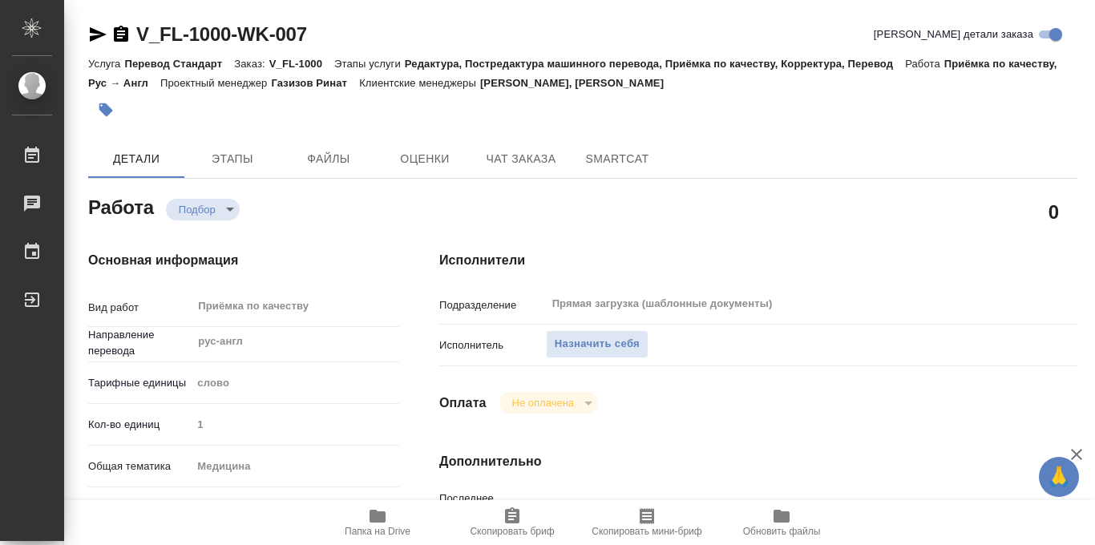
type textarea "x"
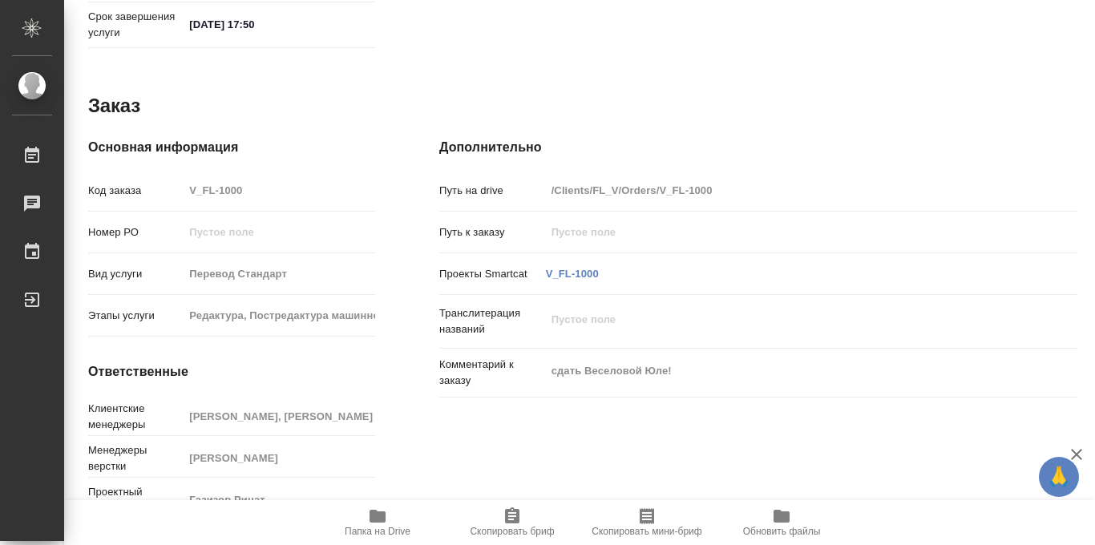
scroll to position [854, 0]
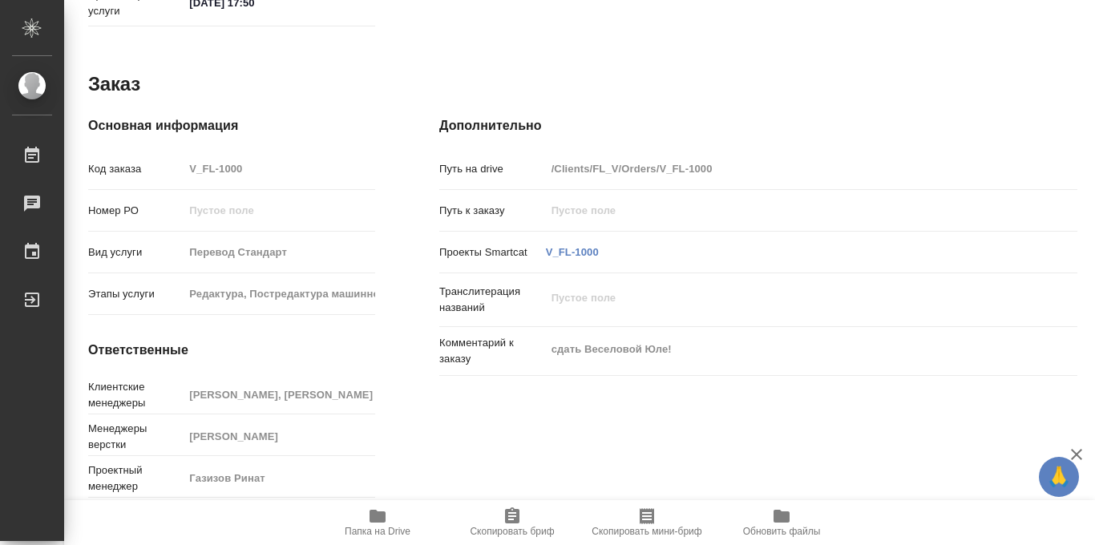
click at [377, 524] on icon "button" at bounding box center [377, 515] width 19 height 19
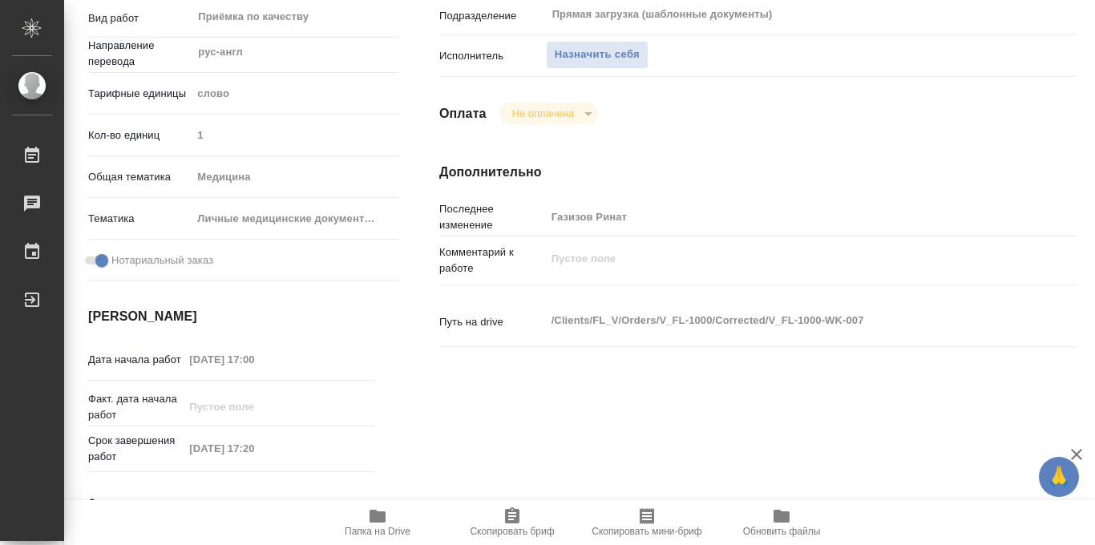
scroll to position [0, 0]
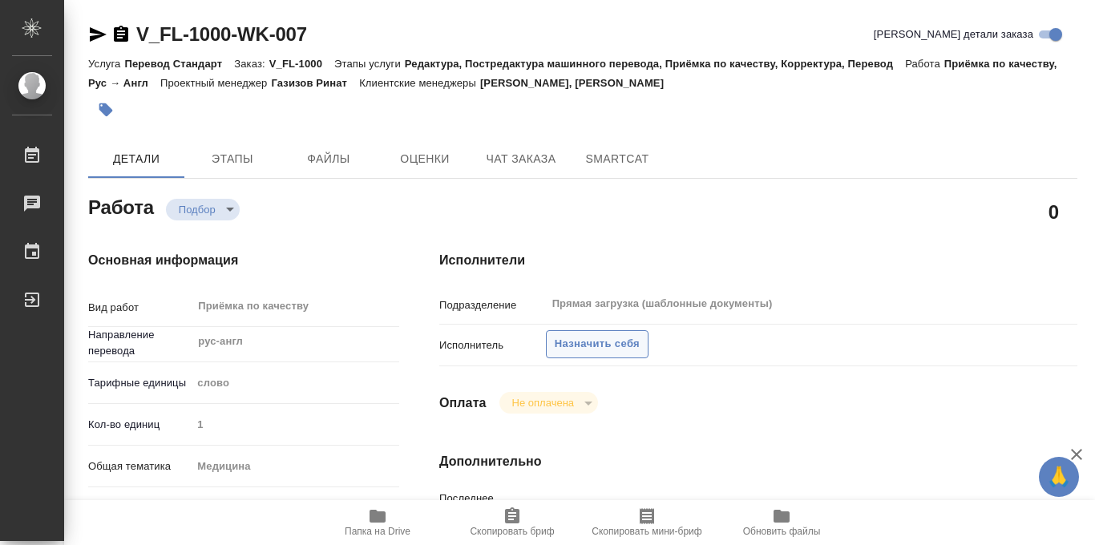
click at [593, 348] on span "Назначить себя" at bounding box center [597, 344] width 85 height 18
type textarea "x"
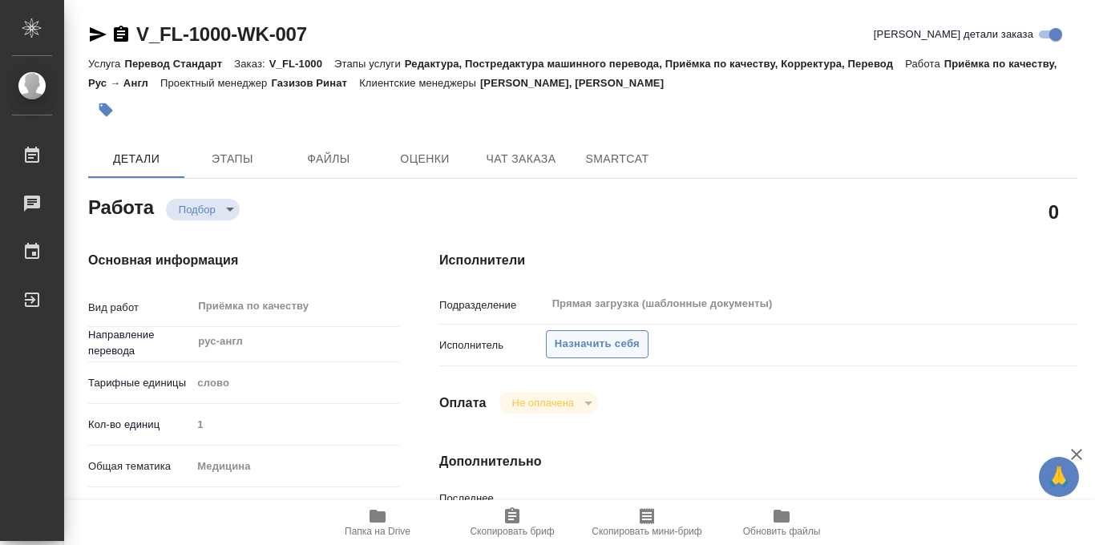
type textarea "x"
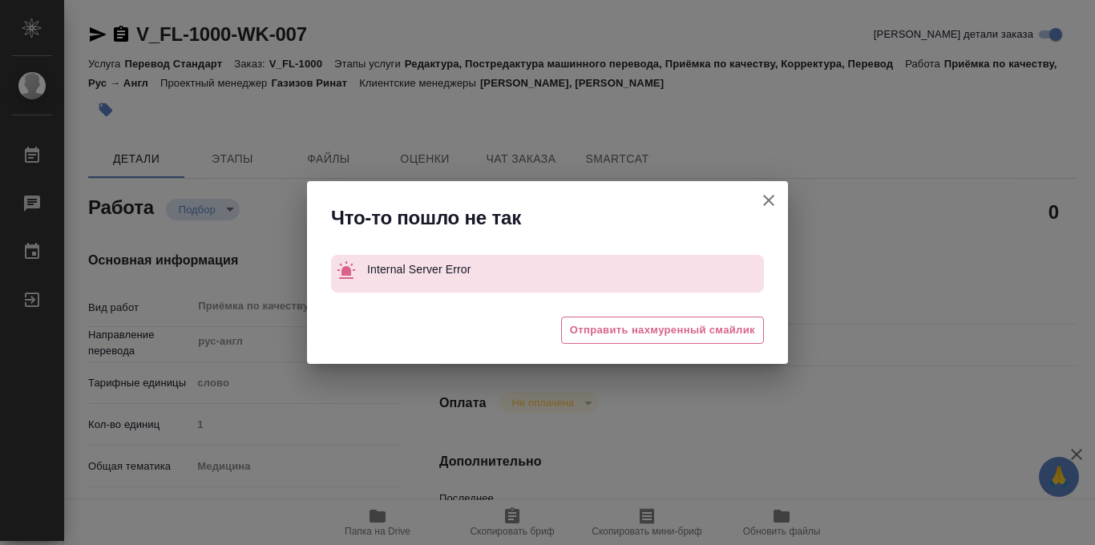
click at [769, 200] on icon "button" at bounding box center [768, 200] width 11 height 11
type textarea "x"
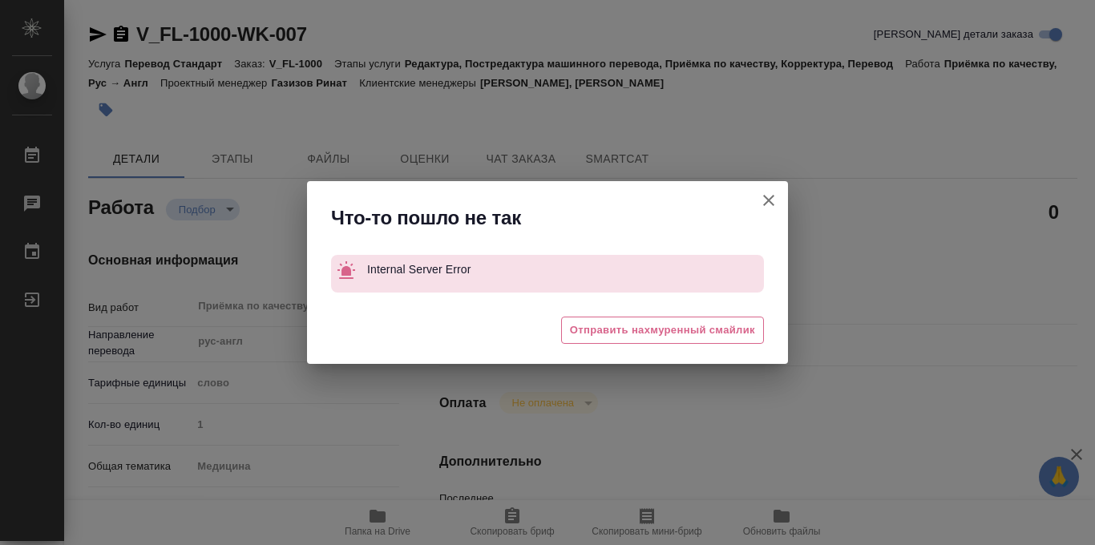
type textarea "x"
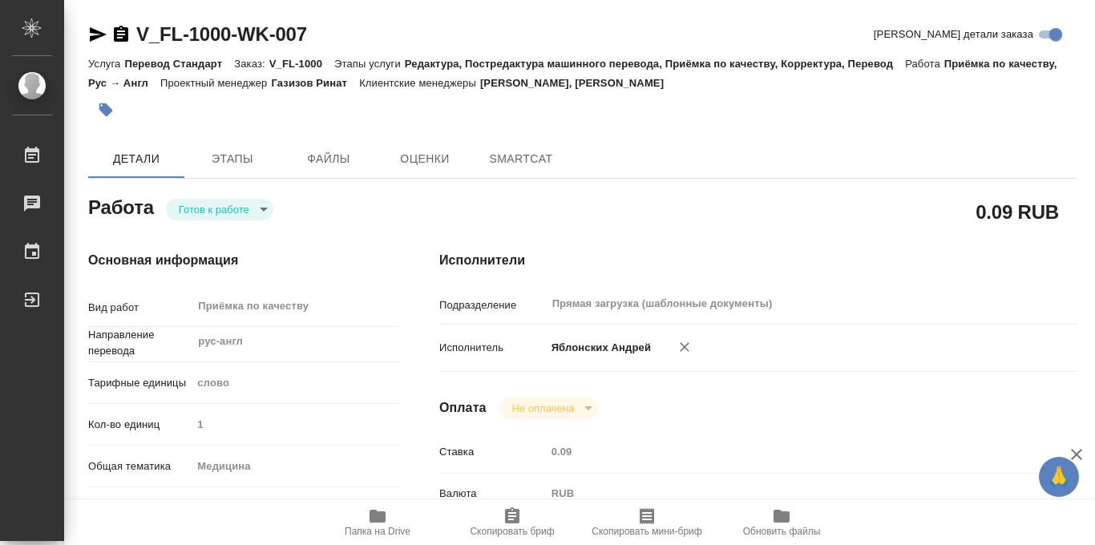
type textarea "x"
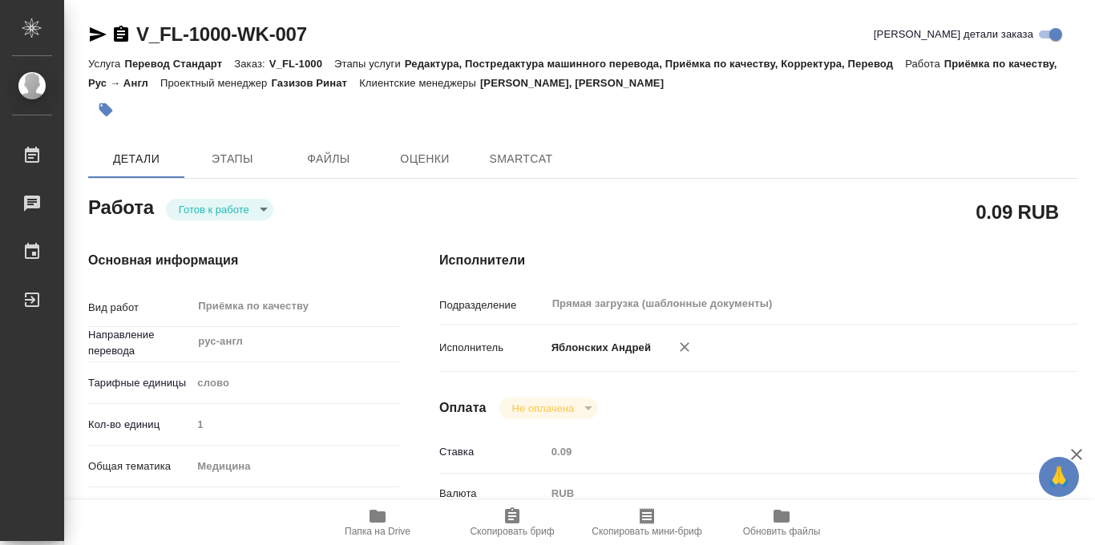
type textarea "x"
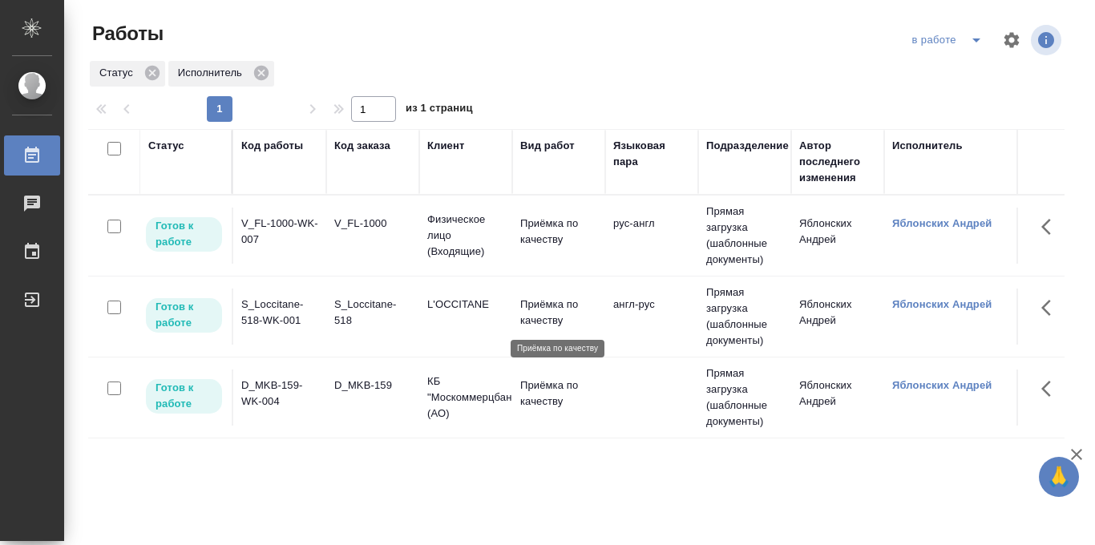
click at [520, 298] on p "Приёмка по качеству" at bounding box center [558, 313] width 77 height 32
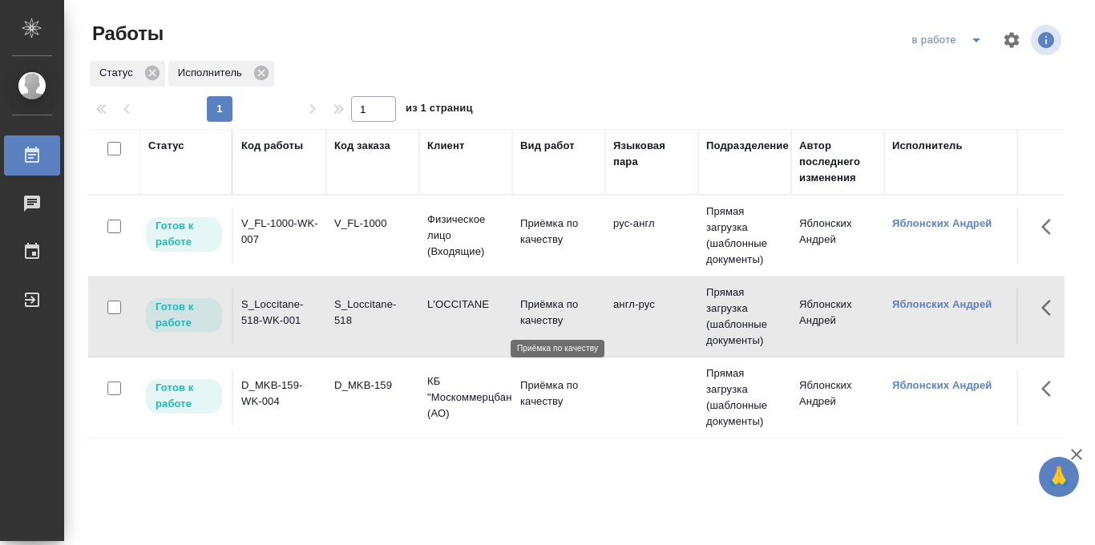
click at [520, 298] on p "Приёмка по качеству" at bounding box center [558, 313] width 77 height 32
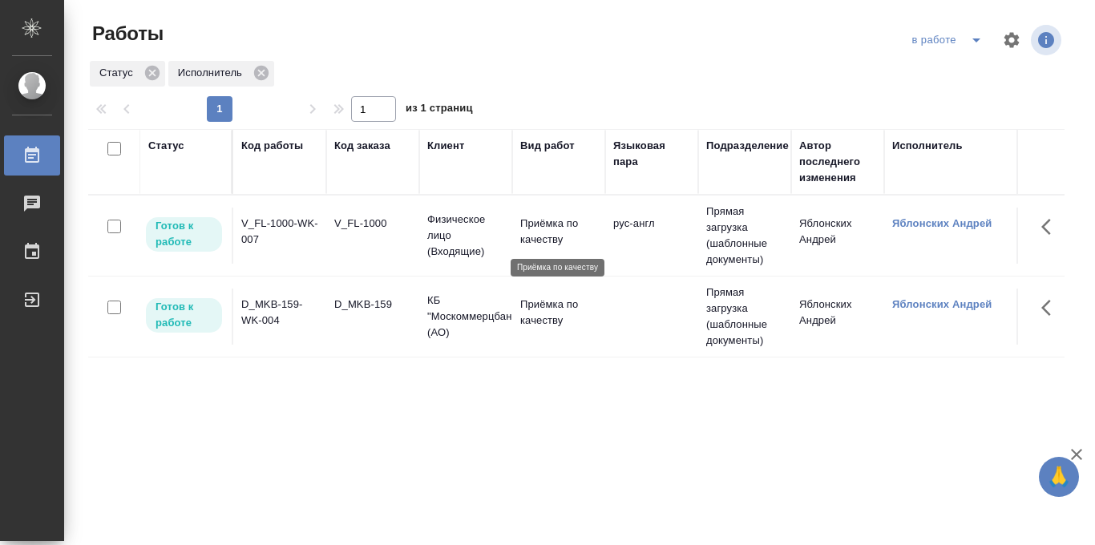
click at [535, 232] on p "Приёмка по качеству" at bounding box center [558, 232] width 77 height 32
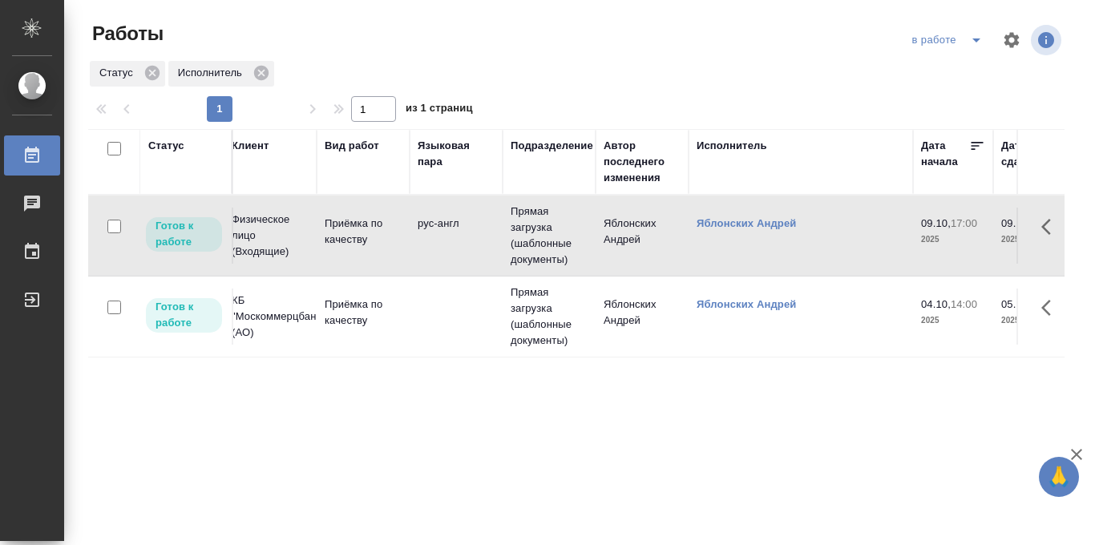
scroll to position [0, 79]
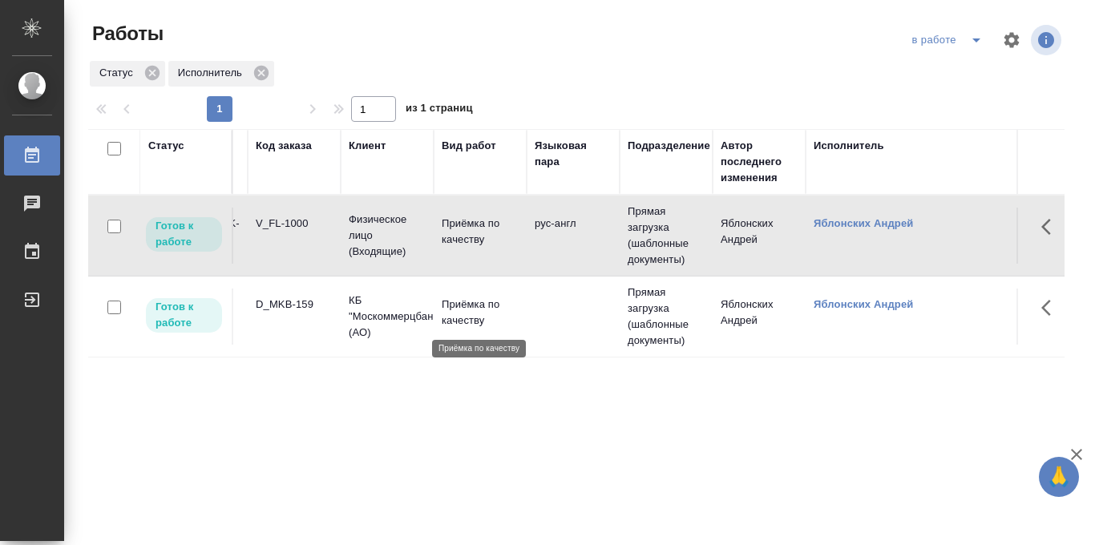
click at [470, 316] on p "Приёмка по качеству" at bounding box center [480, 313] width 77 height 32
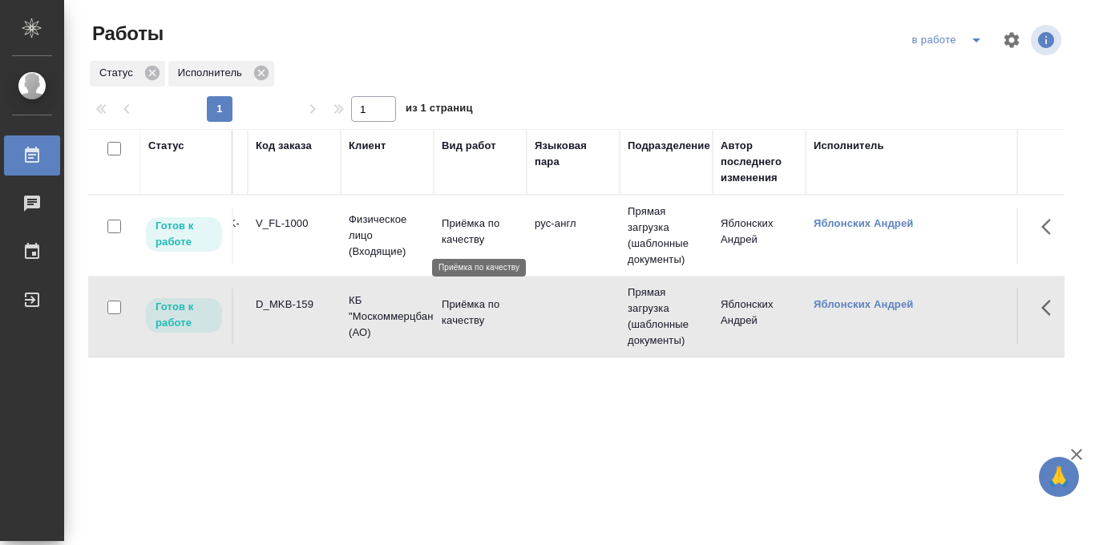
click at [475, 224] on p "Приёмка по качеству" at bounding box center [480, 232] width 77 height 32
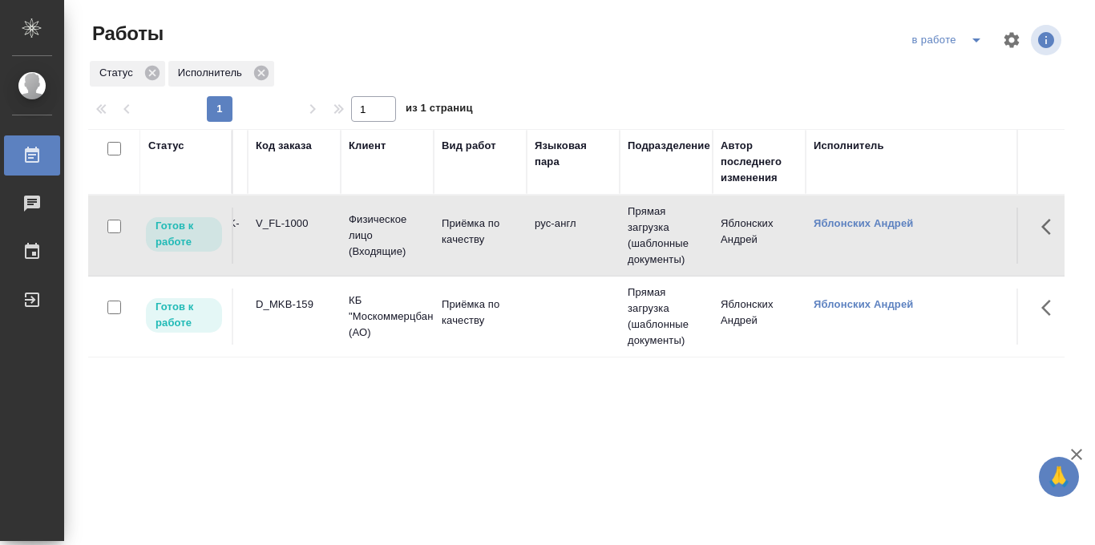
click at [182, 171] on div "Статус" at bounding box center [185, 162] width 75 height 48
click at [164, 139] on div "Статус" at bounding box center [166, 146] width 36 height 16
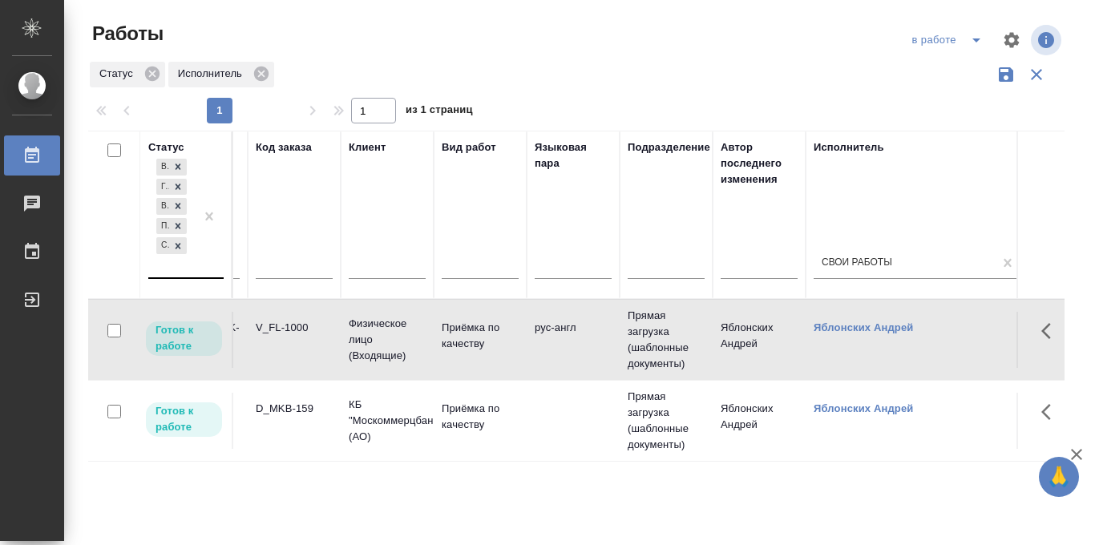
click at [177, 265] on div "В ожидании Готов к работе В работе Подбор Создан" at bounding box center [171, 216] width 46 height 122
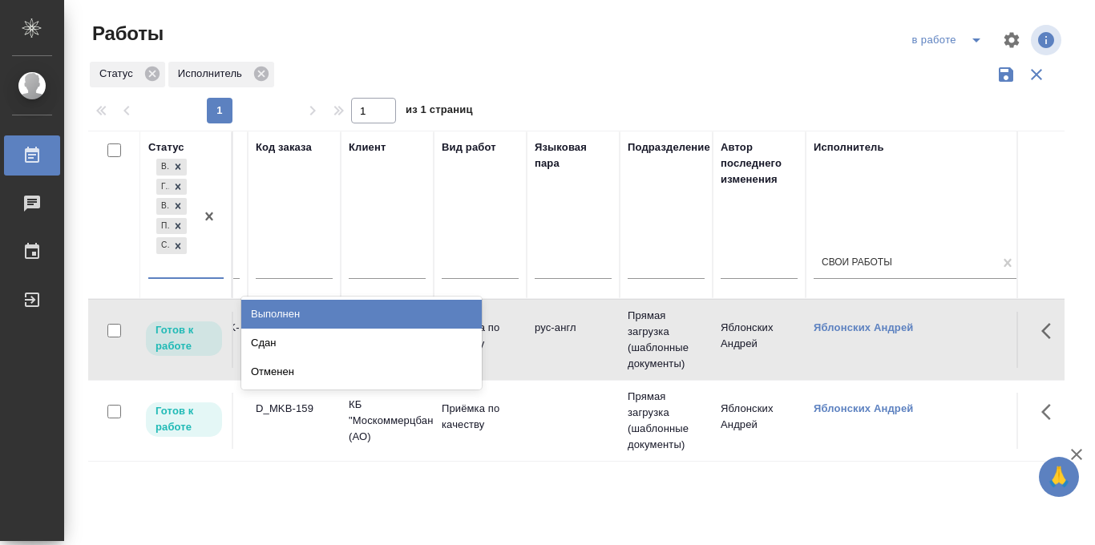
click at [274, 310] on div "Выполнен" at bounding box center [361, 314] width 240 height 29
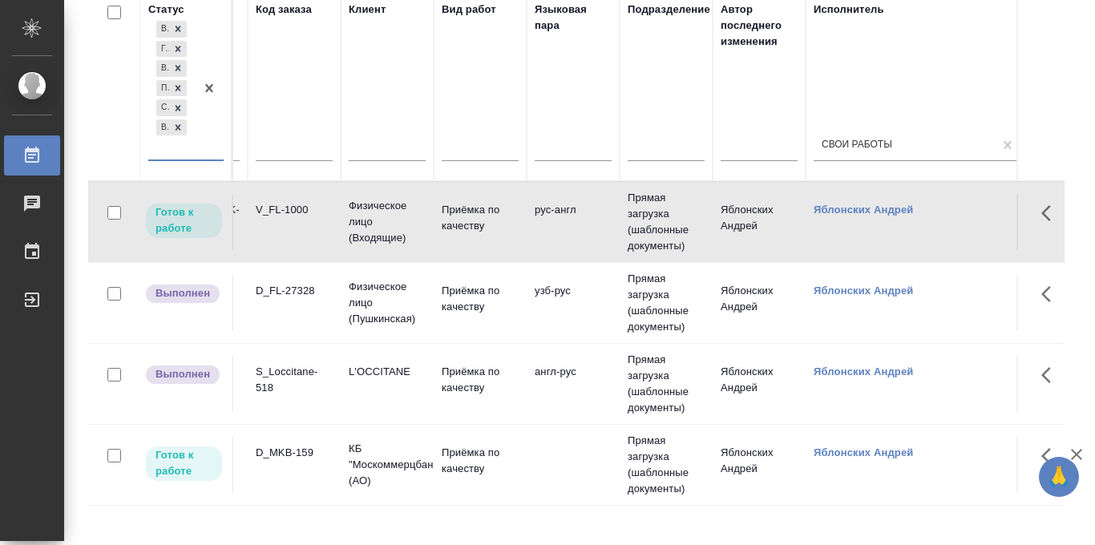
scroll to position [172, 0]
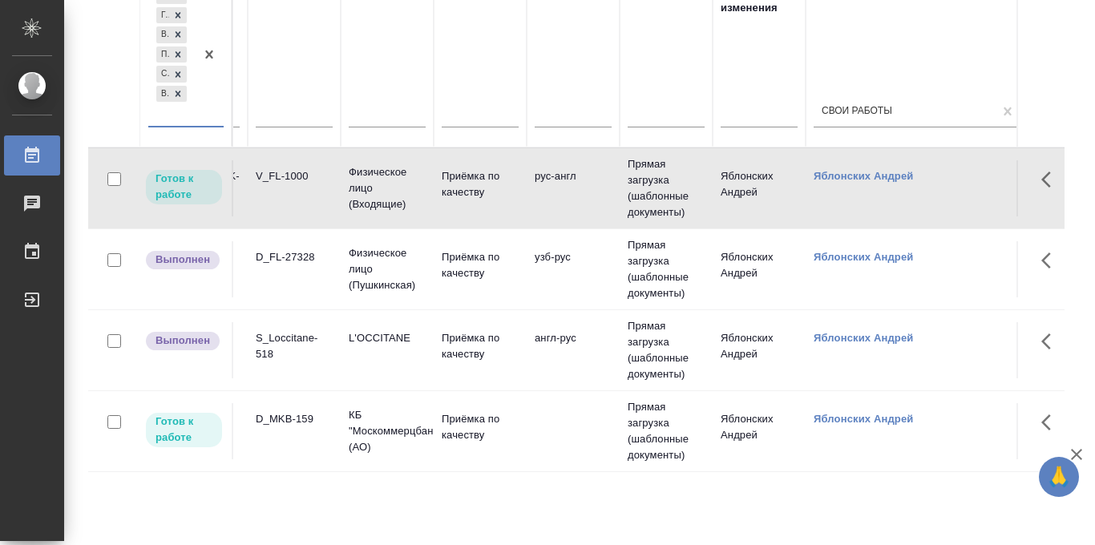
click at [476, 264] on p "Приёмка по качеству" at bounding box center [480, 265] width 77 height 32
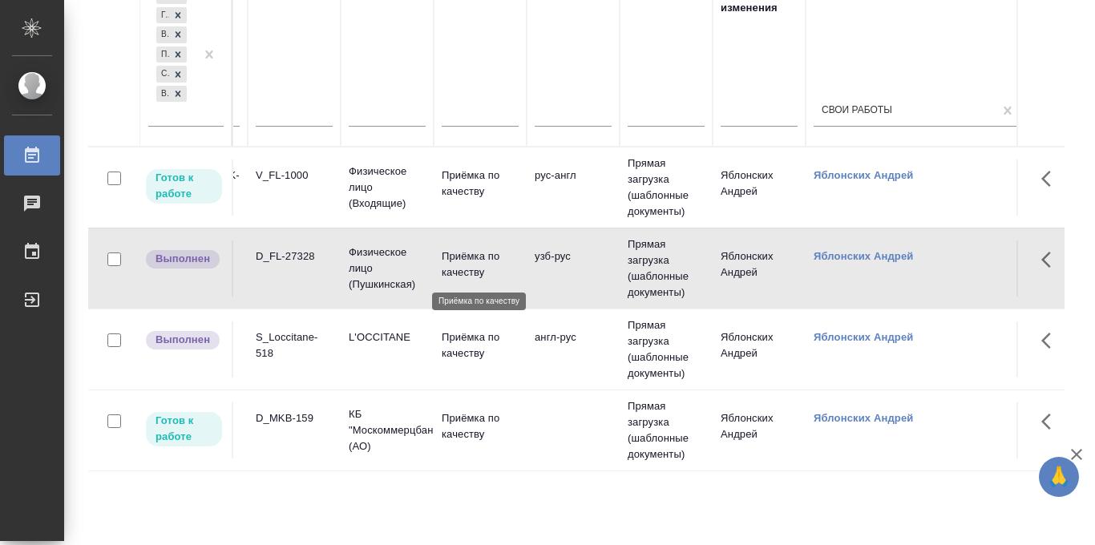
scroll to position [171, 0]
click at [456, 341] on p "Приёмка по качеству" at bounding box center [480, 346] width 77 height 32
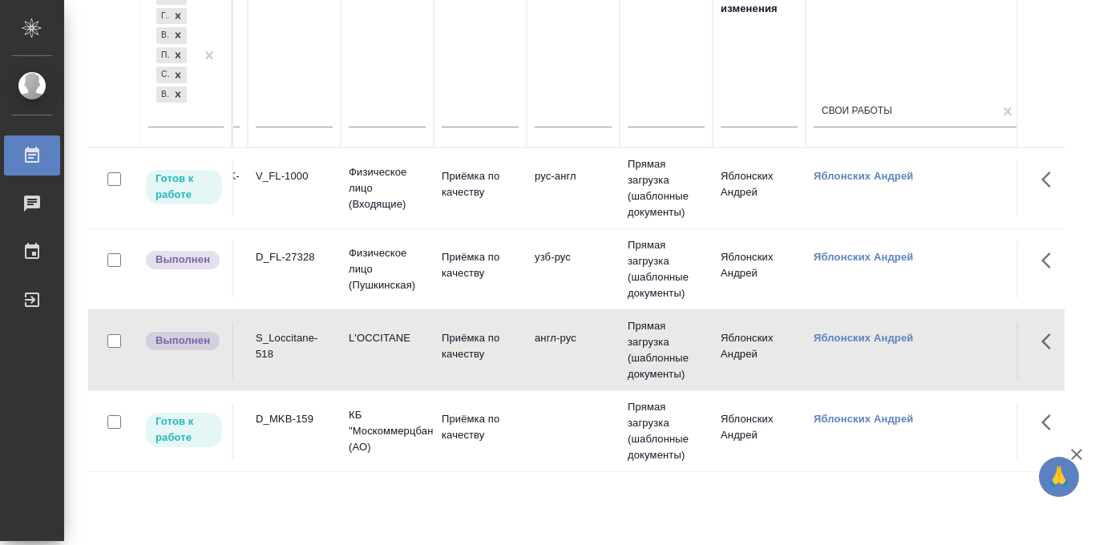
scroll to position [0, 0]
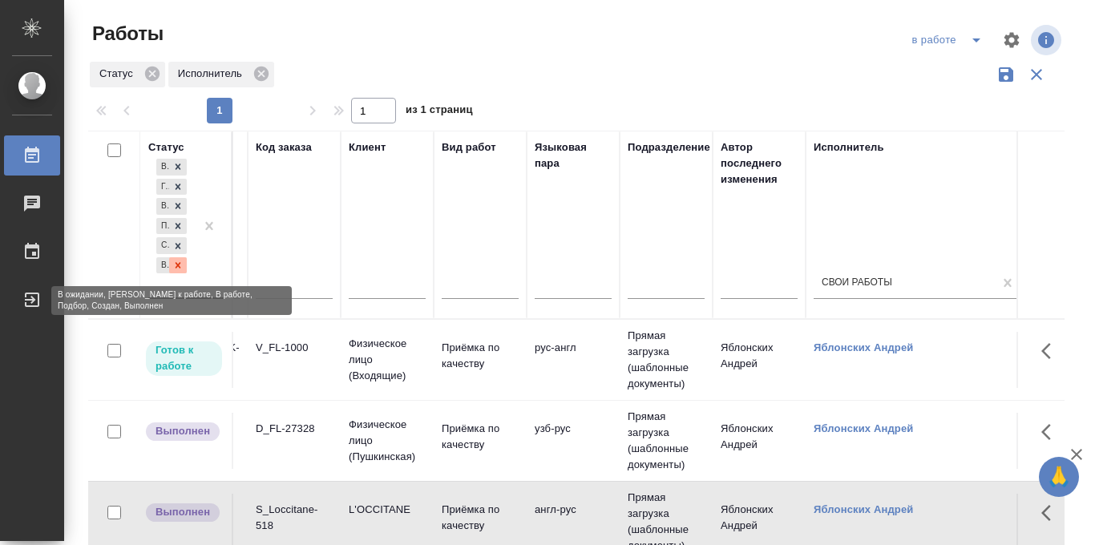
click at [177, 265] on icon at bounding box center [179, 265] width 6 height 6
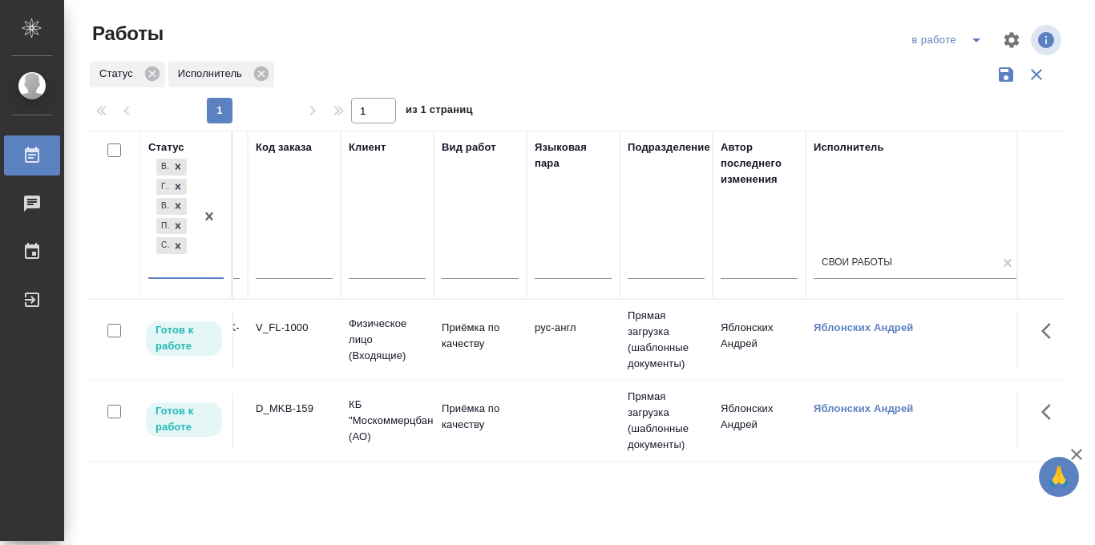
click at [1007, 77] on icon "button" at bounding box center [1005, 74] width 19 height 19
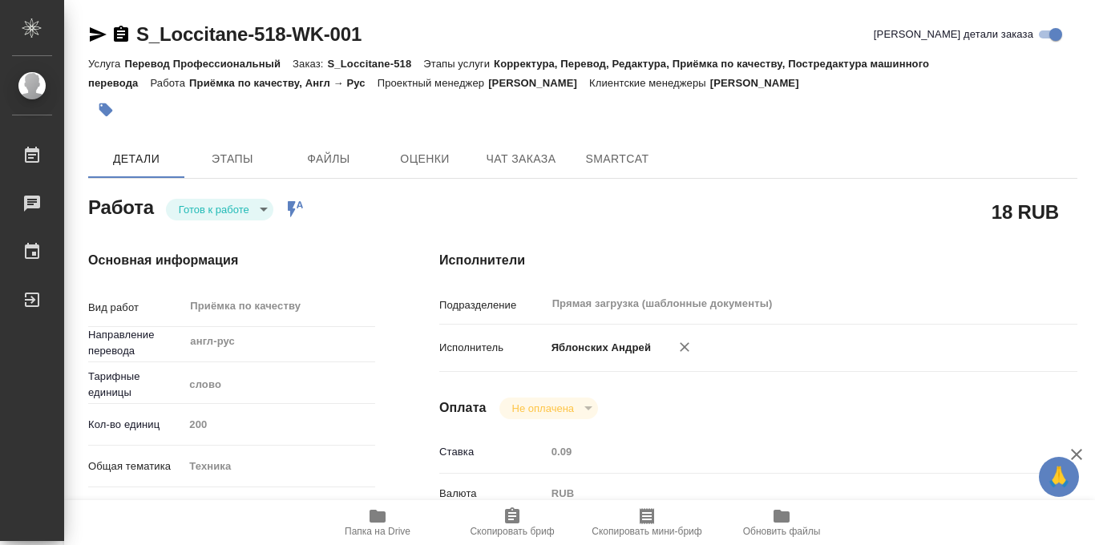
type textarea "x"
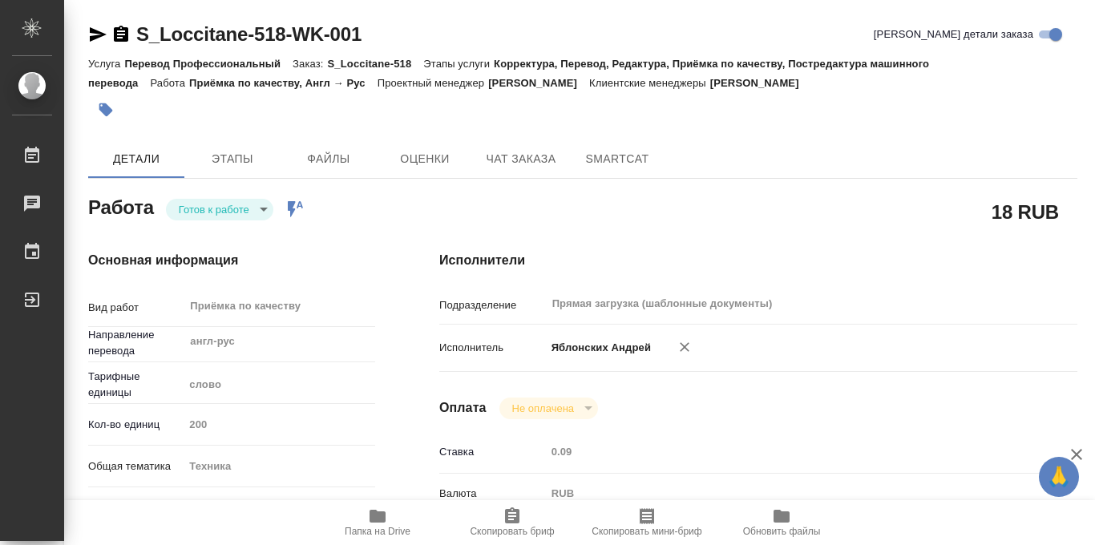
type textarea "x"
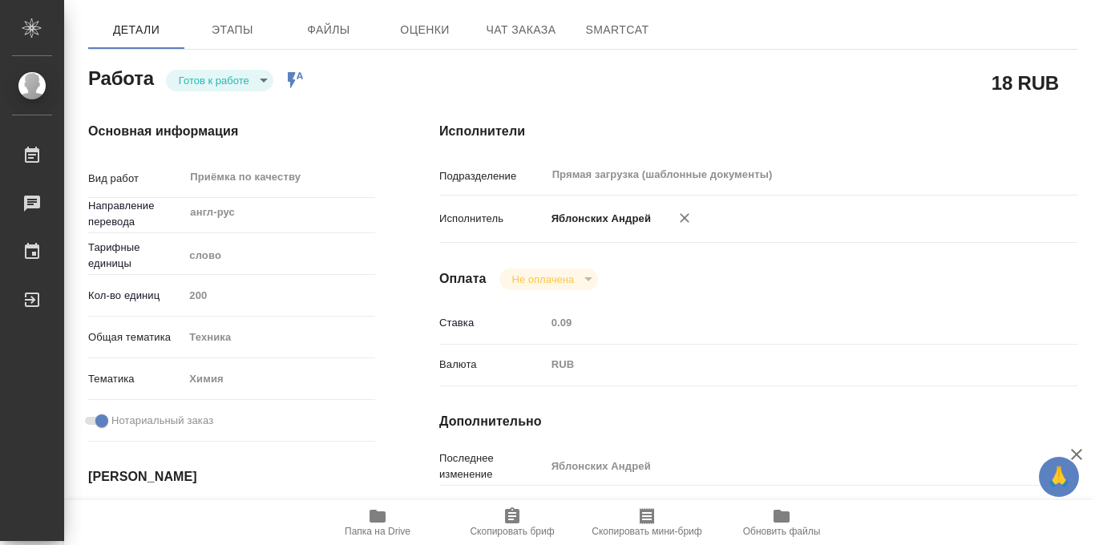
type textarea "x"
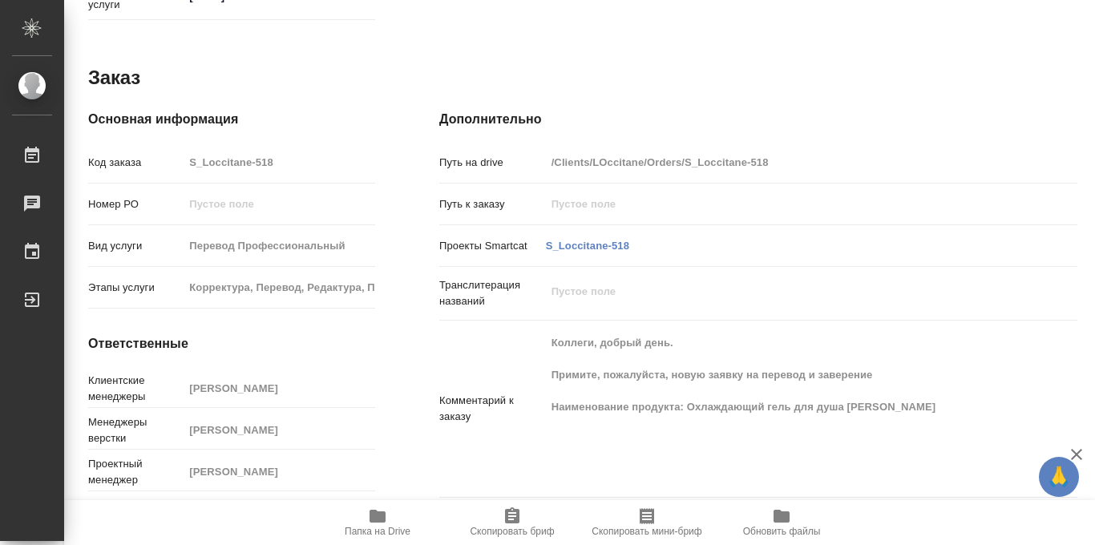
scroll to position [861, 0]
click at [382, 518] on icon "button" at bounding box center [377, 516] width 16 height 13
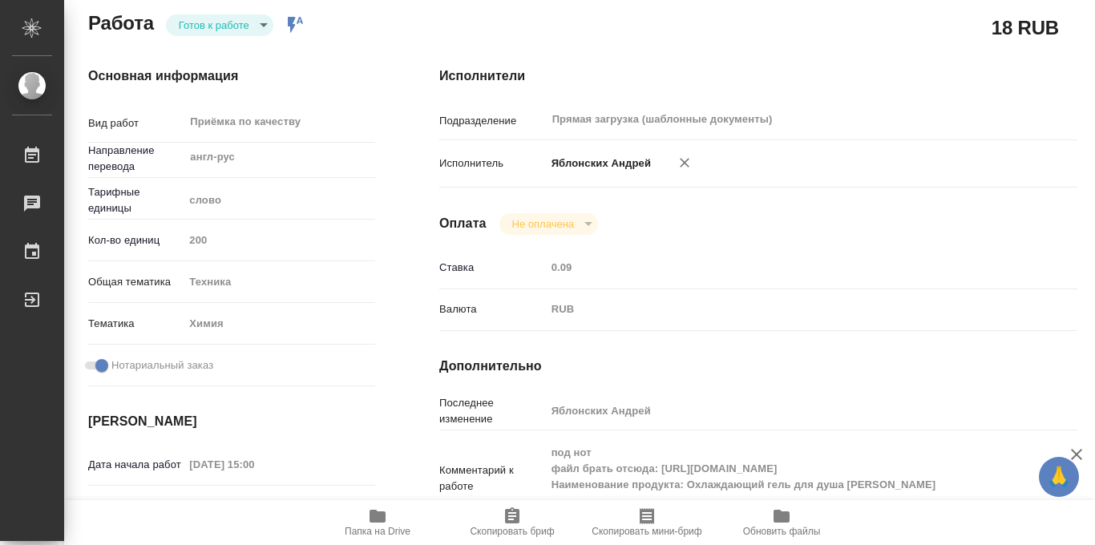
scroll to position [0, 0]
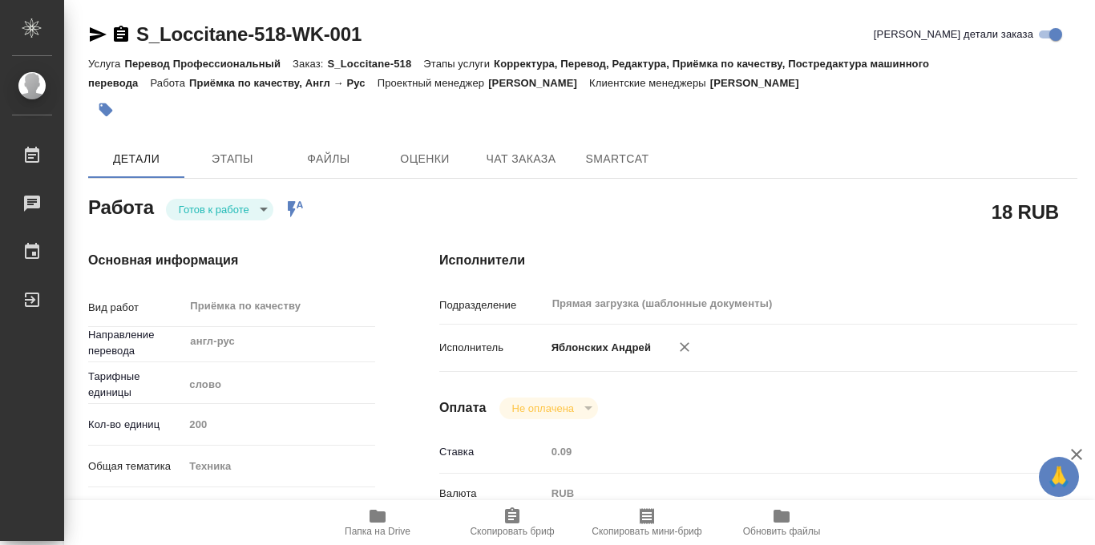
click at [264, 216] on body "🙏 .cls-1 fill:#fff; AWATERA Iablonskikh Andrei Работы 0 Чаты График Выйти S_Loc…" at bounding box center [547, 272] width 1095 height 545
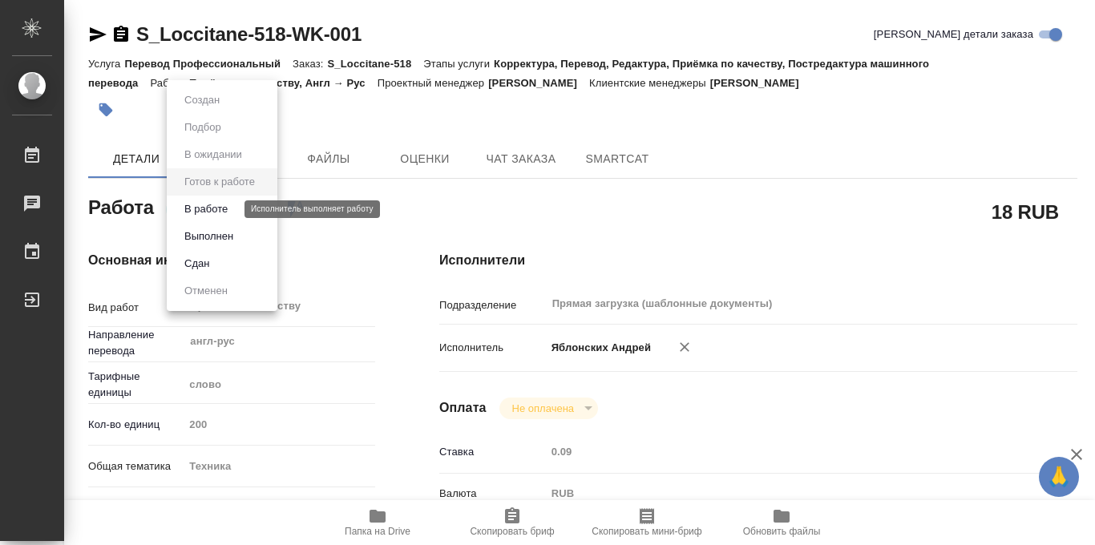
click at [225, 206] on button "В работе" at bounding box center [206, 209] width 53 height 18
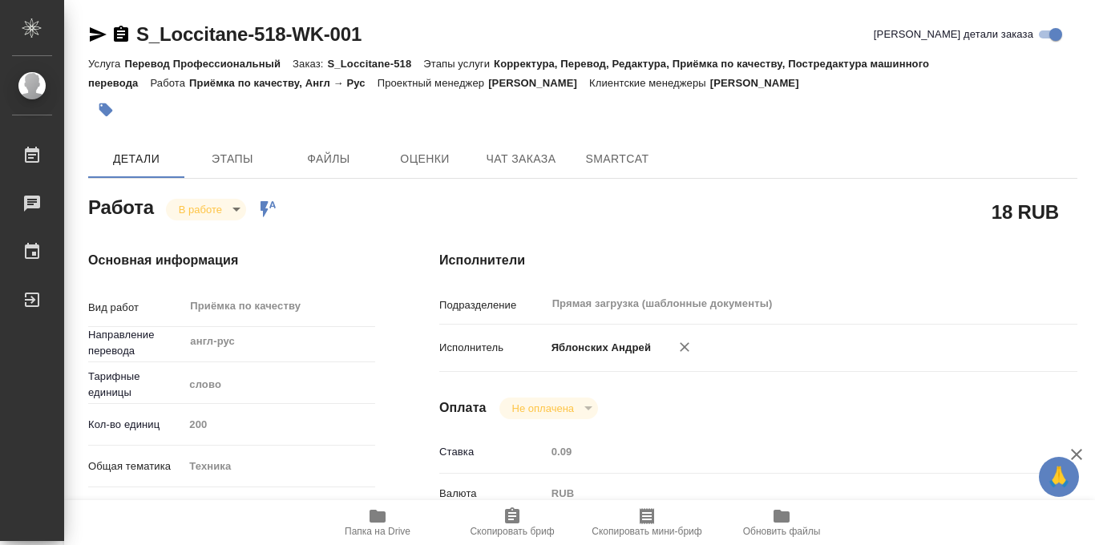
type textarea "x"
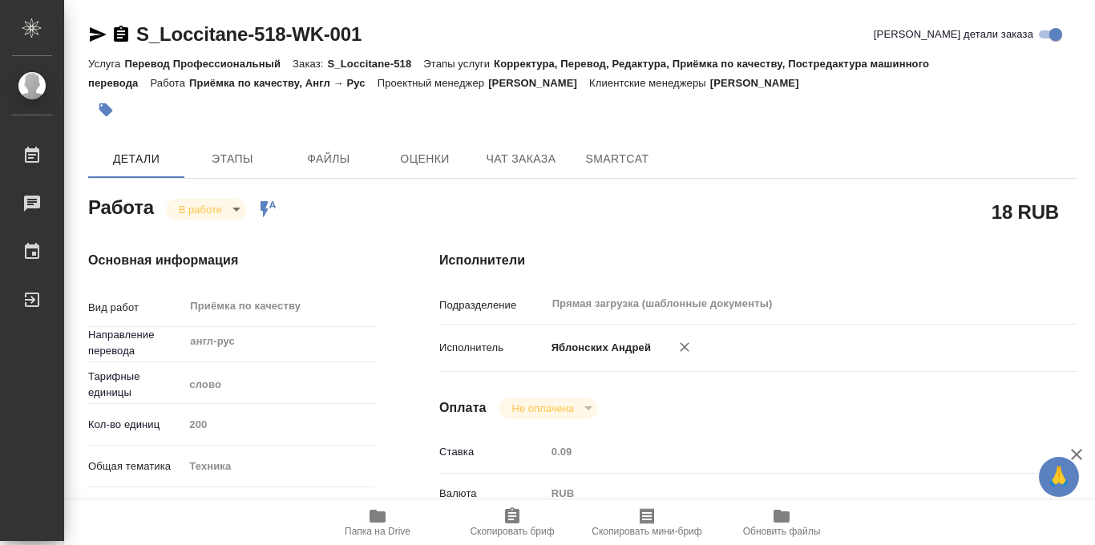
type textarea "x"
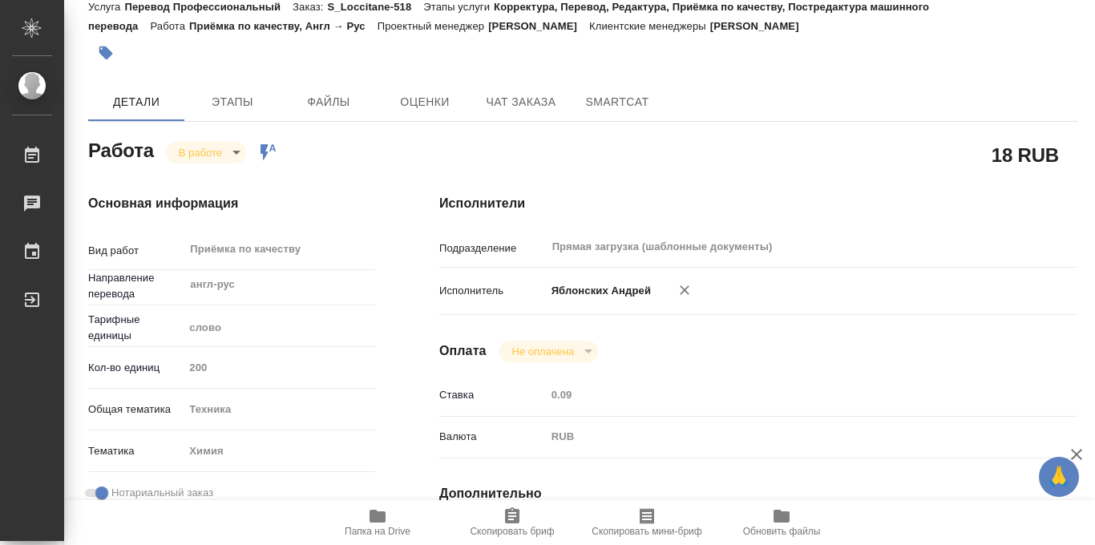
type textarea "x"
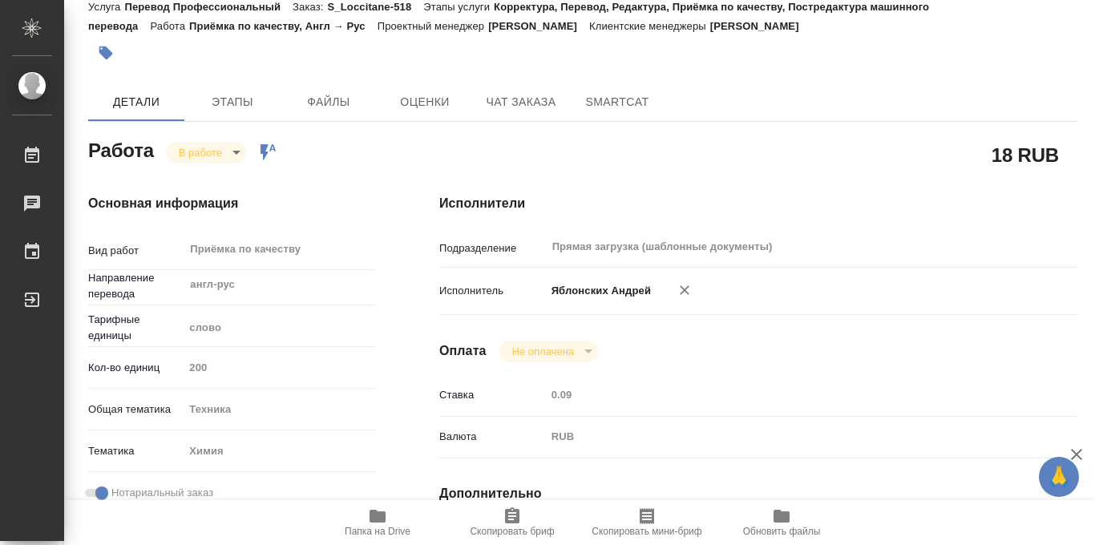
scroll to position [59, 0]
type textarea "x"
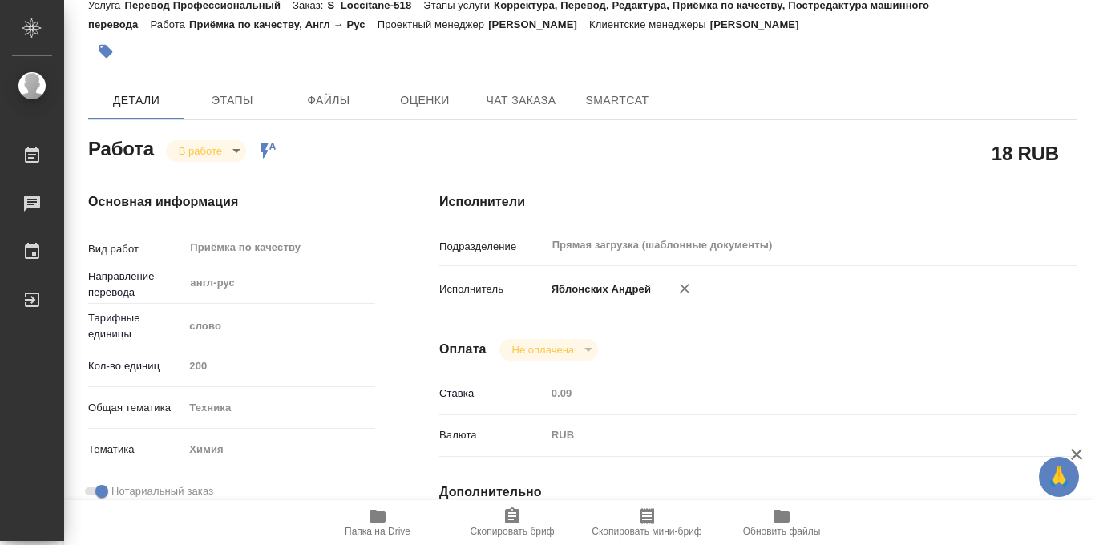
type textarea "x"
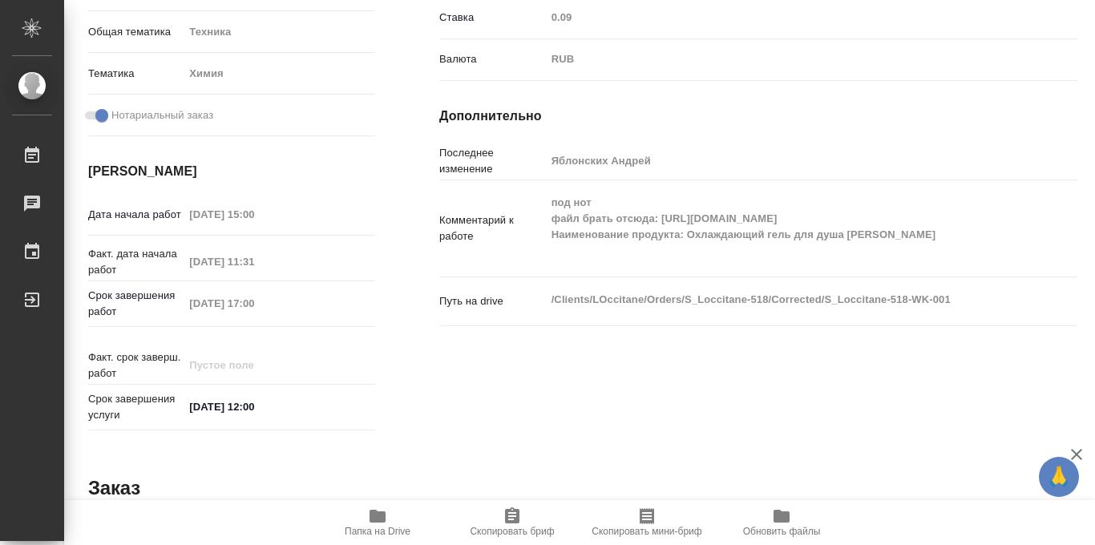
scroll to position [0, 0]
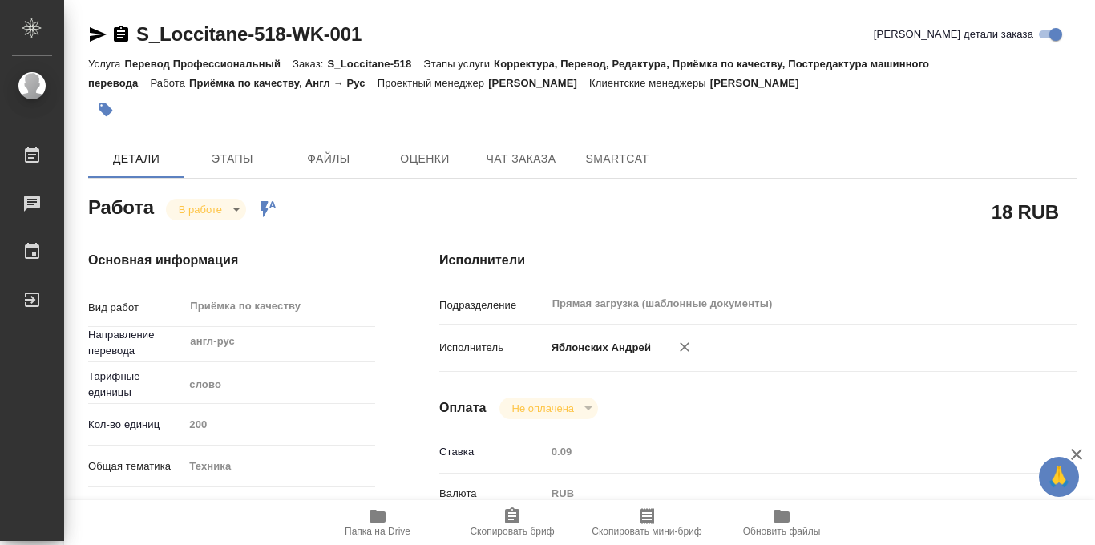
click at [109, 107] on icon "button" at bounding box center [106, 110] width 14 height 14
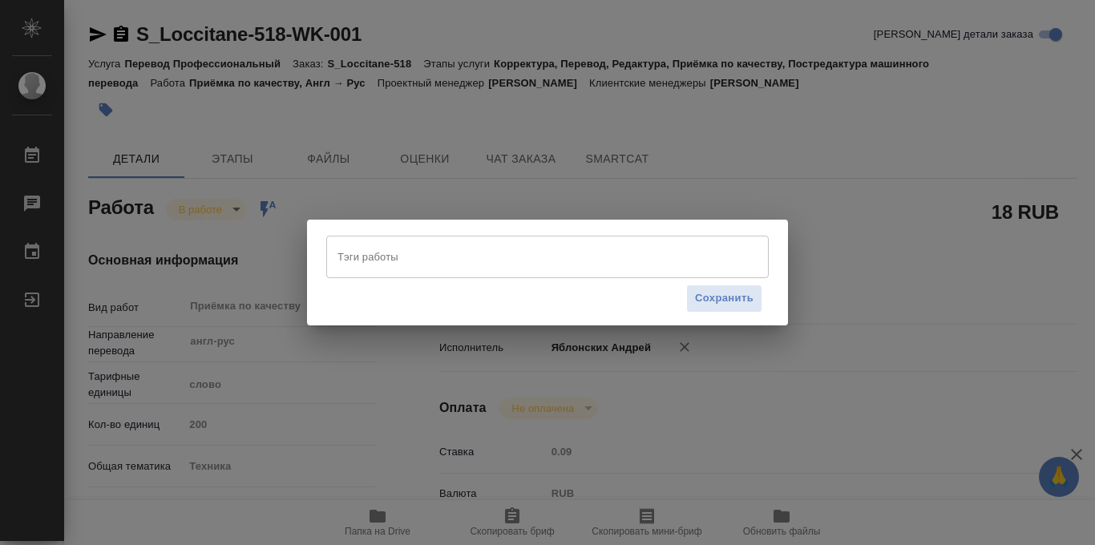
click at [386, 267] on input "Тэги работы" at bounding box center [531, 256] width 397 height 27
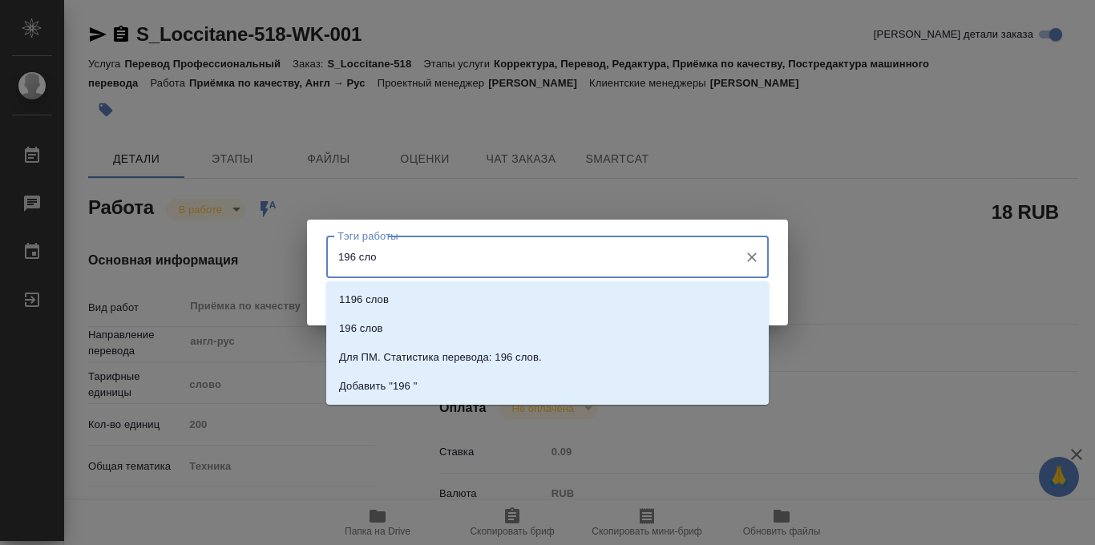
type input "196 слов"
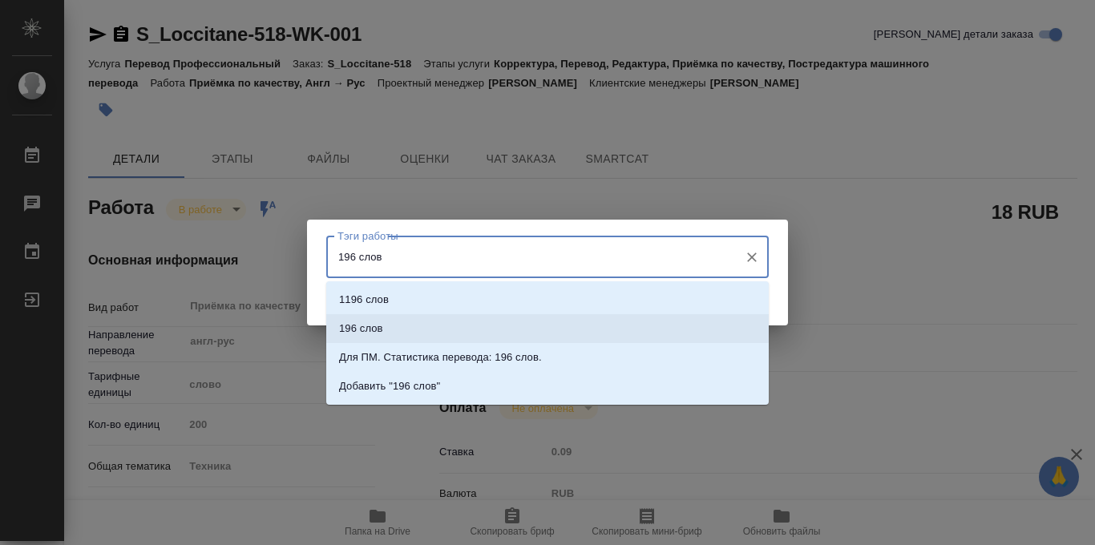
click at [388, 327] on li "196 слов" at bounding box center [547, 328] width 442 height 29
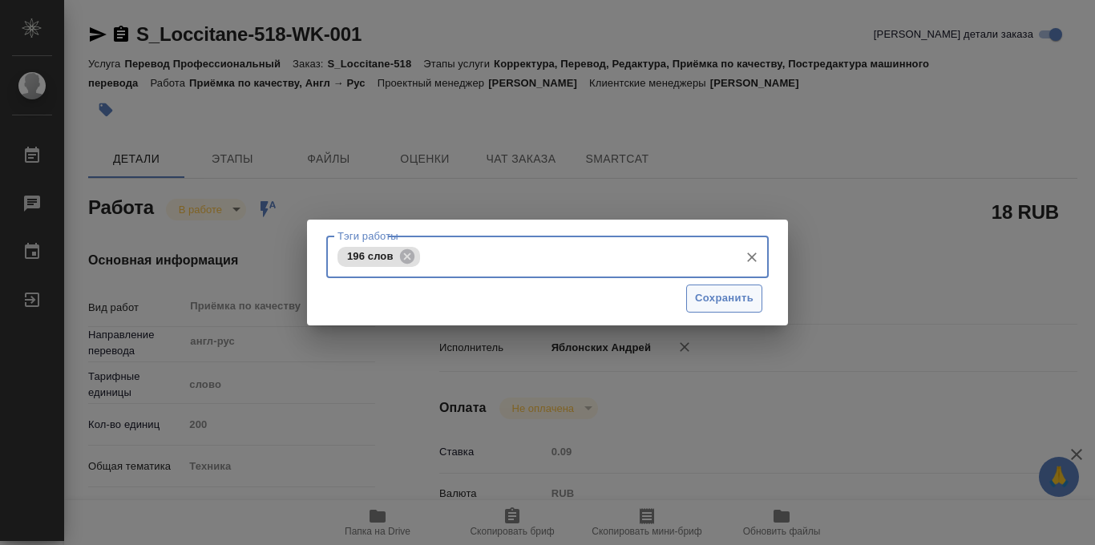
click at [723, 297] on span "Сохранить" at bounding box center [724, 298] width 59 height 18
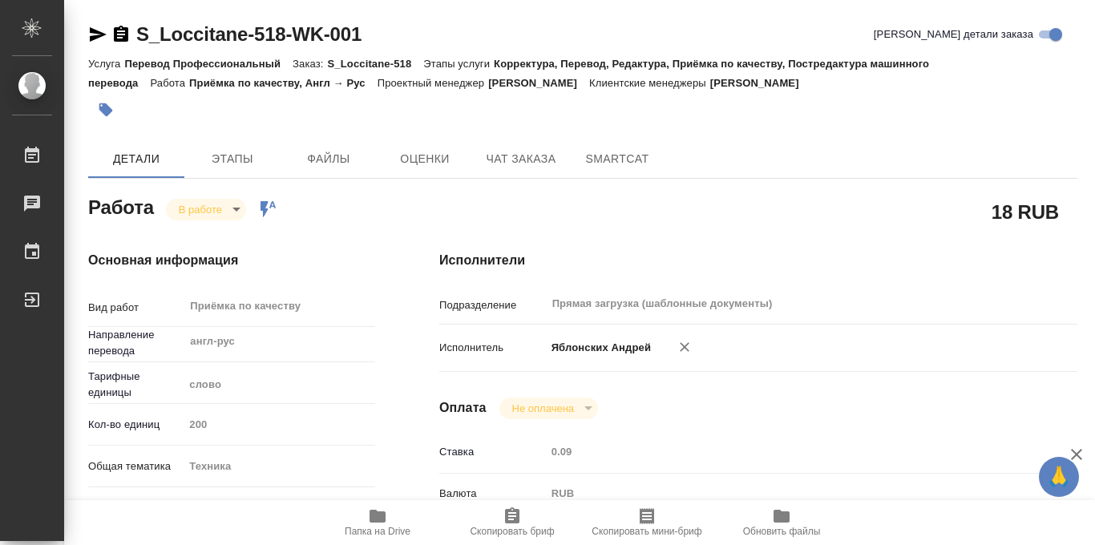
type input "inProgress"
type textarea "Приёмка по качеству"
type textarea "x"
type input "англ-рус"
type input "5a8b1489cc6b4906c91bfd90"
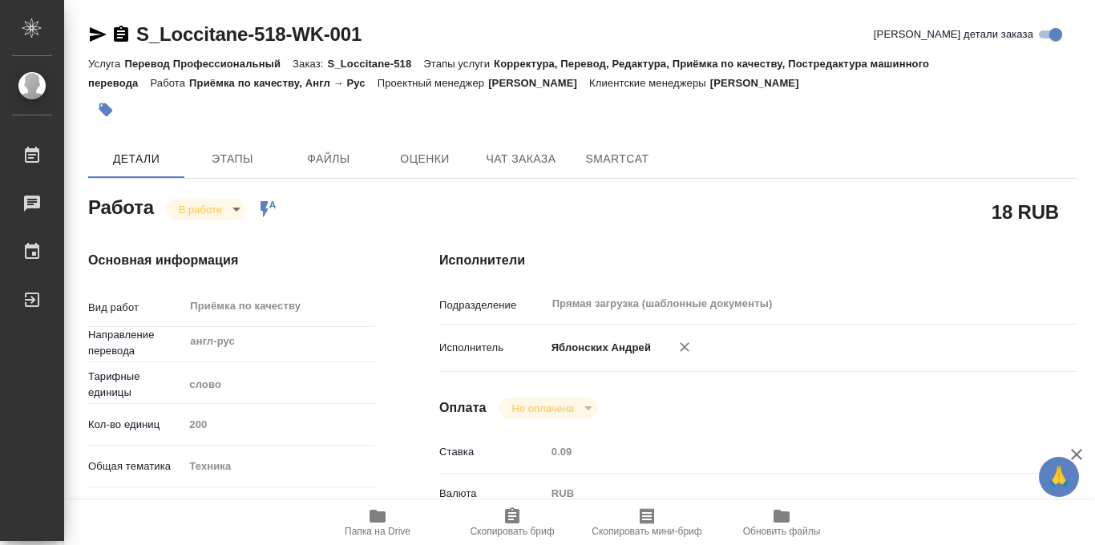
type input "200"
type input "tech"
type input "5a8b8b956a9677013d343d8b"
checkbox input "true"
type input "08.10.2025 15:00"
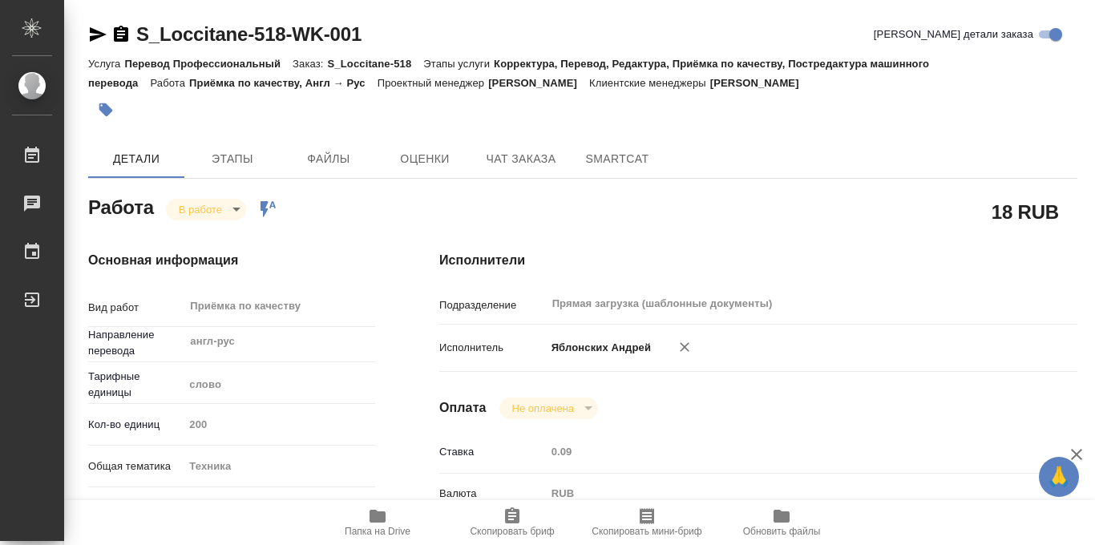
type input "08.10.2025 11:31"
type input "08.10.2025 17:00"
type input "09.10.2025 12:00"
type input "Прямая загрузка (шаблонные документы)"
type input "notPayed"
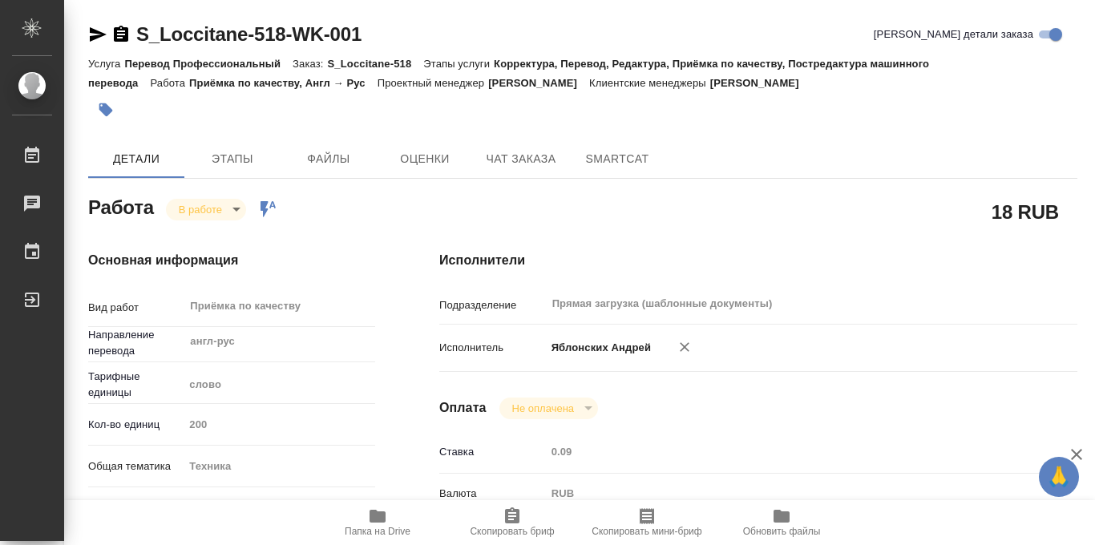
type input "0.09"
type input "RUB"
type input "Яблонских Андрей"
type textarea "под нот файл брать отсюда: https://drive.awatera.com/s/CYJi6PN6EYwGTRr Наименов…"
type textarea "x"
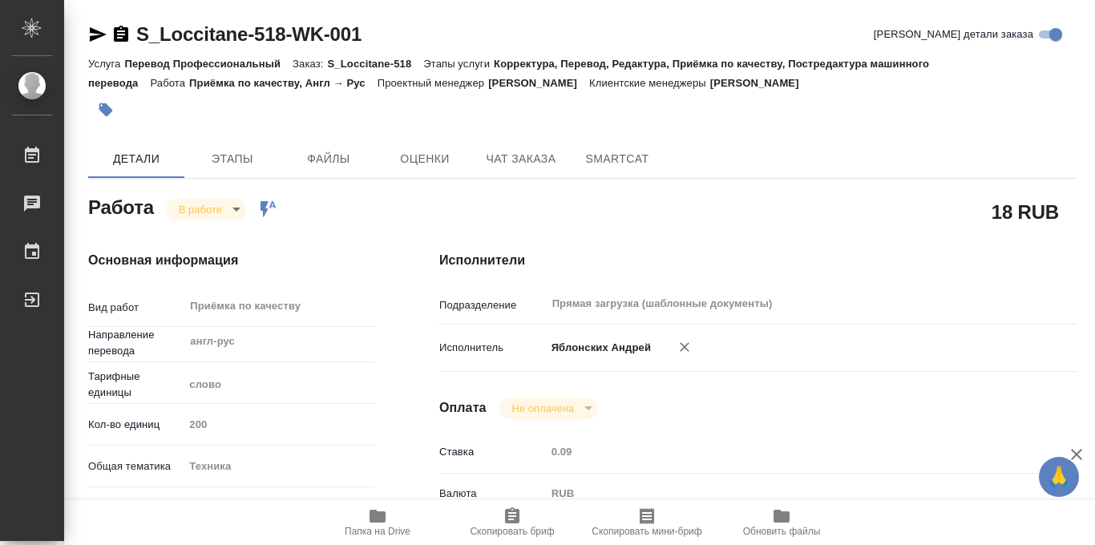
type textarea "/Clients/LOccitane/Orders/S_Loccitane-518/Corrected/S_Loccitane-518-WK-001"
type textarea "x"
type input "S_Loccitane-518"
type input "Перевод Профессиональный"
type input "Корректура, Перевод, Редактура, Приёмка по качеству, Постредактура машинного пе…"
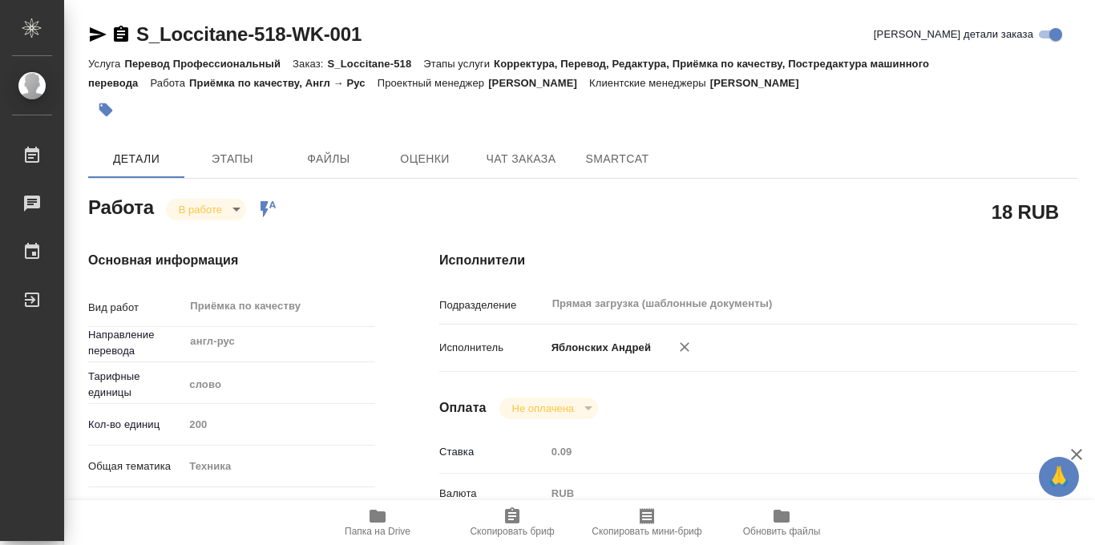
type input "Валяева Анна"
type input "Петрова Валерия"
type input "/Clients/LOccitane/Orders/S_Loccitane-518"
type textarea "x"
type textarea "Коллеги, добрый день. Примите, пожалуйста, новую заявку на перевод и заверение …"
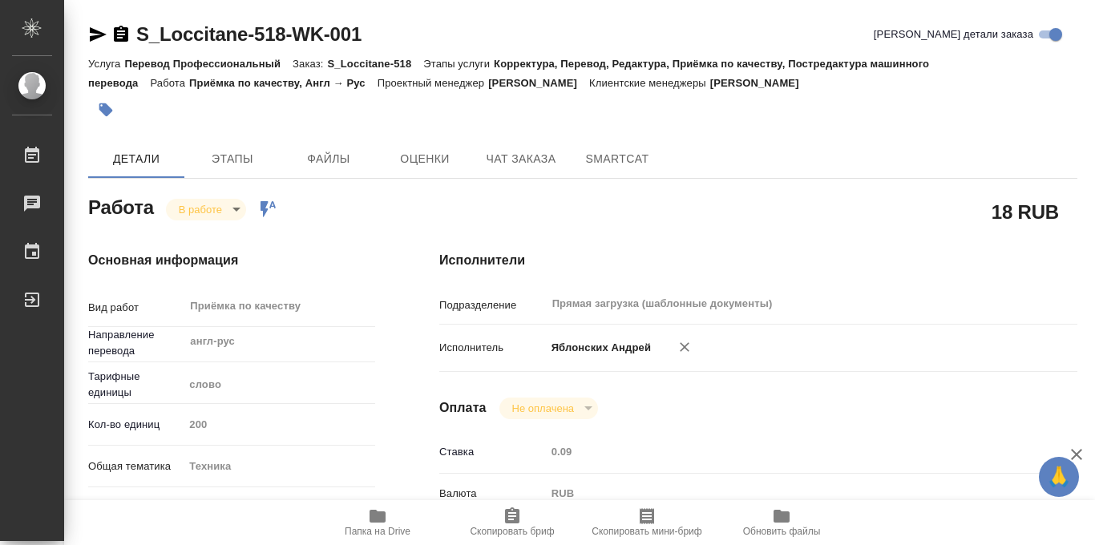
type textarea "x"
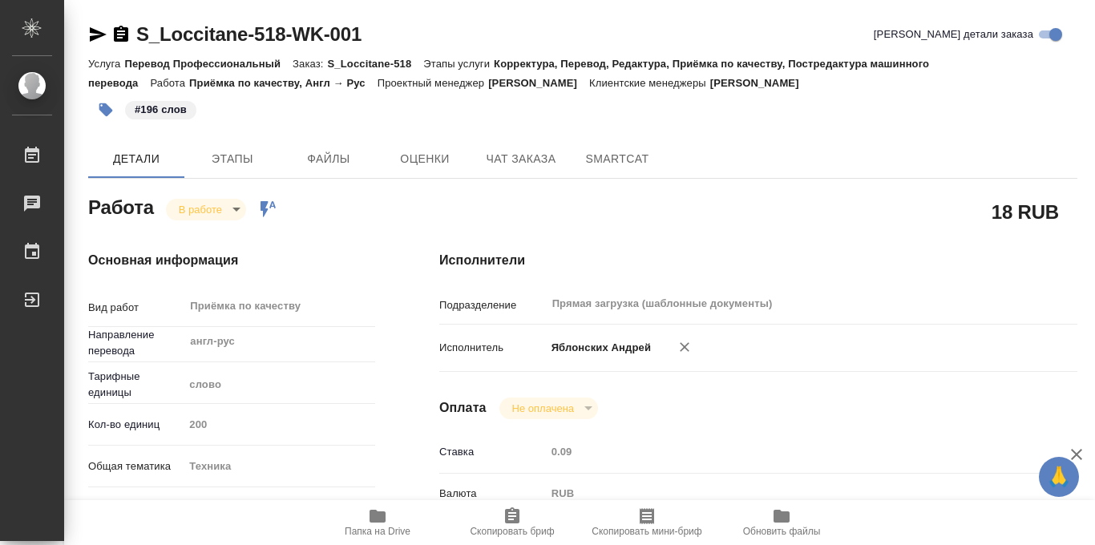
type textarea "x"
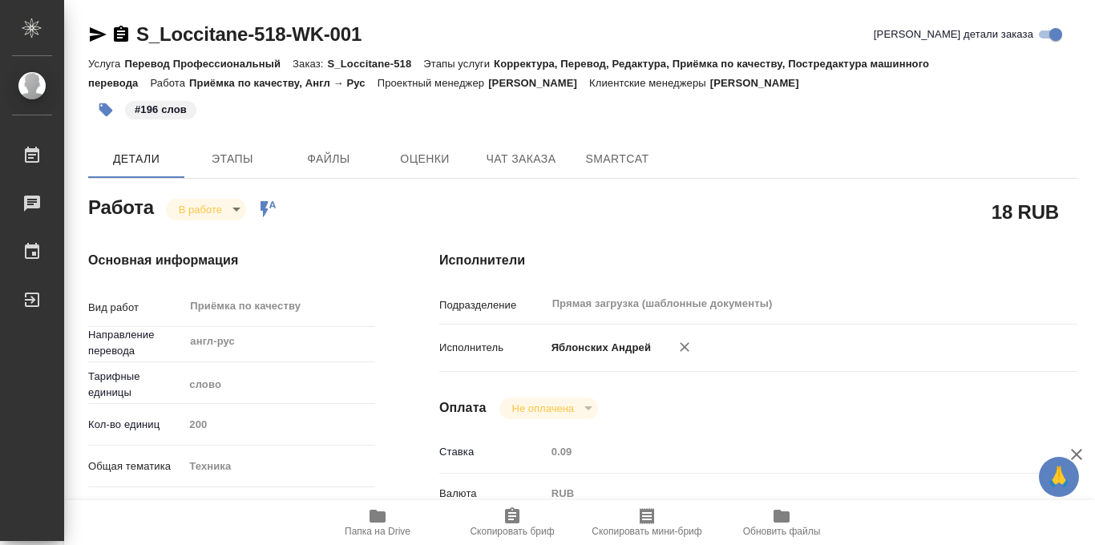
type textarea "x"
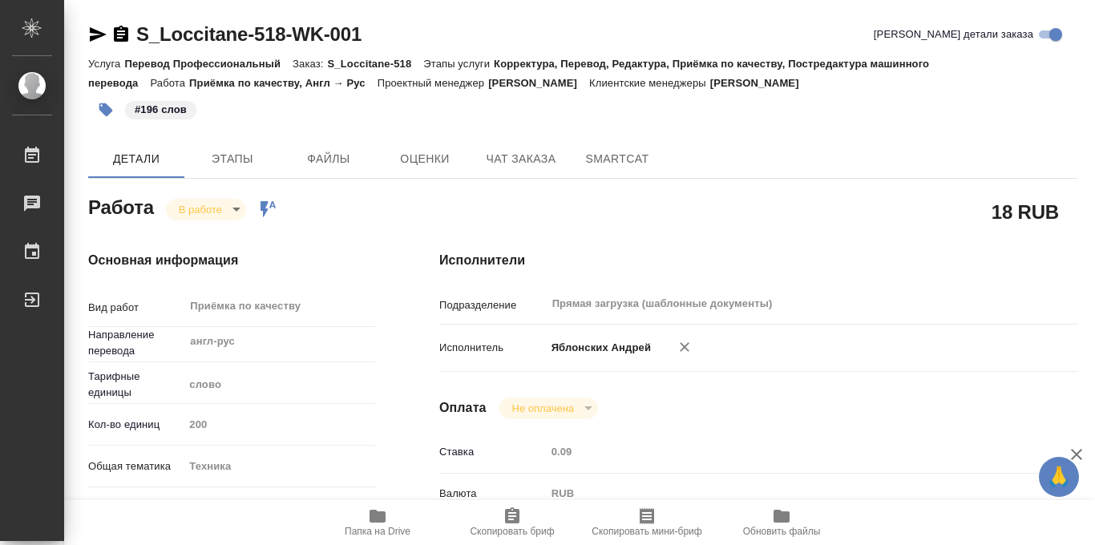
type textarea "x"
click at [238, 208] on body "🙏 .cls-1 fill:#fff; AWATERA Iablonskikh Andrei Работы 0 Чаты График Выйти S_Loc…" at bounding box center [547, 272] width 1095 height 545
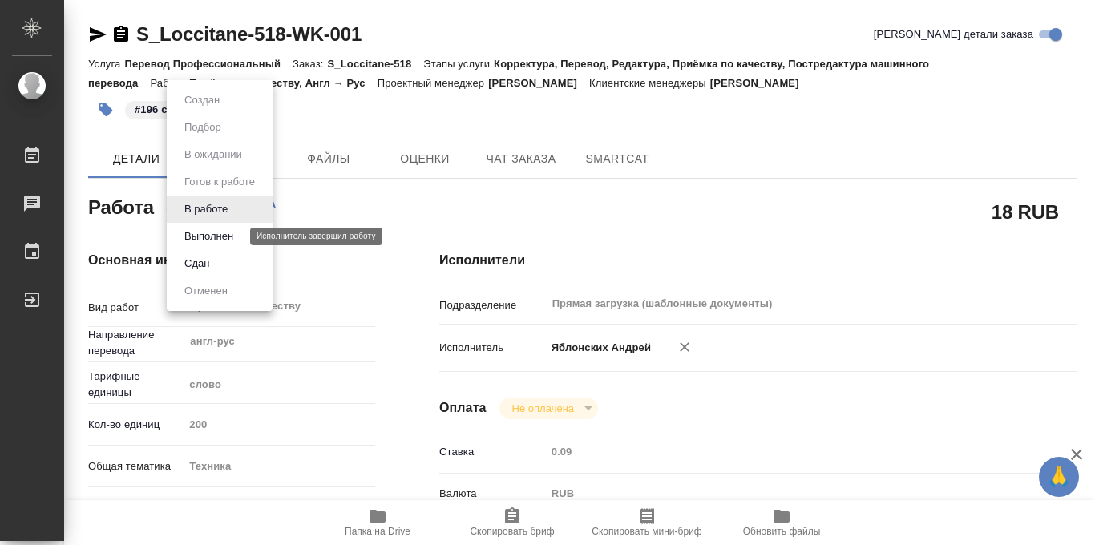
click at [223, 236] on button "Выполнен" at bounding box center [209, 237] width 59 height 18
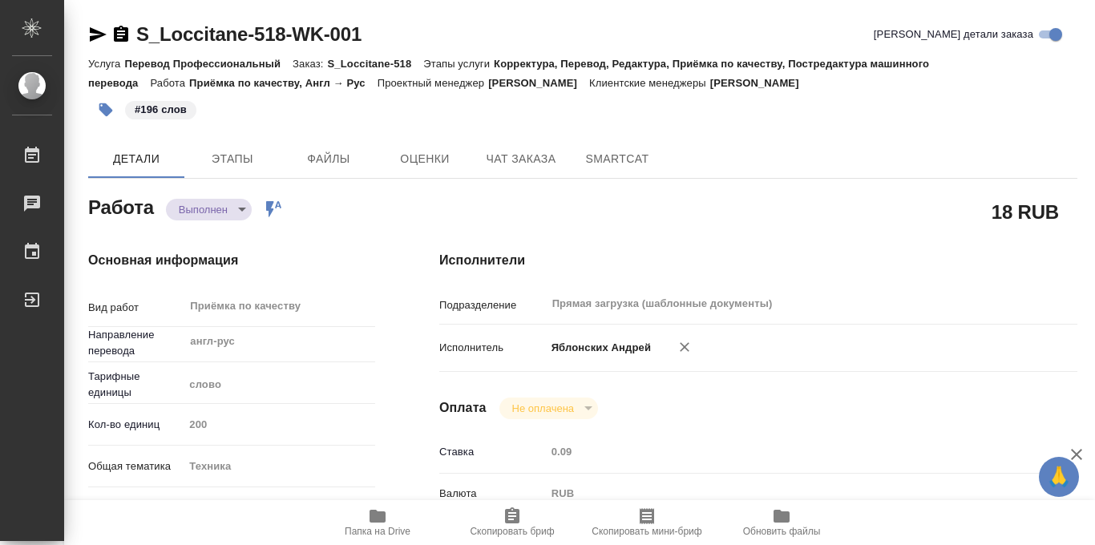
type textarea "x"
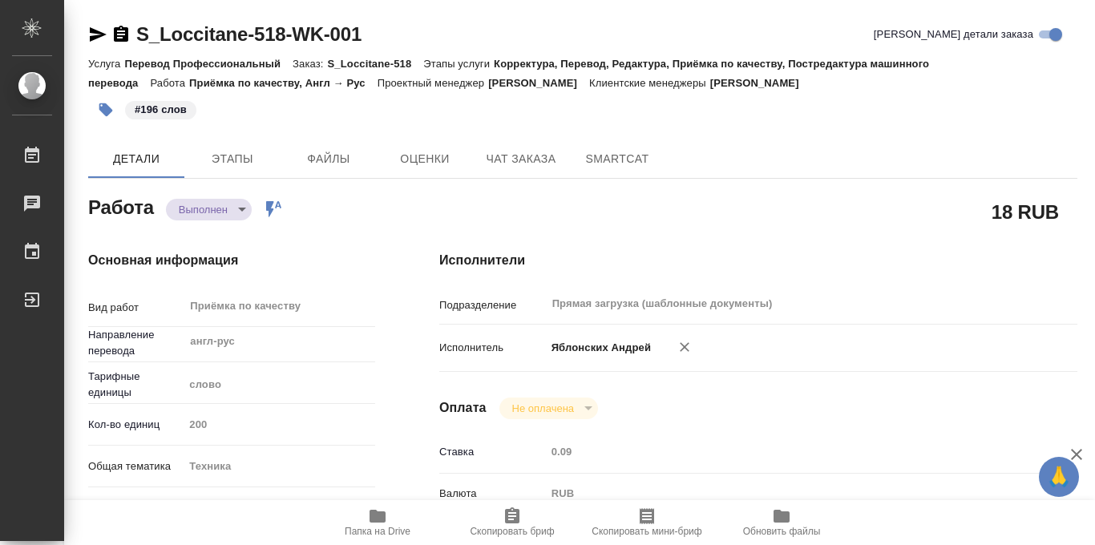
type textarea "x"
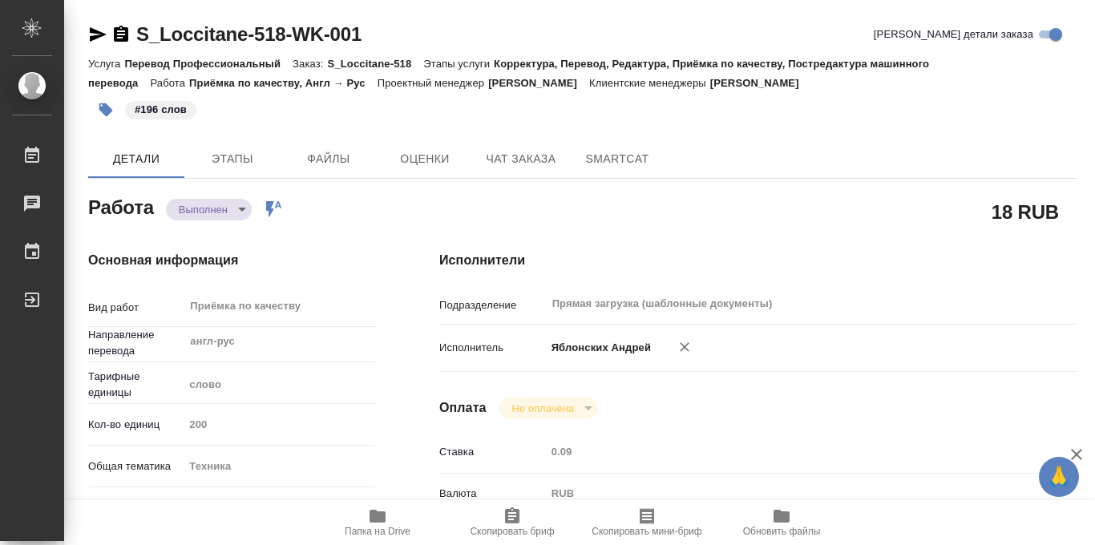
type textarea "x"
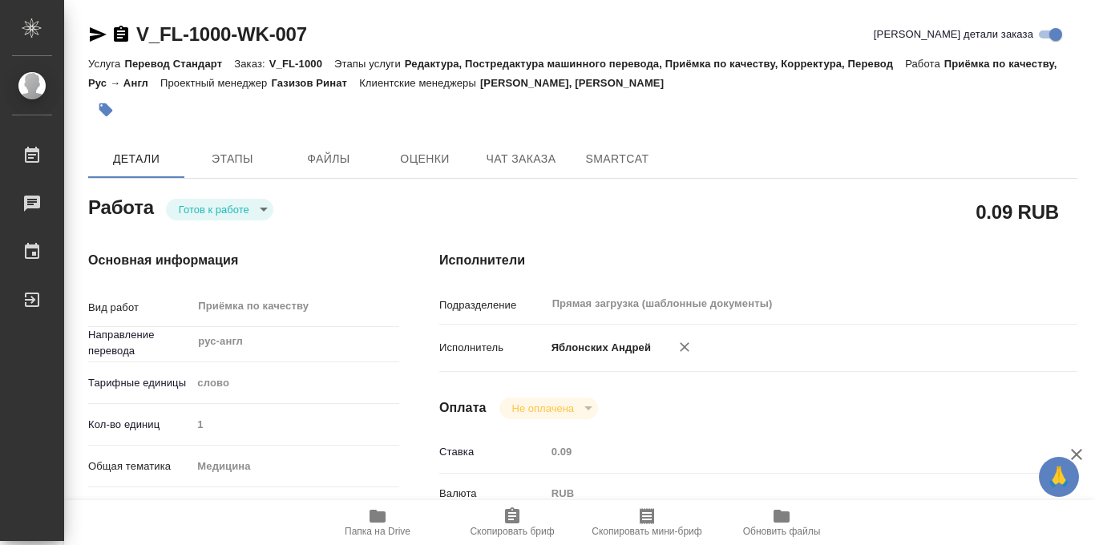
scroll to position [794, 0]
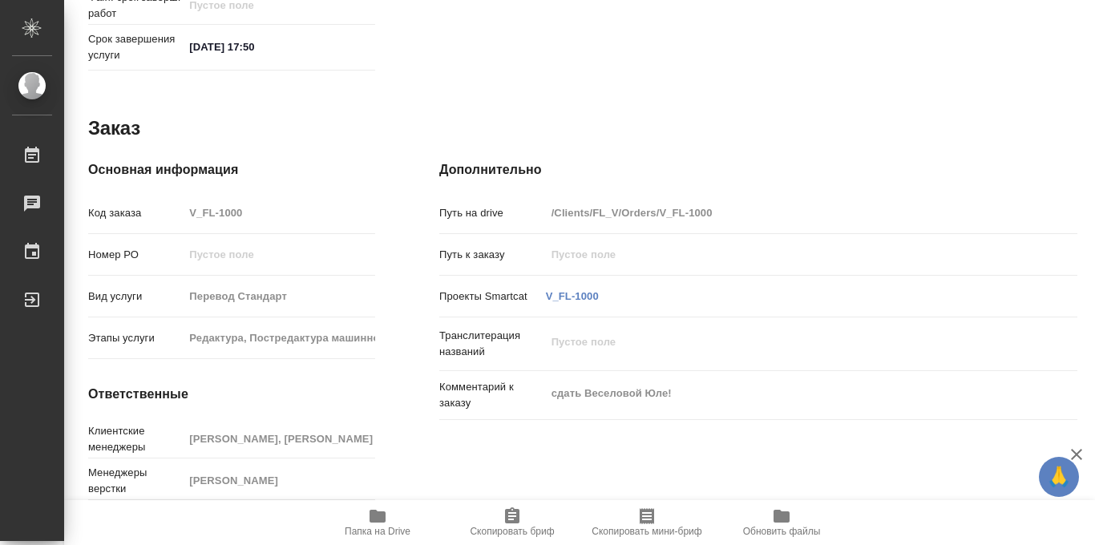
click at [366, 513] on span "Папка на Drive" at bounding box center [377, 521] width 115 height 30
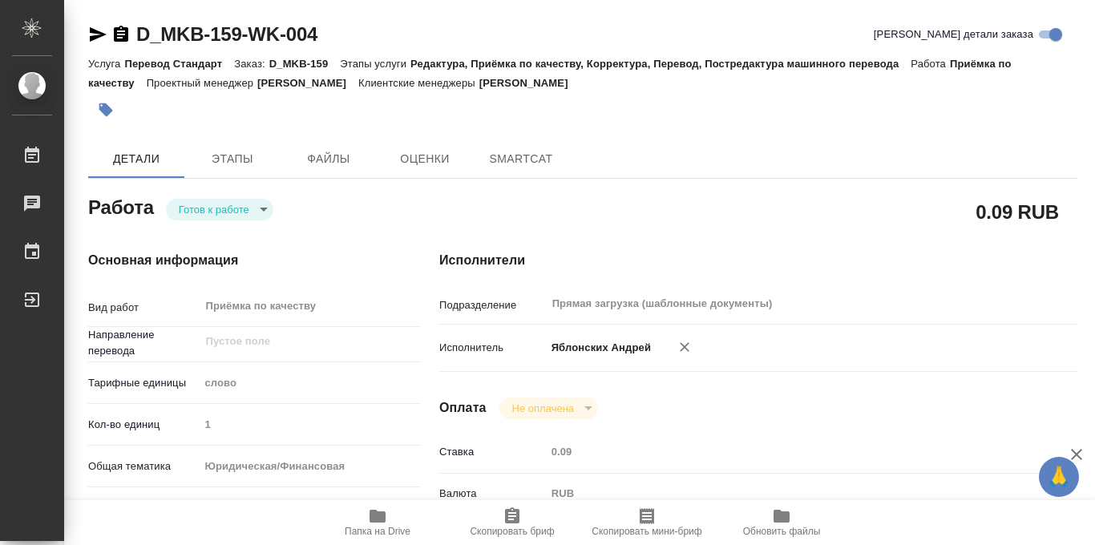
type textarea "x"
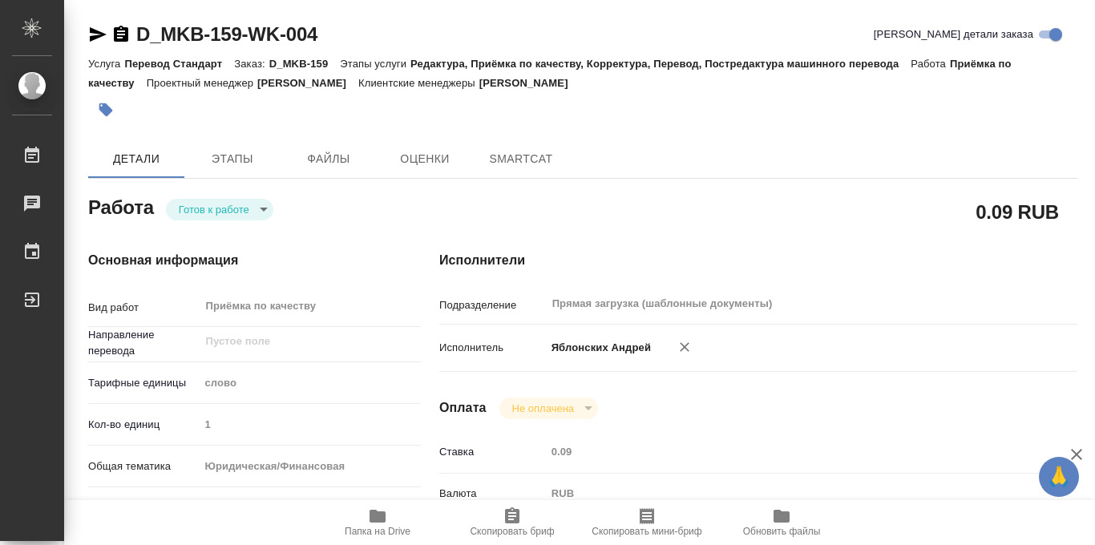
type textarea "x"
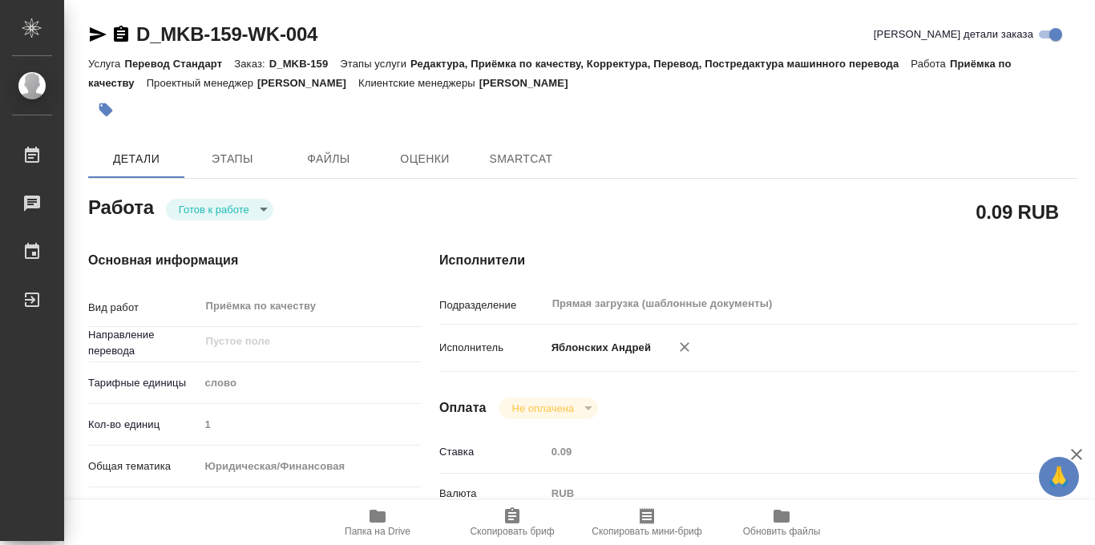
type textarea "x"
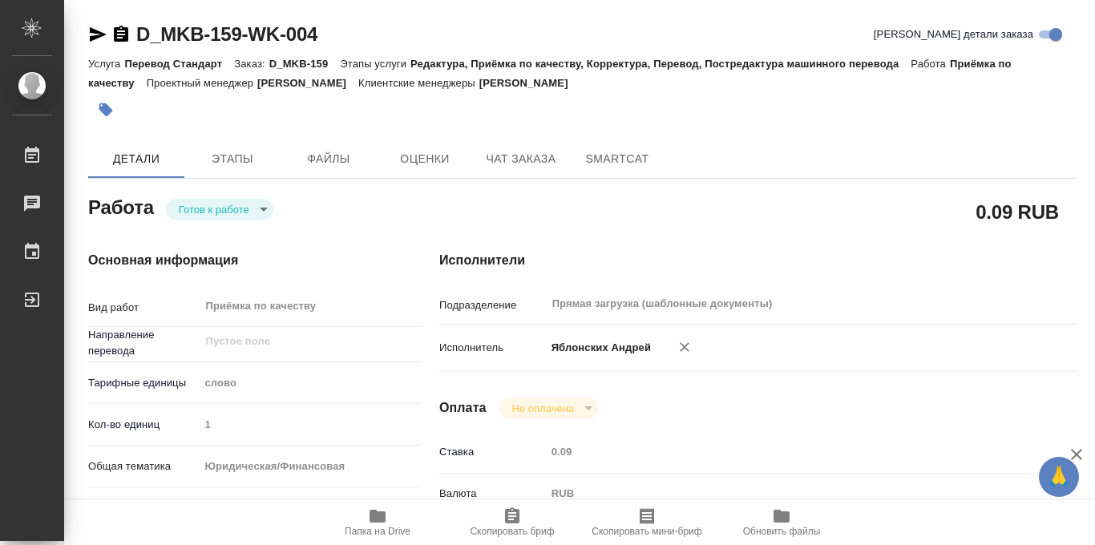
type textarea "x"
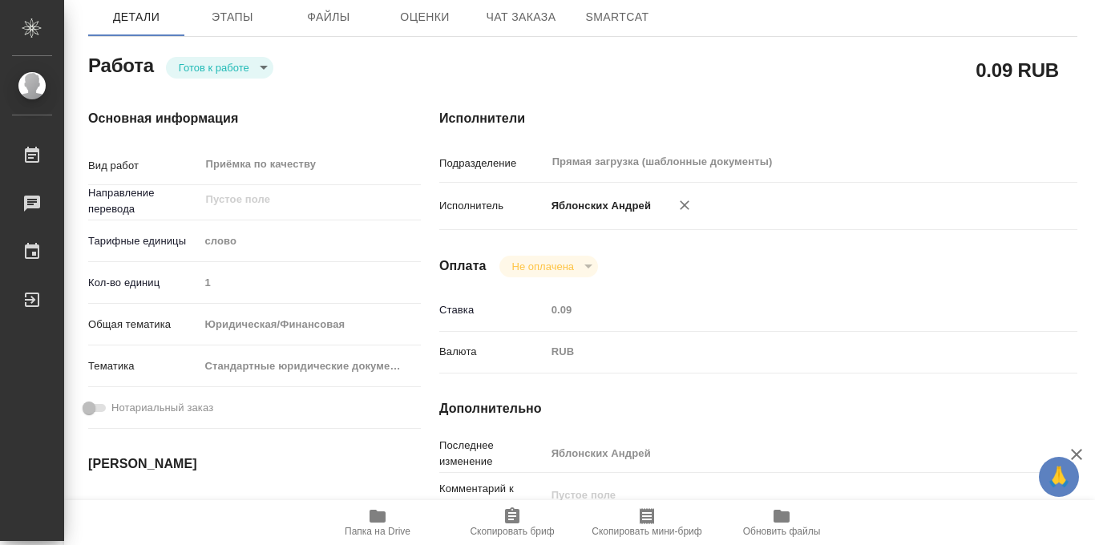
type textarea "x"
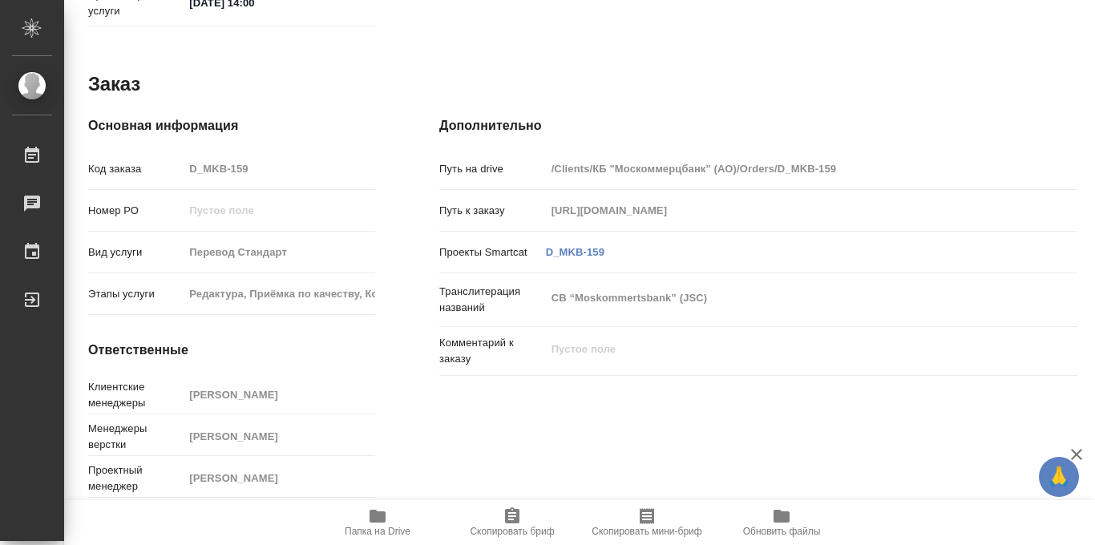
scroll to position [854, 0]
click at [381, 521] on icon "button" at bounding box center [377, 516] width 16 height 13
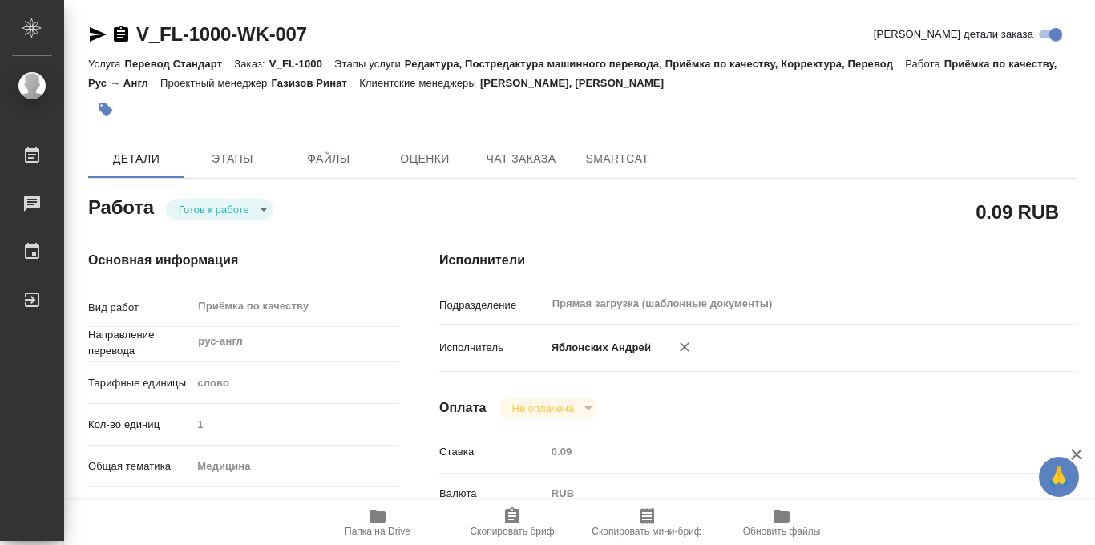
type textarea "x"
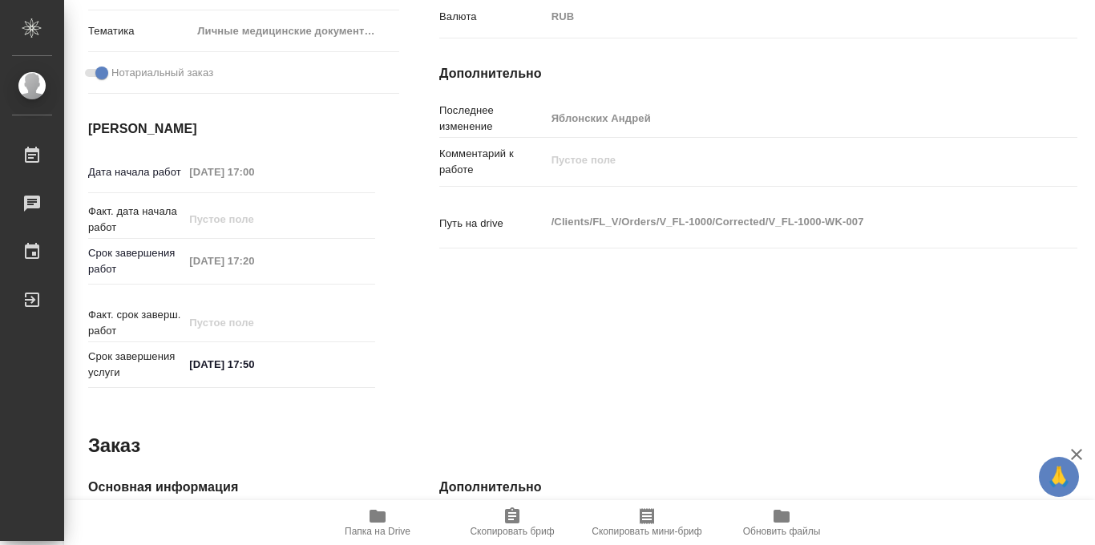
scroll to position [854, 0]
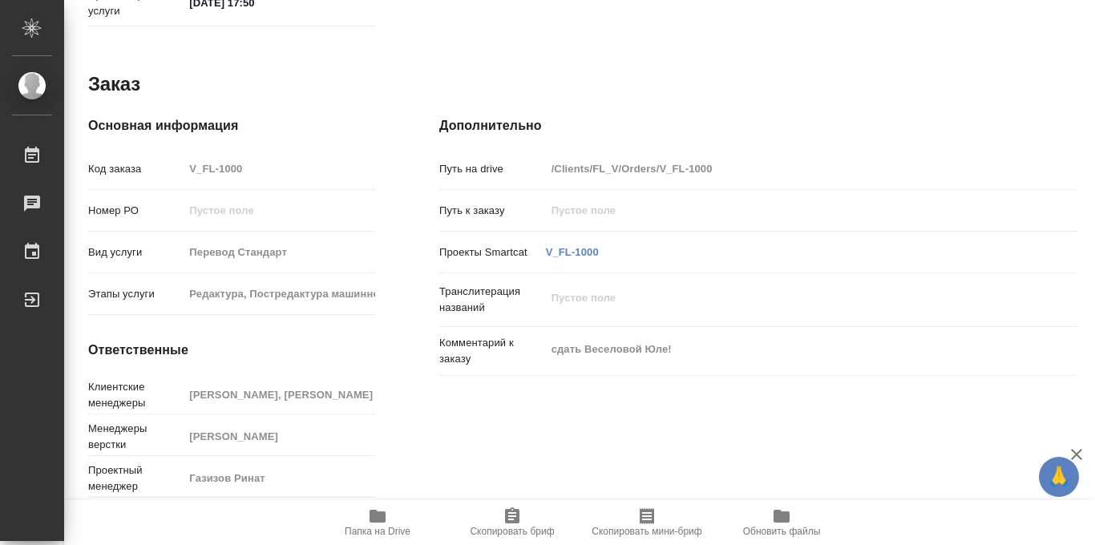
click at [377, 523] on icon "button" at bounding box center [377, 515] width 19 height 19
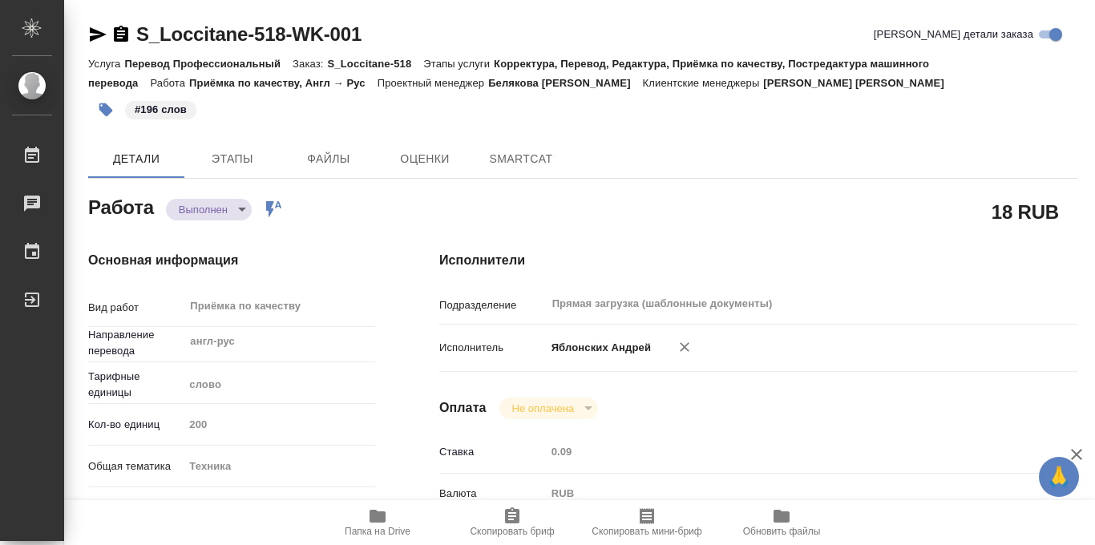
type textarea "x"
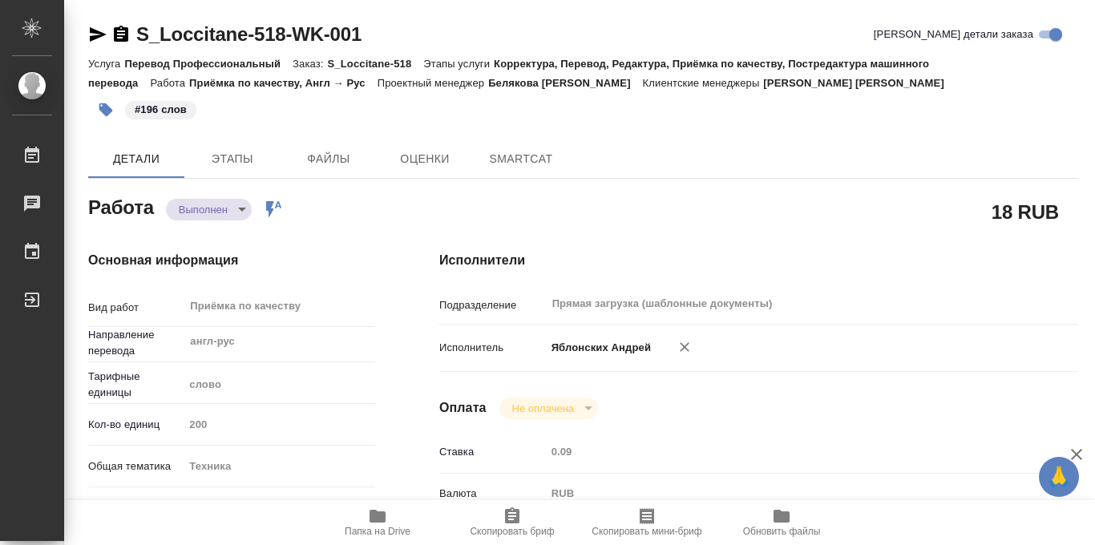
type textarea "x"
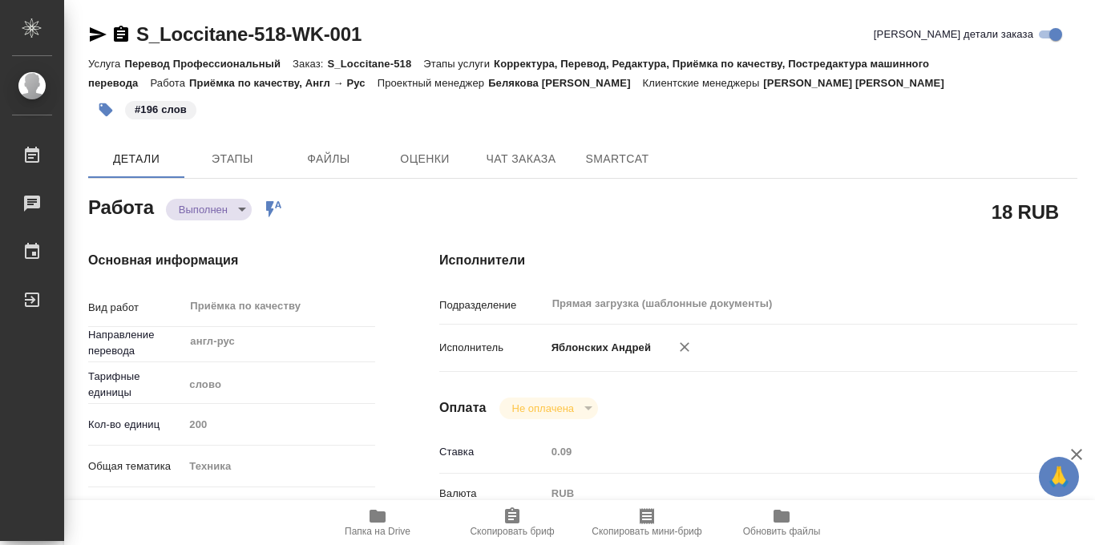
type textarea "x"
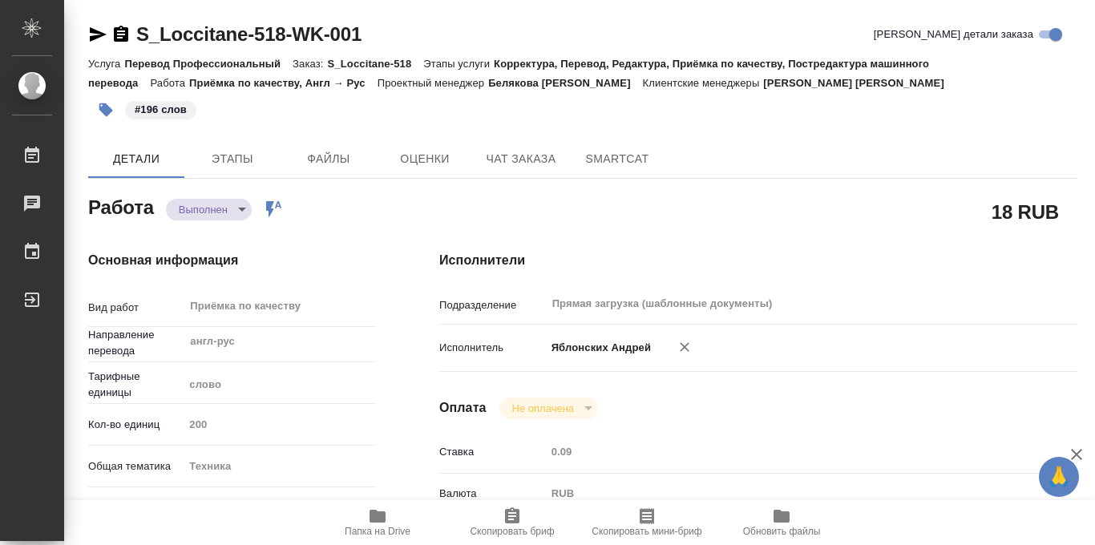
type textarea "x"
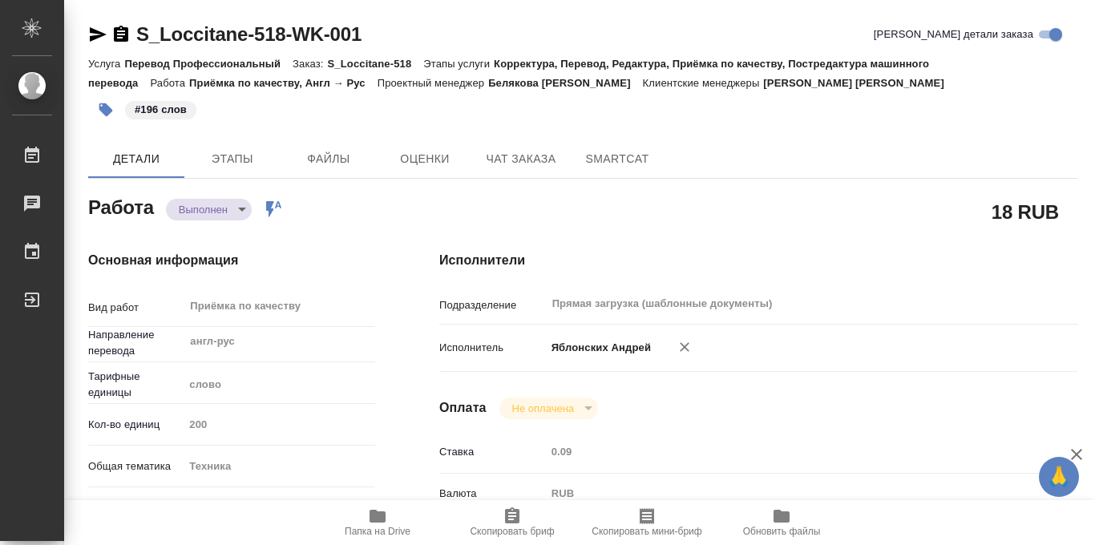
type textarea "x"
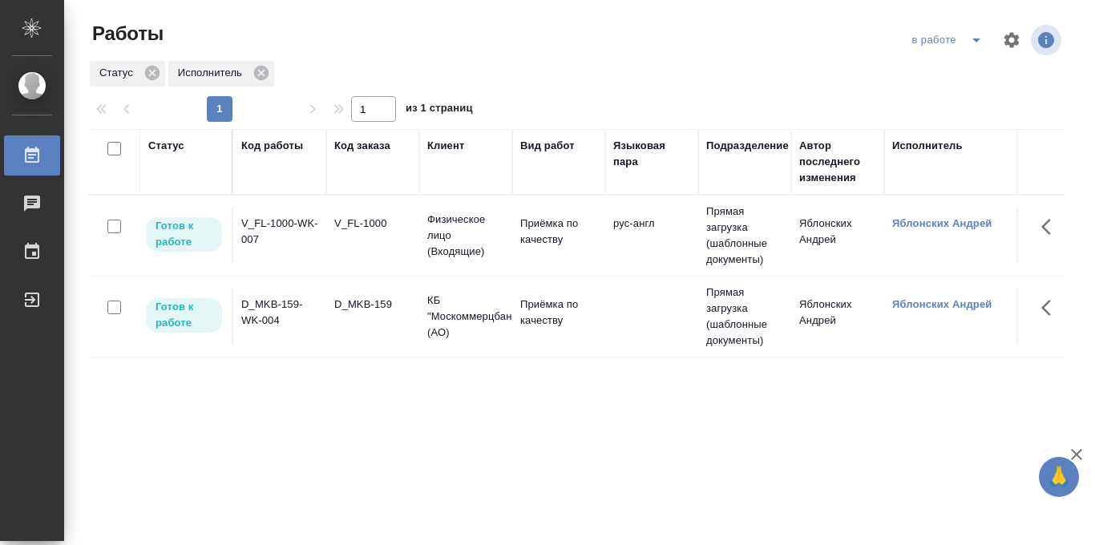
click at [945, 38] on div "в работе" at bounding box center [950, 40] width 84 height 26
click at [975, 45] on icon "split button" at bounding box center [975, 39] width 19 height 19
click at [950, 67] on li "Стандартные настройки" at bounding box center [949, 72] width 154 height 26
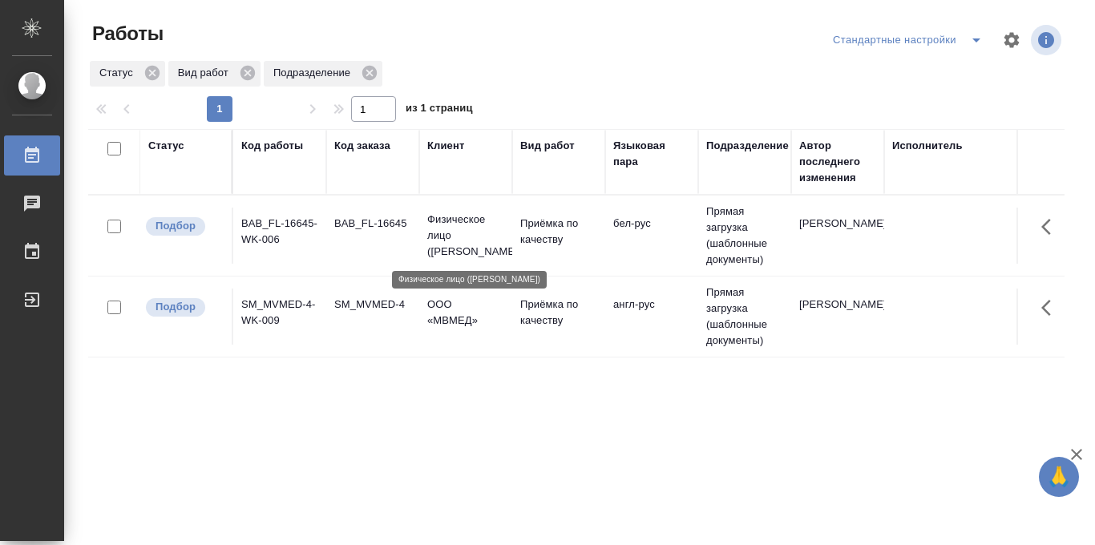
click at [452, 233] on p "Физическое лицо ([PERSON_NAME])" at bounding box center [465, 236] width 77 height 48
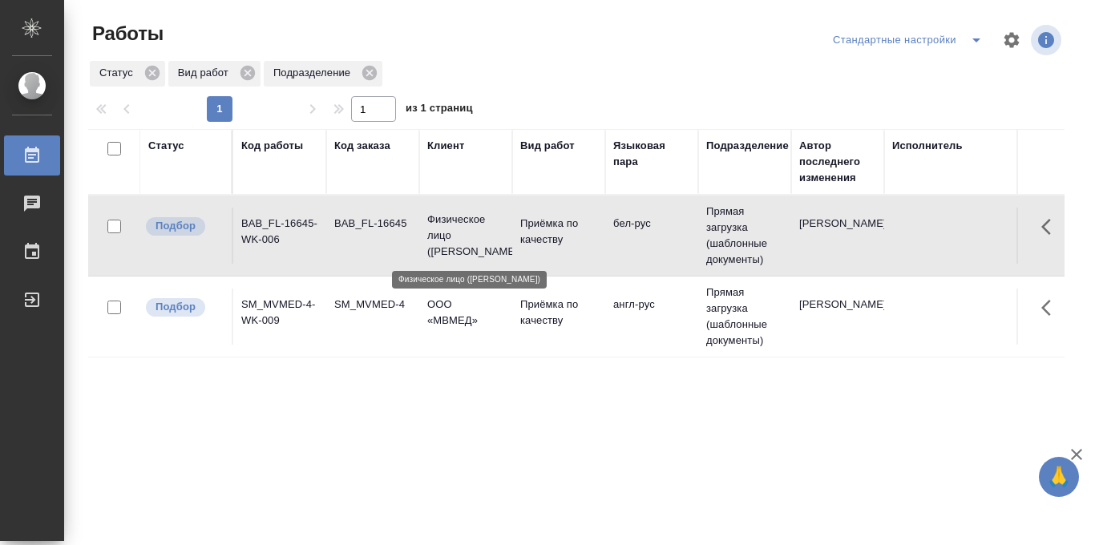
click at [452, 233] on p "Физическое лицо ([PERSON_NAME])" at bounding box center [465, 236] width 77 height 48
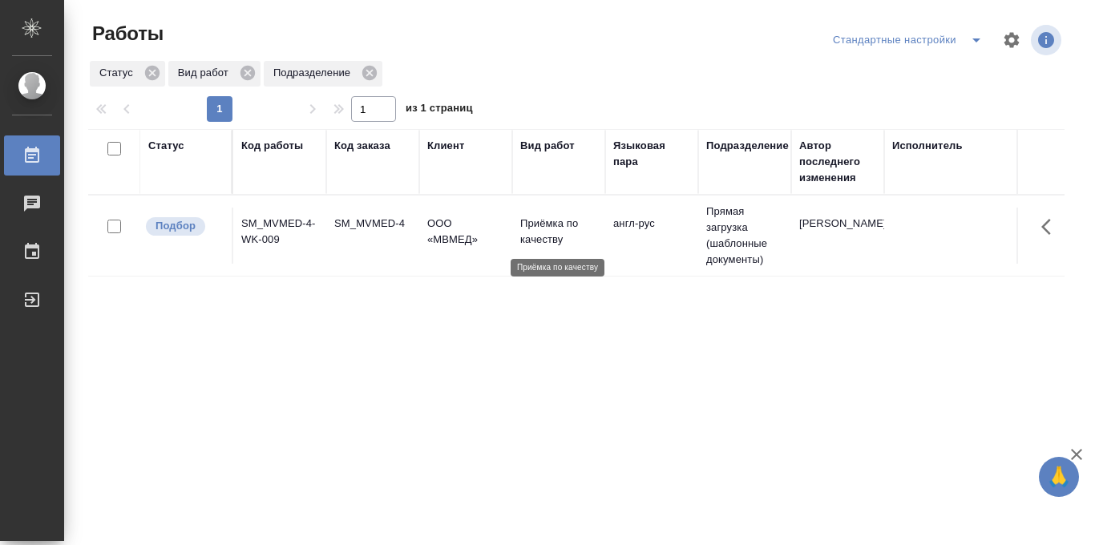
click at [534, 227] on p "Приёмка по качеству" at bounding box center [558, 232] width 77 height 32
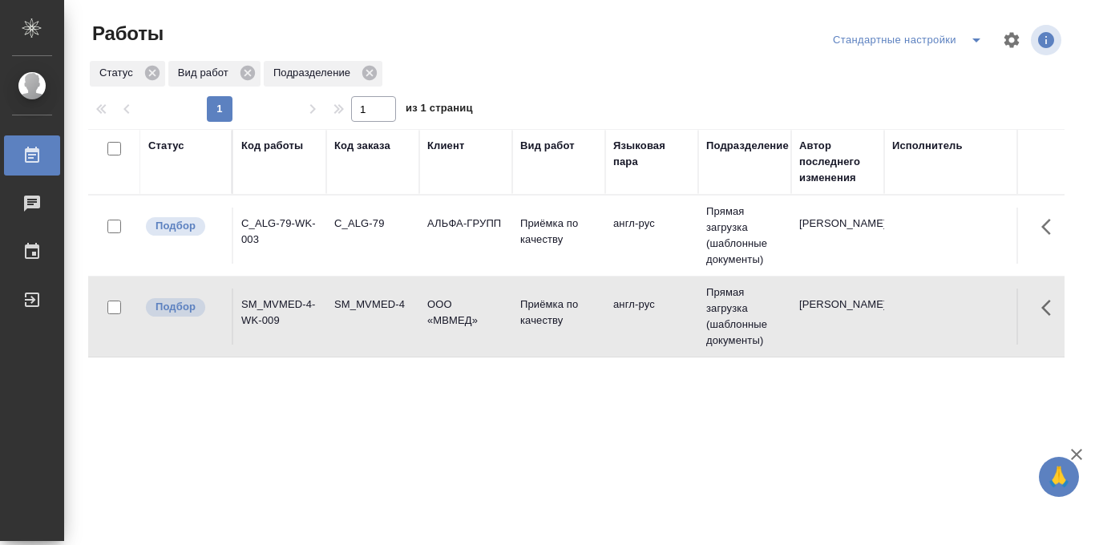
click at [469, 235] on td "АЛЬФА-ГРУПП" at bounding box center [465, 236] width 93 height 56
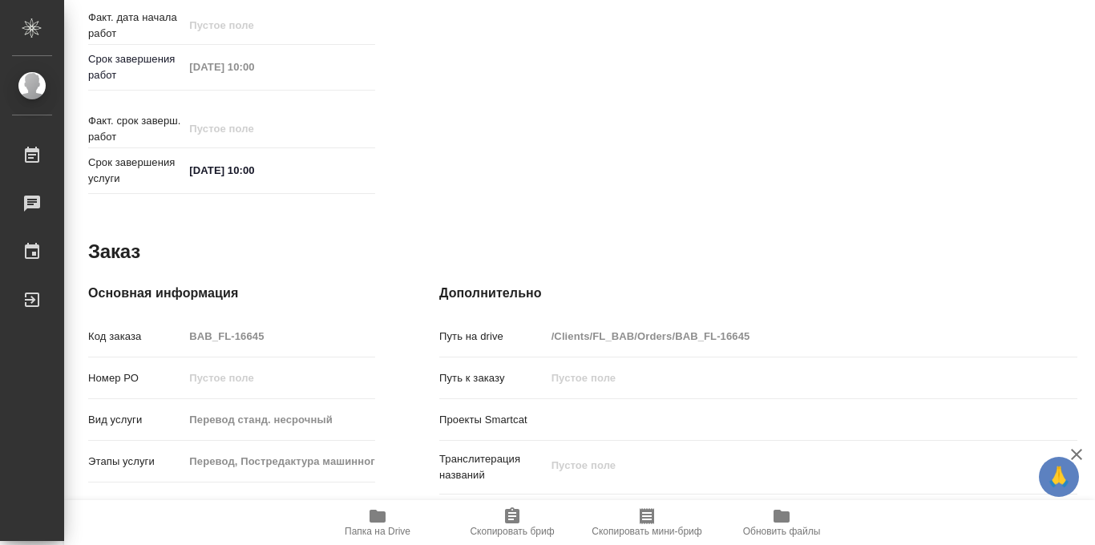
scroll to position [854, 0]
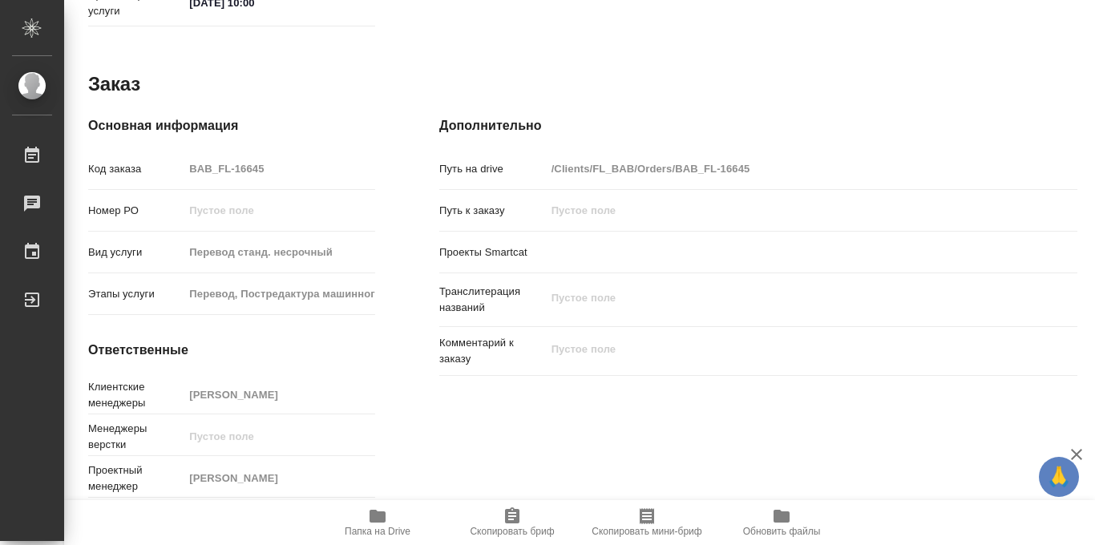
click at [378, 517] on icon "button" at bounding box center [377, 516] width 16 height 13
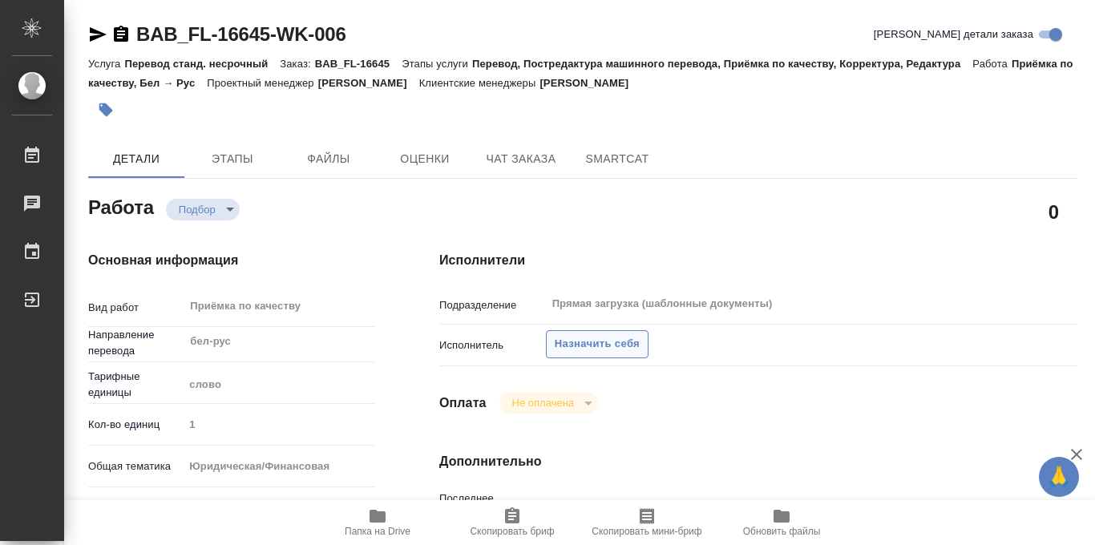
click at [580, 340] on span "Назначить себя" at bounding box center [597, 344] width 85 height 18
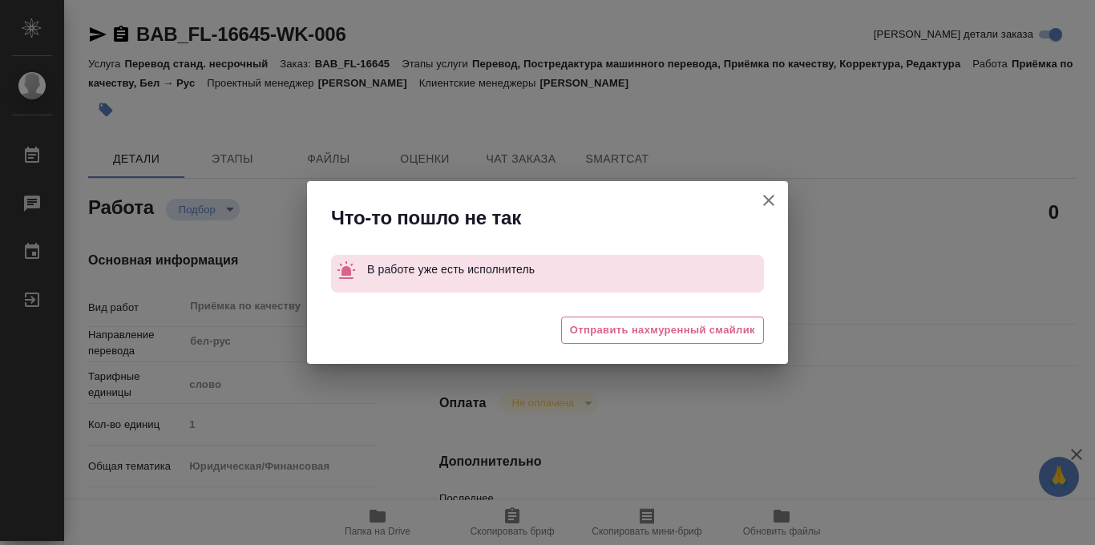
click at [765, 204] on icon "button" at bounding box center [768, 200] width 19 height 19
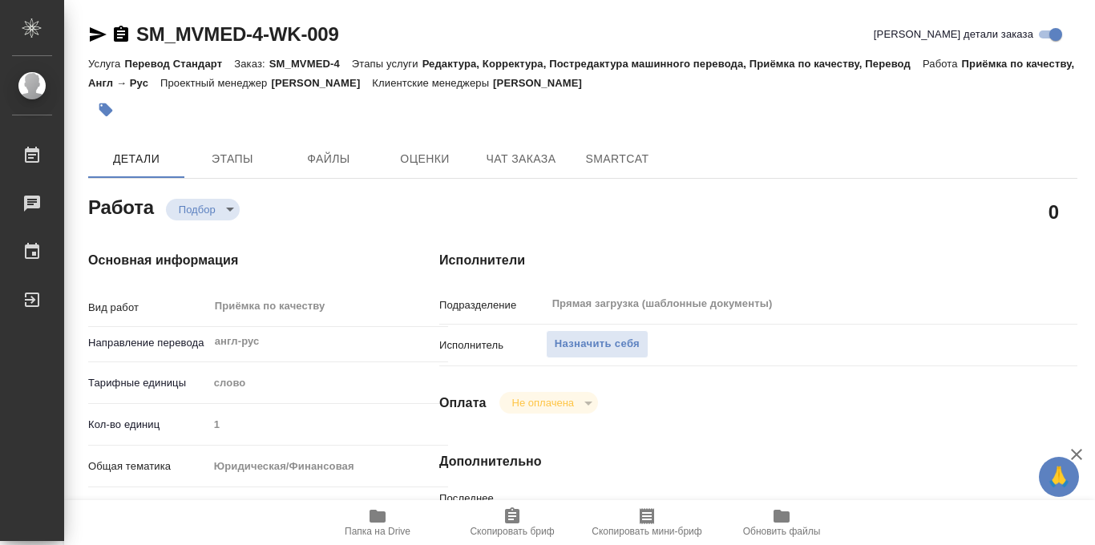
type textarea "x"
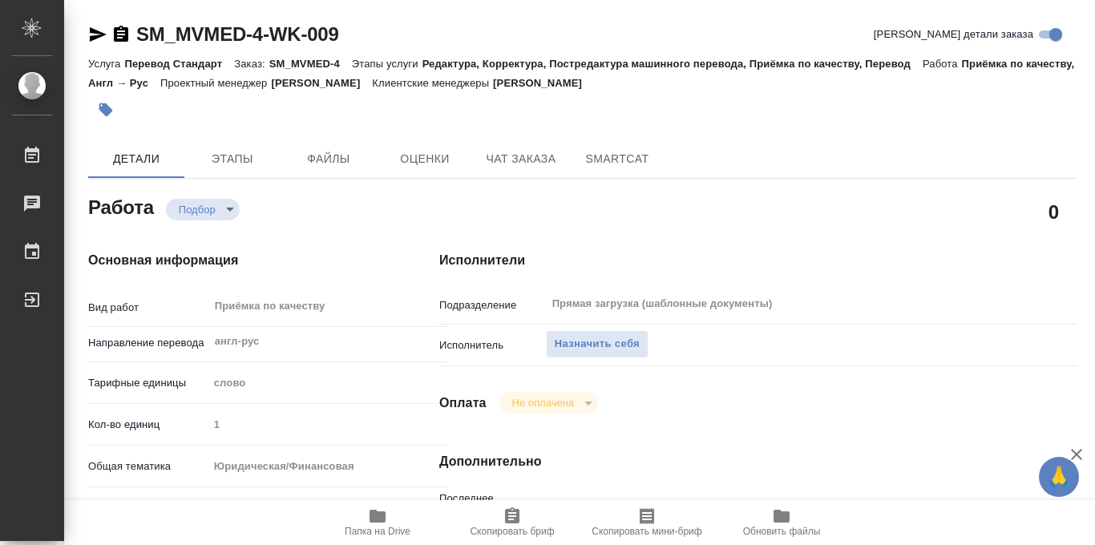
type textarea "x"
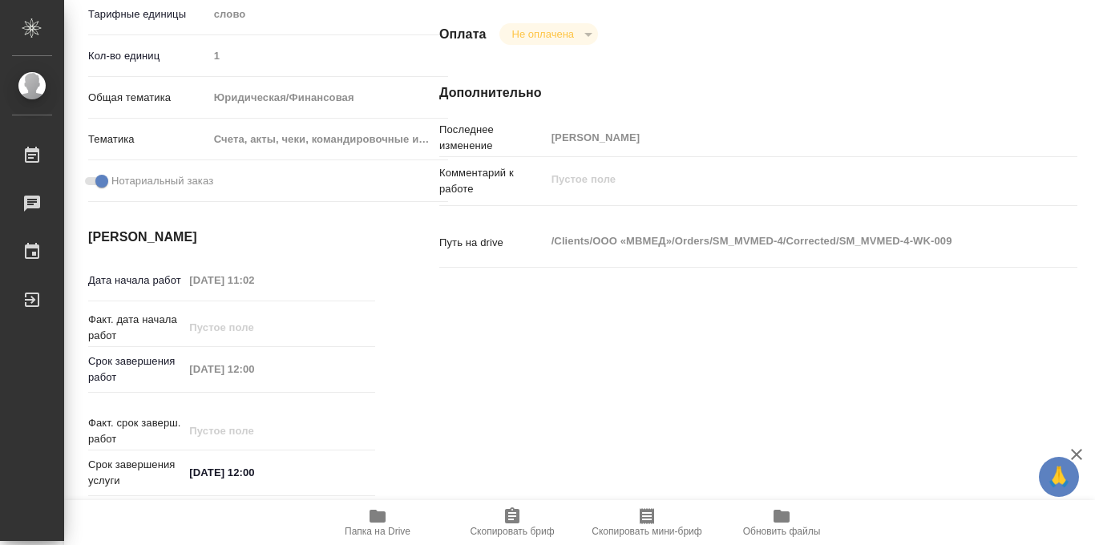
scroll to position [854, 0]
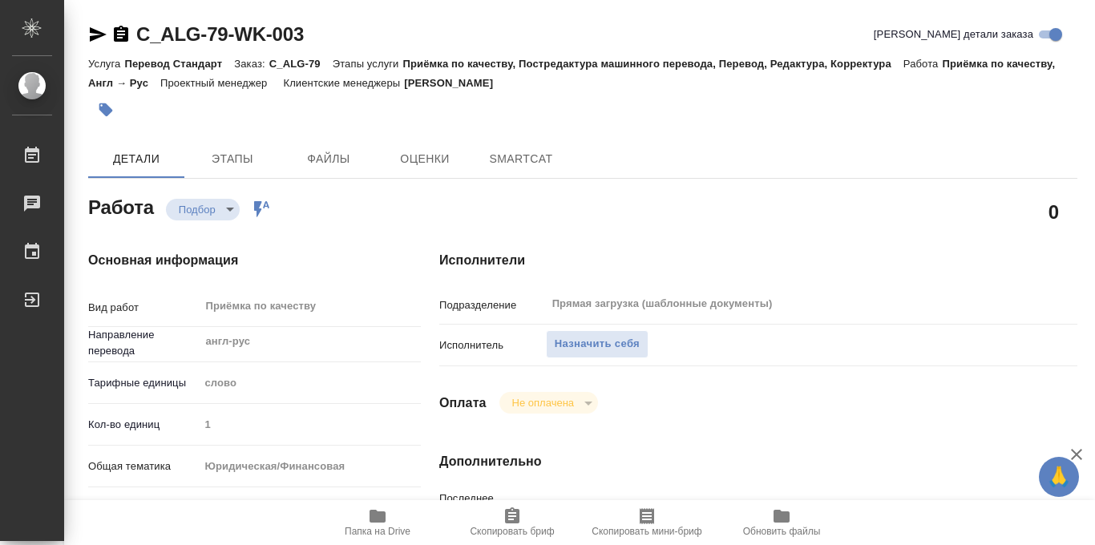
type textarea "x"
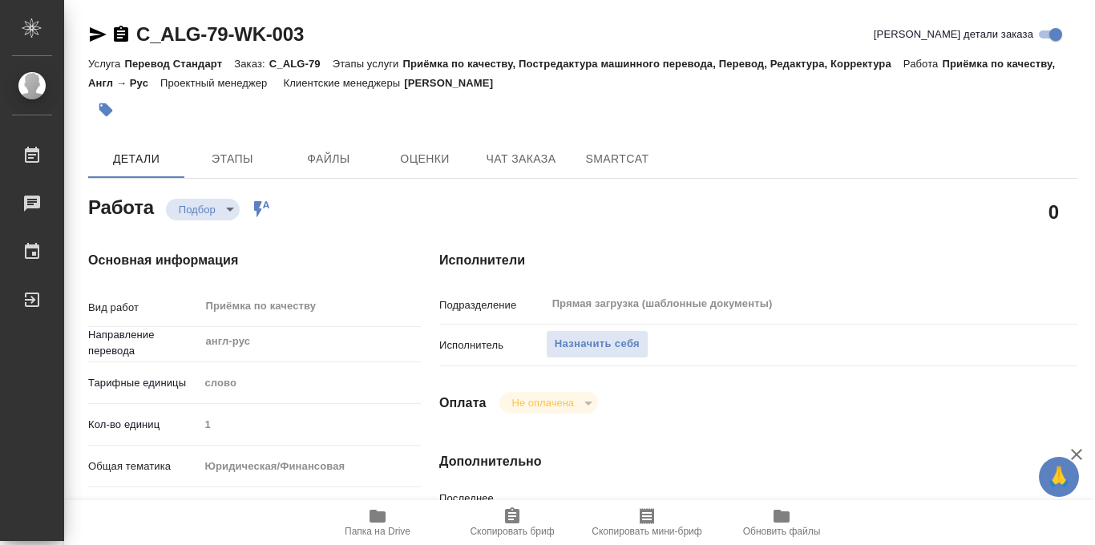
type textarea "x"
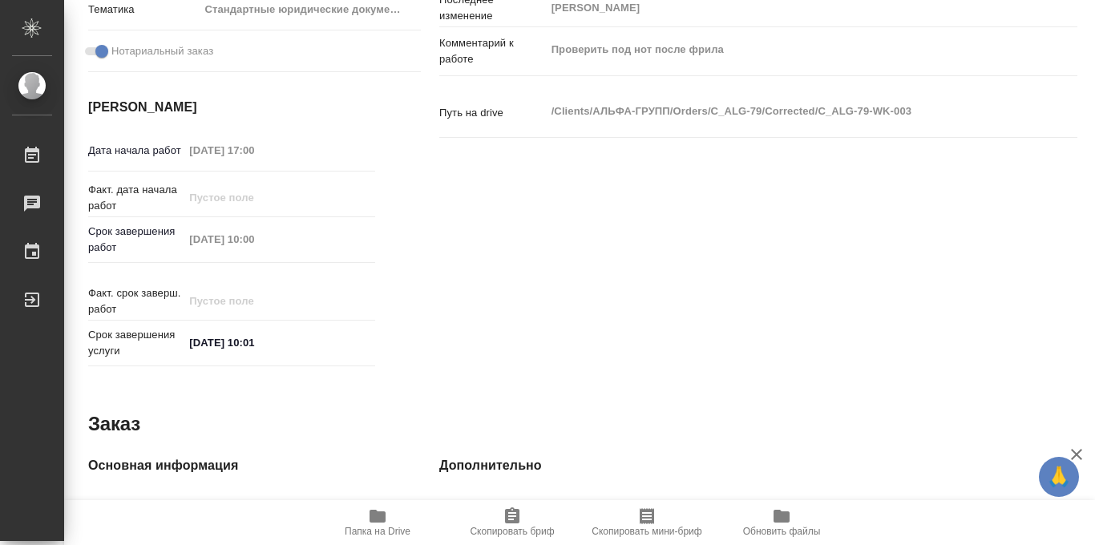
type textarea "x"
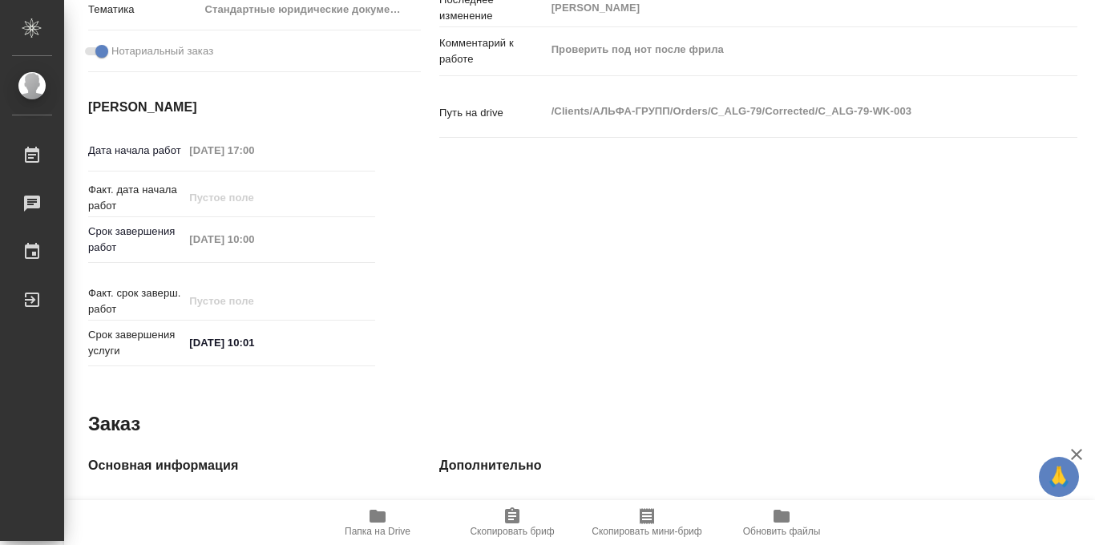
scroll to position [854, 0]
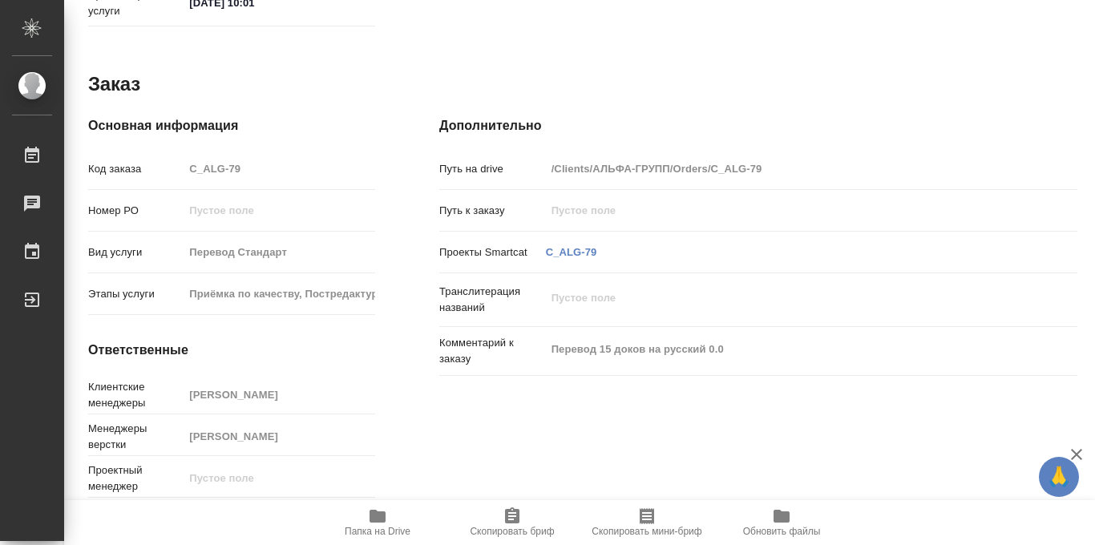
type textarea "x"
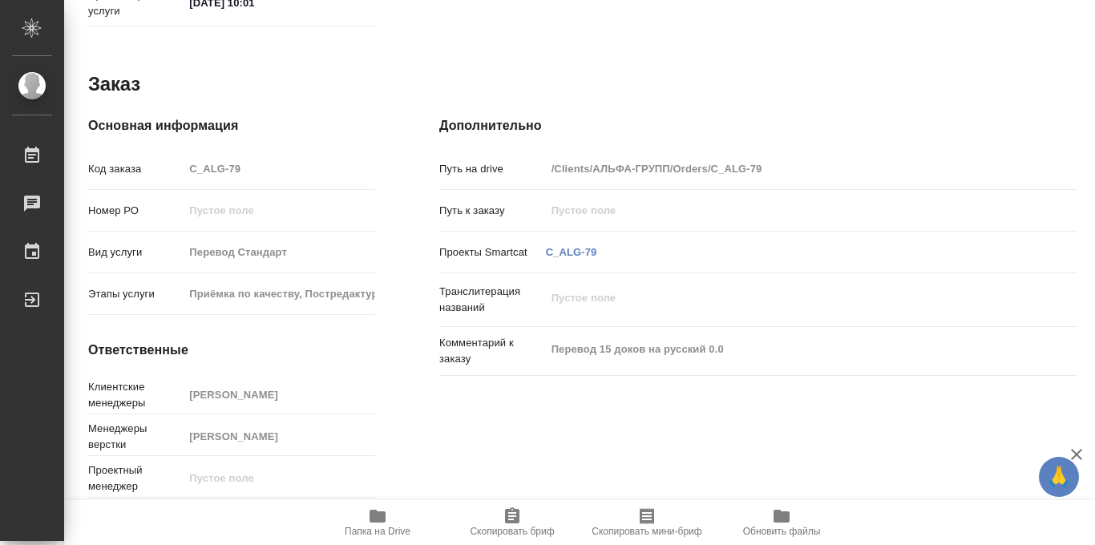
click at [375, 524] on icon "button" at bounding box center [377, 515] width 19 height 19
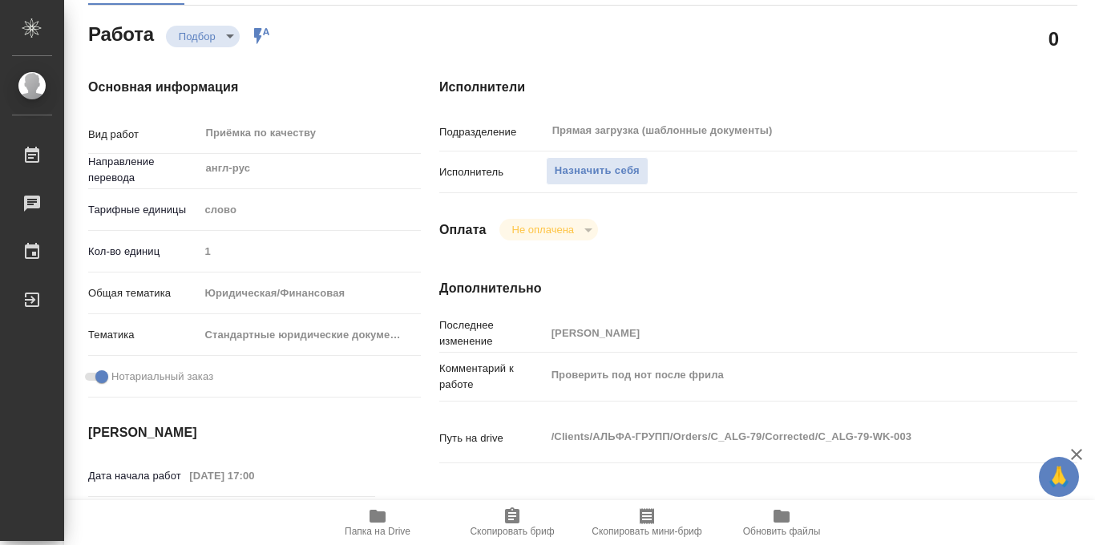
scroll to position [0, 0]
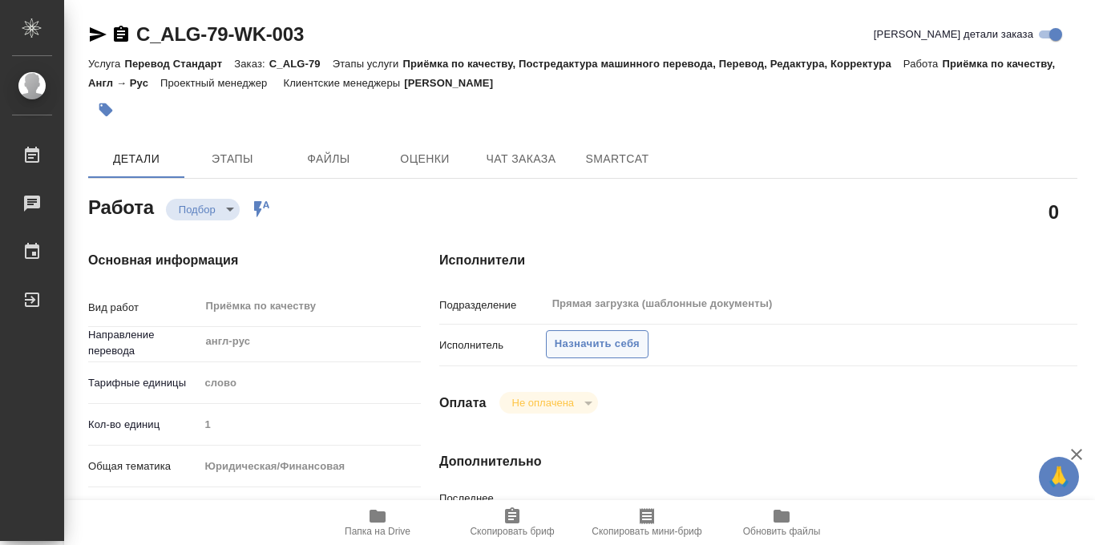
click at [594, 342] on span "Назначить себя" at bounding box center [597, 344] width 85 height 18
